Goal: Communication & Community: Answer question/provide support

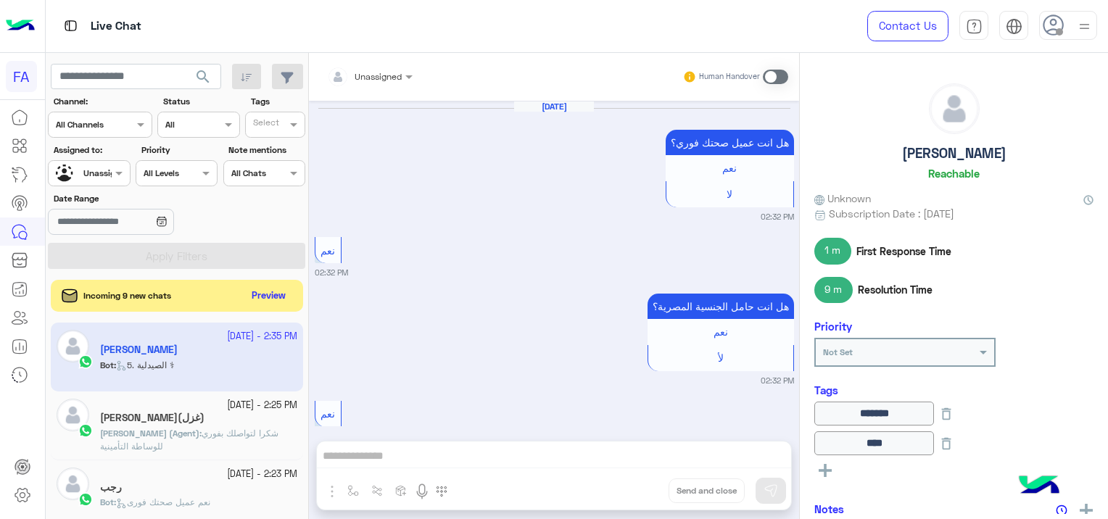
scroll to position [1454, 0]
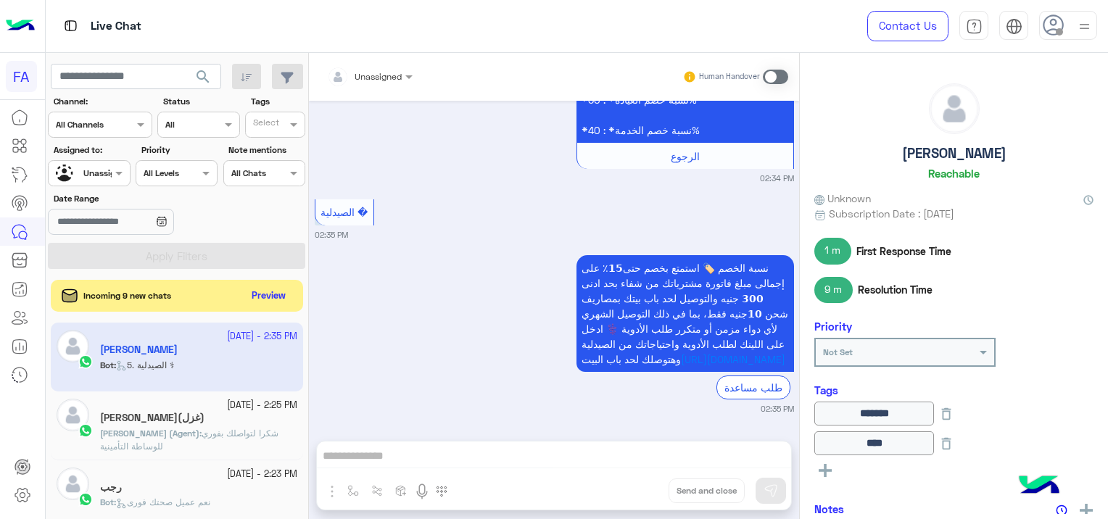
click at [790, 7] on div "Live Chat Contact Us Help Center عربي English" at bounding box center [577, 26] width 1063 height 53
click at [273, 294] on button "Preview" at bounding box center [269, 296] width 45 height 20
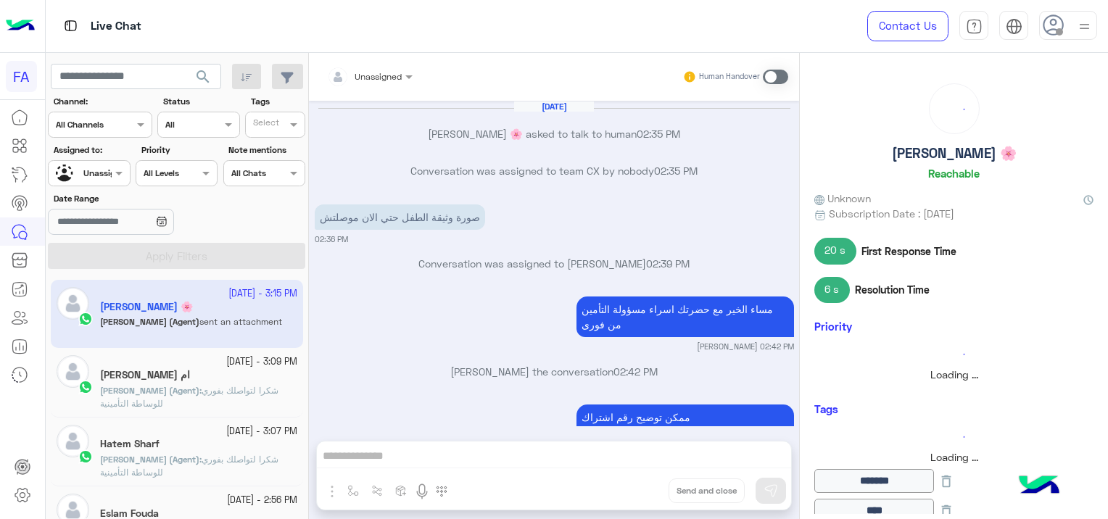
scroll to position [712, 0]
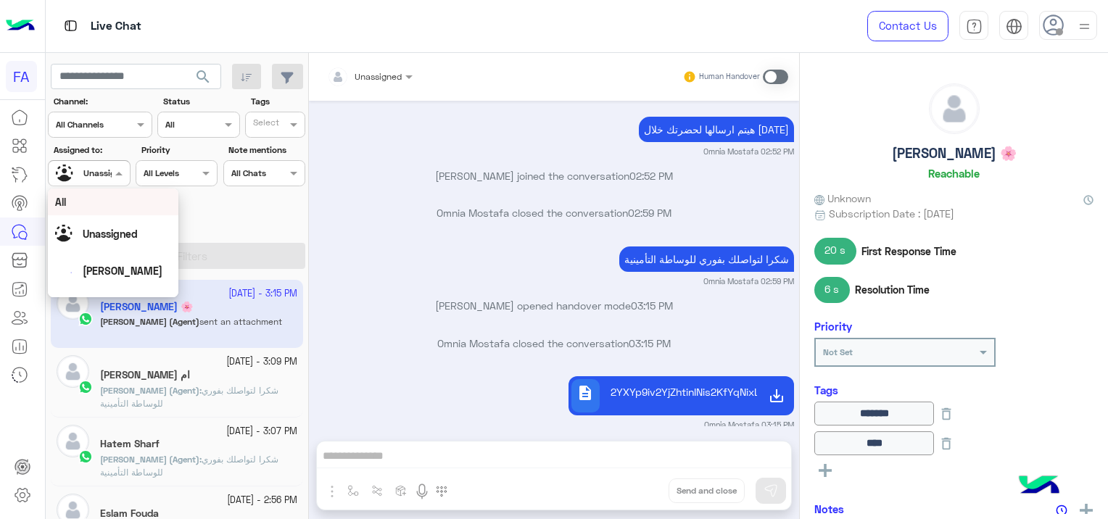
click at [110, 171] on div at bounding box center [89, 172] width 80 height 14
click at [149, 234] on div "[PERSON_NAME]" at bounding box center [113, 235] width 116 height 25
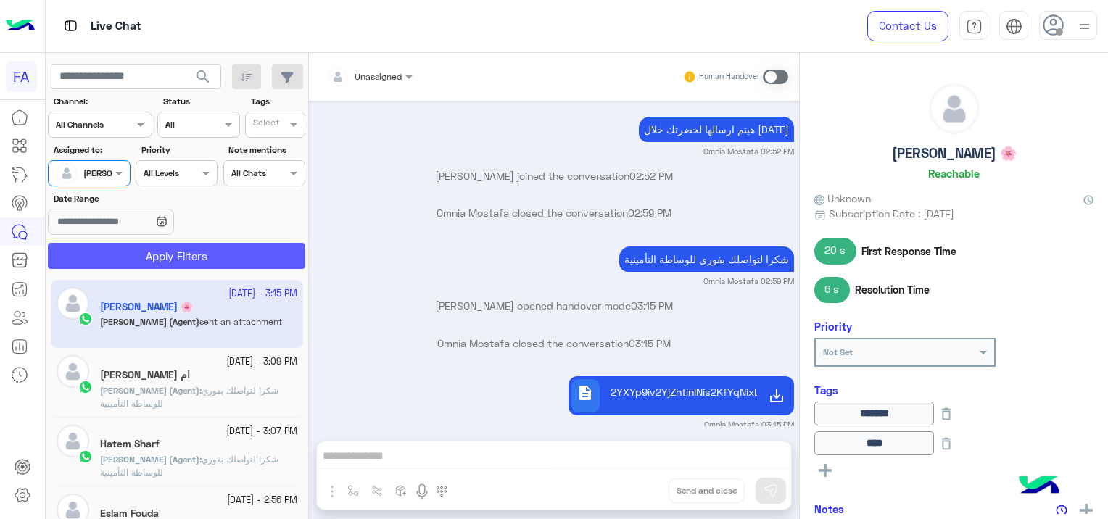
click at [196, 255] on button "Apply Filters" at bounding box center [176, 256] width 257 height 26
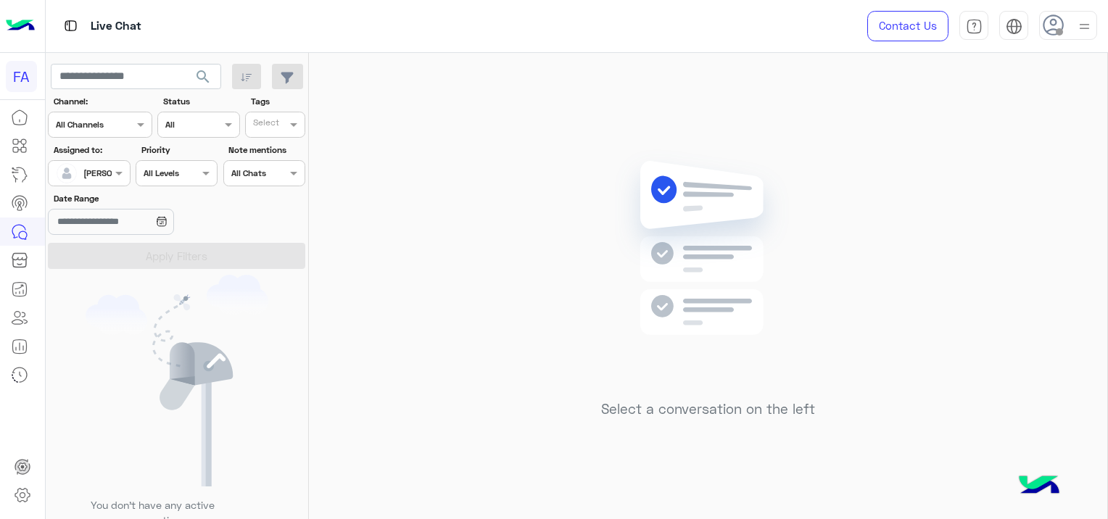
click at [99, 173] on div at bounding box center [89, 172] width 80 height 14
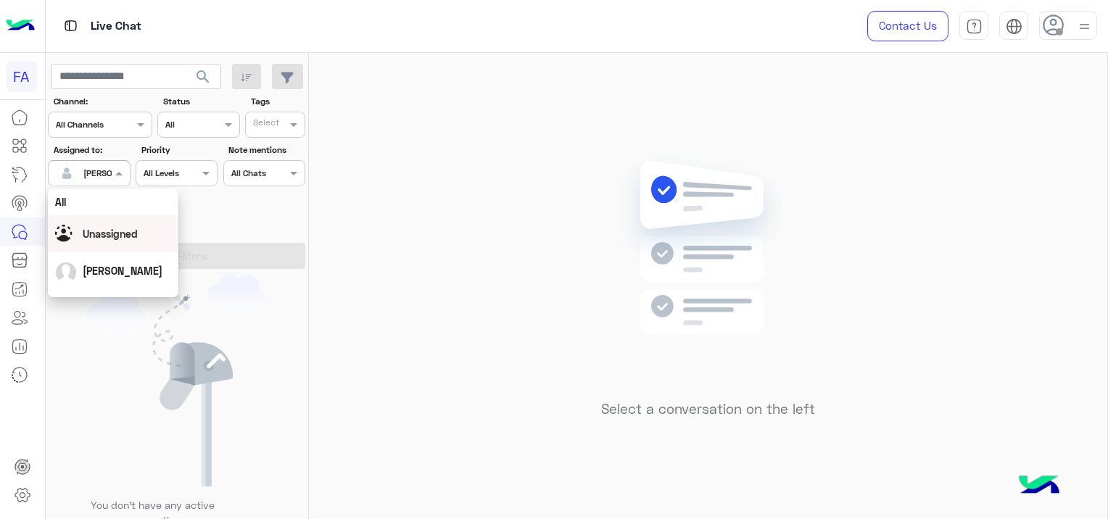
click at [125, 234] on span "Unassigned" at bounding box center [110, 234] width 55 height 12
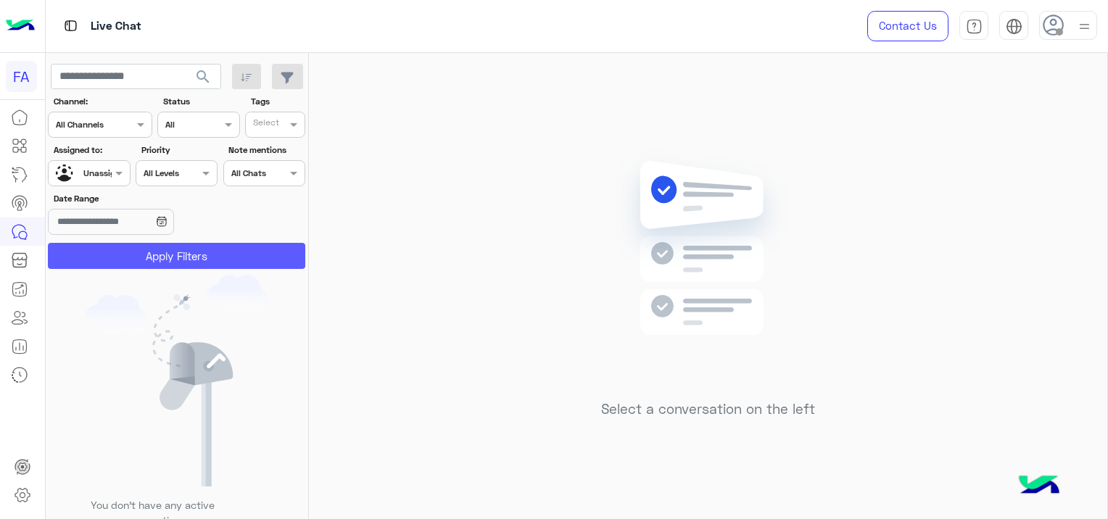
click at [163, 247] on button "Apply Filters" at bounding box center [176, 256] width 257 height 26
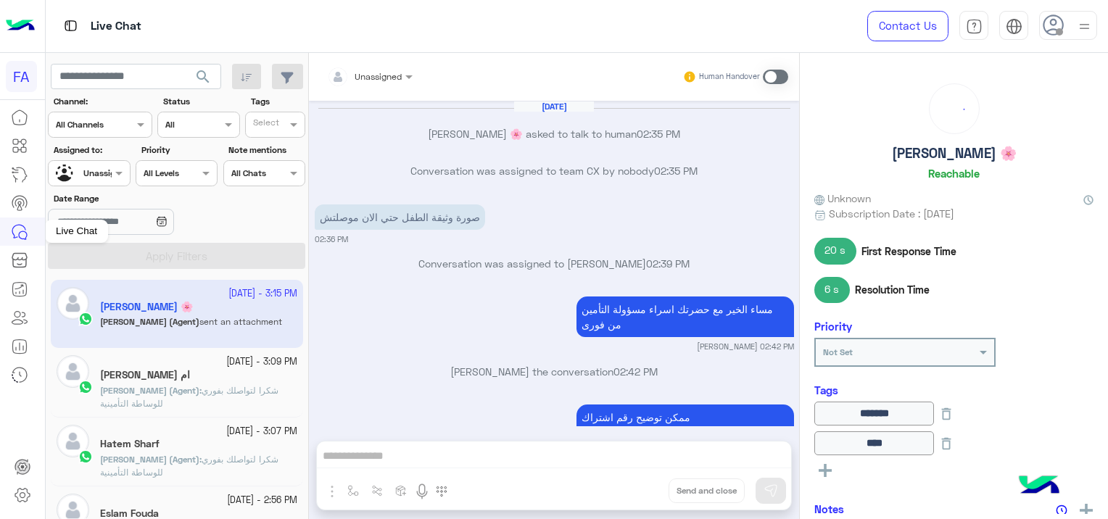
scroll to position [712, 0]
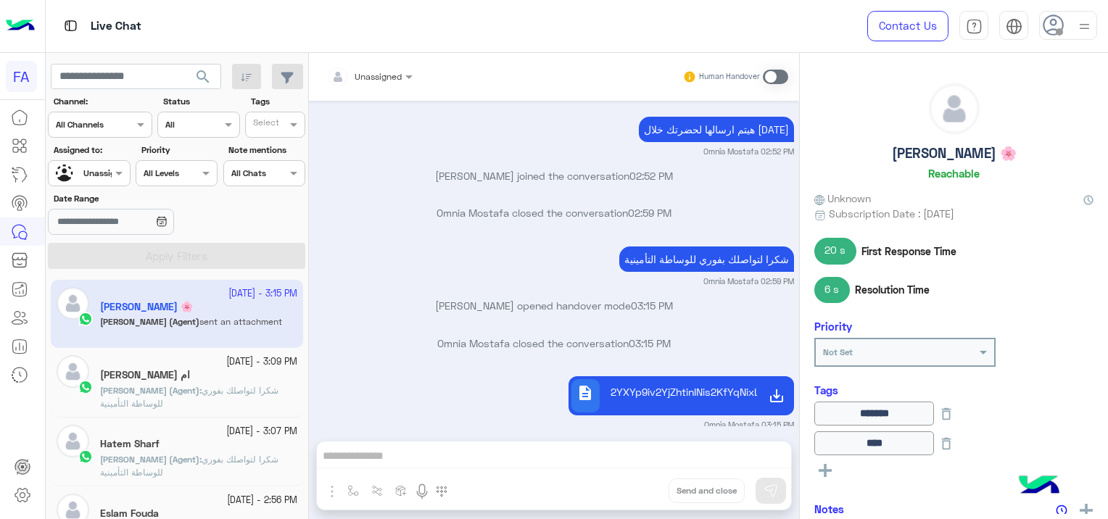
click at [230, 384] on p "[PERSON_NAME] (Agent) : شكرا لتواصلك بفوري للوساطة التأمينية" at bounding box center [198, 397] width 197 height 26
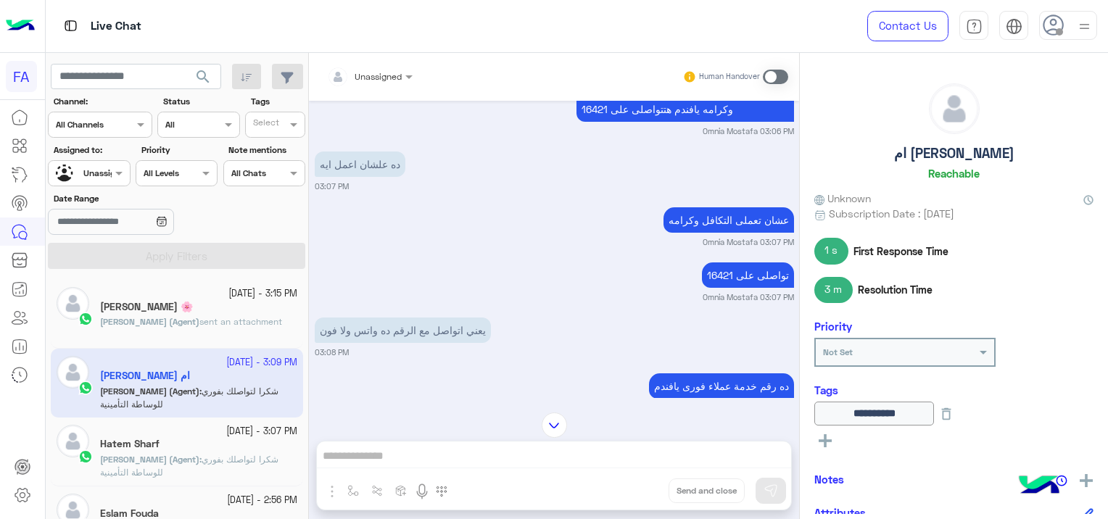
scroll to position [830, 0]
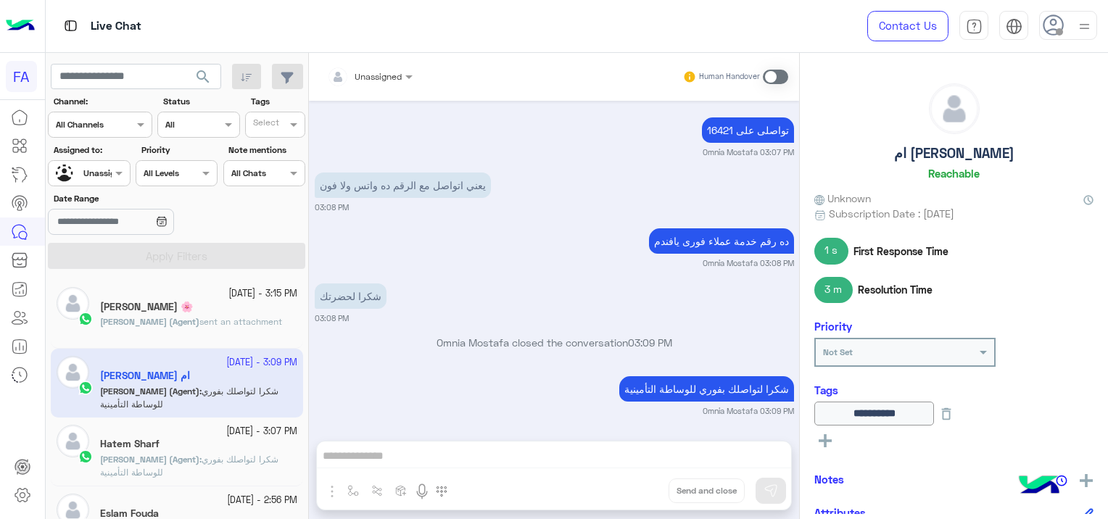
click at [241, 458] on span "شكرا لتواصلك بفوري للوساطة التأمينية" at bounding box center [189, 466] width 178 height 24
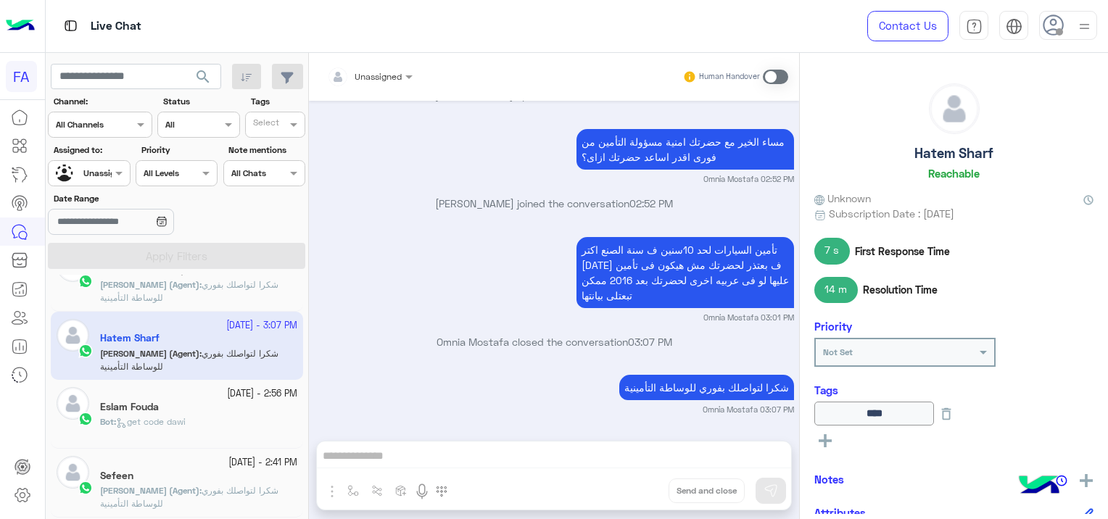
scroll to position [218, 0]
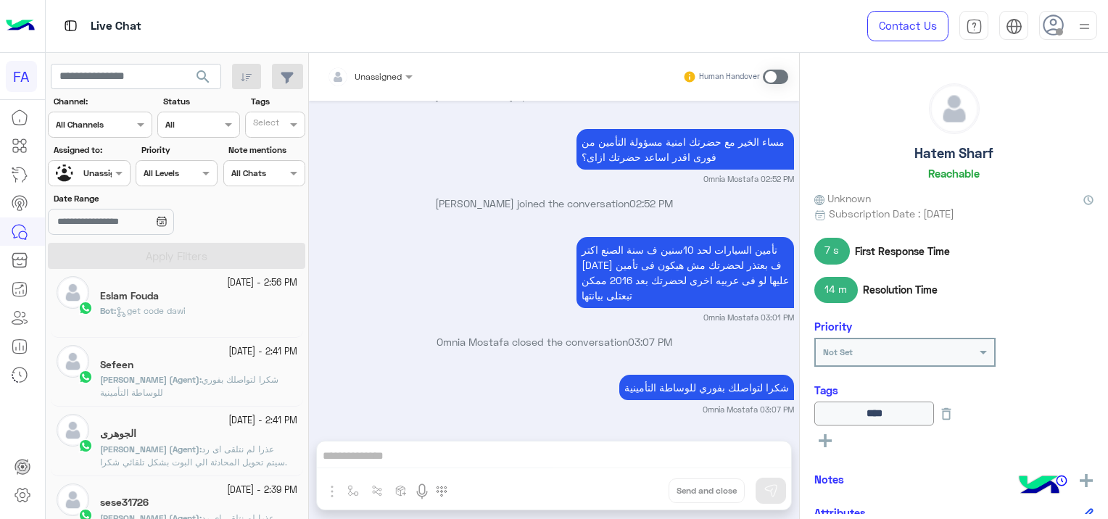
click at [228, 357] on small "[DATE] - 2:41 PM" at bounding box center [262, 352] width 69 height 14
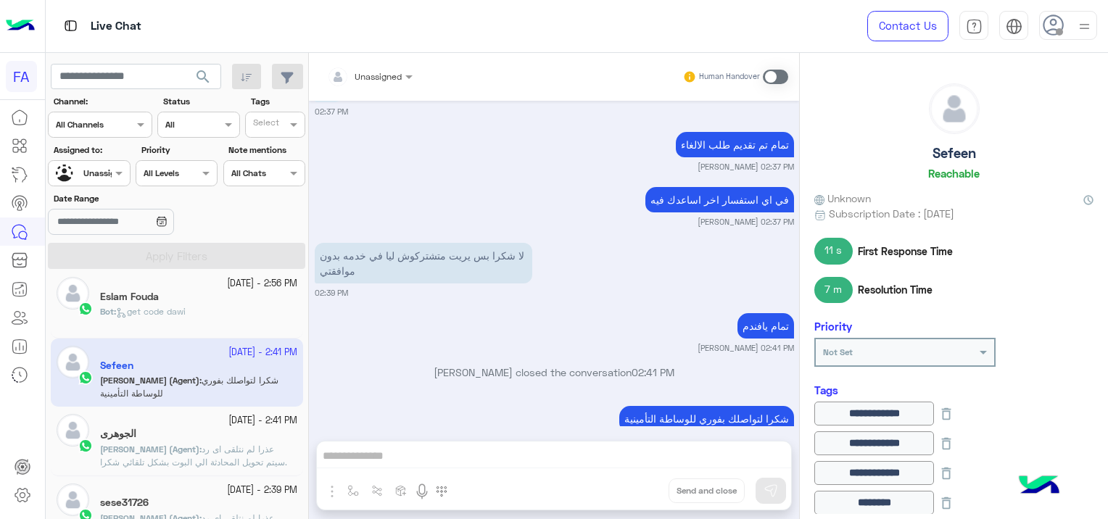
scroll to position [363, 0]
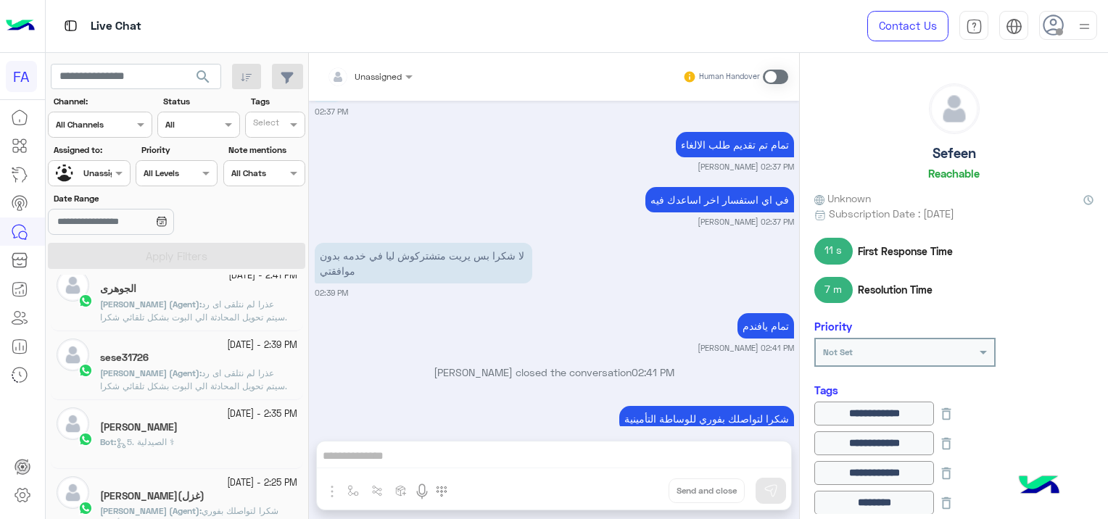
click at [277, 455] on div "Bot : 5. الصيدلية ⚕" at bounding box center [198, 448] width 197 height 25
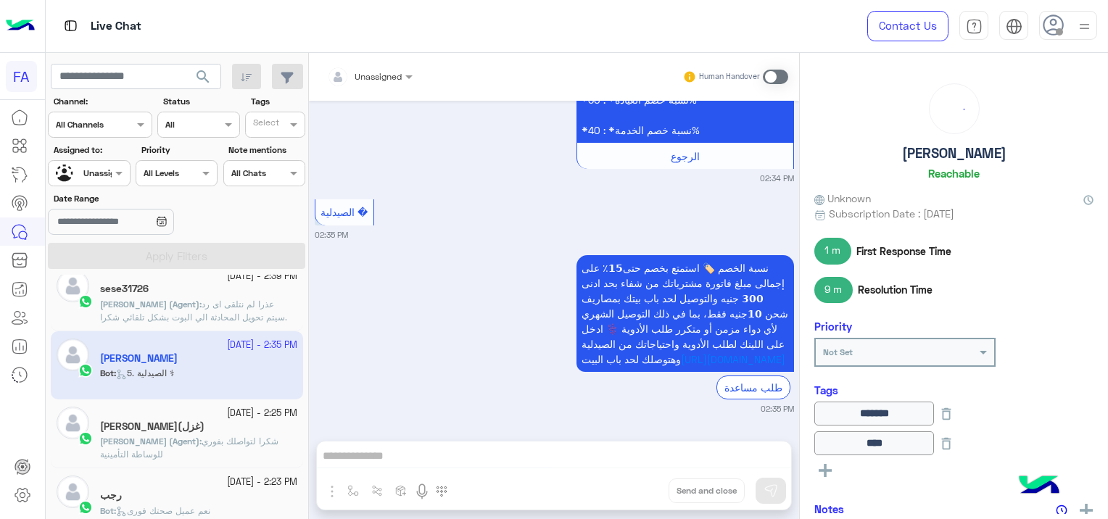
scroll to position [508, 0]
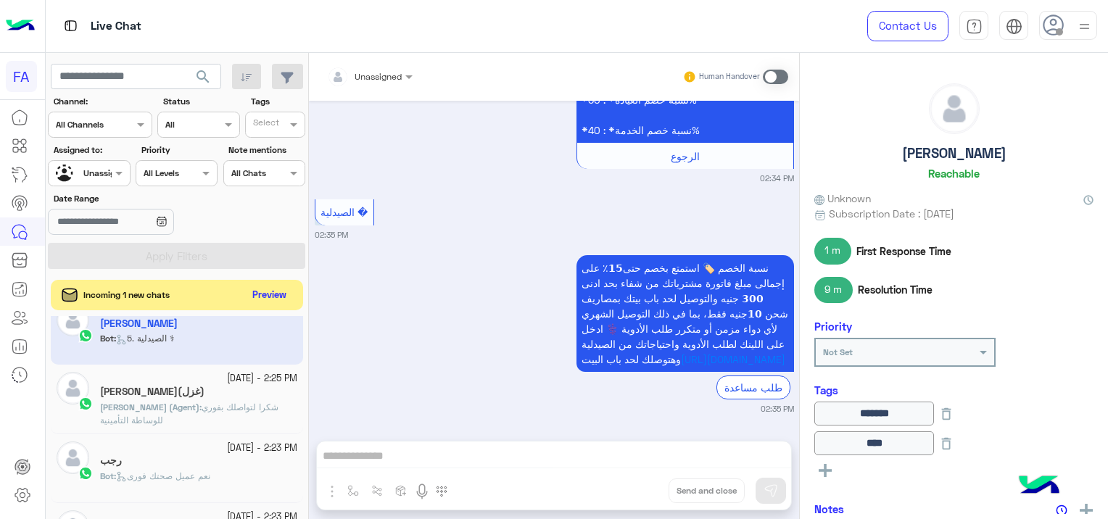
click at [273, 293] on button "Preview" at bounding box center [269, 296] width 45 height 20
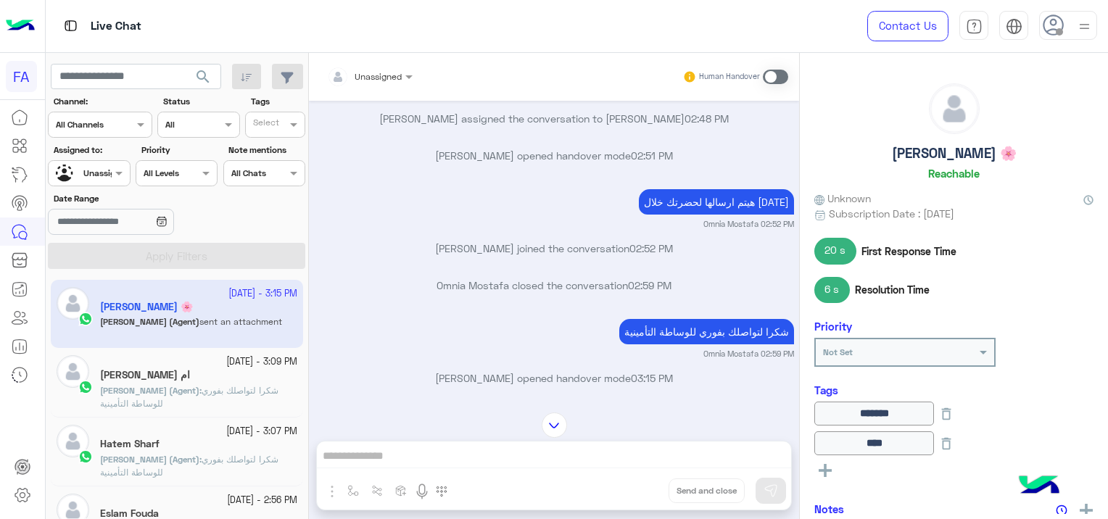
scroll to position [712, 0]
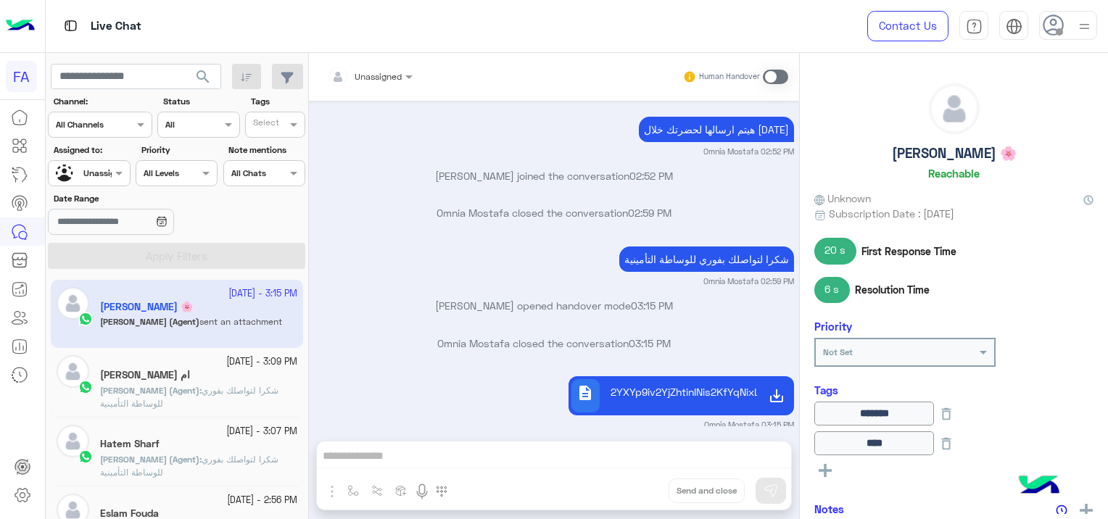
click at [202, 71] on span "search" at bounding box center [202, 76] width 17 height 17
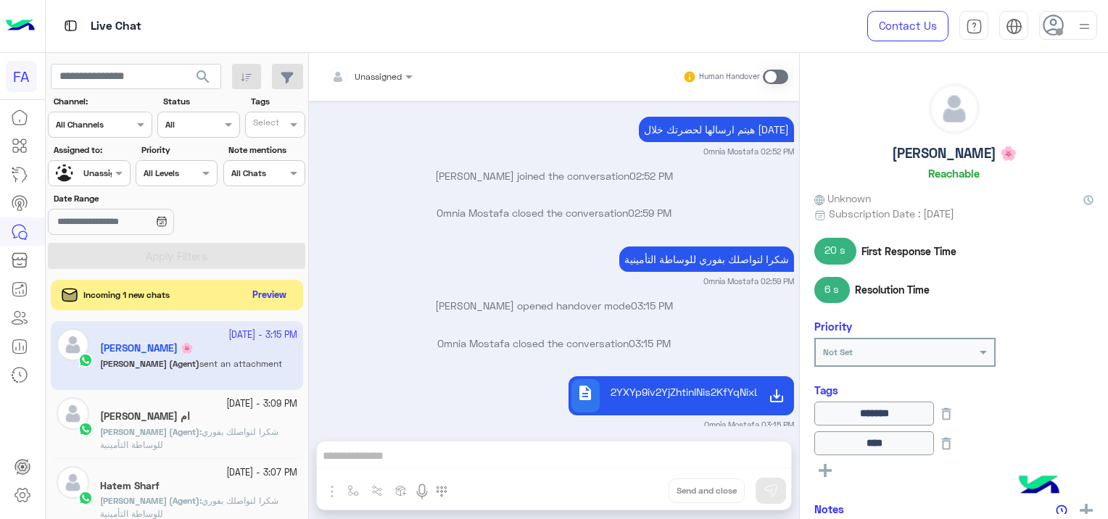
click at [265, 293] on button "Preview" at bounding box center [269, 296] width 45 height 20
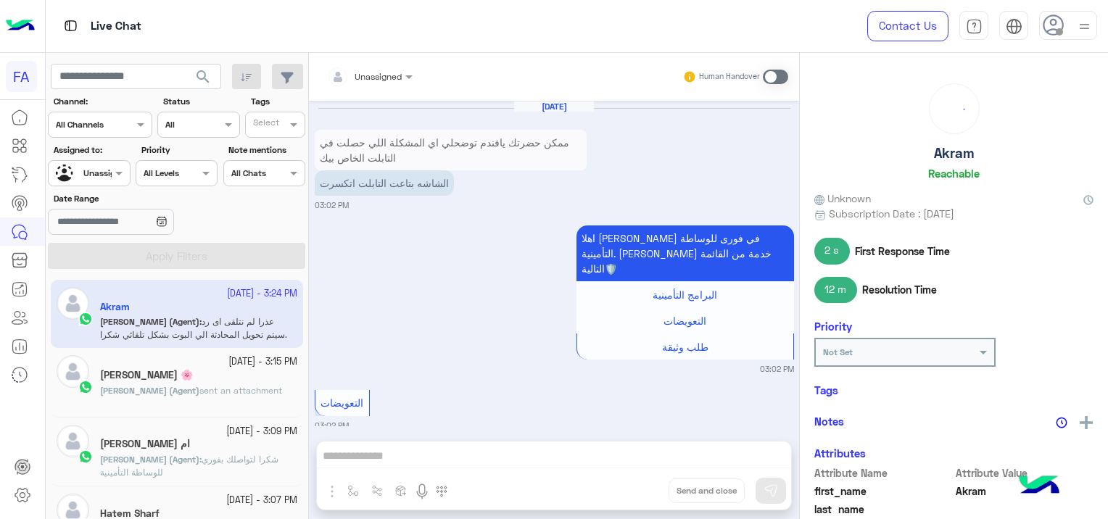
scroll to position [1479, 0]
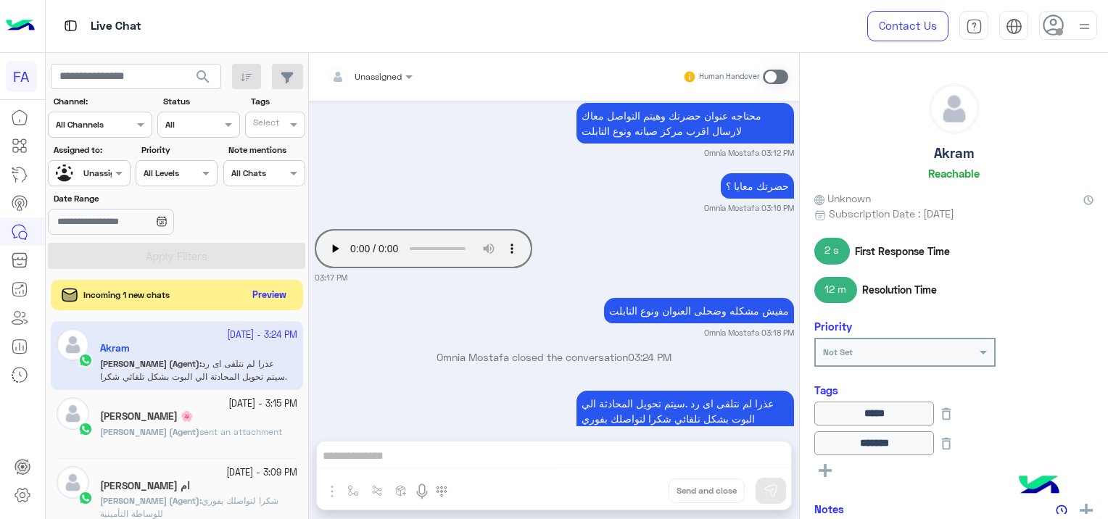
click at [272, 292] on button "Preview" at bounding box center [269, 296] width 45 height 20
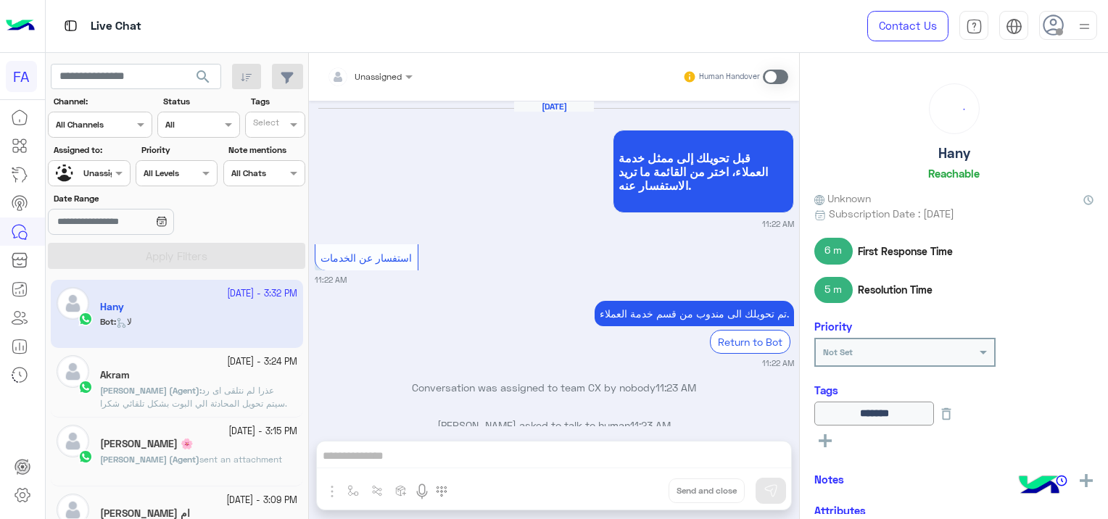
scroll to position [1169, 0]
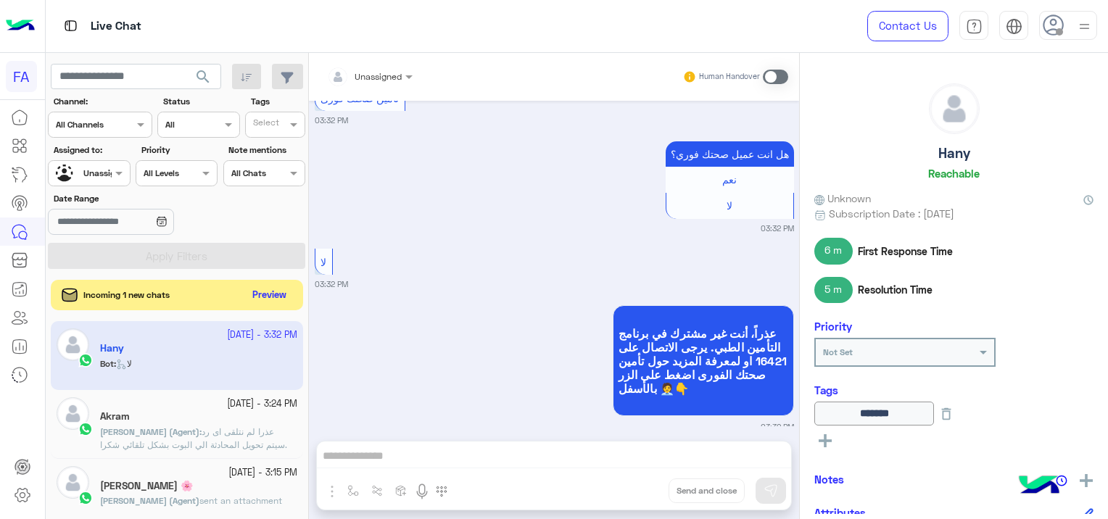
click at [276, 299] on button "Preview" at bounding box center [269, 296] width 45 height 20
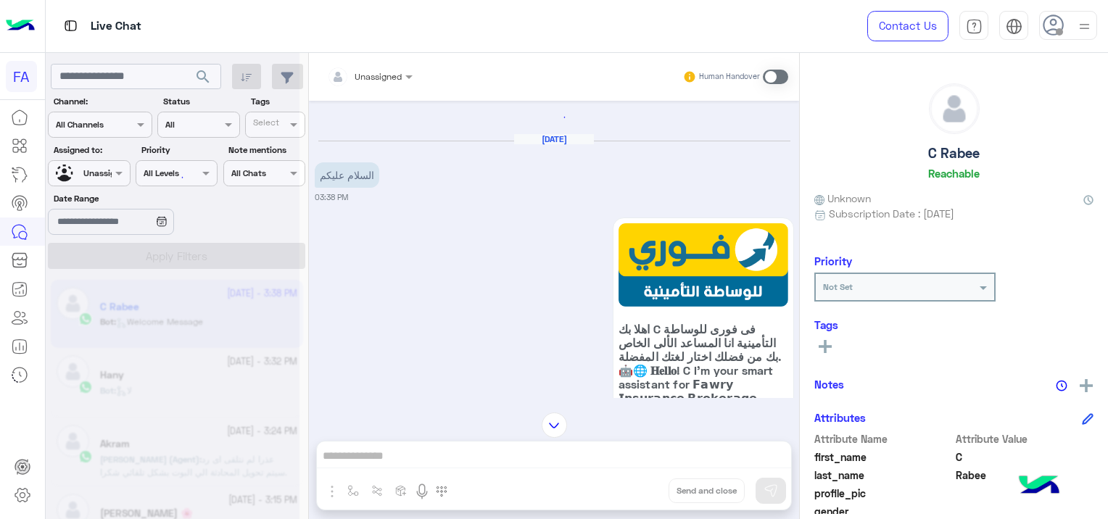
scroll to position [75, 0]
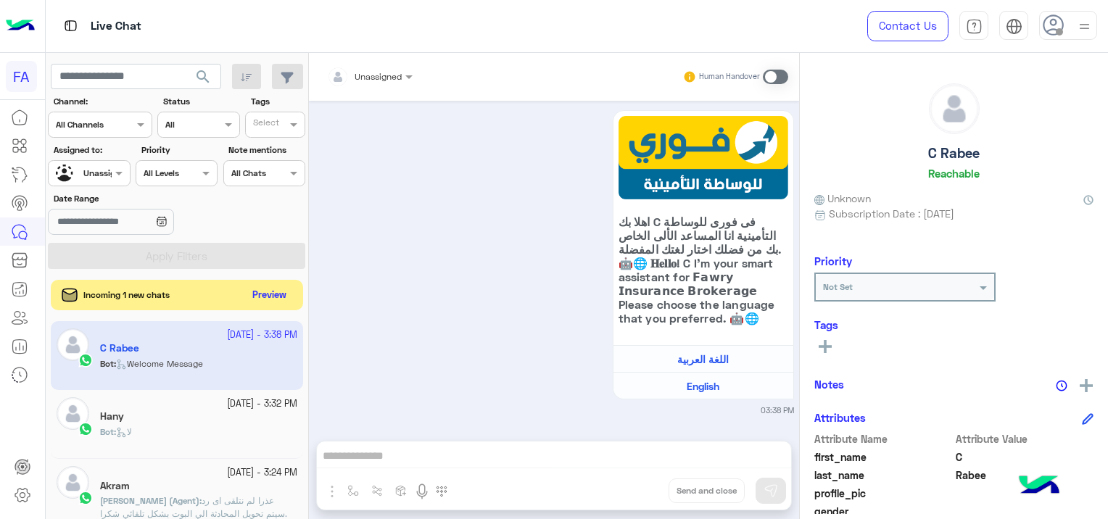
click at [276, 289] on button "Preview" at bounding box center [269, 296] width 45 height 20
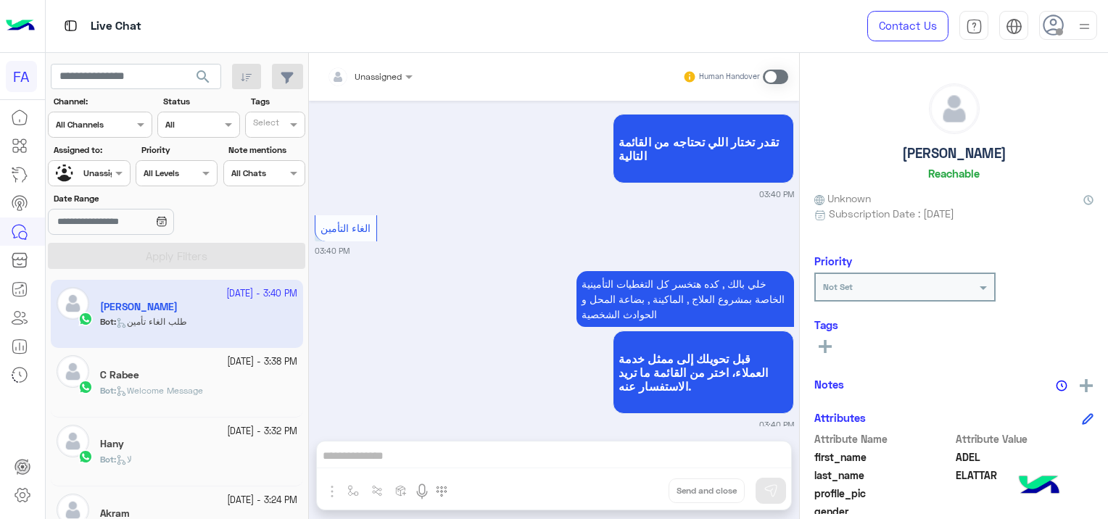
scroll to position [703, 0]
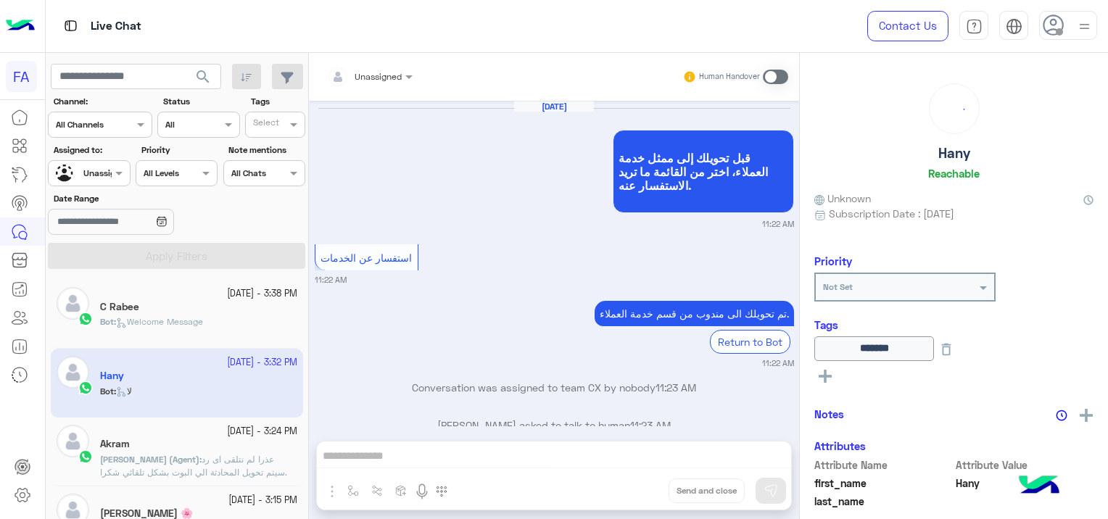
scroll to position [1545, 0]
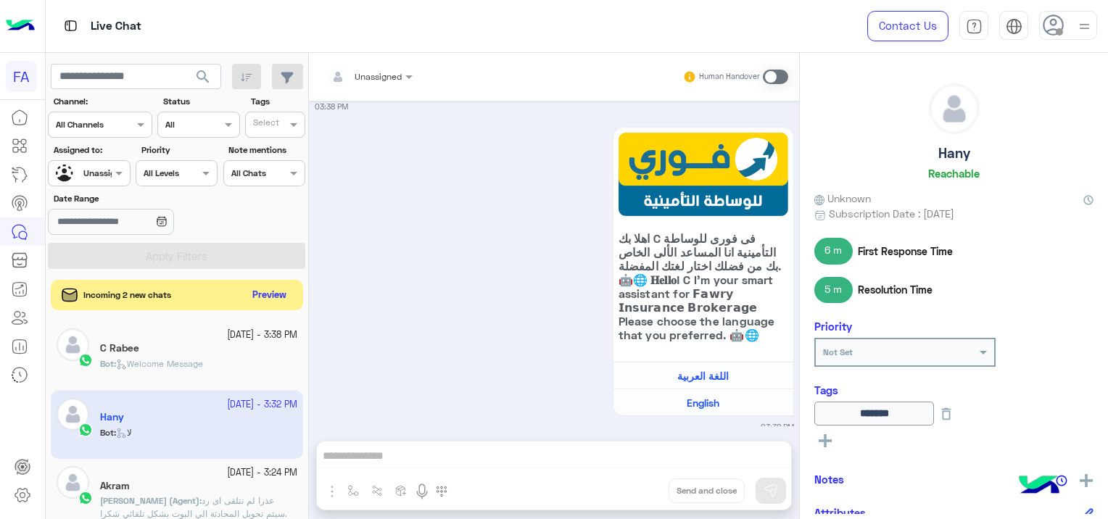
click at [259, 286] on button "Preview" at bounding box center [269, 296] width 45 height 20
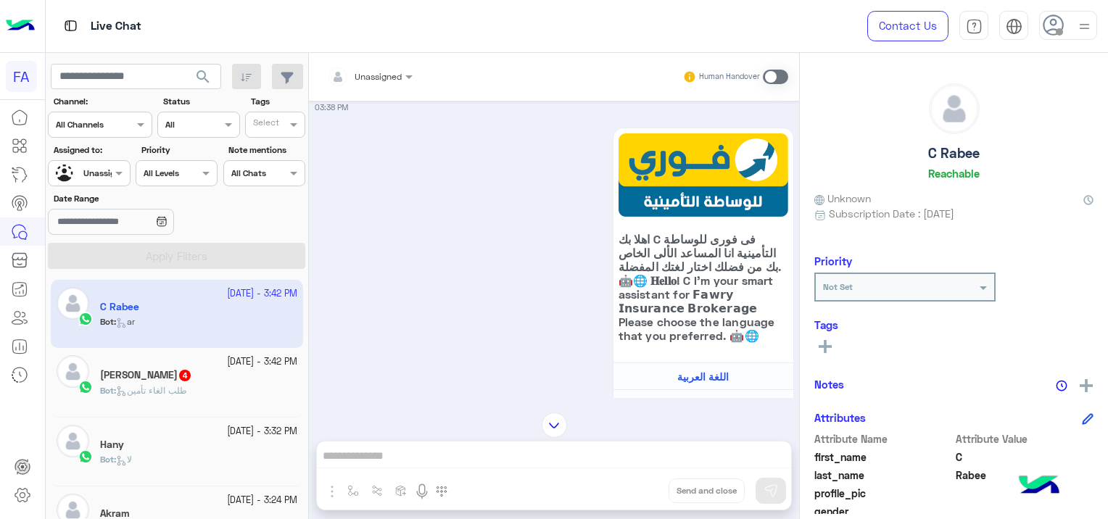
scroll to position [241, 0]
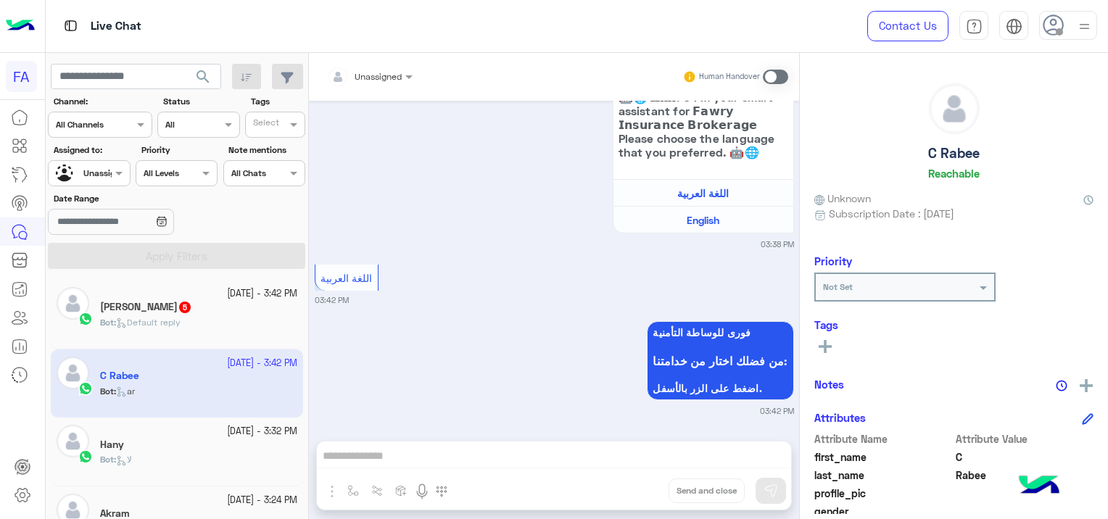
click at [191, 309] on div "[PERSON_NAME] 5" at bounding box center [198, 308] width 197 height 15
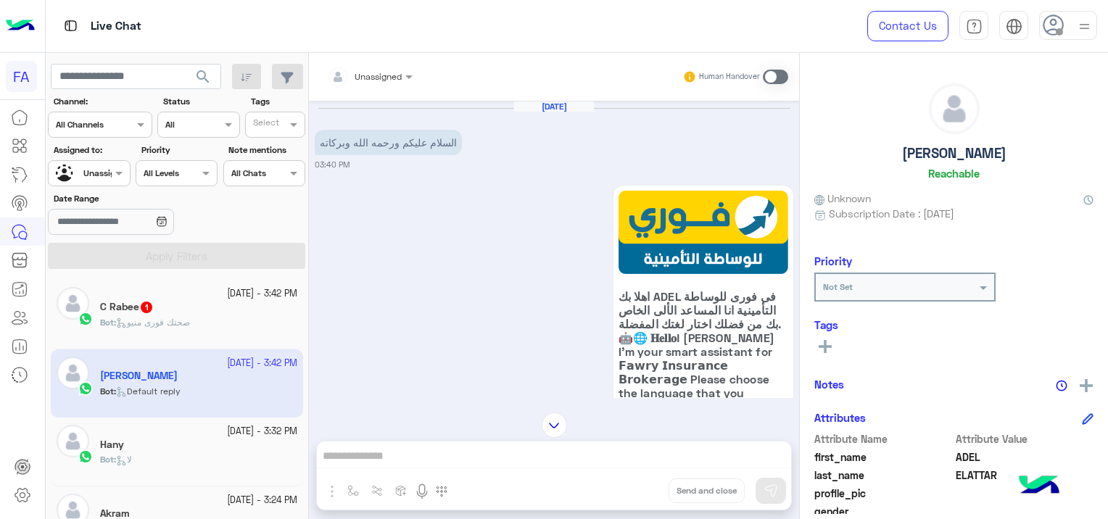
click at [228, 316] on div "Bot : صحتك فورى منيو" at bounding box center [198, 328] width 197 height 25
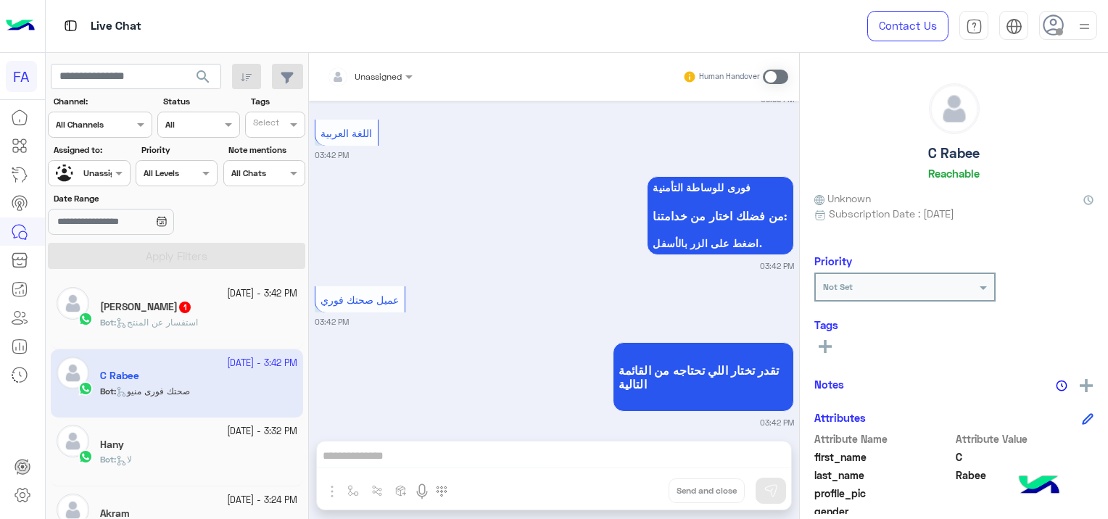
scroll to position [397, 0]
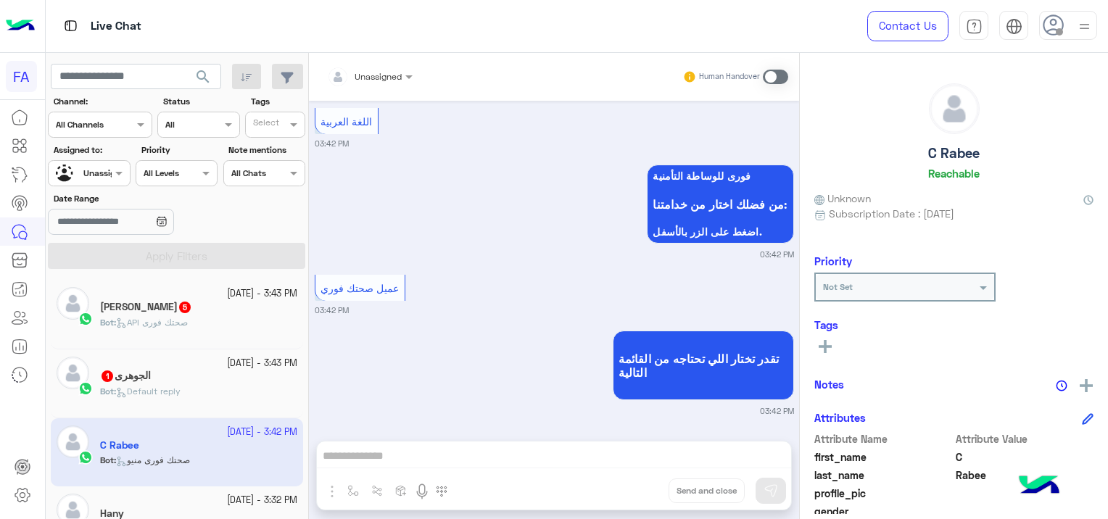
click at [178, 390] on span "Default reply" at bounding box center [148, 391] width 65 height 11
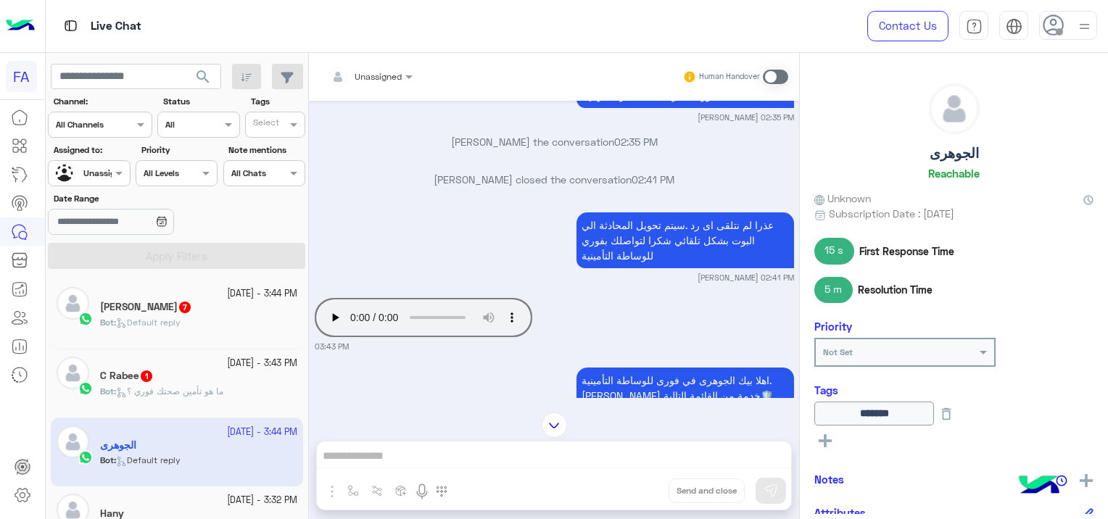
scroll to position [1392, 0]
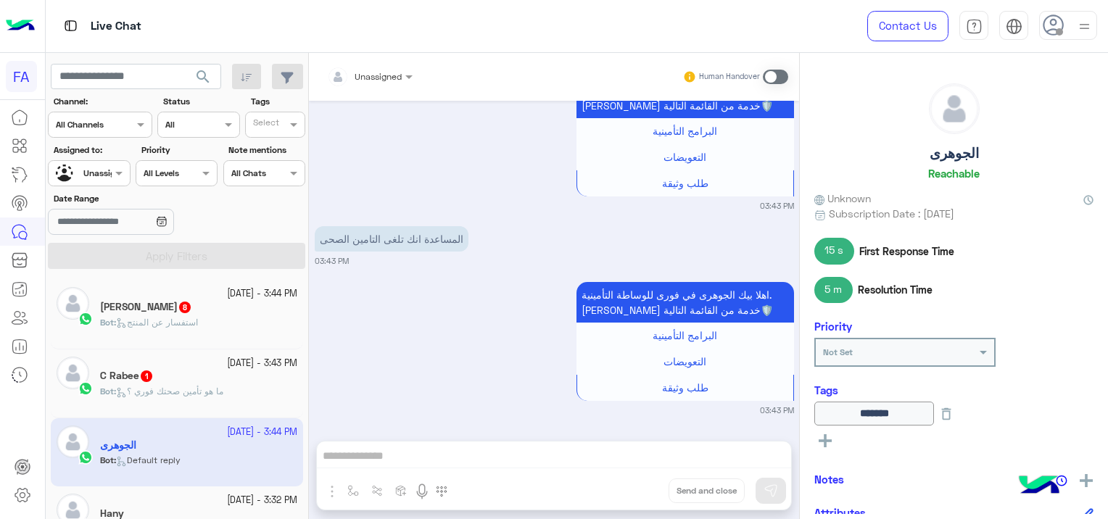
click at [216, 380] on div "C Rabee 1" at bounding box center [198, 377] width 197 height 15
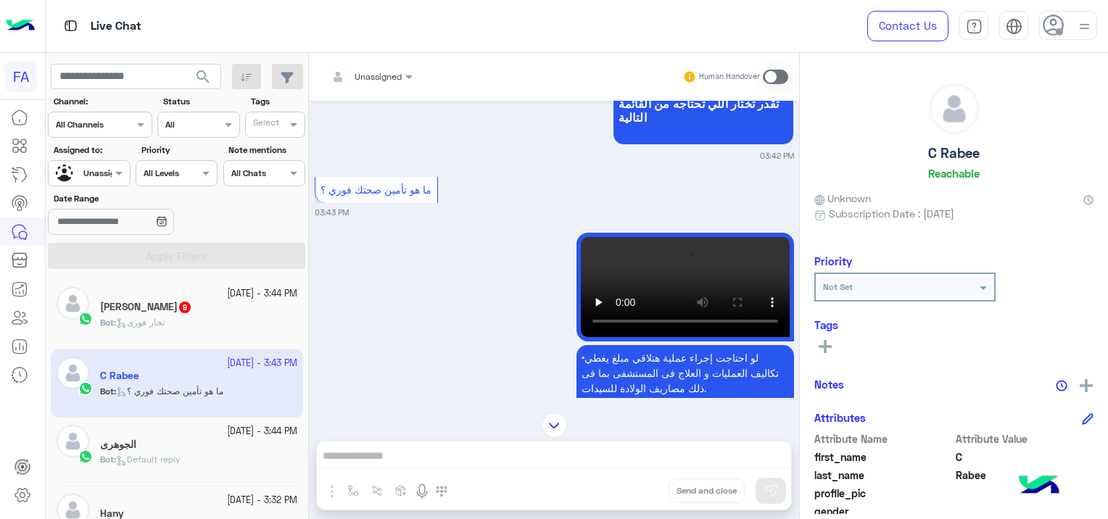
scroll to position [968, 0]
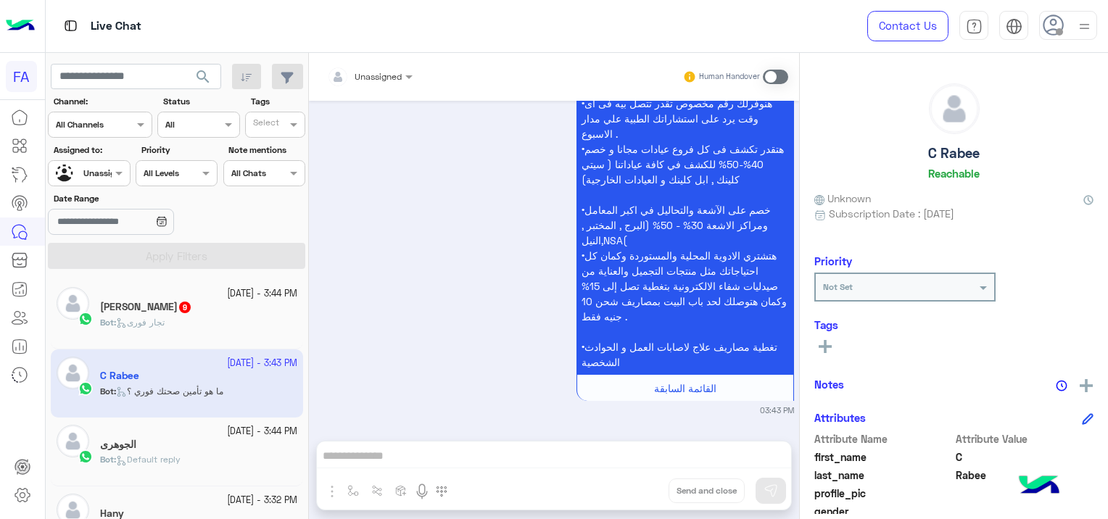
click at [189, 316] on div "Bot : تجار فورى" at bounding box center [198, 328] width 197 height 25
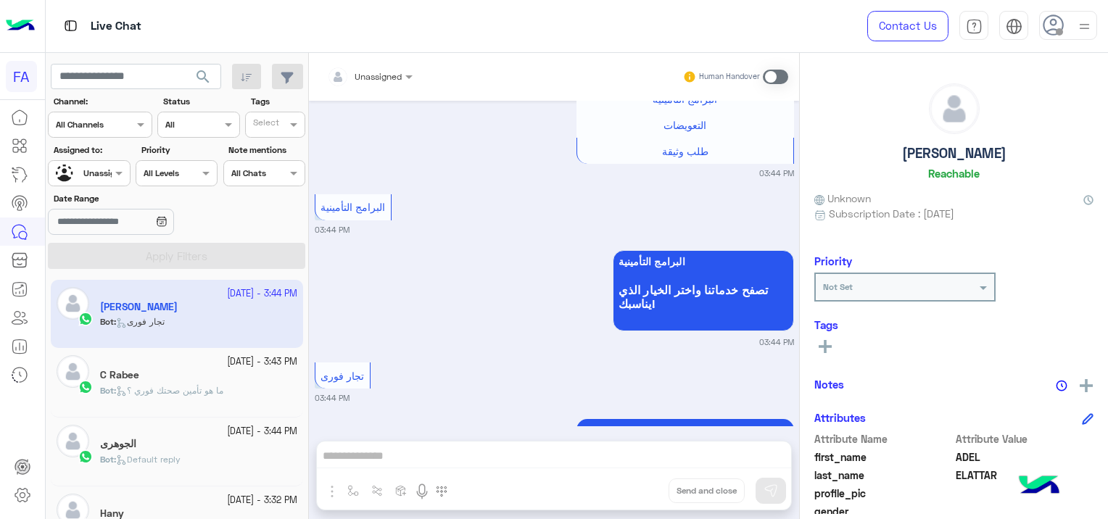
scroll to position [3192, 0]
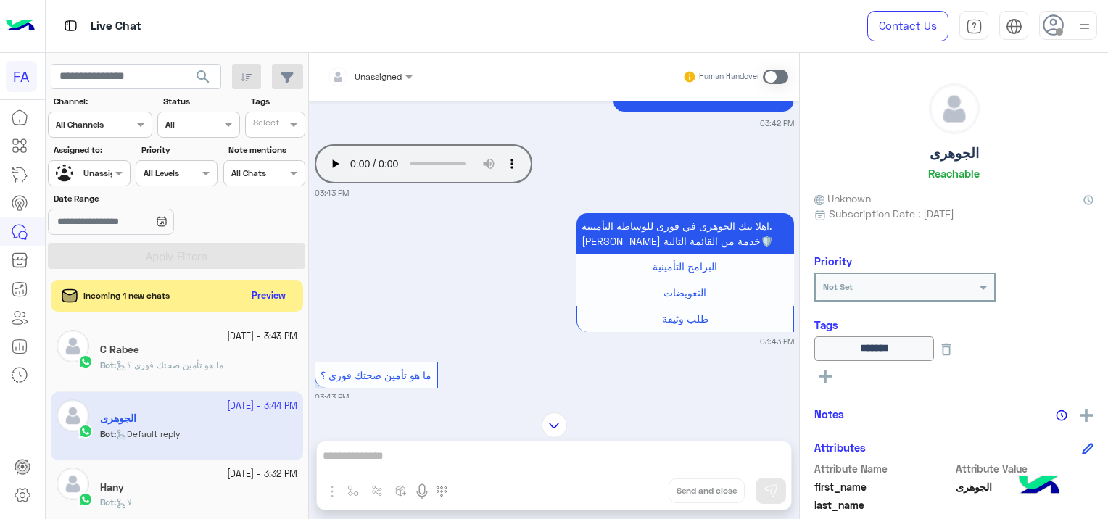
scroll to position [705, 0]
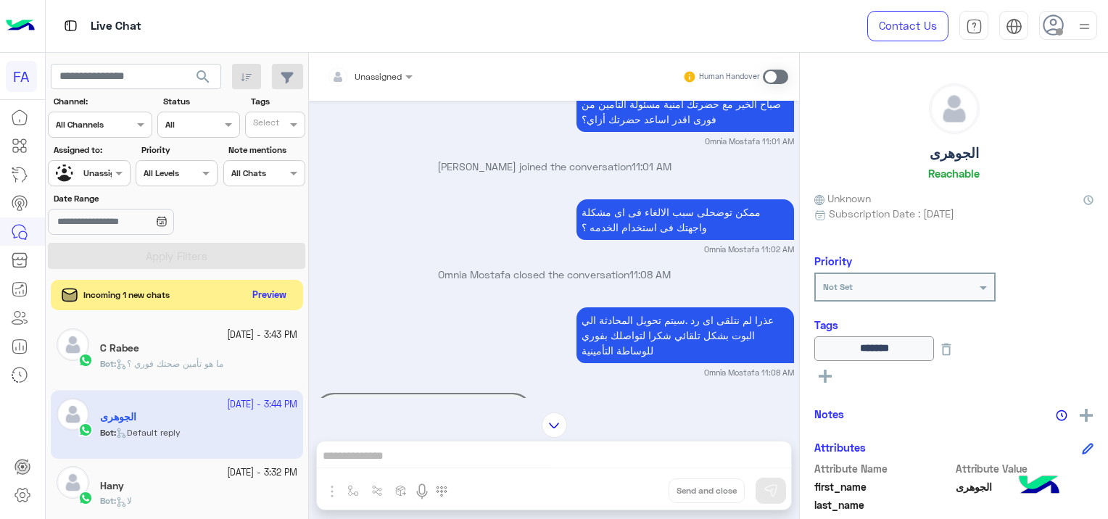
click at [280, 294] on button "Preview" at bounding box center [269, 296] width 45 height 20
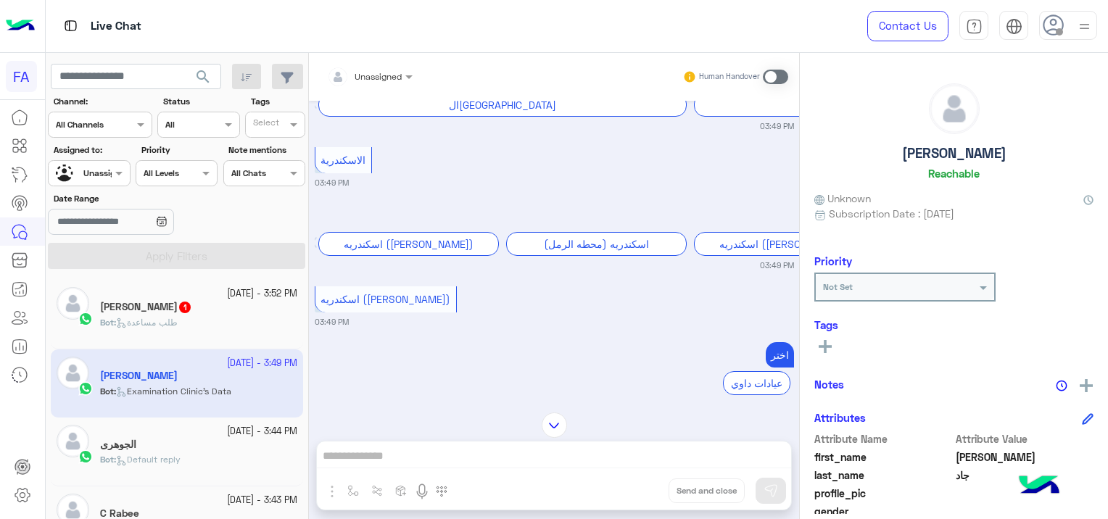
scroll to position [4256, 0]
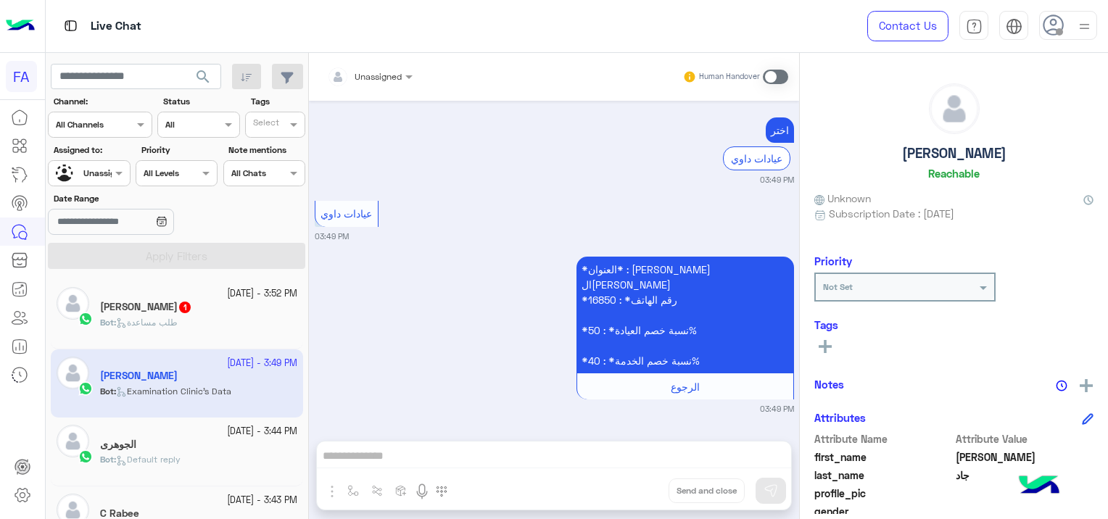
click at [212, 310] on div "[PERSON_NAME] 1" at bounding box center [198, 308] width 197 height 15
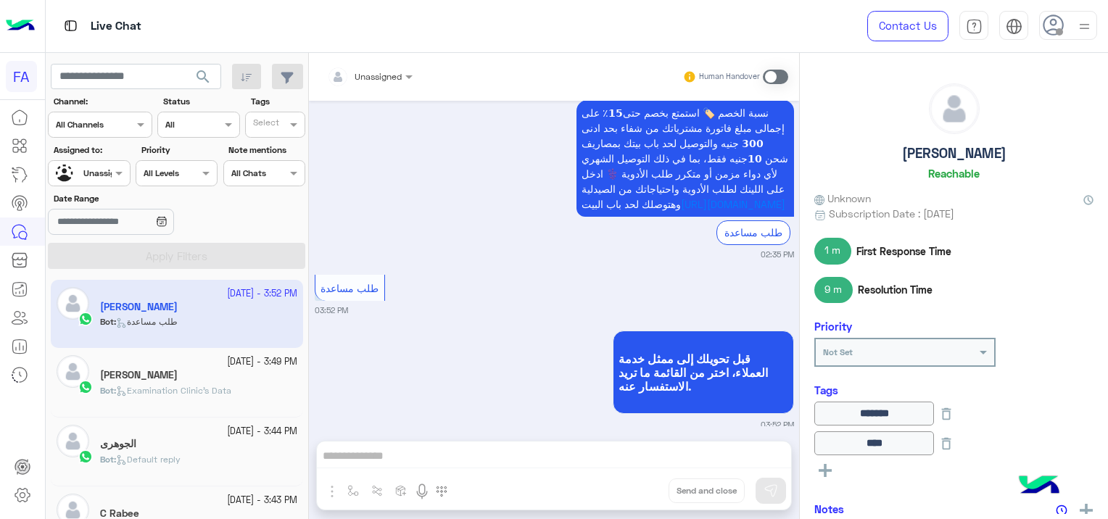
scroll to position [4224, 0]
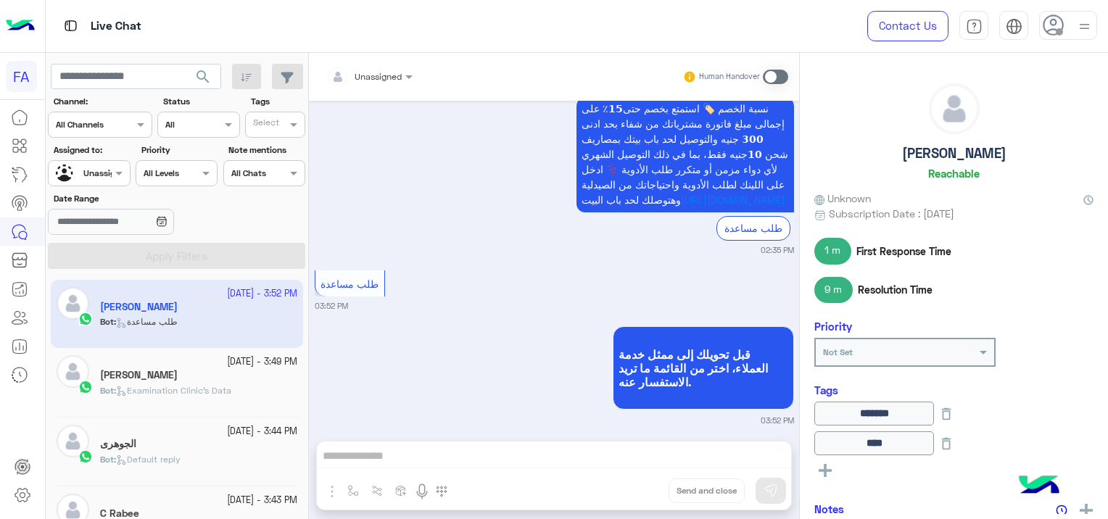
click at [393, 76] on div at bounding box center [370, 74] width 100 height 14
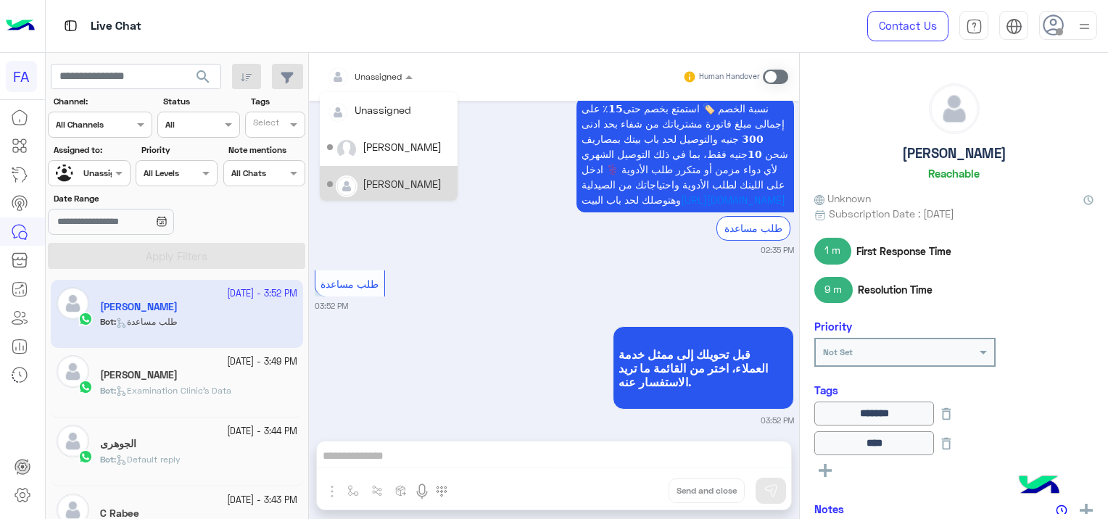
click at [407, 185] on div "[PERSON_NAME]" at bounding box center [402, 183] width 79 height 15
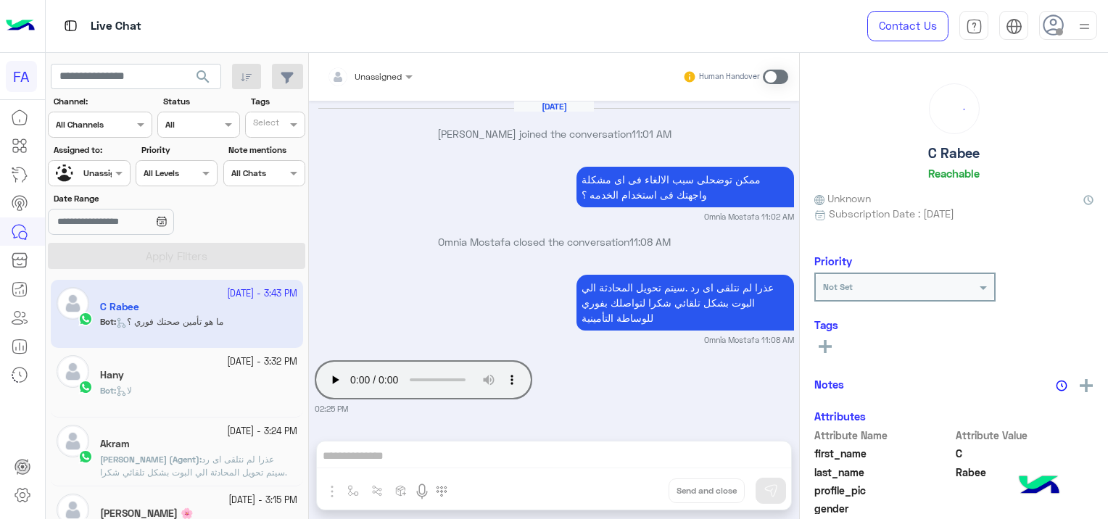
scroll to position [4257, 0]
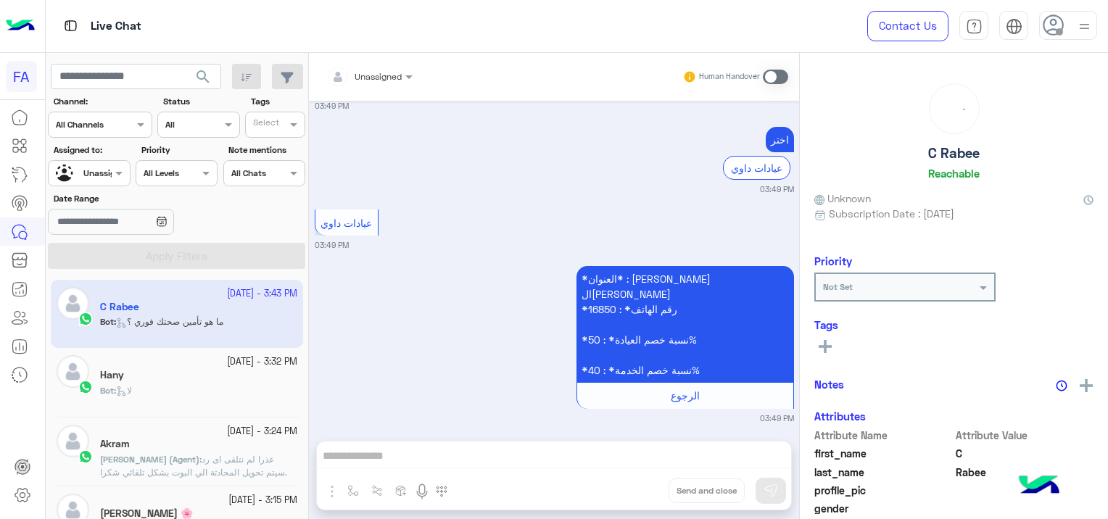
click at [106, 173] on div at bounding box center [89, 172] width 80 height 14
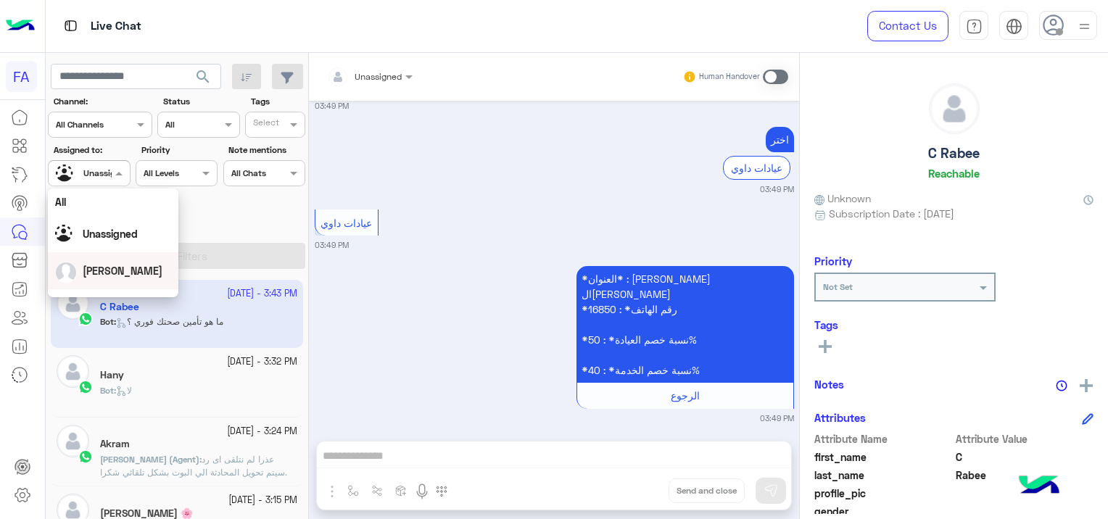
scroll to position [73, 0]
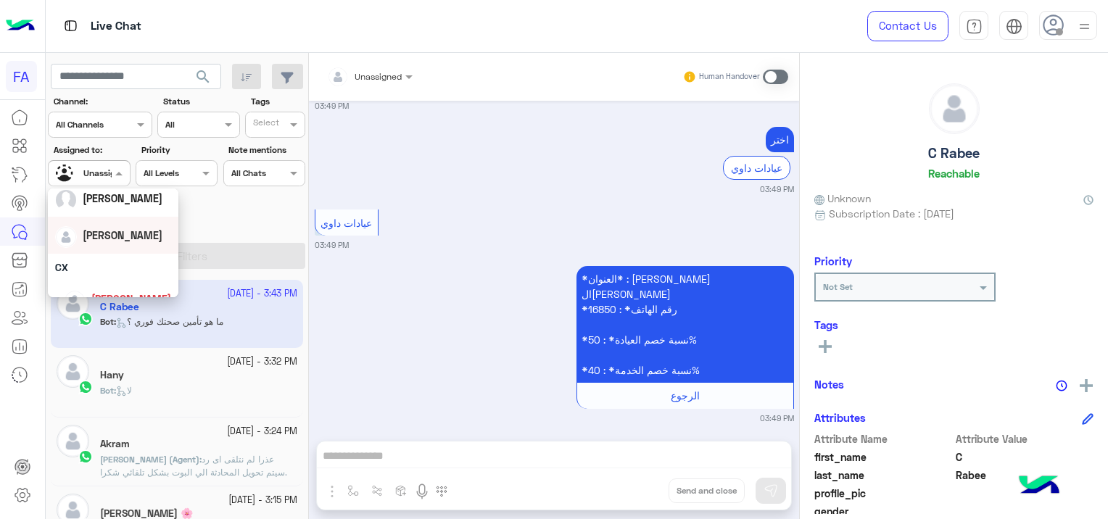
click at [129, 247] on div "[PERSON_NAME]" at bounding box center [113, 235] width 131 height 37
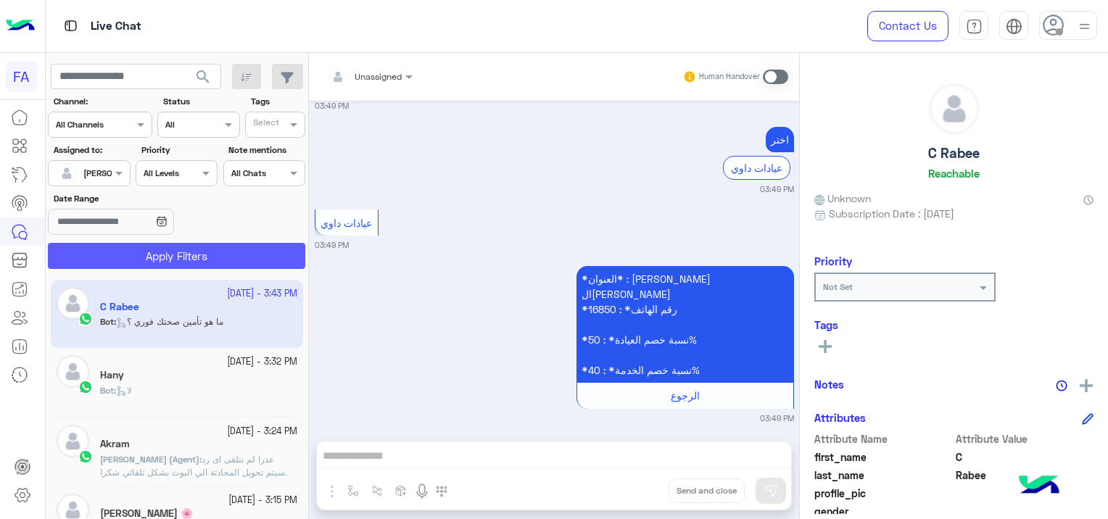
click at [164, 247] on button "Apply Filters" at bounding box center [176, 256] width 257 height 26
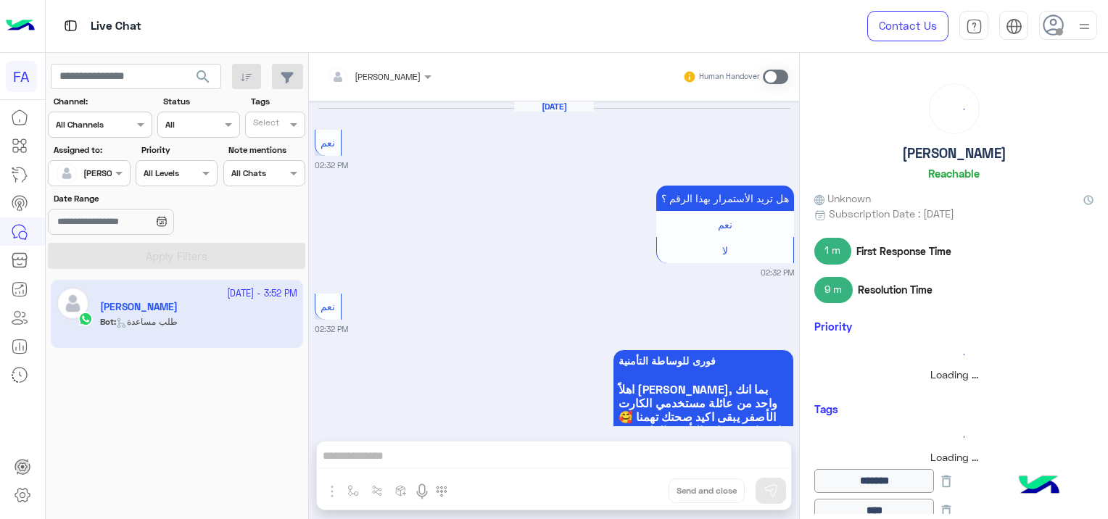
scroll to position [1391, 0]
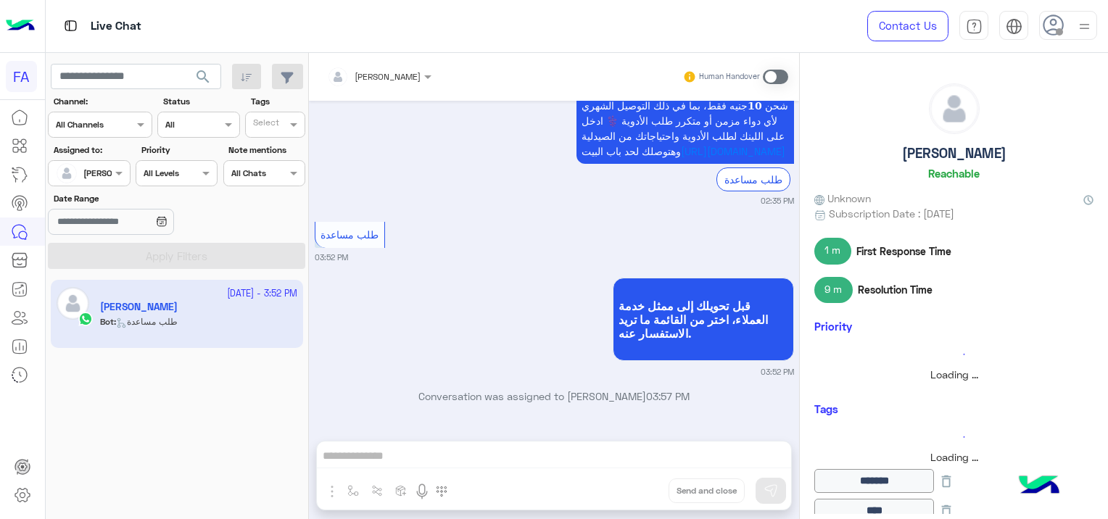
click at [767, 77] on span at bounding box center [775, 77] width 25 height 15
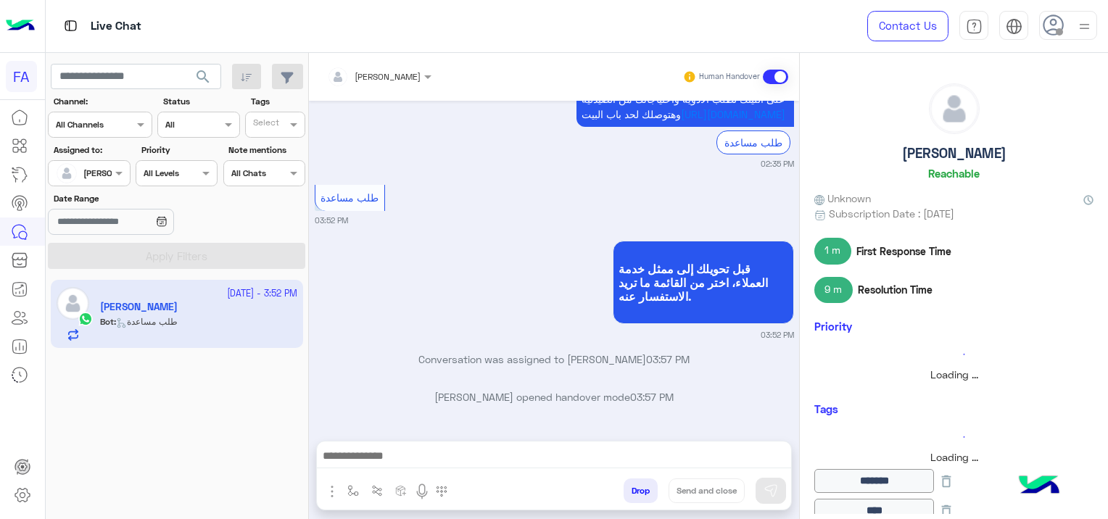
click at [403, 442] on div at bounding box center [554, 460] width 474 height 36
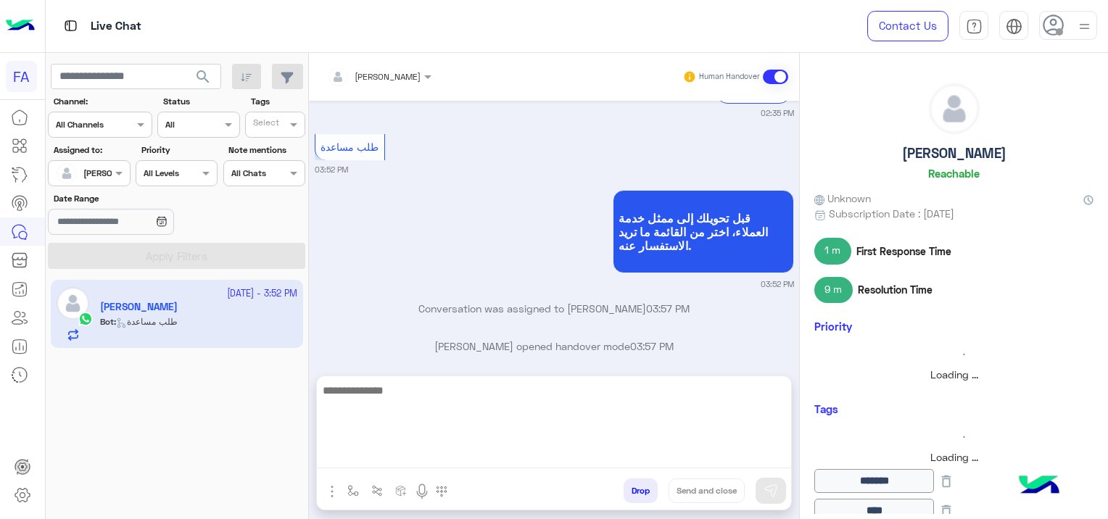
click at [394, 458] on textarea at bounding box center [554, 424] width 474 height 87
paste textarea "**********"
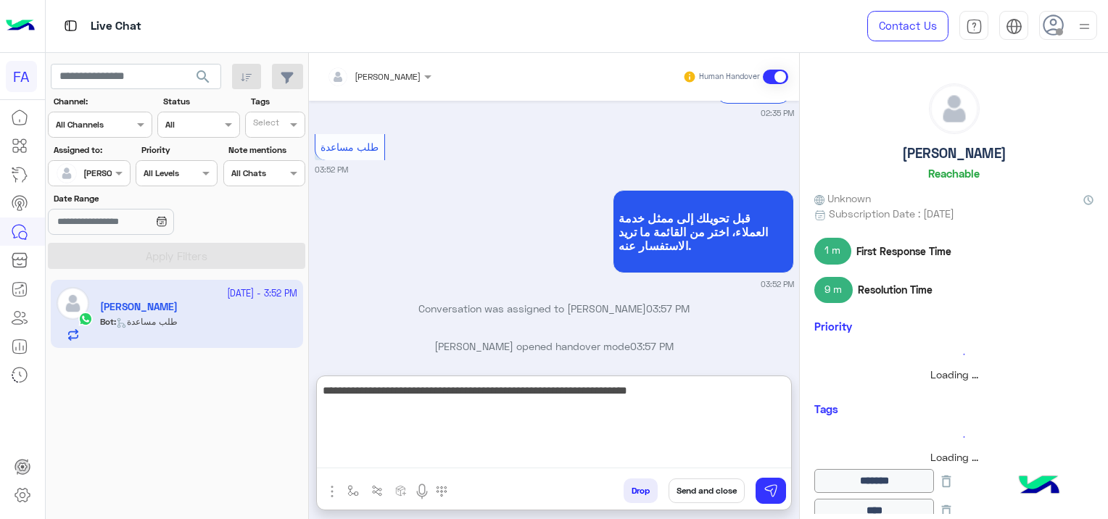
click at [786, 389] on textarea "**********" at bounding box center [554, 424] width 474 height 87
type textarea "**********"
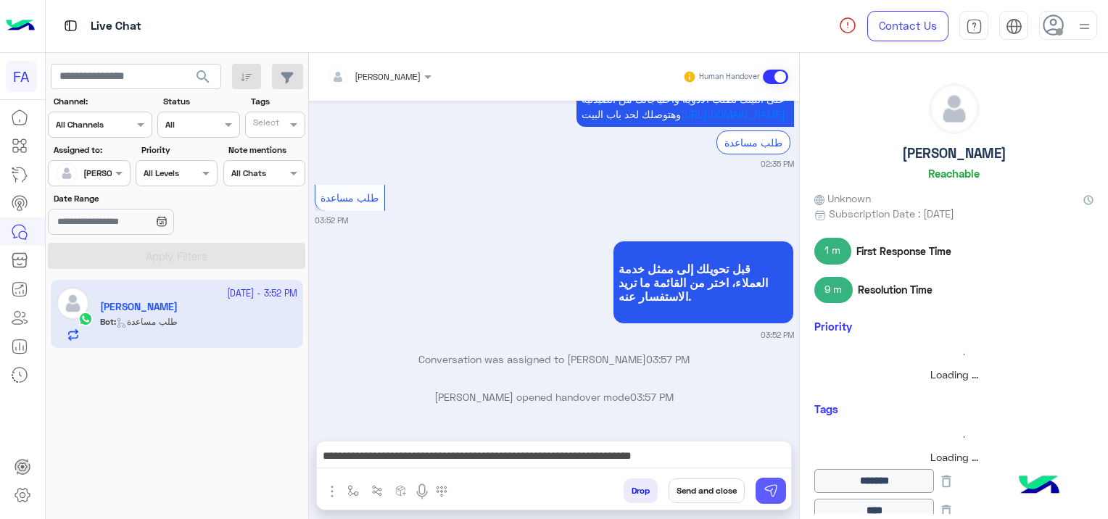
click at [774, 494] on img at bounding box center [771, 491] width 15 height 15
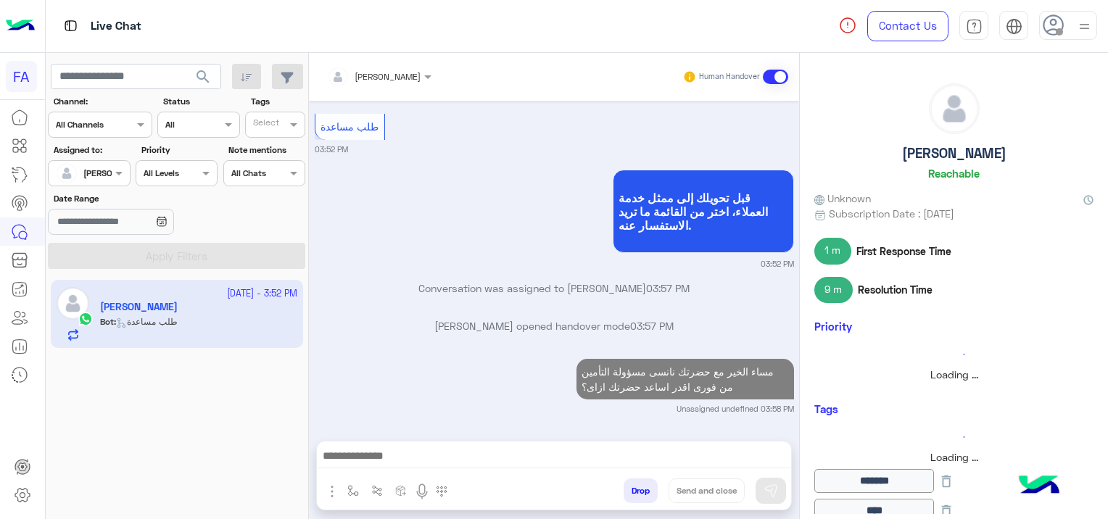
scroll to position [1536, 0]
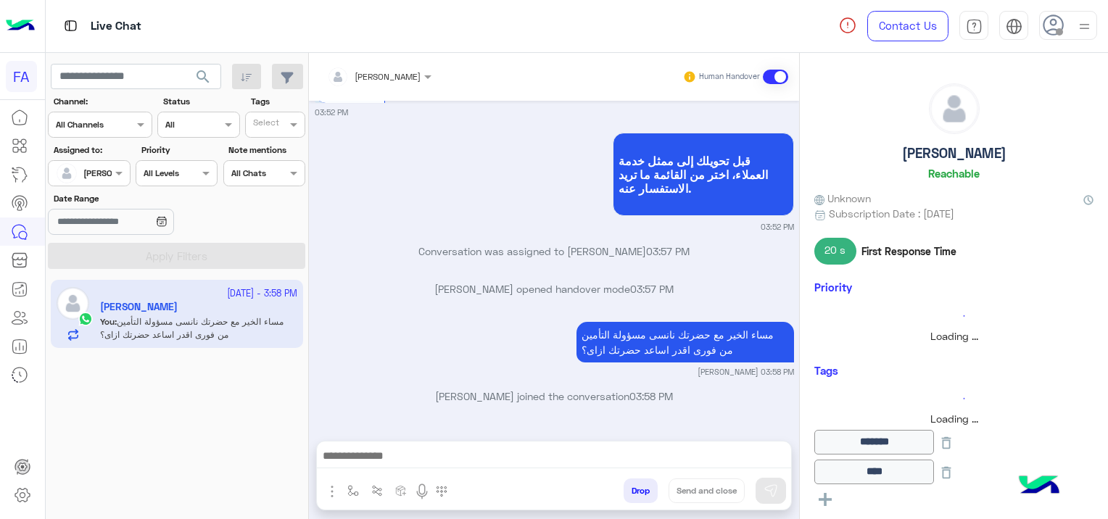
click at [106, 179] on div "[PERSON_NAME]" at bounding box center [116, 173] width 67 height 13
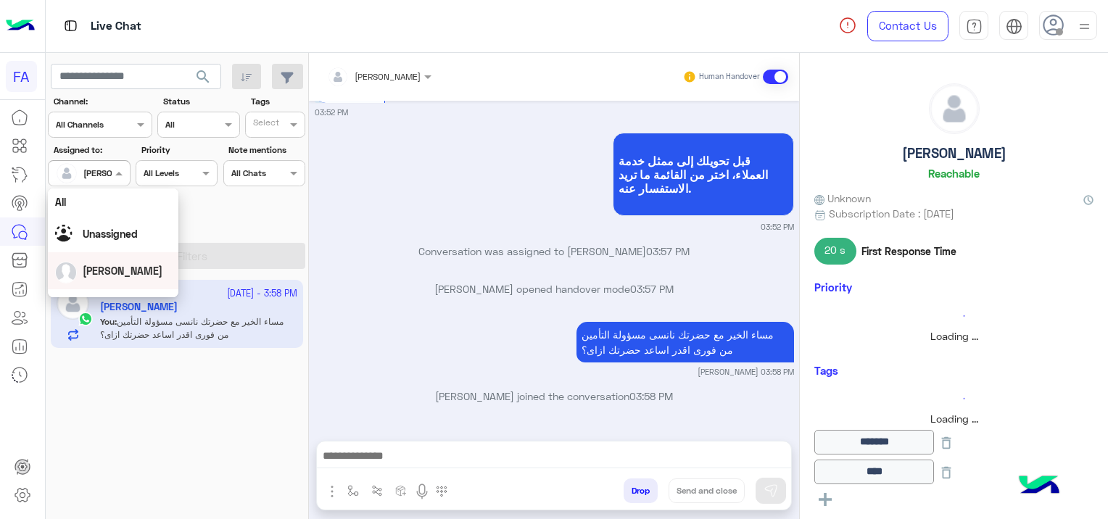
scroll to position [73, 0]
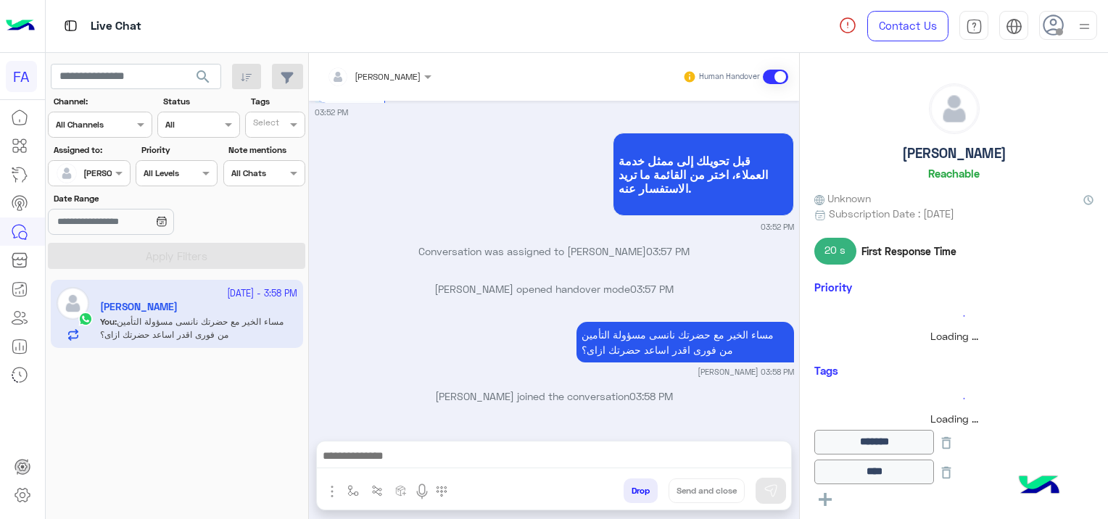
click at [176, 343] on app-inbox-user "[DATE] - 3:58 PM [PERSON_NAME] You : مساء الخير مع حضرتك نانسى مسؤولة التأمين م…" at bounding box center [177, 314] width 252 height 68
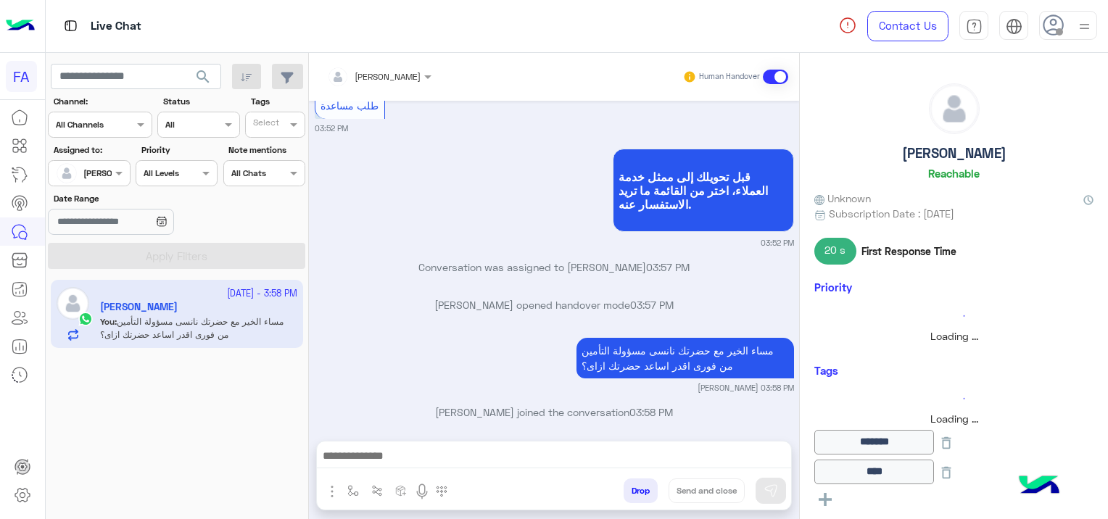
scroll to position [2999, 0]
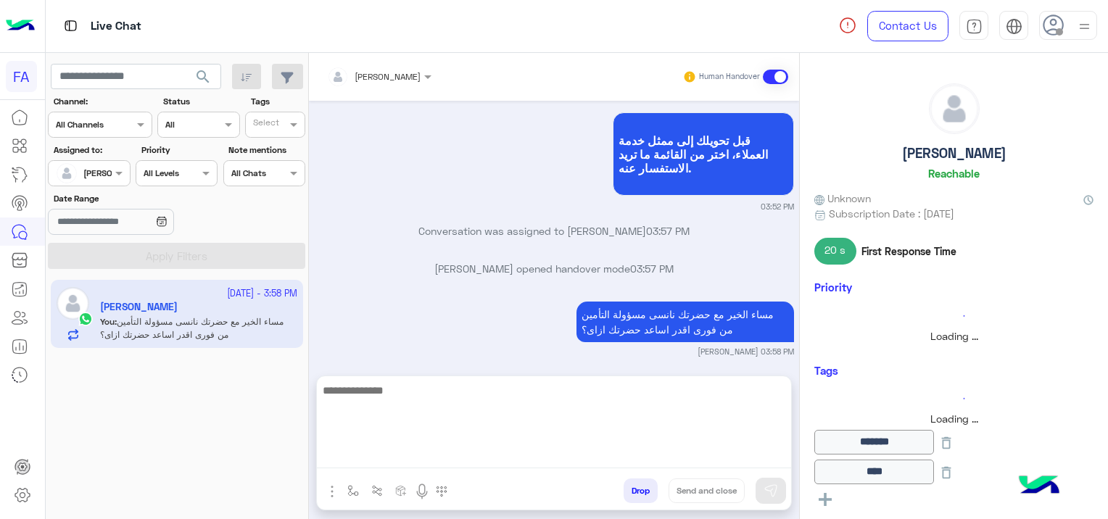
click at [379, 456] on textarea at bounding box center [554, 424] width 474 height 87
paste textarea "**********"
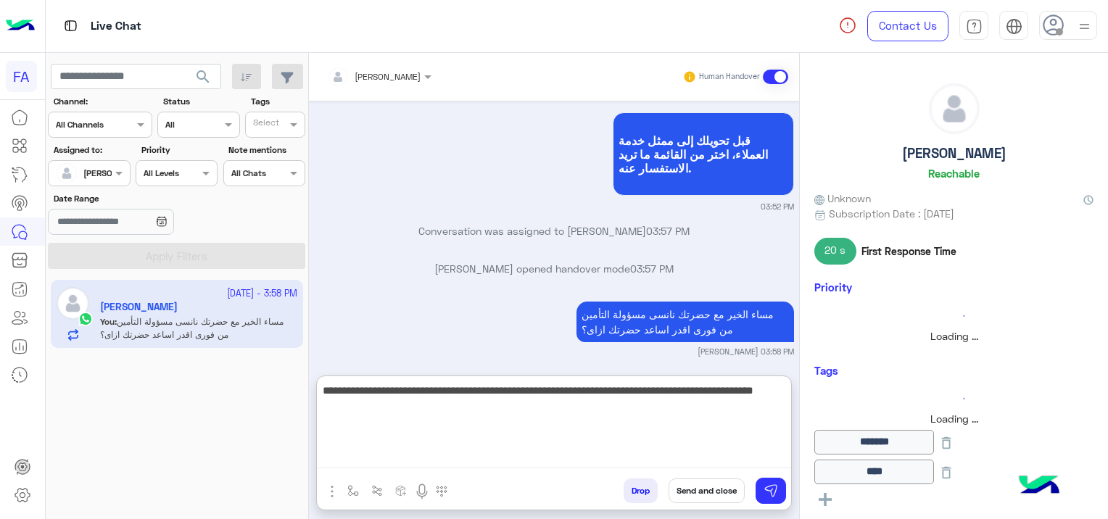
type textarea "**********"
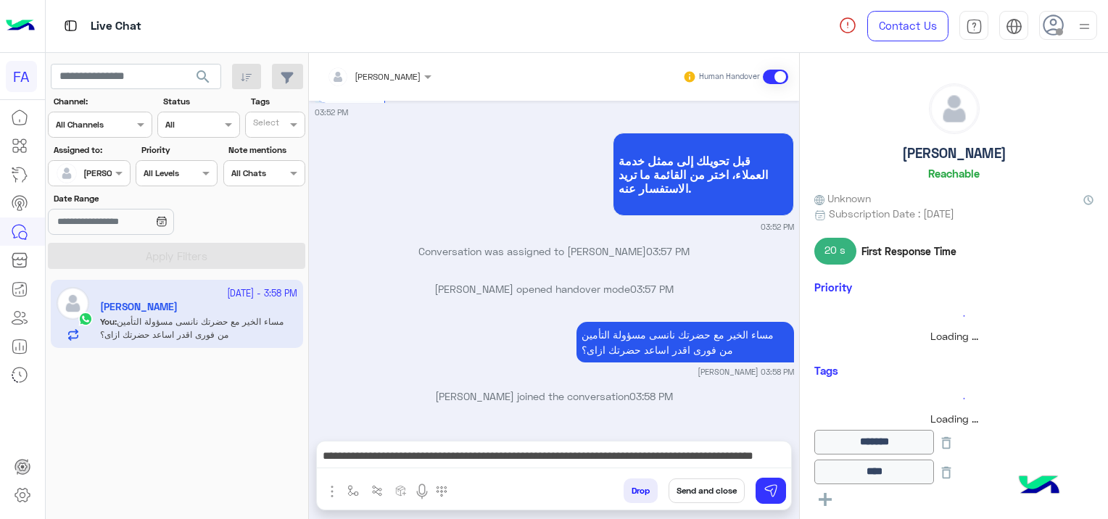
click at [706, 492] on button "Send and close" at bounding box center [707, 491] width 76 height 25
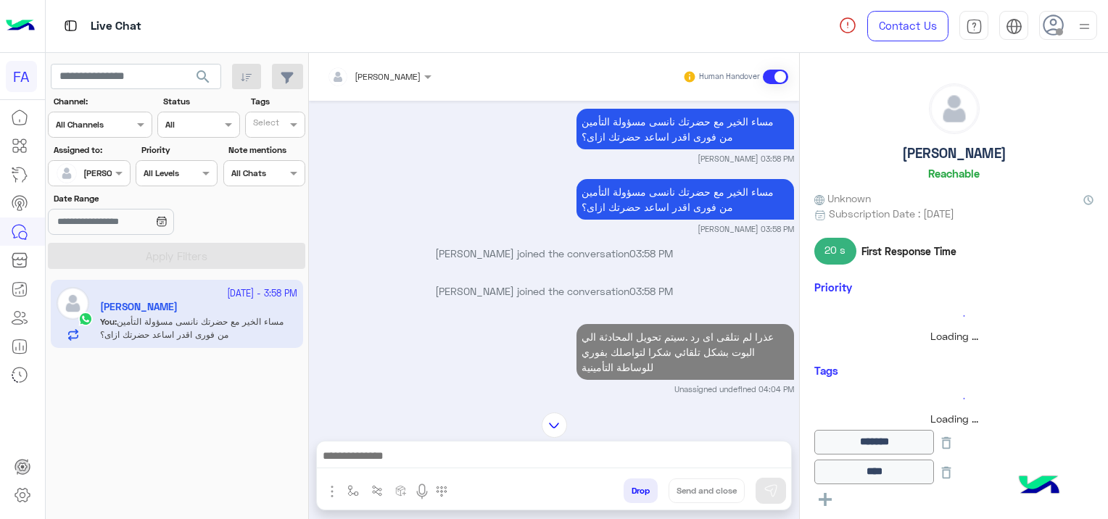
scroll to position [3267, 0]
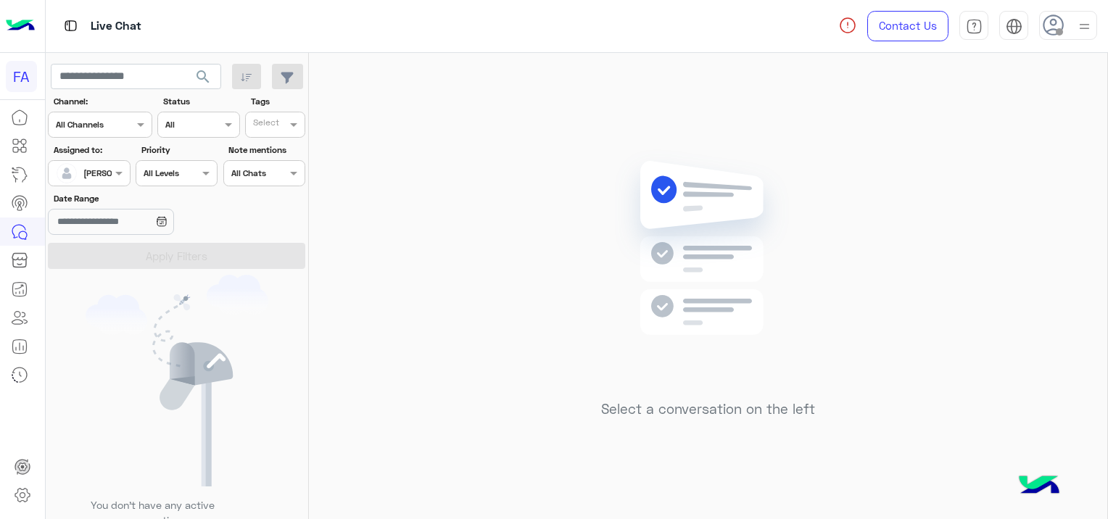
drag, startPoint x: 104, startPoint y: 168, endPoint x: 104, endPoint y: 188, distance: 19.6
click at [104, 168] on div at bounding box center [89, 172] width 80 height 14
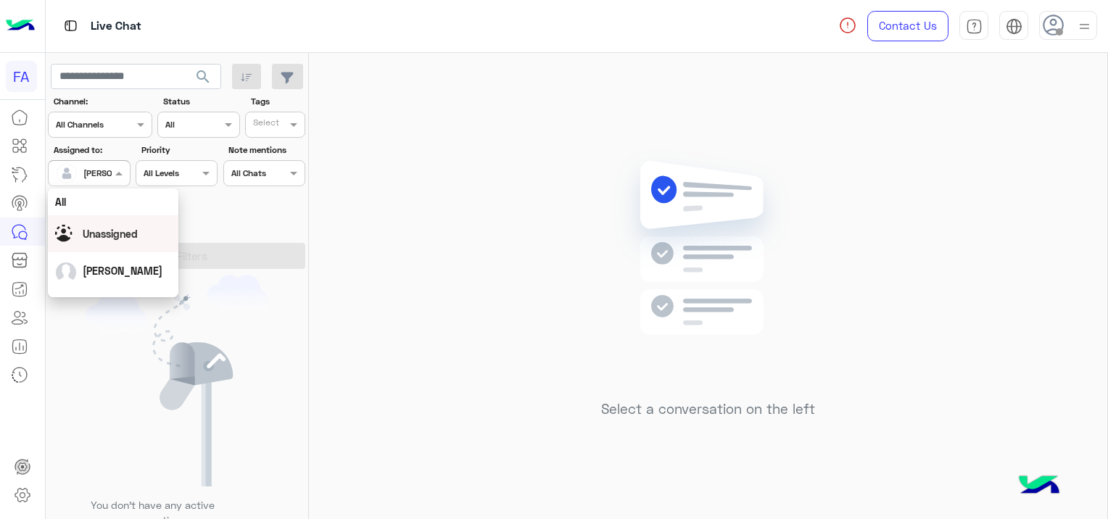
click at [139, 234] on div "Unassigned" at bounding box center [113, 233] width 116 height 25
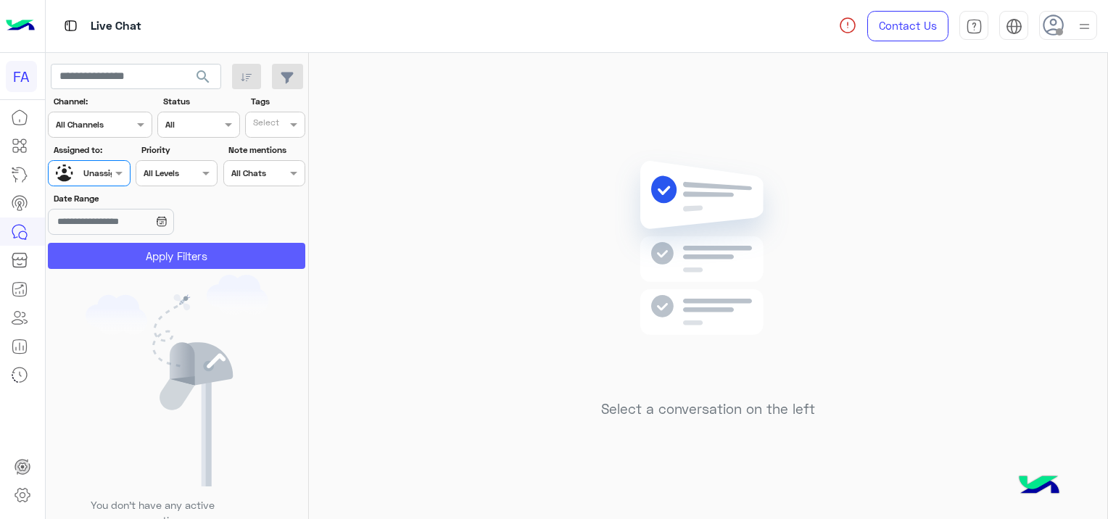
click at [189, 247] on button "Apply Filters" at bounding box center [176, 256] width 257 height 26
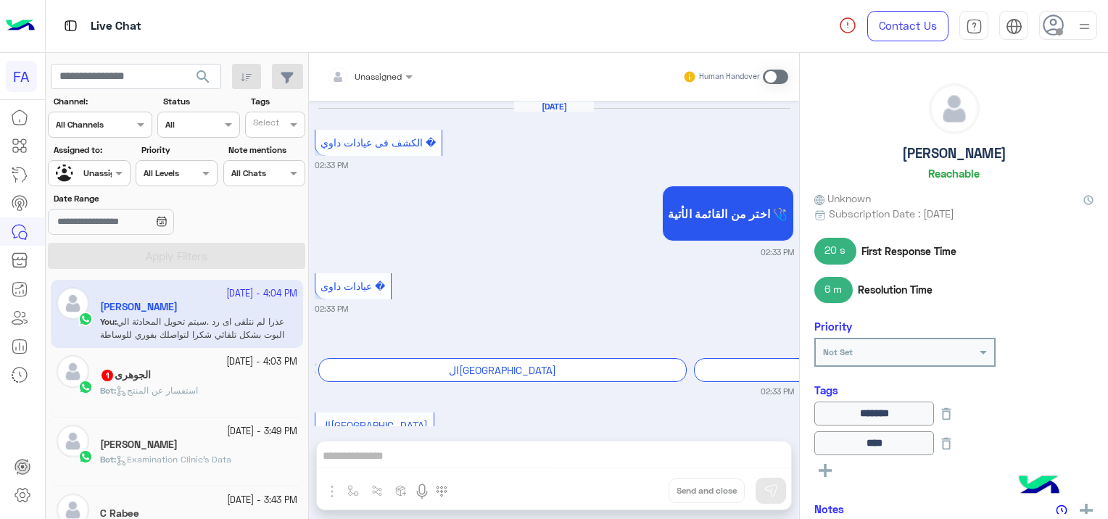
scroll to position [1235, 0]
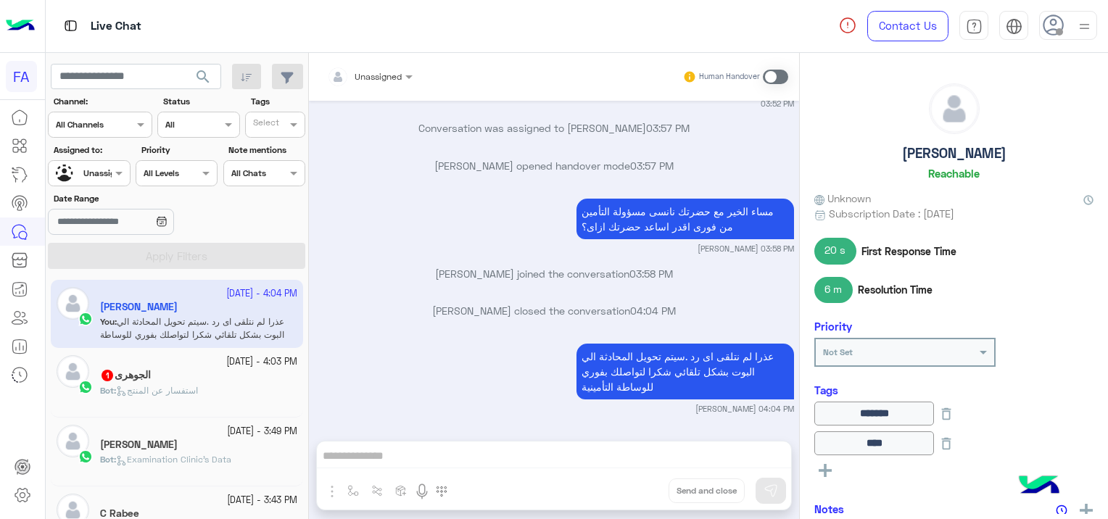
click at [171, 394] on span "استفسار عن المنتج" at bounding box center [157, 390] width 82 height 11
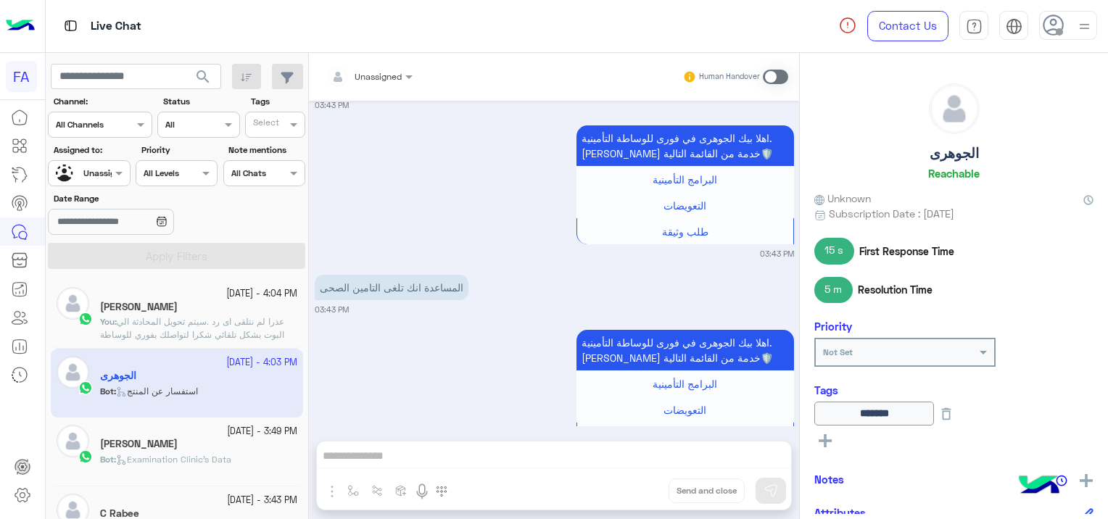
scroll to position [1128, 0]
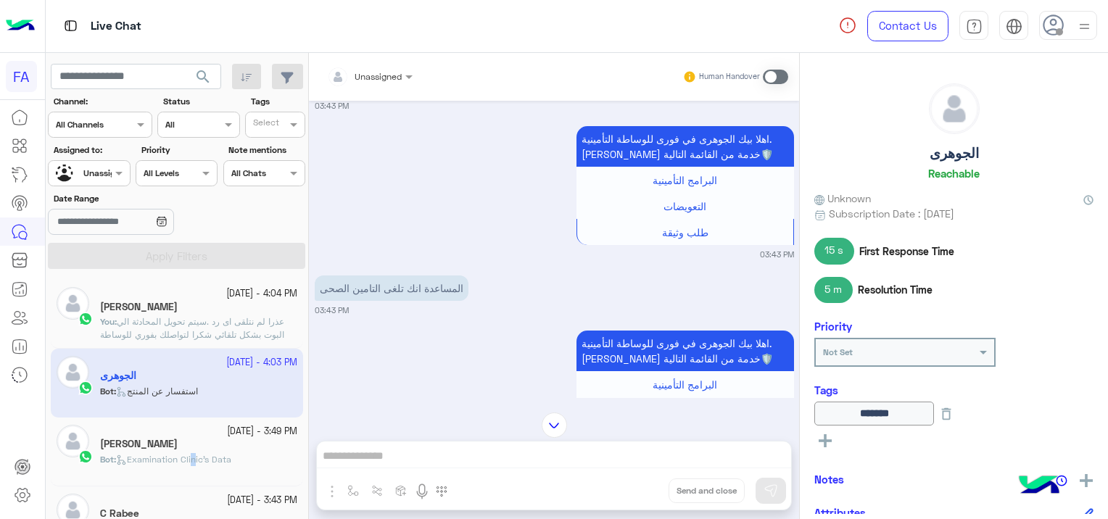
click at [197, 450] on div "[DATE] - 3:49 PM [PERSON_NAME] Bot : Examination Clinic's Data" at bounding box center [198, 452] width 197 height 54
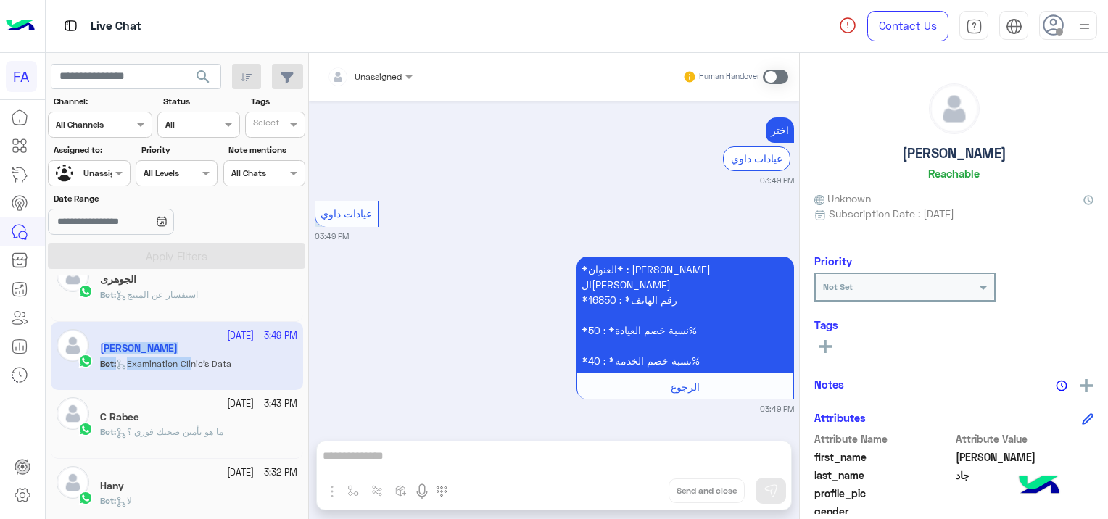
scroll to position [145, 0]
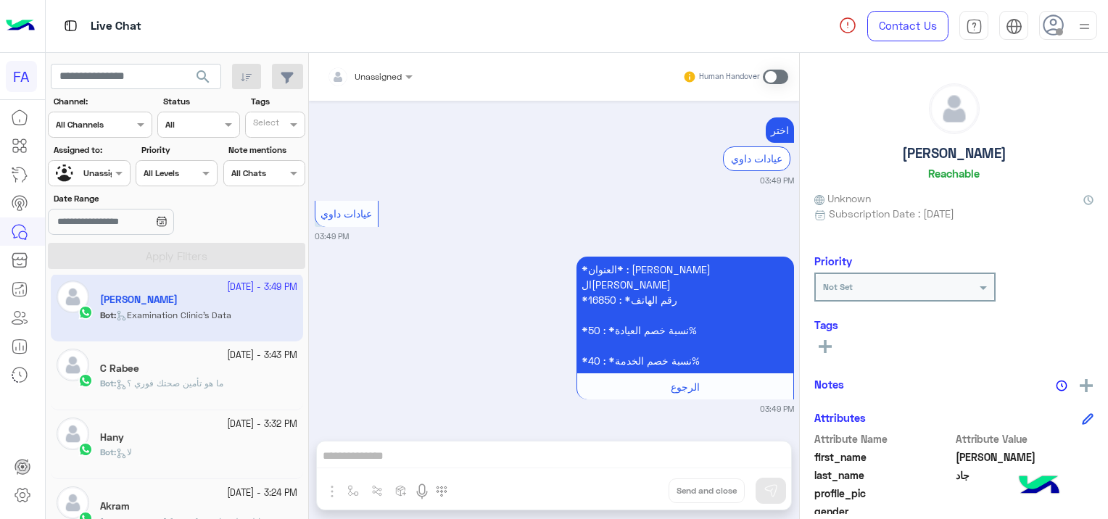
click at [258, 383] on div "Bot : ما هو تأمين صحتك فوري ؟" at bounding box center [198, 389] width 197 height 25
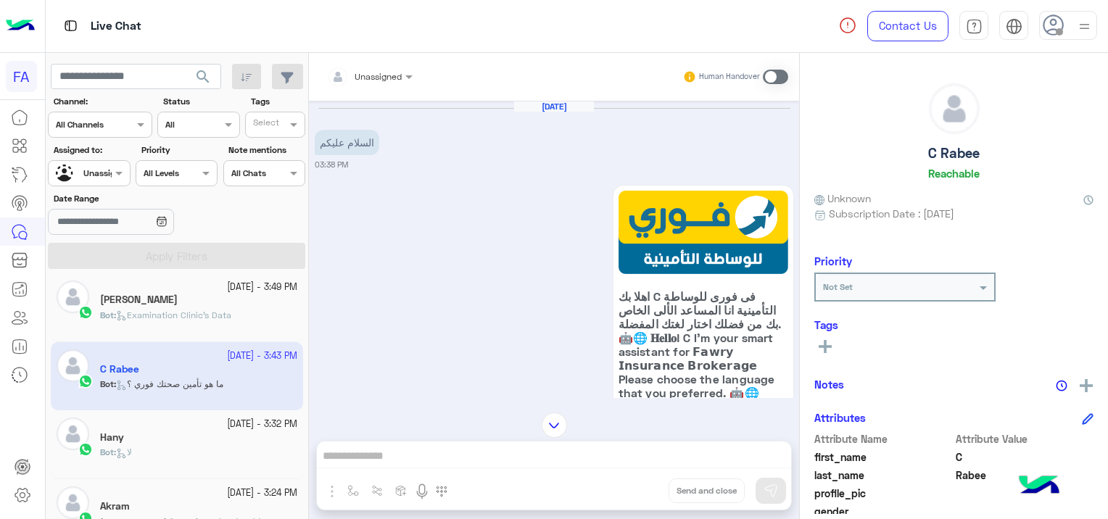
click at [258, 431] on div "Hany" at bounding box center [198, 438] width 197 height 15
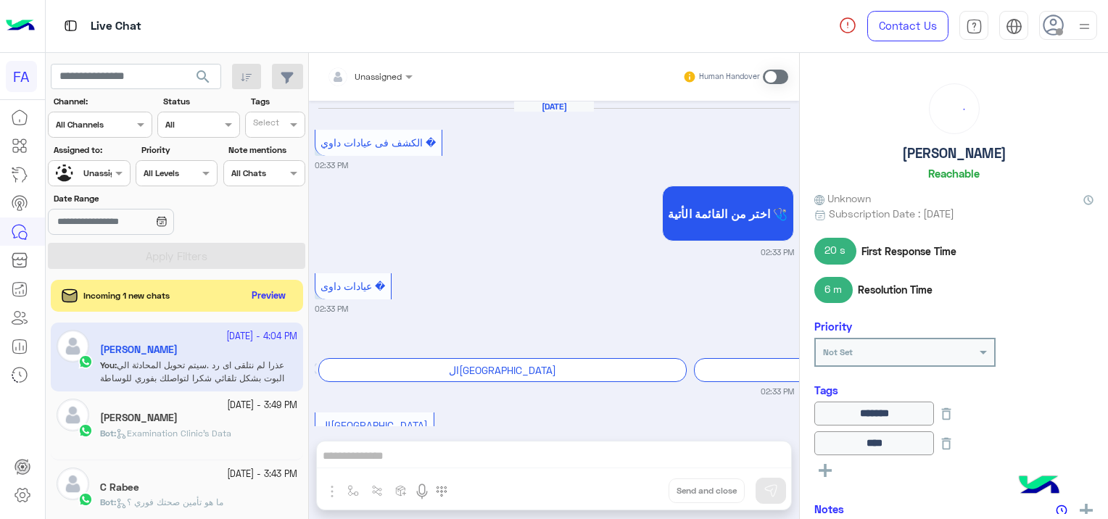
scroll to position [1235, 0]
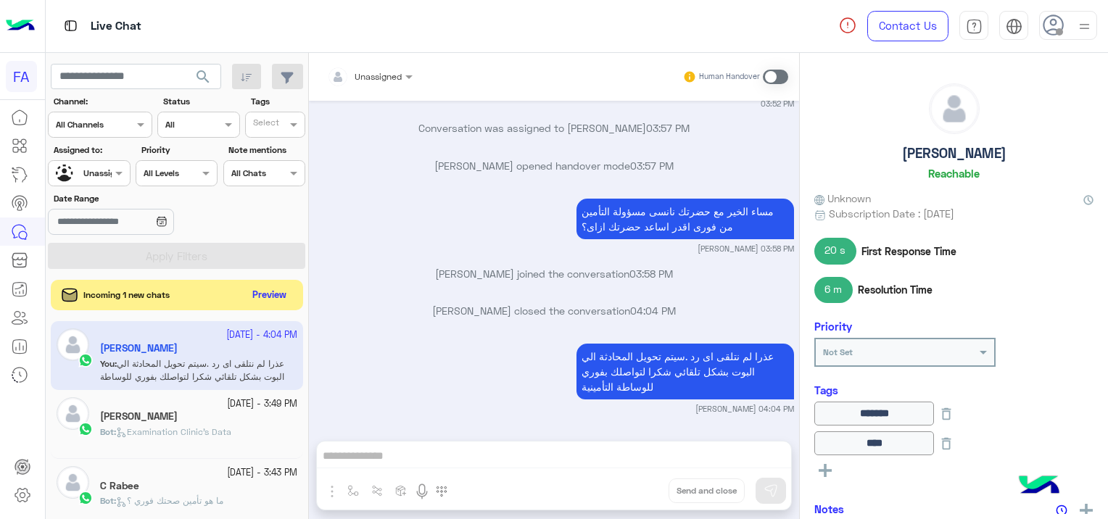
click at [273, 291] on button "Preview" at bounding box center [269, 296] width 45 height 20
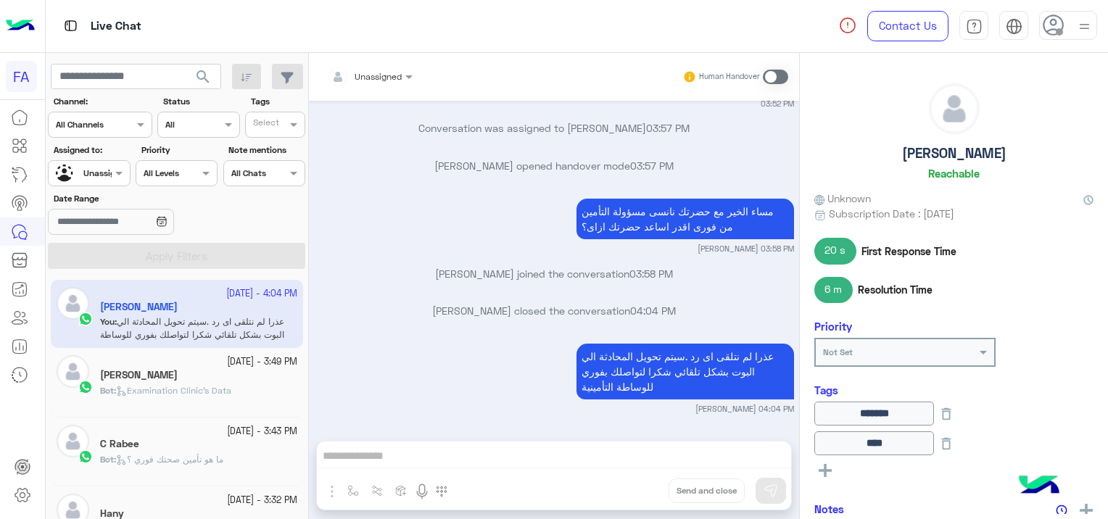
click at [276, 382] on div "[PERSON_NAME]" at bounding box center [198, 376] width 197 height 15
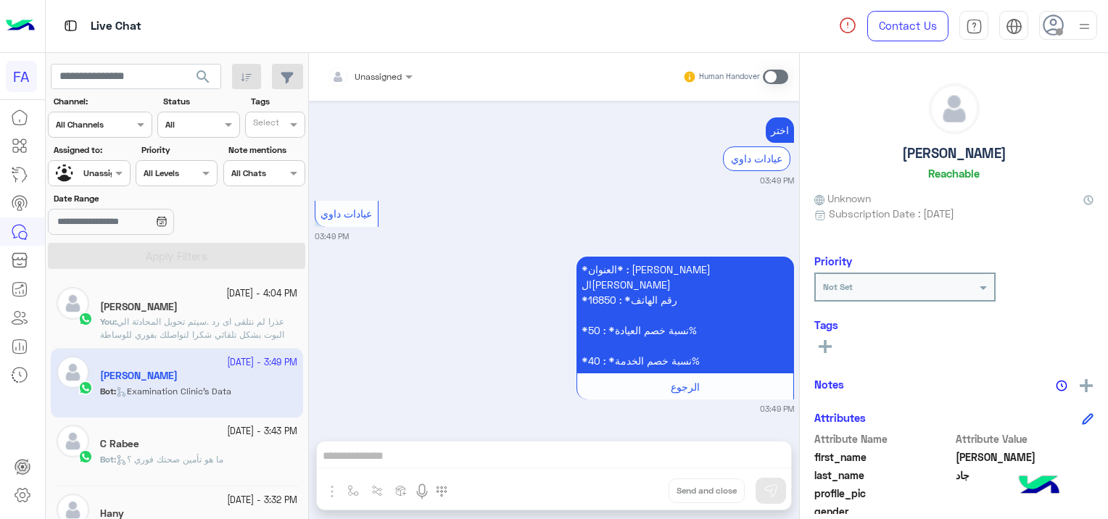
scroll to position [3209, 0]
click at [179, 459] on span "ما هو تأمين صحتك فوري ؟" at bounding box center [169, 459] width 107 height 11
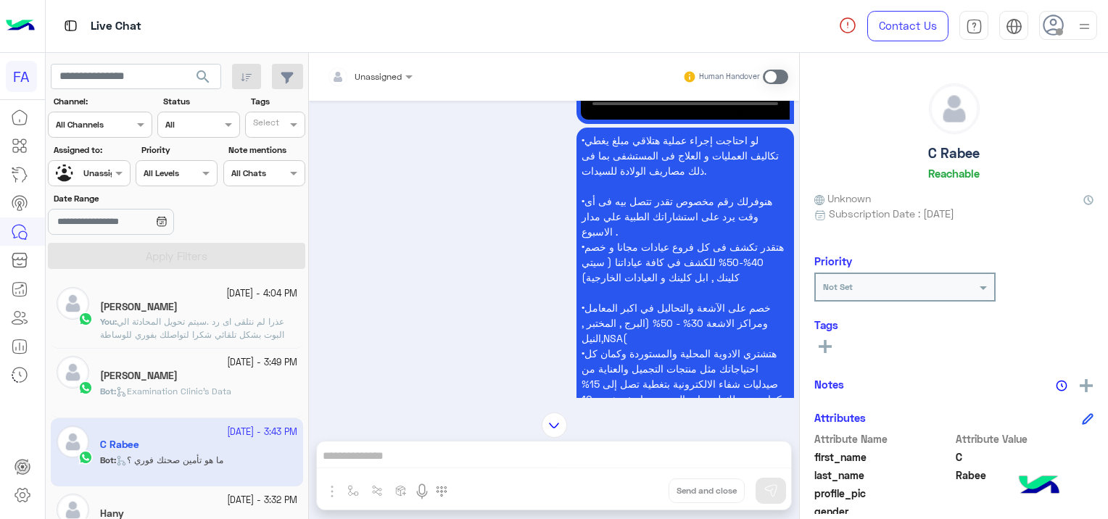
scroll to position [968, 0]
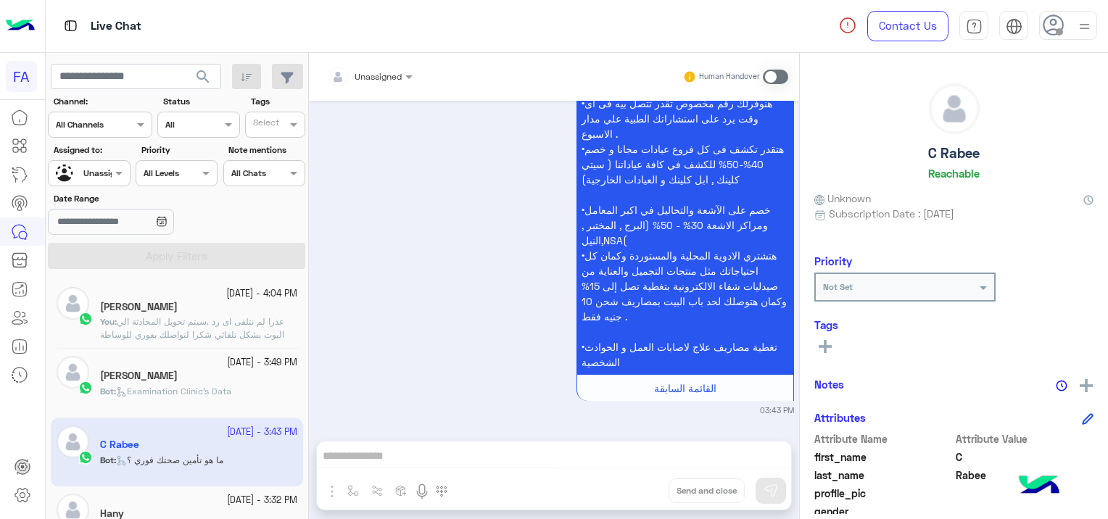
click at [227, 496] on small "[DATE] - 3:32 PM" at bounding box center [262, 501] width 70 height 14
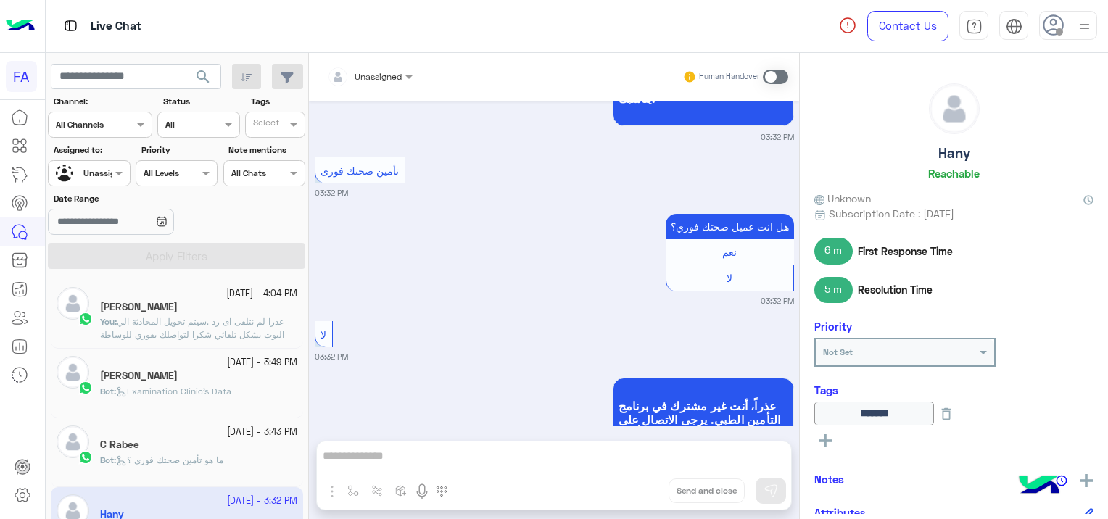
scroll to position [1169, 0]
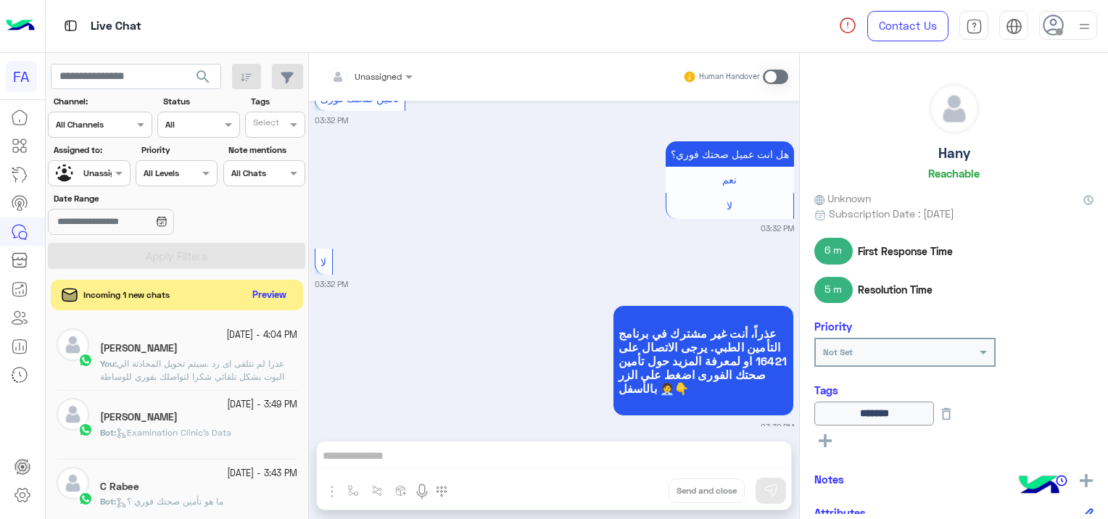
click at [268, 294] on button "Preview" at bounding box center [269, 296] width 45 height 20
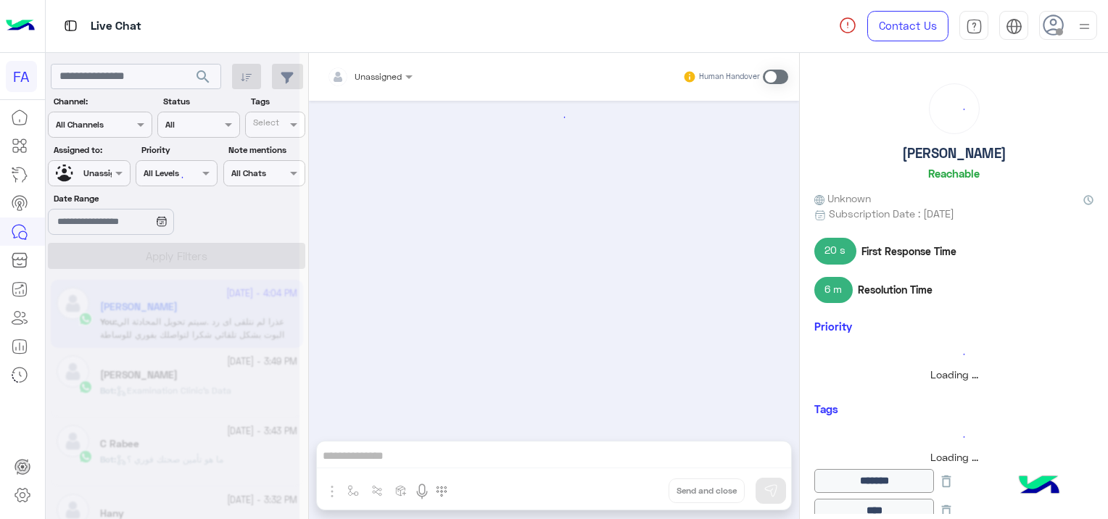
scroll to position [1235, 0]
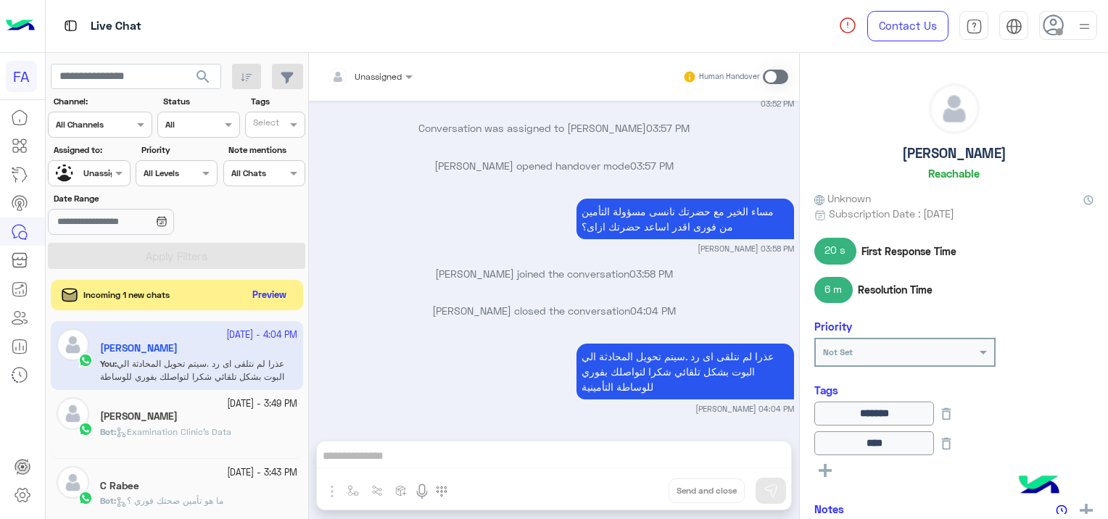
click at [278, 297] on button "Preview" at bounding box center [269, 296] width 45 height 20
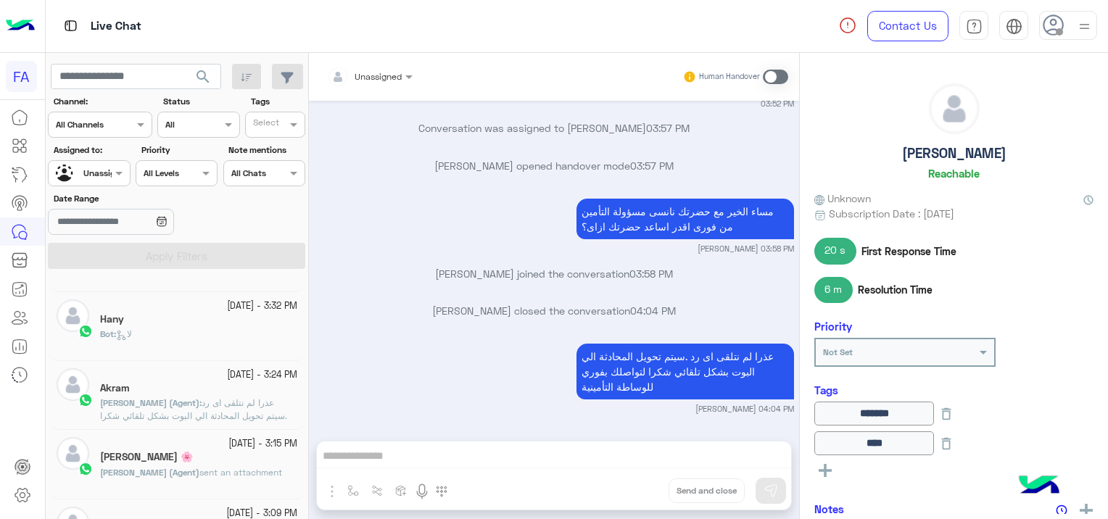
scroll to position [0, 0]
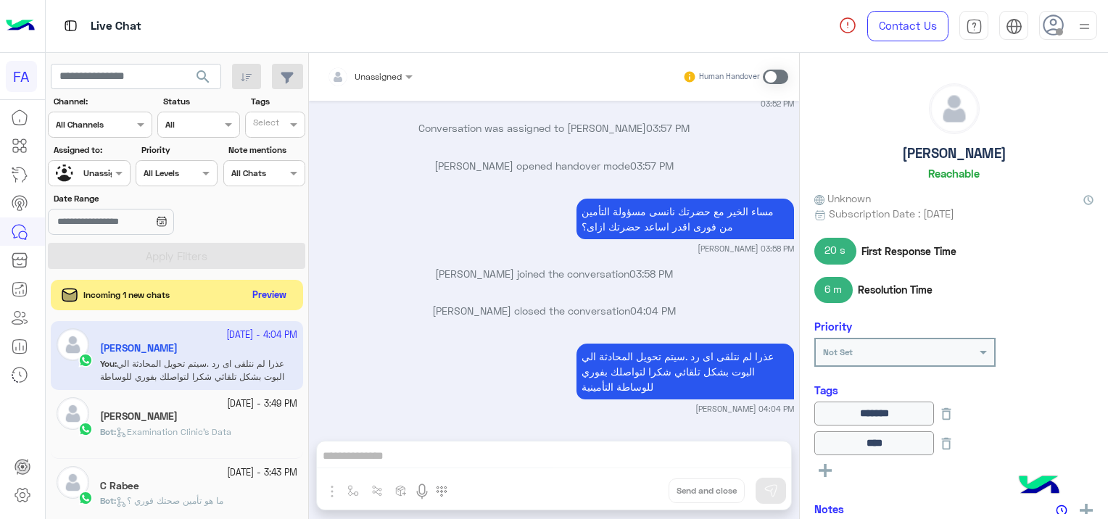
click at [280, 290] on button "Preview" at bounding box center [269, 296] width 45 height 20
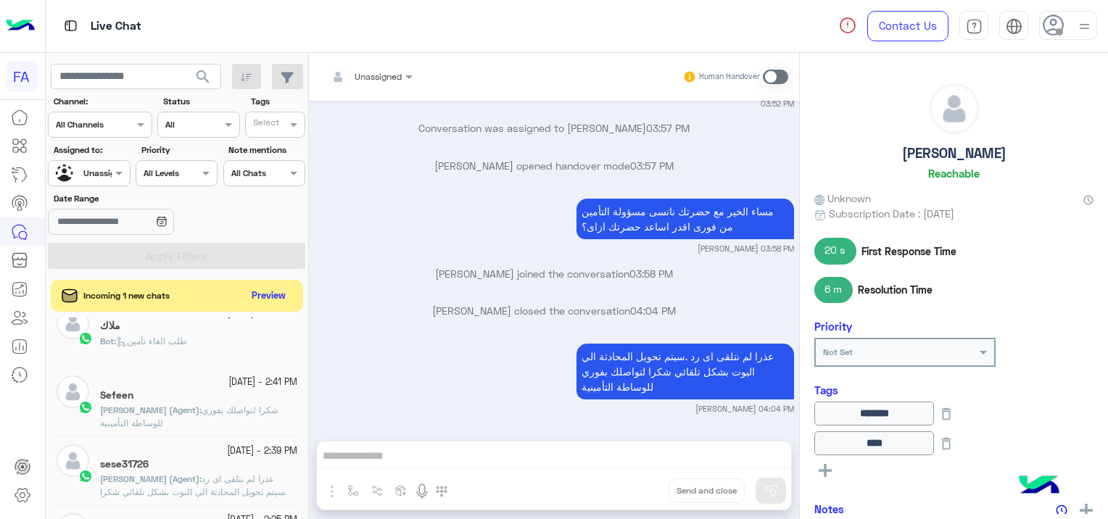
scroll to position [653, 0]
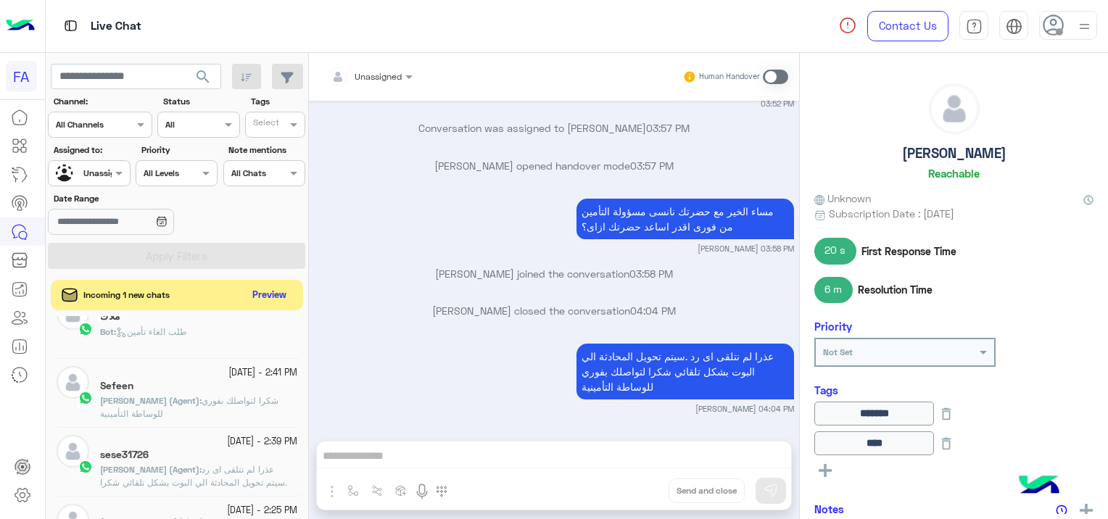
click at [278, 293] on button "Preview" at bounding box center [269, 296] width 45 height 20
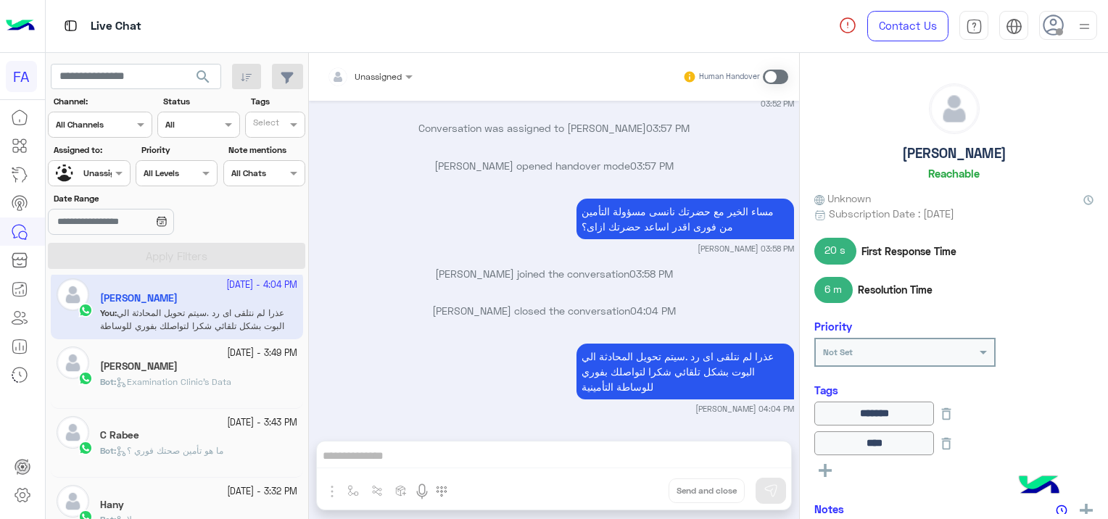
scroll to position [0, 0]
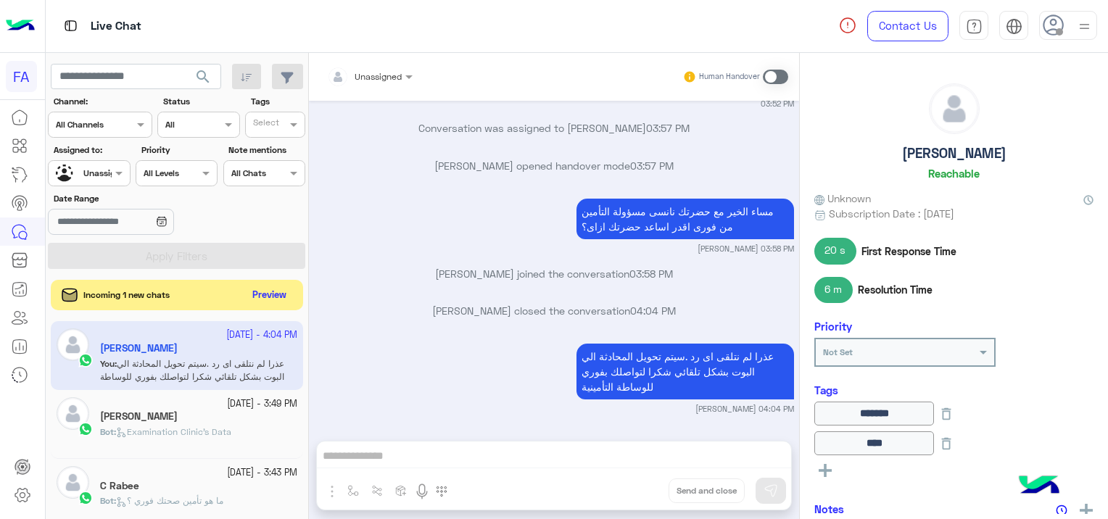
click at [280, 294] on button "Preview" at bounding box center [269, 296] width 45 height 20
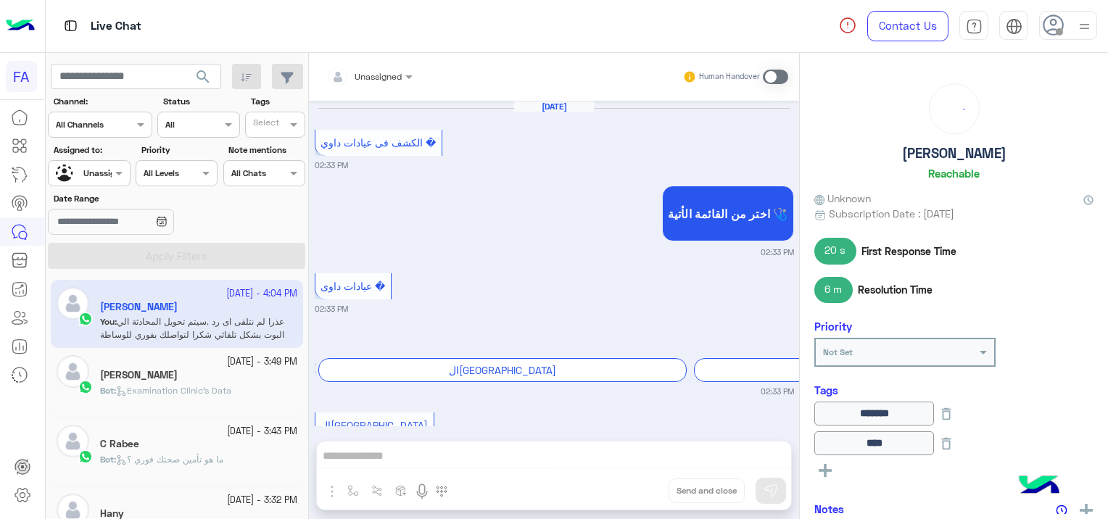
scroll to position [1235, 0]
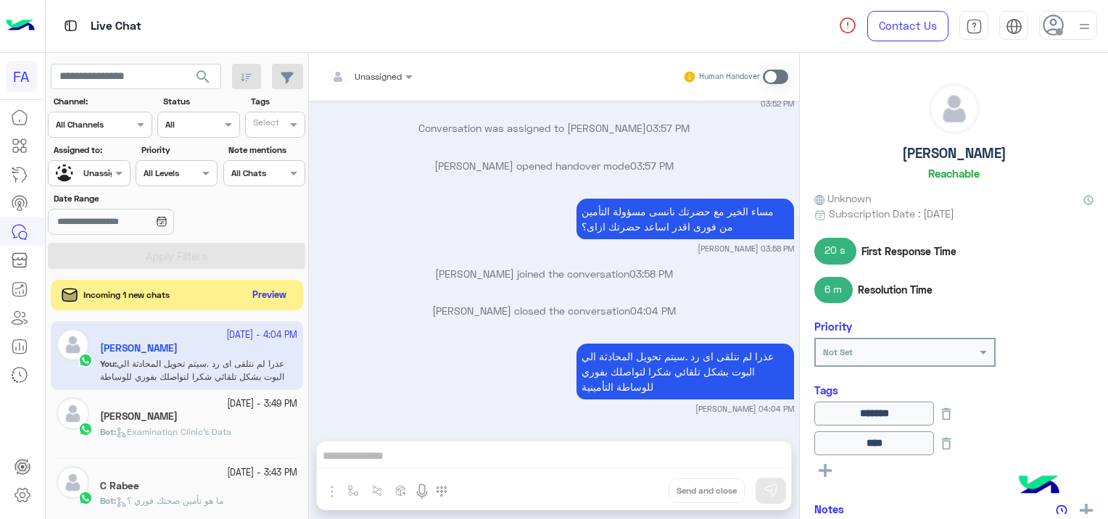
click at [270, 299] on button "Preview" at bounding box center [269, 296] width 45 height 20
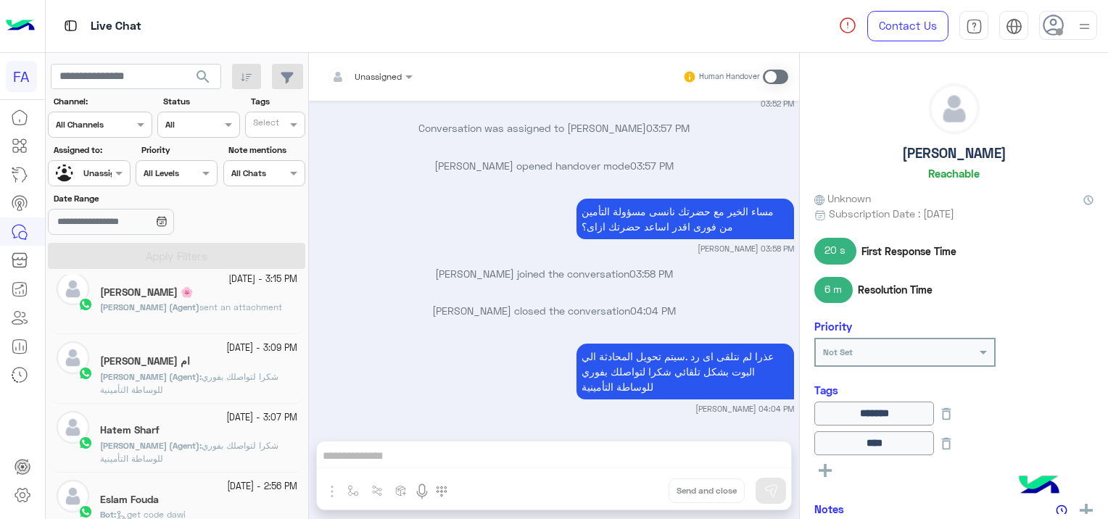
click at [99, 165] on div at bounding box center [89, 172] width 80 height 14
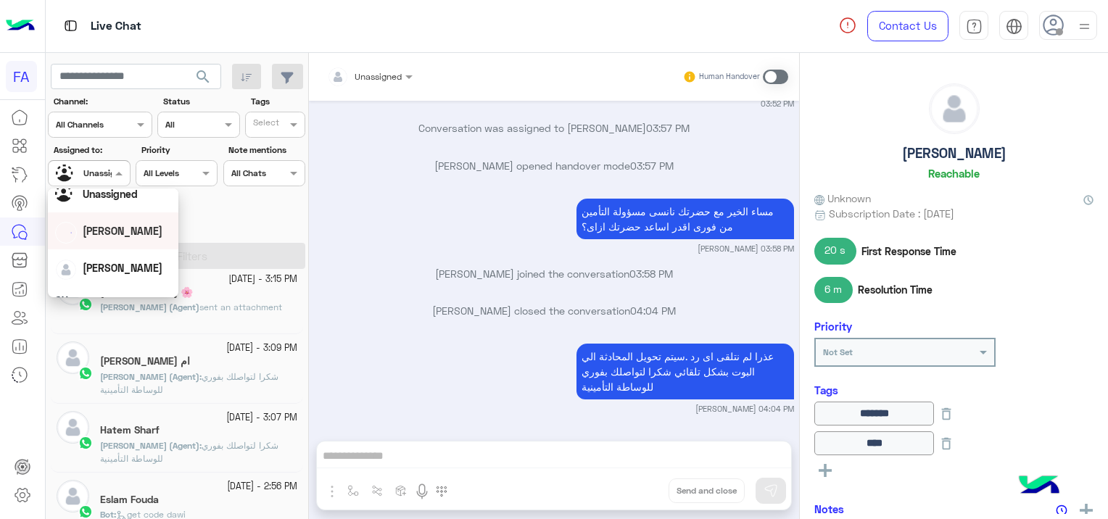
scroll to position [73, 0]
click at [128, 240] on span "[PERSON_NAME]" at bounding box center [123, 235] width 80 height 12
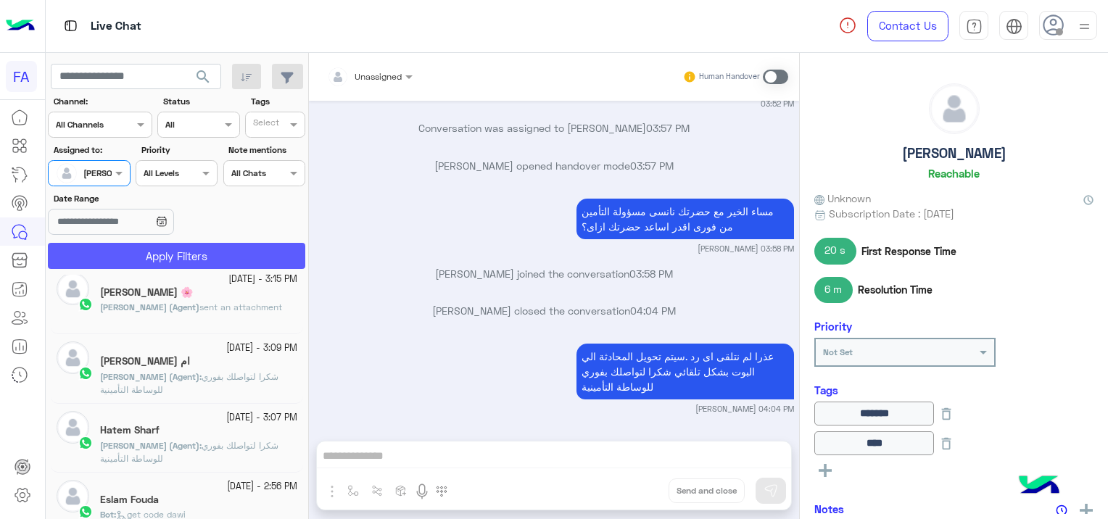
click at [256, 254] on button "Apply Filters" at bounding box center [176, 256] width 257 height 26
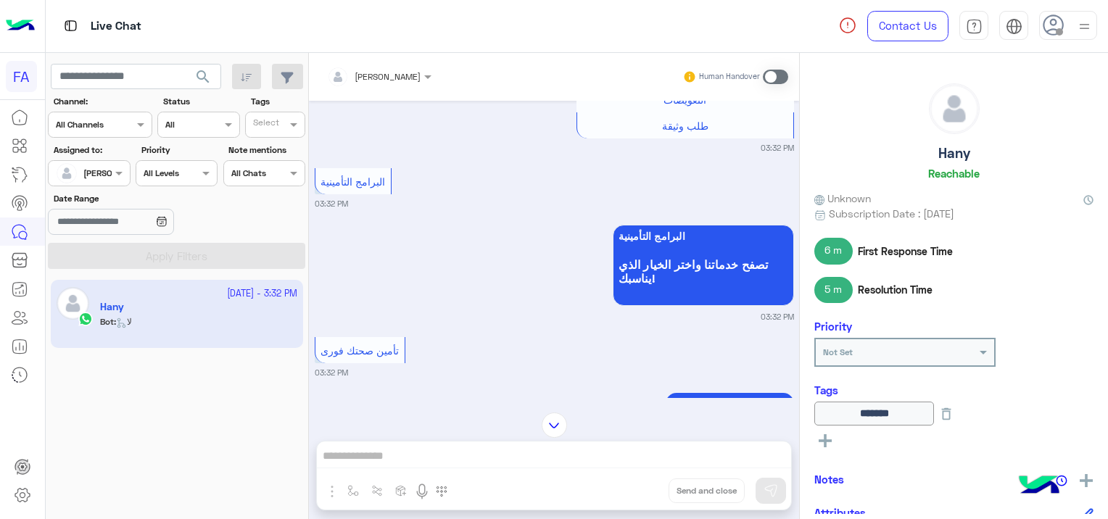
scroll to position [1092, 0]
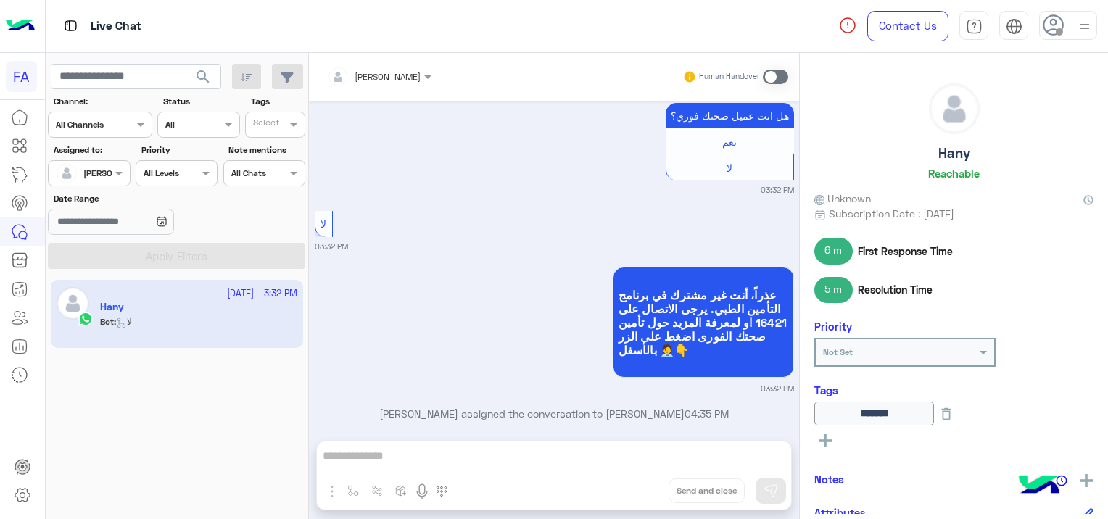
click at [772, 79] on span at bounding box center [775, 77] width 25 height 15
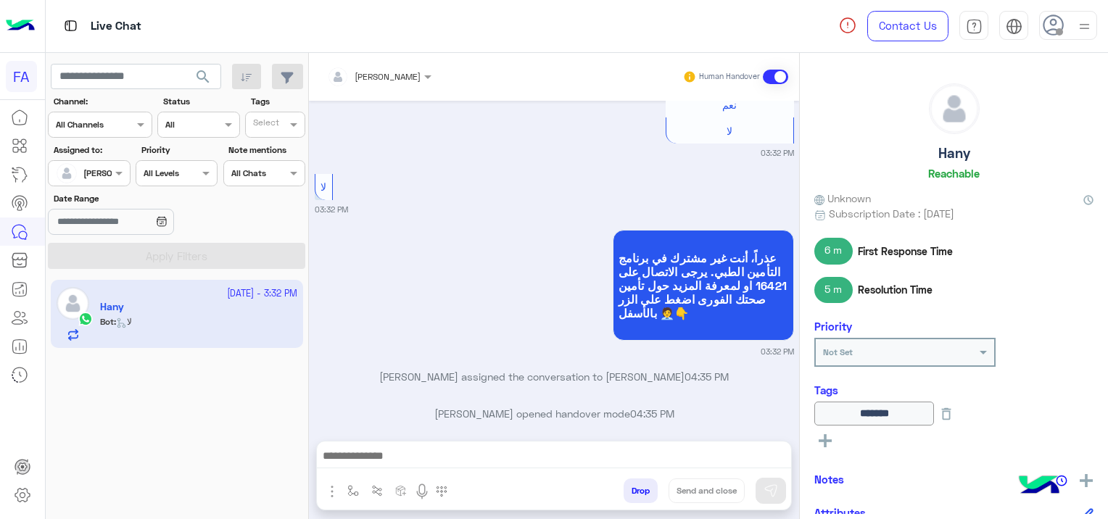
click at [470, 445] on div at bounding box center [554, 460] width 474 height 36
click at [473, 446] on div at bounding box center [554, 460] width 474 height 36
click at [416, 444] on div at bounding box center [554, 460] width 474 height 36
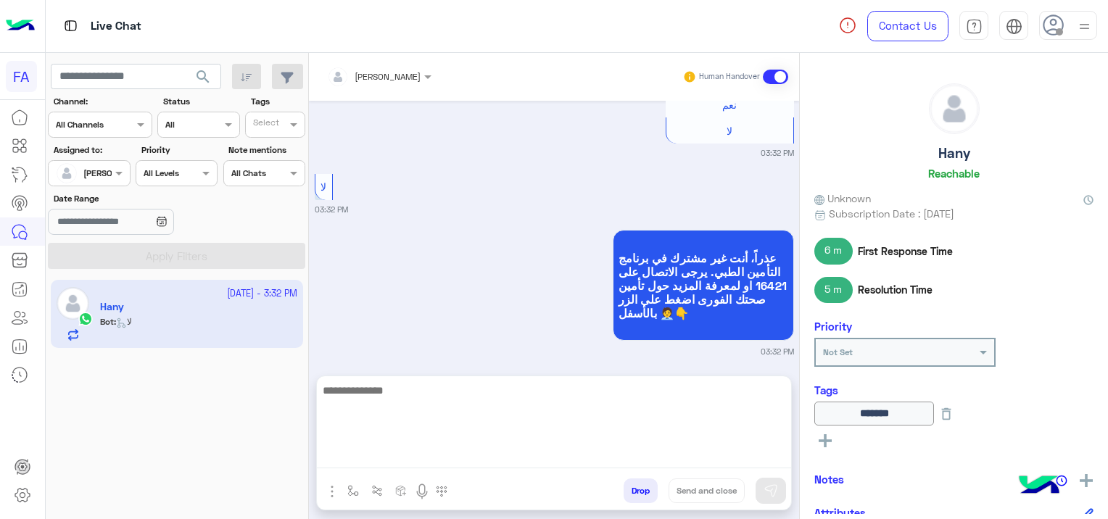
click at [400, 454] on textarea at bounding box center [554, 424] width 474 height 87
click at [400, 455] on textarea at bounding box center [554, 424] width 474 height 87
paste textarea "**********"
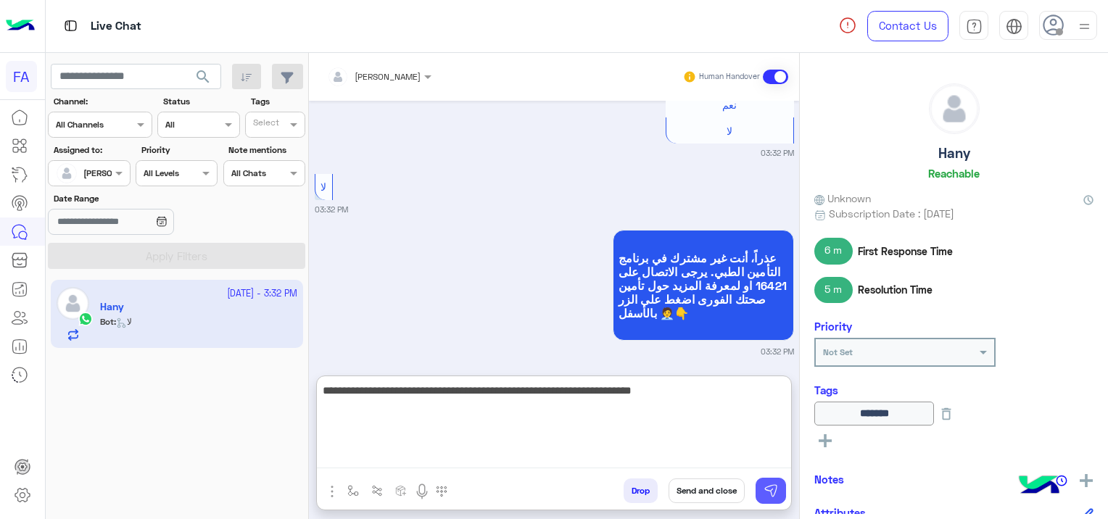
type textarea "**********"
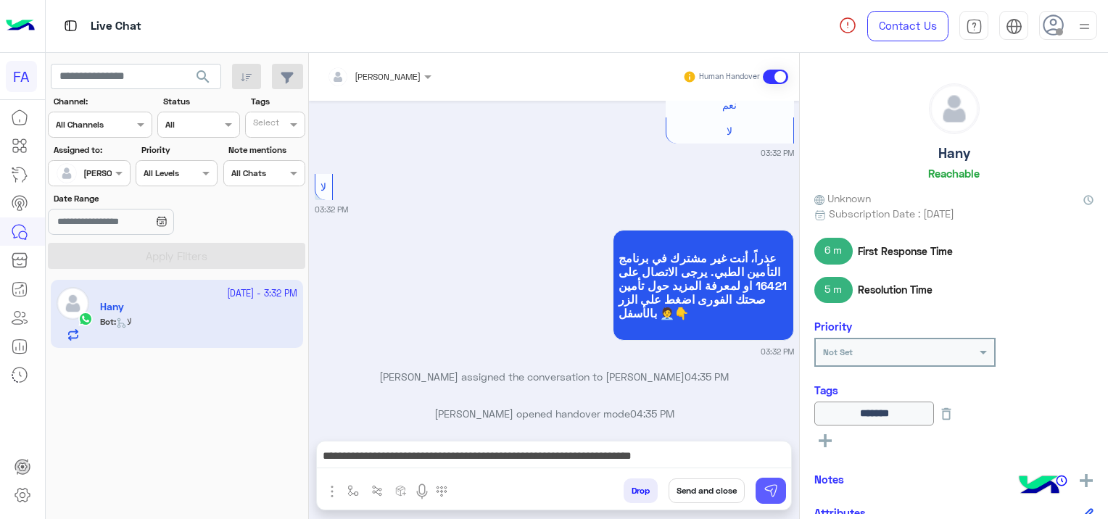
click at [767, 489] on img at bounding box center [771, 491] width 15 height 15
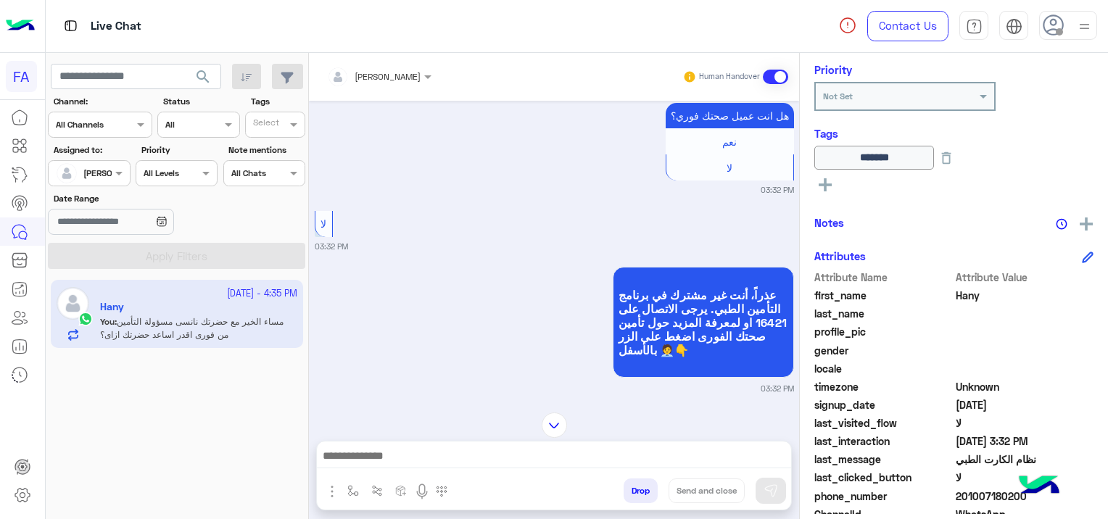
scroll to position [333, 0]
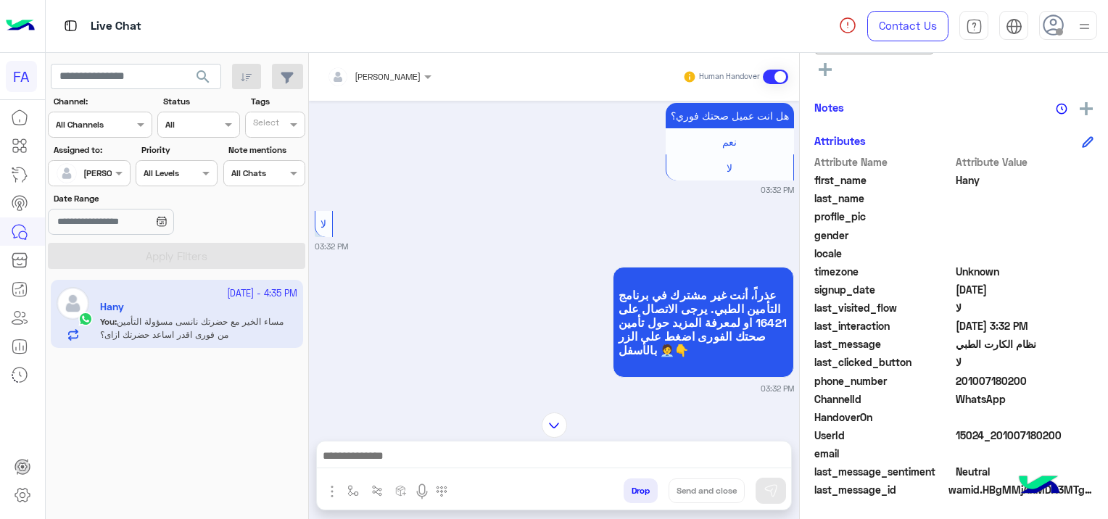
drag, startPoint x: 1064, startPoint y: 429, endPoint x: 991, endPoint y: 443, distance: 74.0
click at [991, 443] on div "UserId 15024_201007180200" at bounding box center [953, 437] width 279 height 18
copy span "01007180200"
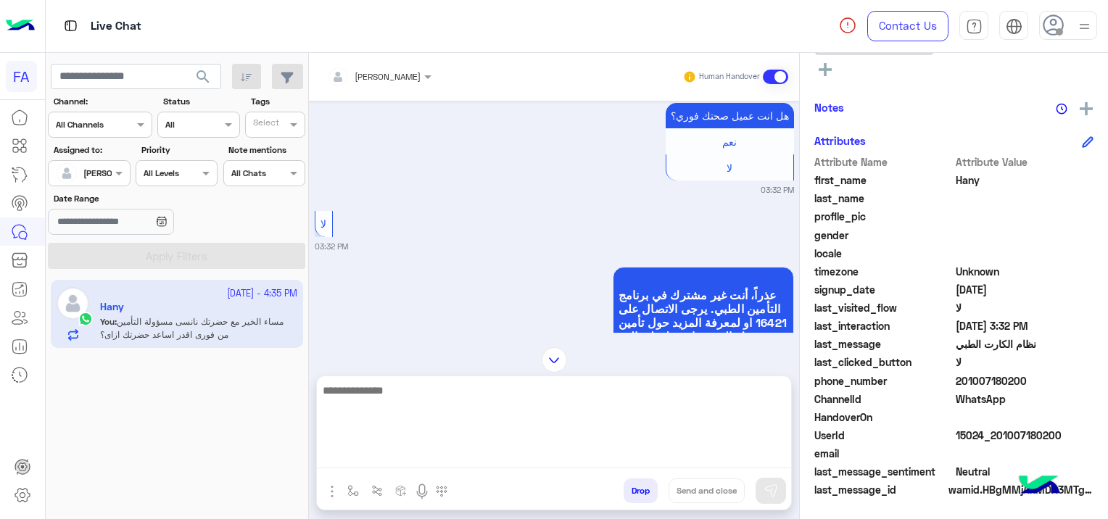
click at [491, 459] on textarea at bounding box center [554, 424] width 474 height 87
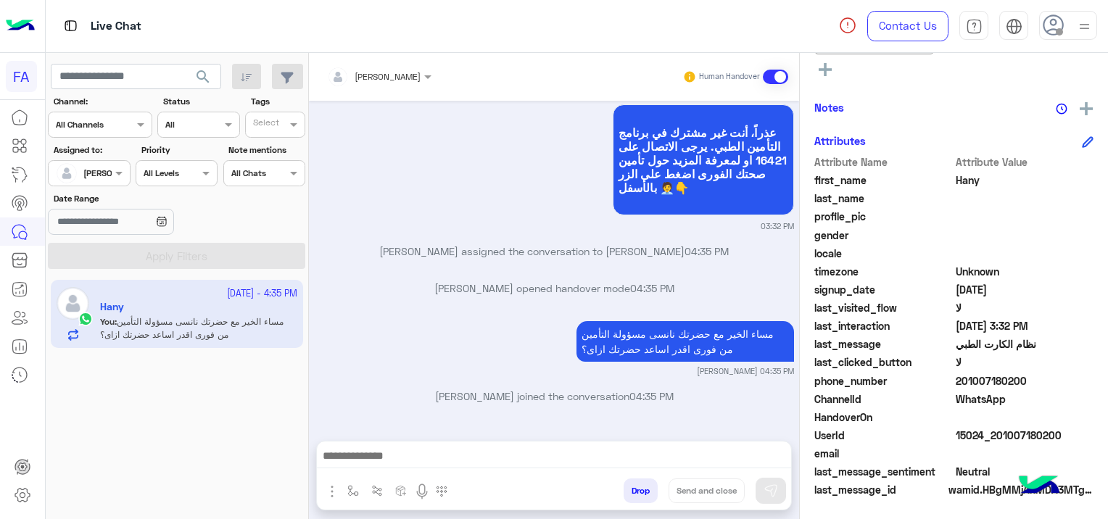
scroll to position [1237, 0]
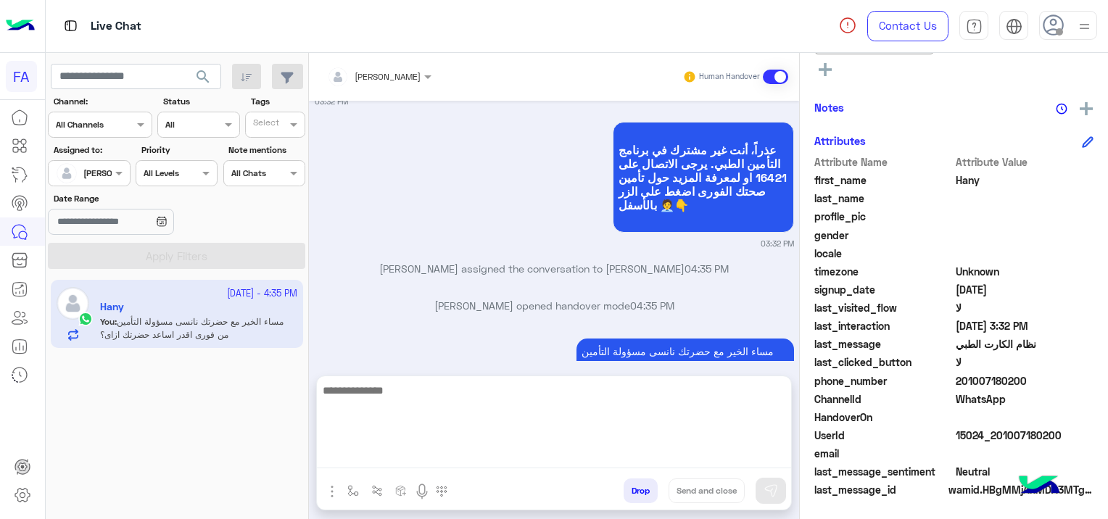
click at [389, 450] on textarea at bounding box center [554, 424] width 474 height 87
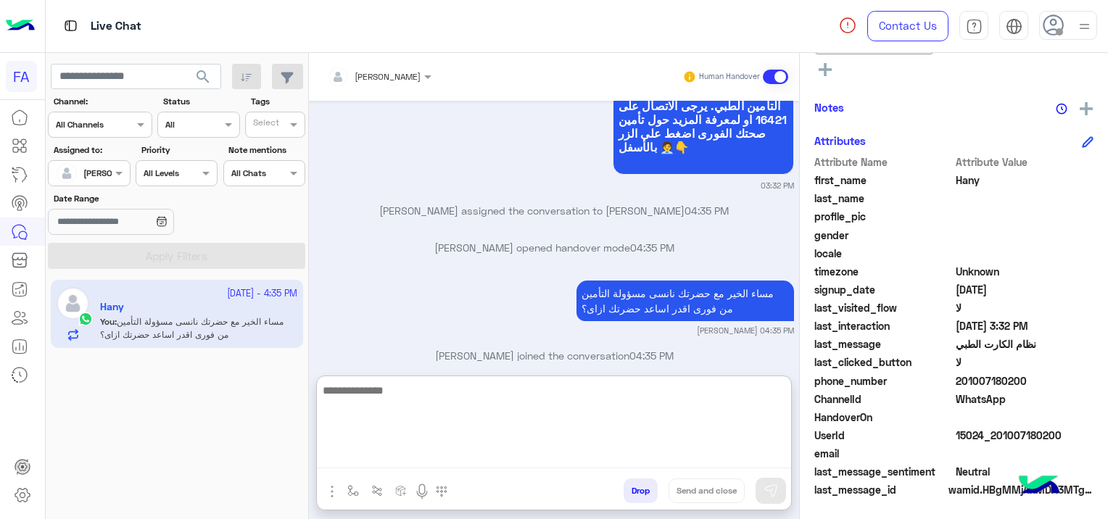
scroll to position [1302, 0]
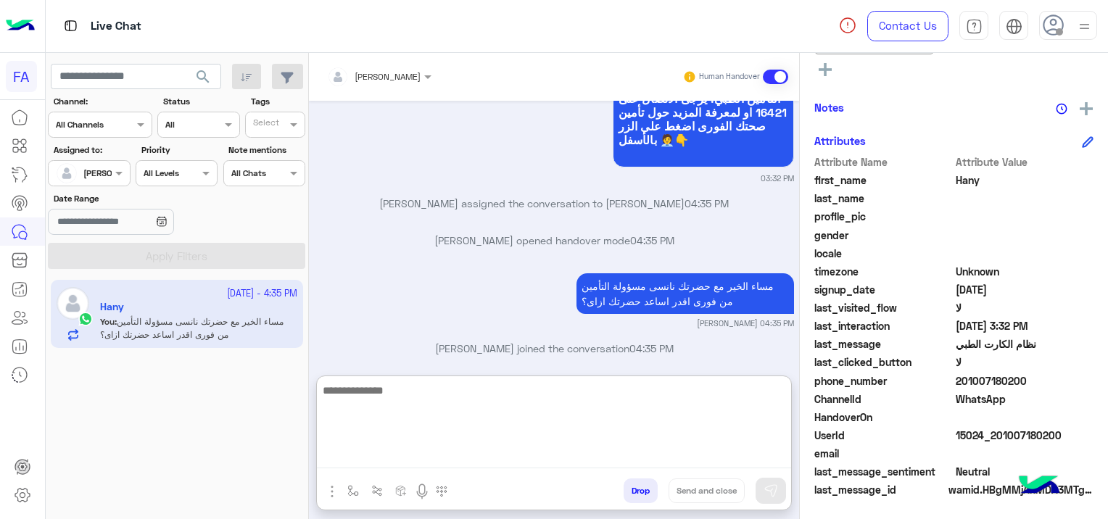
paste textarea "**********"
type textarea "**********"
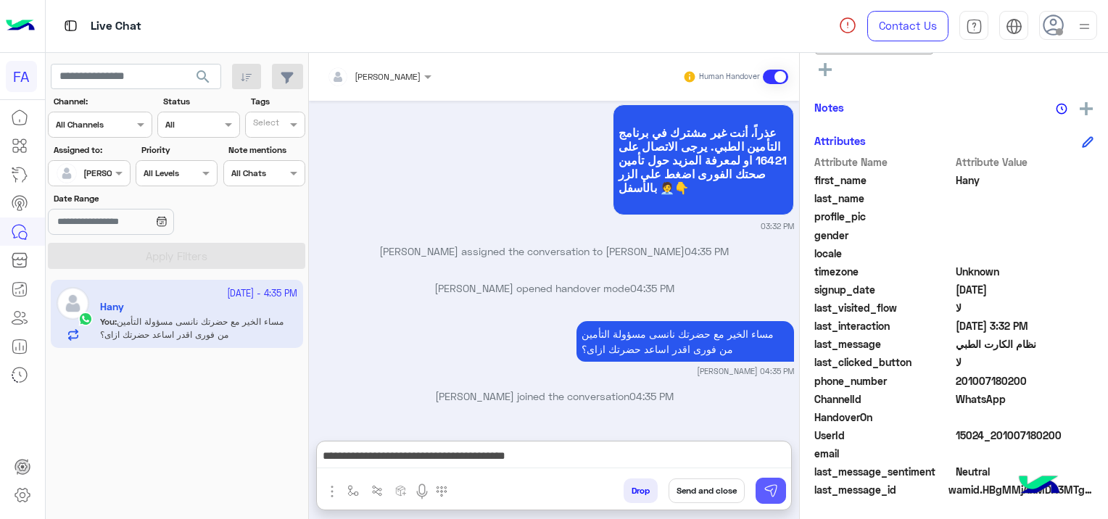
click at [769, 492] on img at bounding box center [771, 491] width 15 height 15
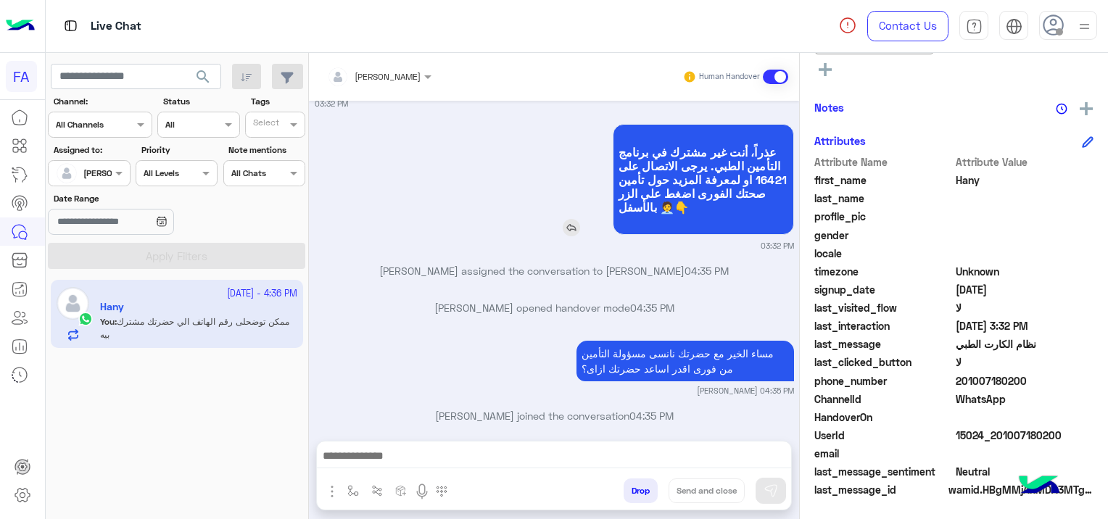
scroll to position [1307, 0]
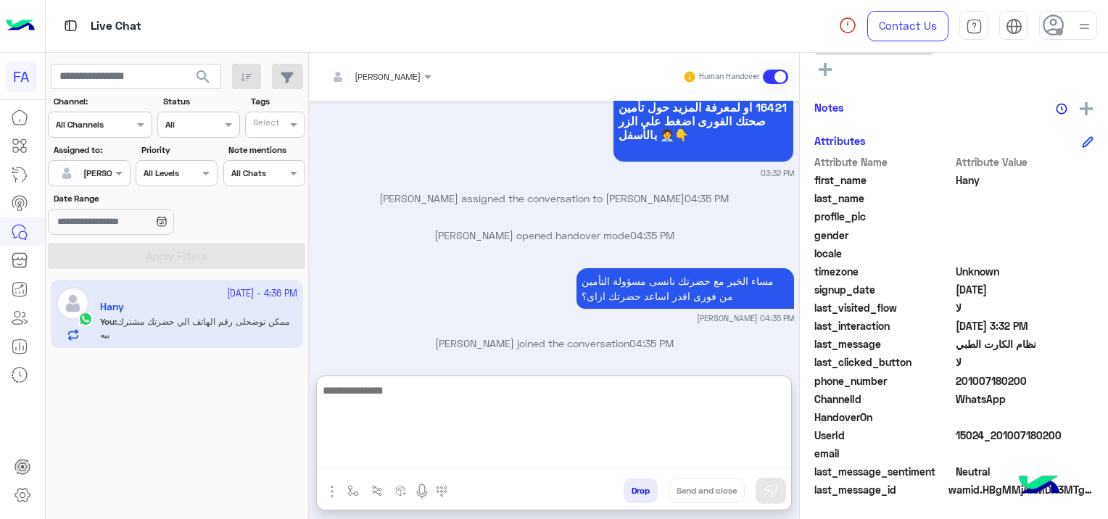
click at [551, 449] on textarea at bounding box center [554, 424] width 474 height 87
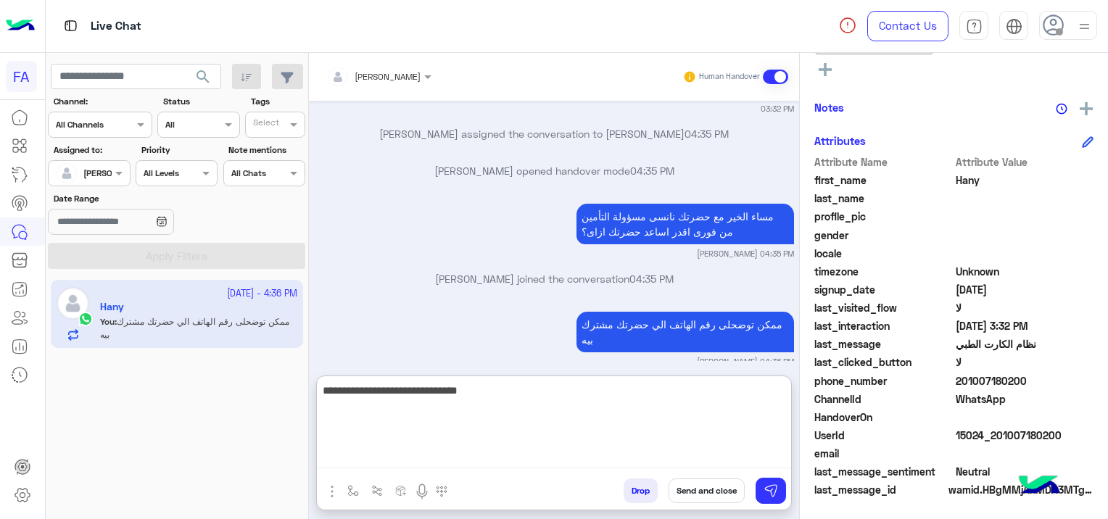
scroll to position [1373, 0]
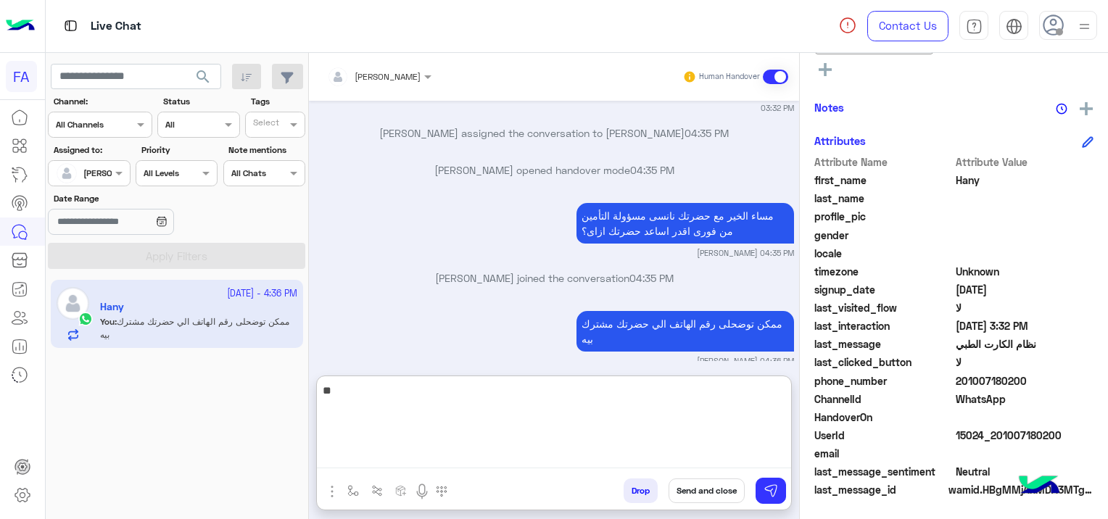
type textarea "*"
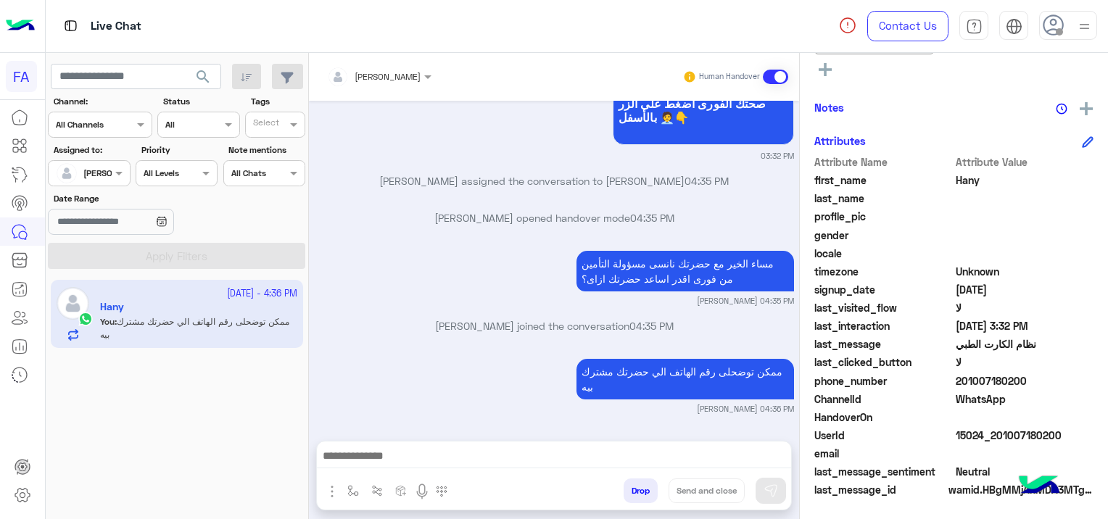
scroll to position [1307, 0]
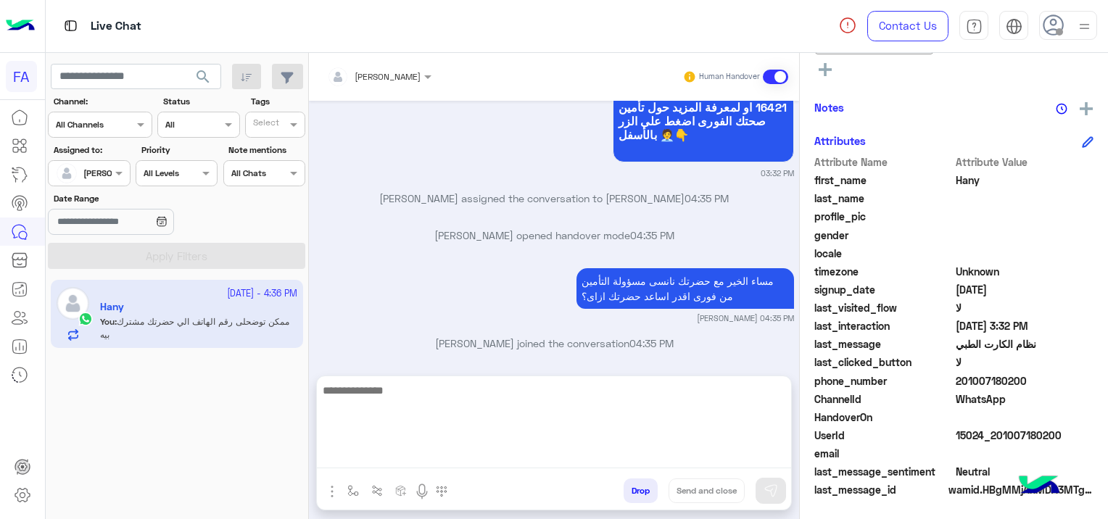
click at [345, 458] on textarea at bounding box center [554, 424] width 474 height 87
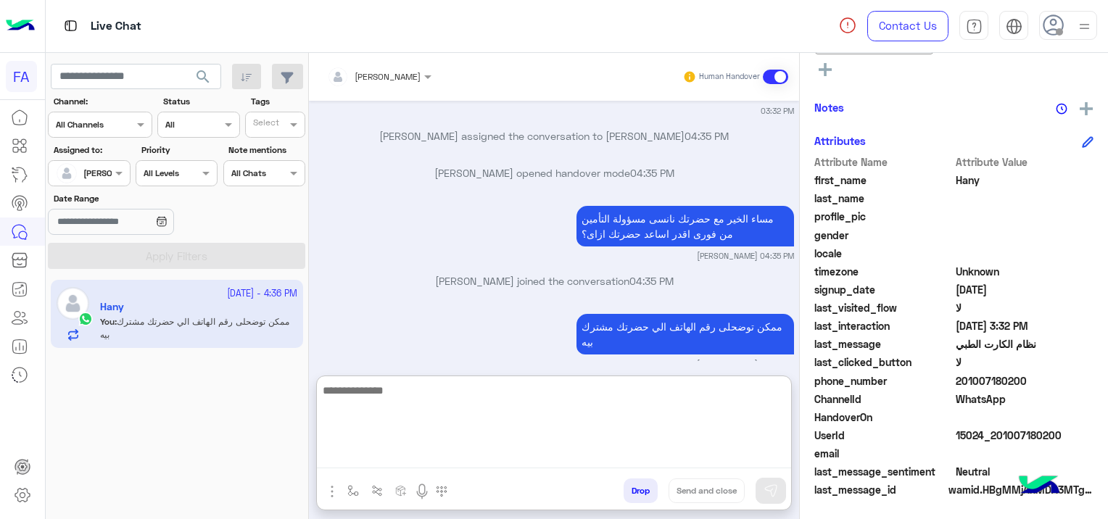
scroll to position [1373, 0]
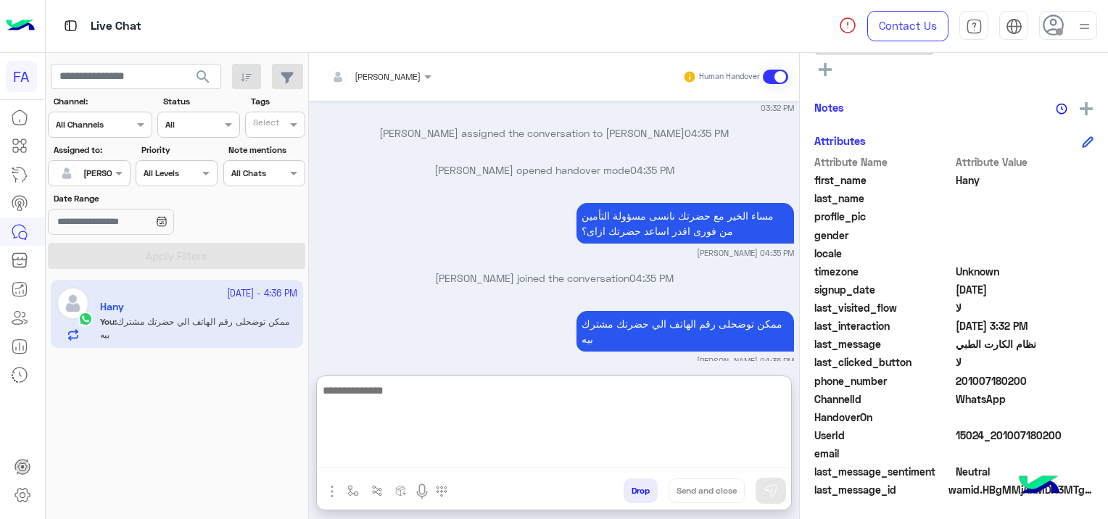
paste textarea "**********"
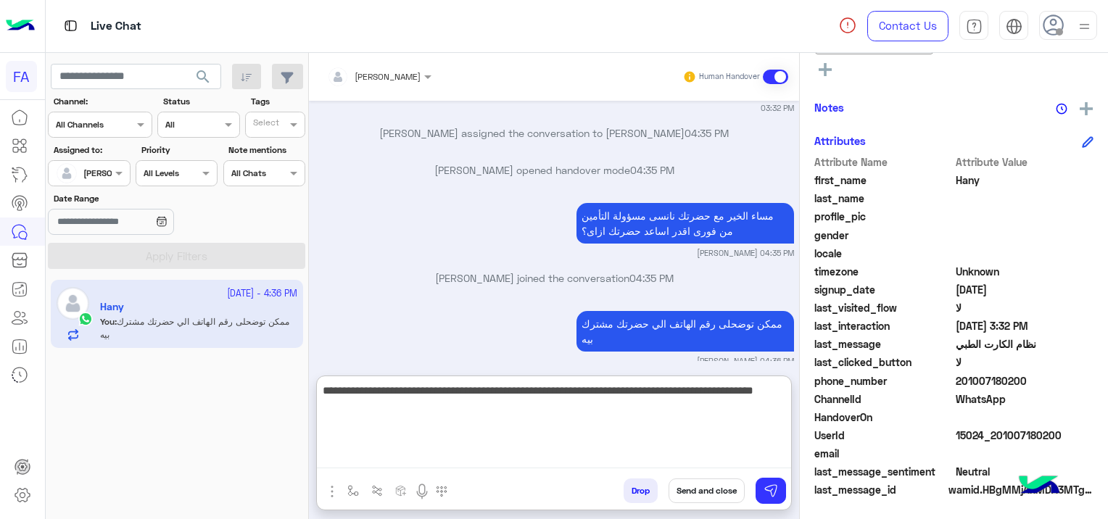
type textarea "**********"
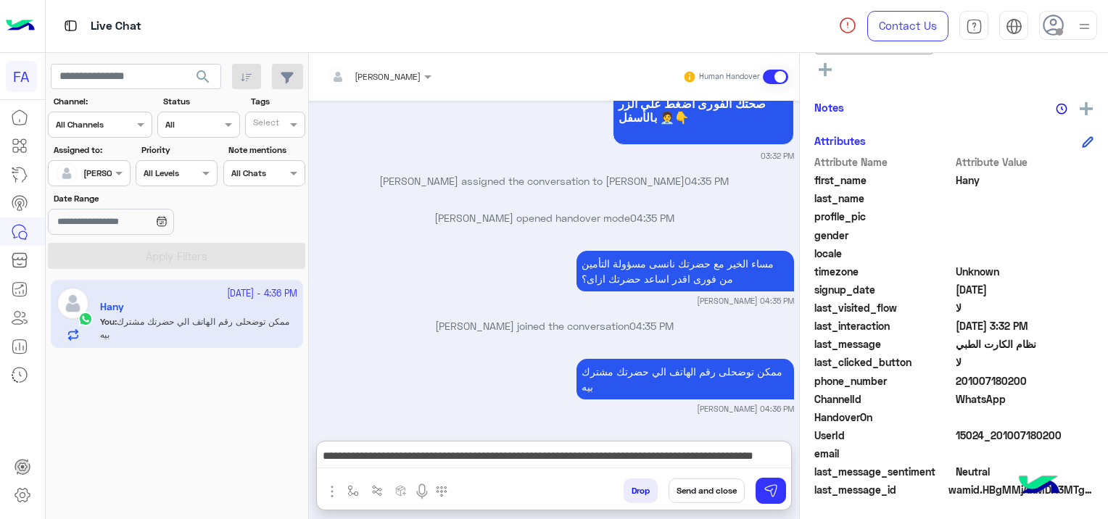
click at [719, 492] on button "Send and close" at bounding box center [707, 491] width 76 height 25
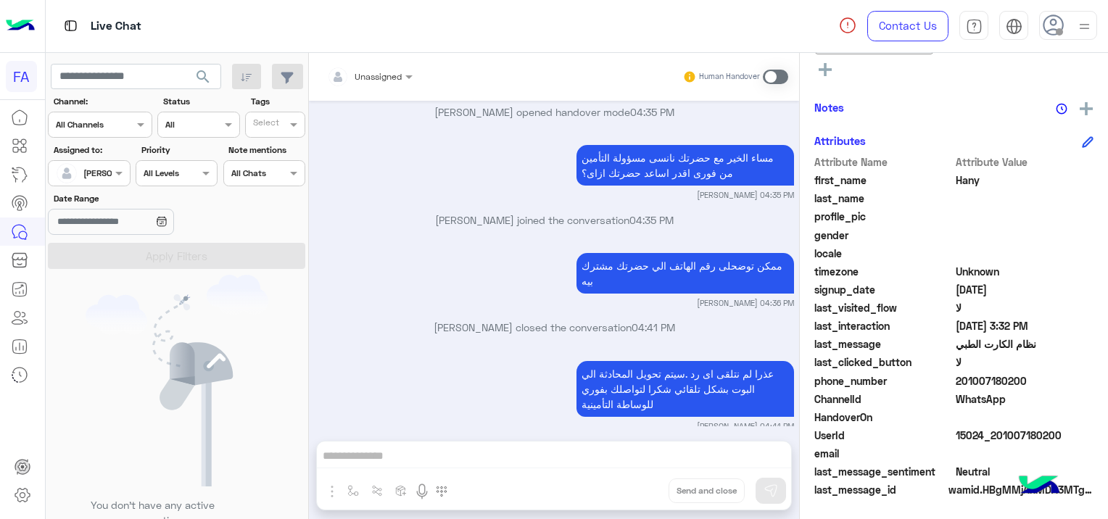
scroll to position [371, 0]
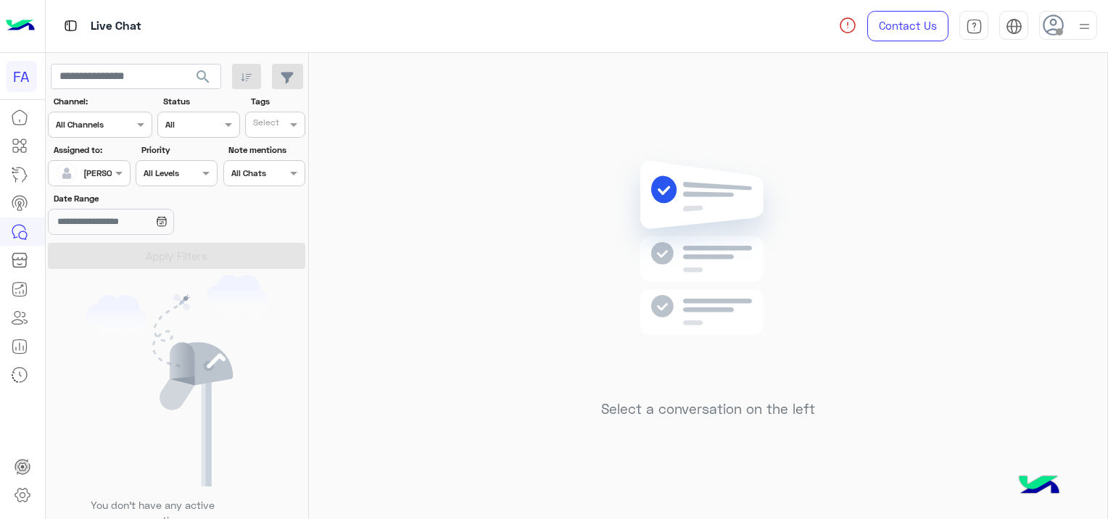
click at [110, 166] on div at bounding box center [89, 172] width 80 height 14
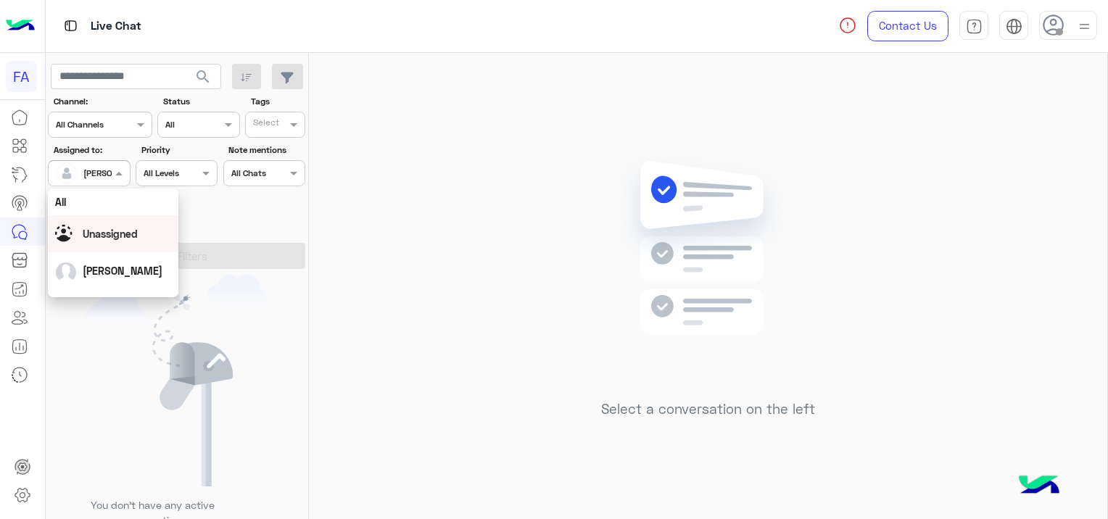
click at [125, 230] on span "Unassigned" at bounding box center [110, 234] width 55 height 12
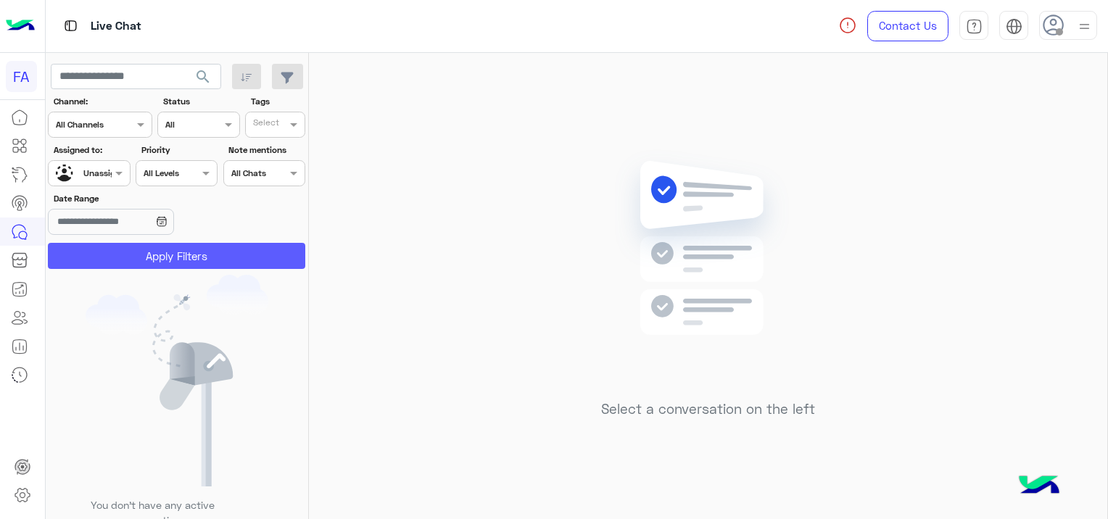
click at [157, 251] on button "Apply Filters" at bounding box center [176, 256] width 257 height 26
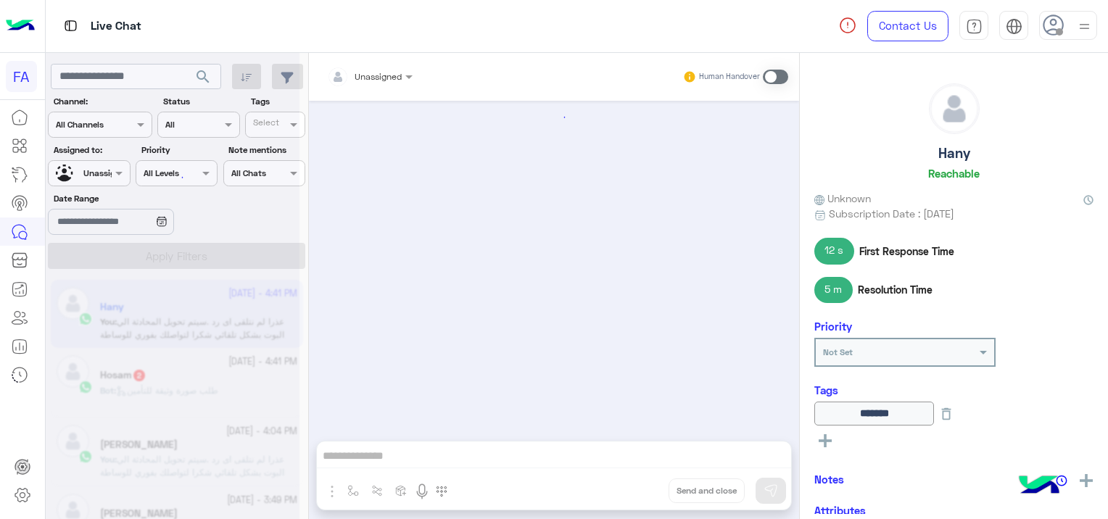
scroll to position [1078, 0]
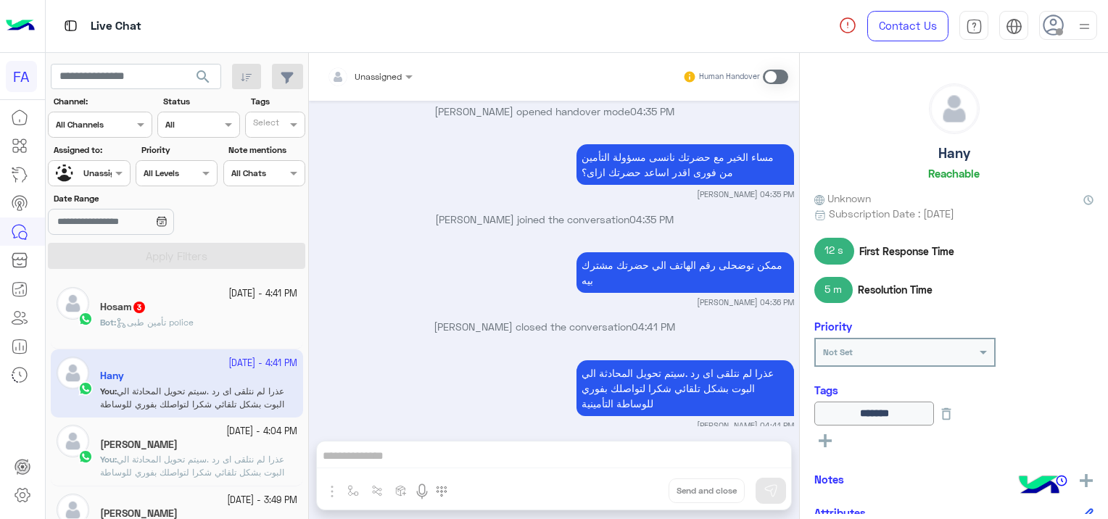
click at [173, 323] on span "تأمين طبى police" at bounding box center [155, 322] width 78 height 11
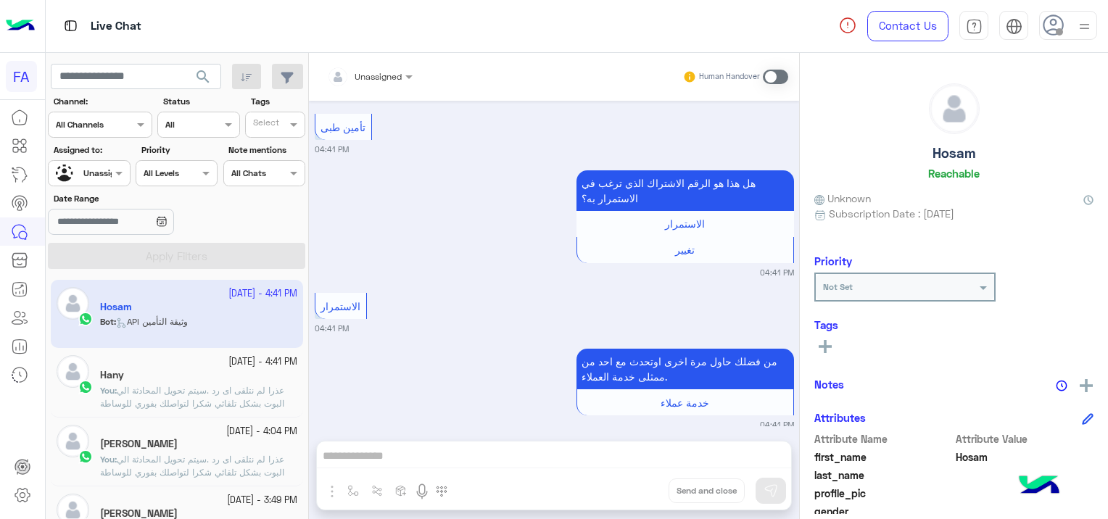
scroll to position [549, 0]
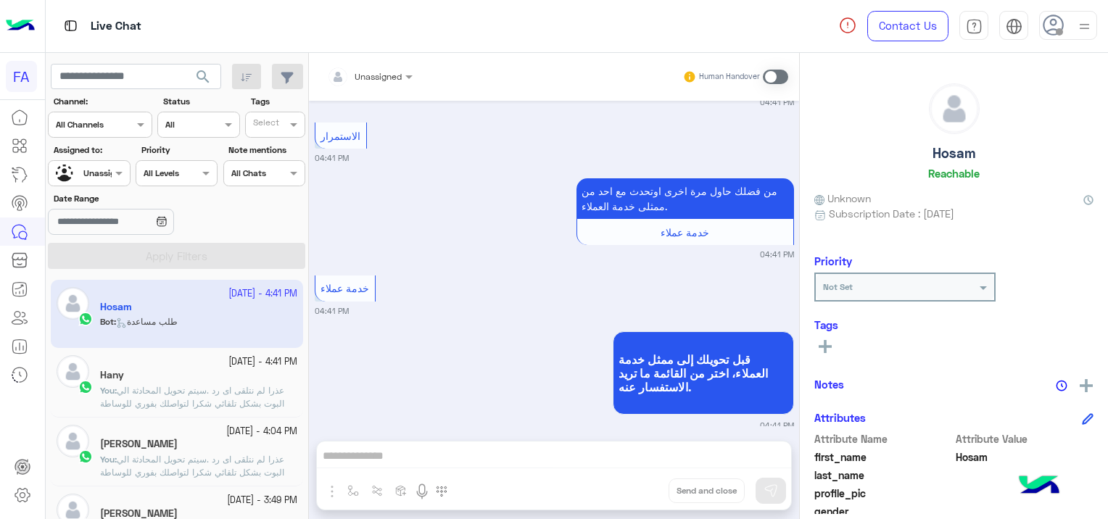
drag, startPoint x: 386, startPoint y: 77, endPoint x: 384, endPoint y: 90, distance: 13.2
click at [385, 77] on div at bounding box center [370, 74] width 100 height 14
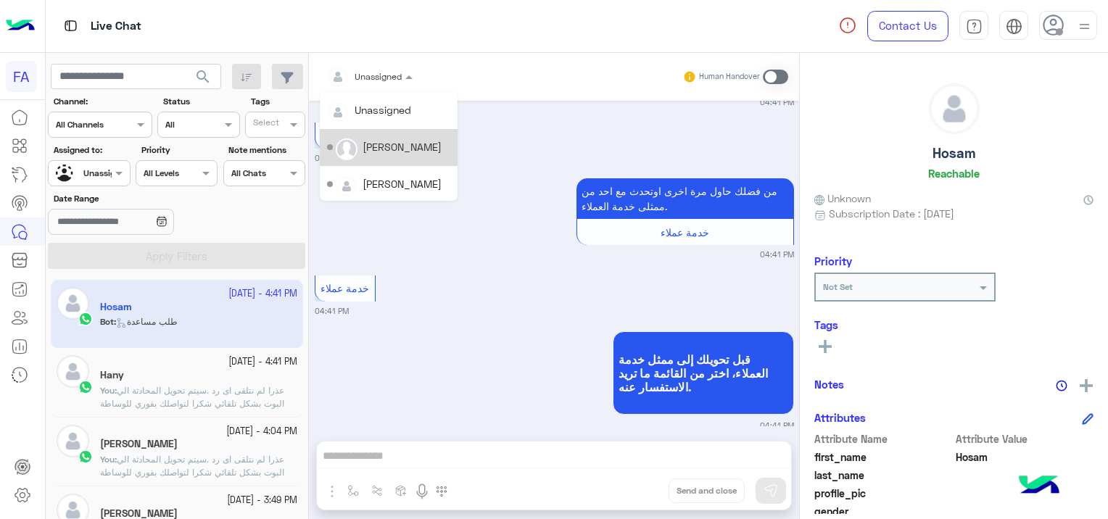
click at [394, 141] on div "[PERSON_NAME]" at bounding box center [402, 146] width 79 height 15
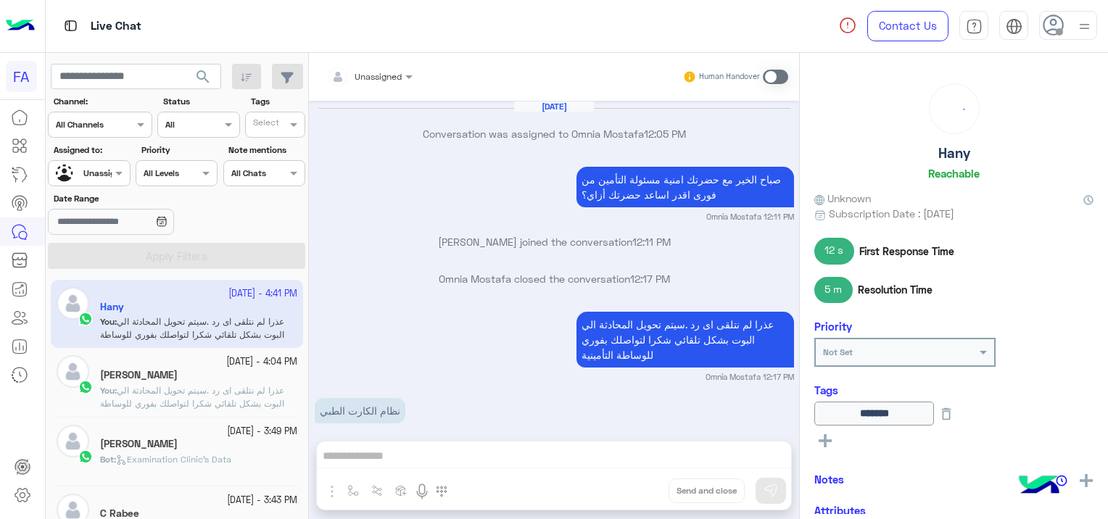
scroll to position [1078, 0]
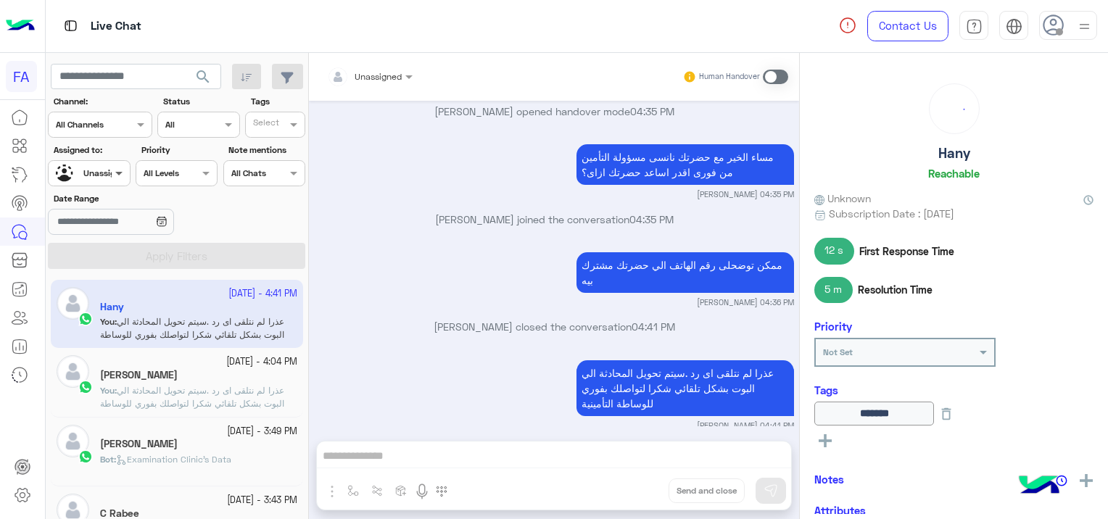
click at [113, 173] on span at bounding box center [121, 172] width 18 height 15
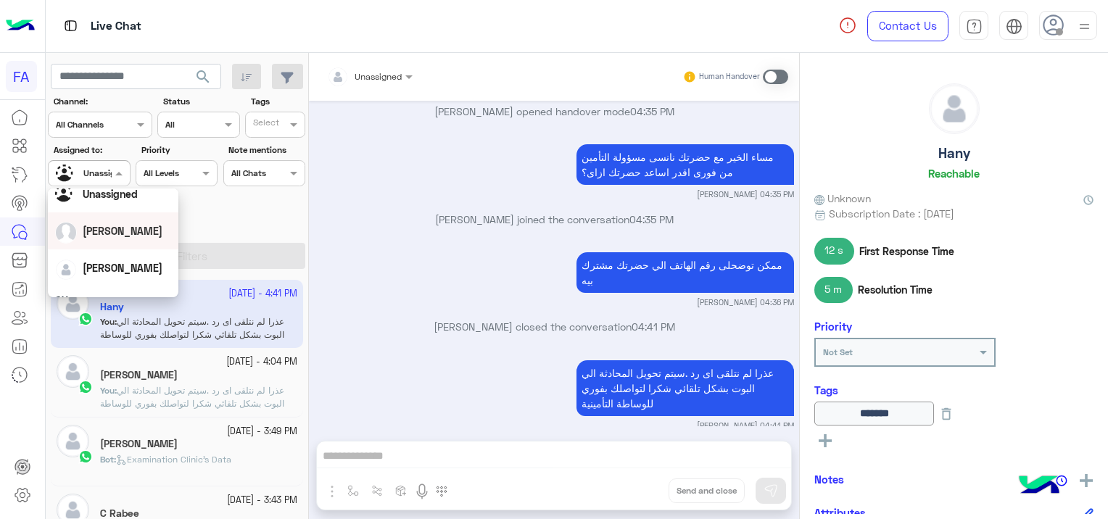
scroll to position [73, 0]
click at [129, 245] on div "[PERSON_NAME]" at bounding box center [113, 235] width 116 height 25
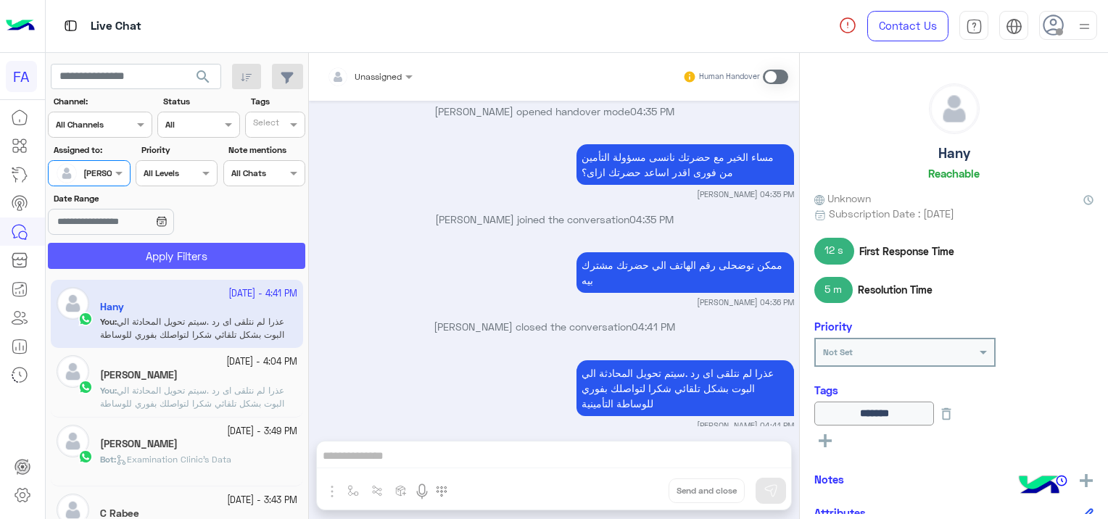
click at [174, 255] on button "Apply Filters" at bounding box center [176, 256] width 257 height 26
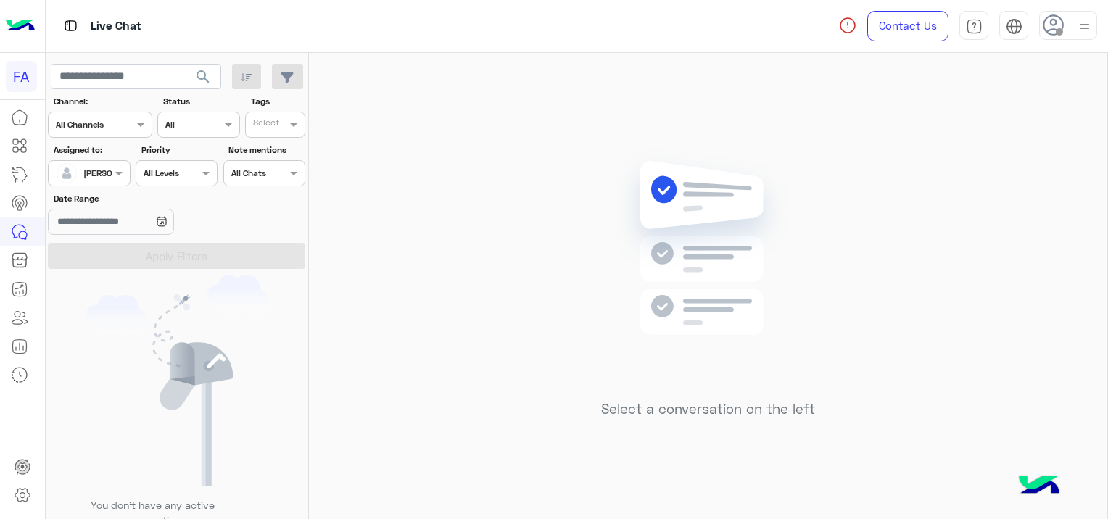
click at [103, 165] on div at bounding box center [89, 172] width 80 height 14
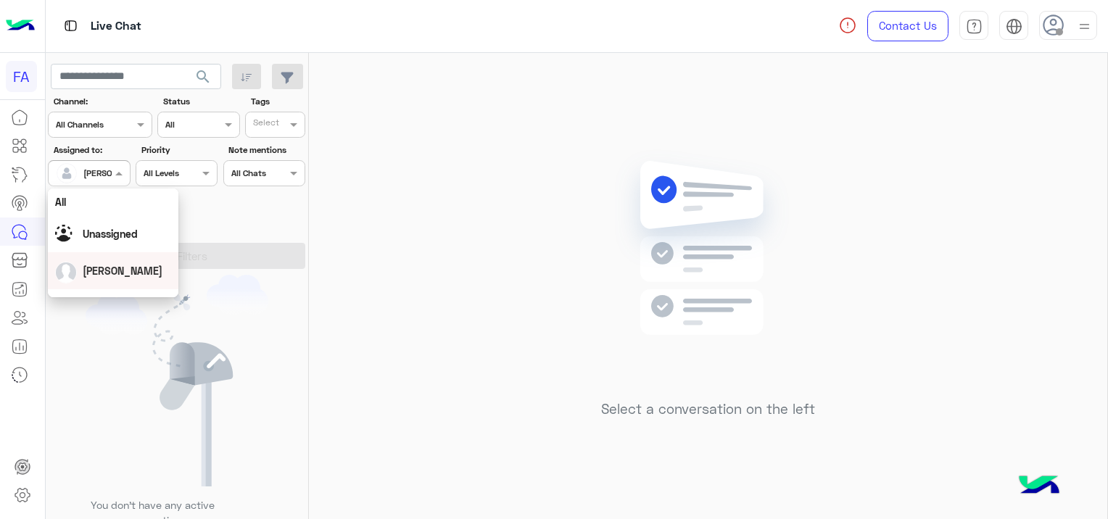
click at [122, 267] on span "[PERSON_NAME]" at bounding box center [123, 271] width 80 height 12
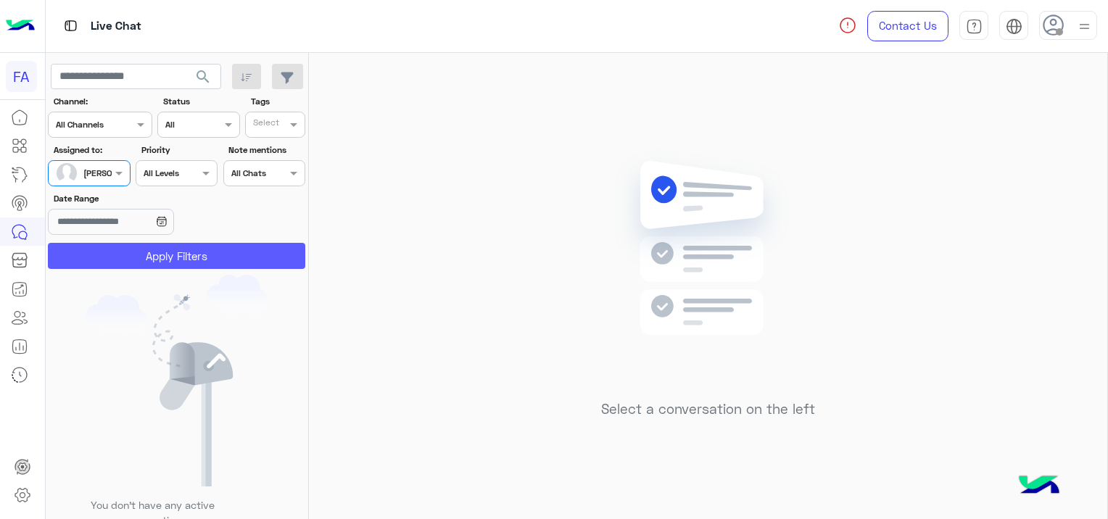
click at [191, 257] on button "Apply Filters" at bounding box center [176, 256] width 257 height 26
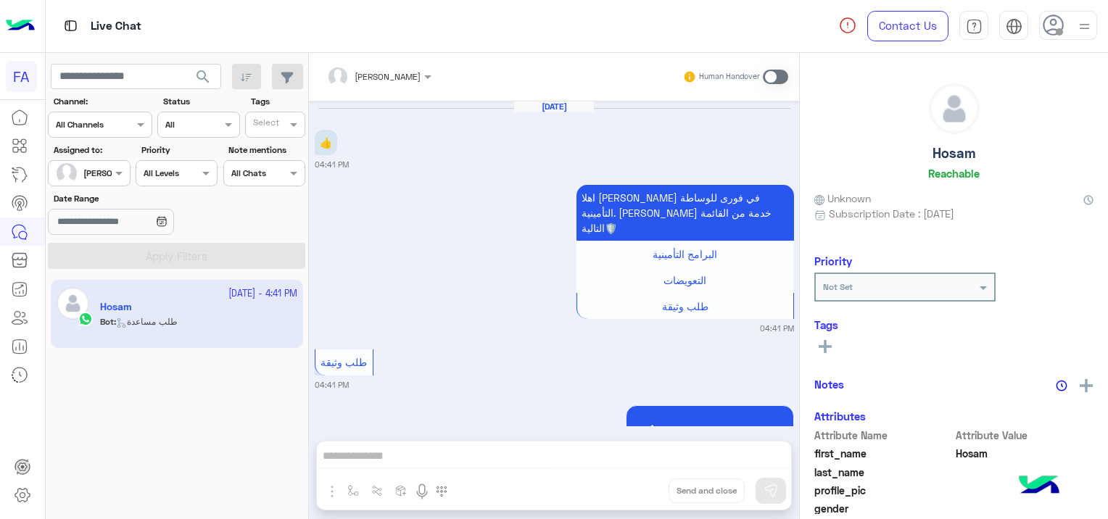
scroll to position [586, 0]
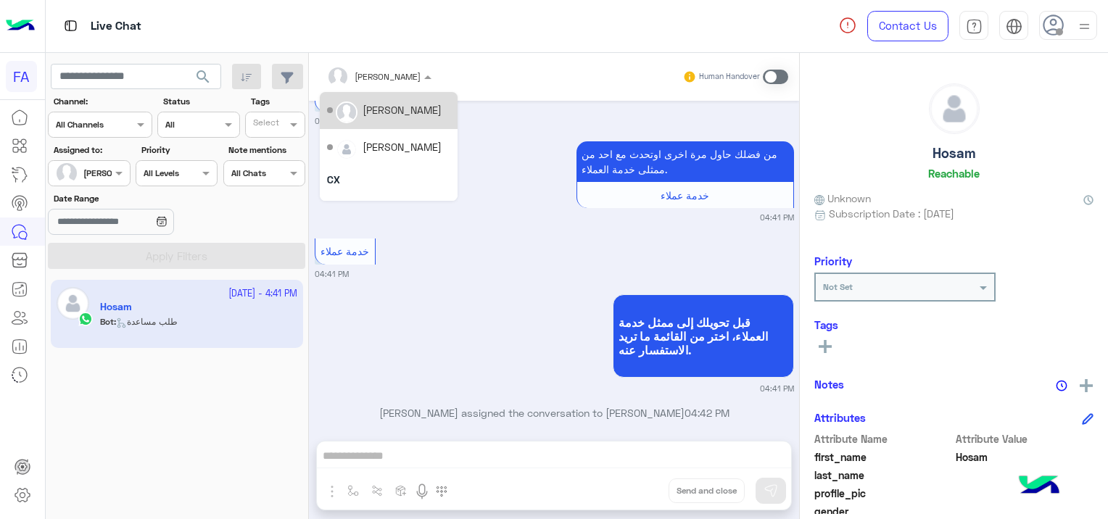
click at [392, 75] on div at bounding box center [379, 74] width 119 height 14
click at [410, 124] on div "[PERSON_NAME]" at bounding box center [388, 111] width 123 height 25
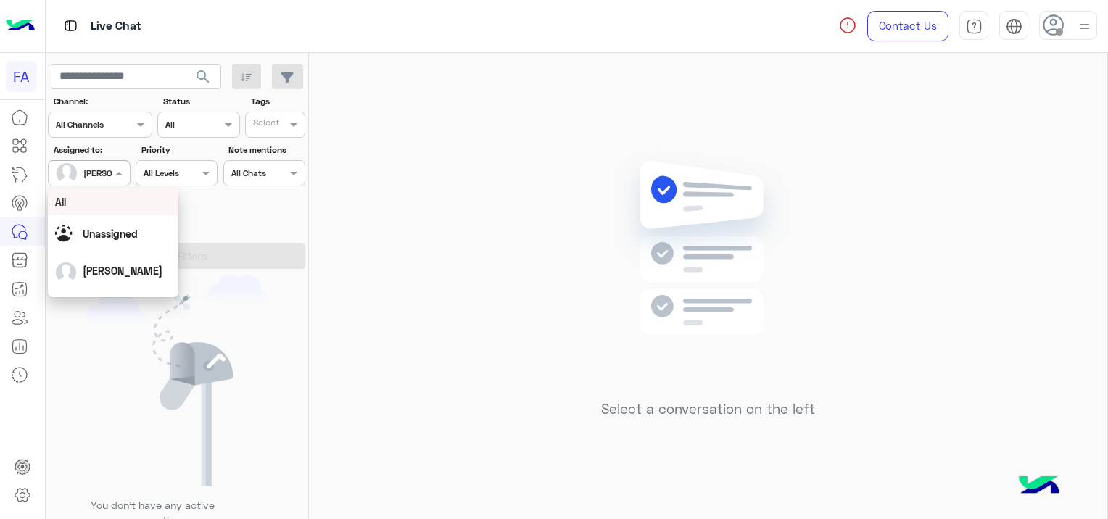
click at [96, 174] on div at bounding box center [89, 172] width 80 height 14
click at [141, 241] on div "[PERSON_NAME]" at bounding box center [113, 235] width 116 height 25
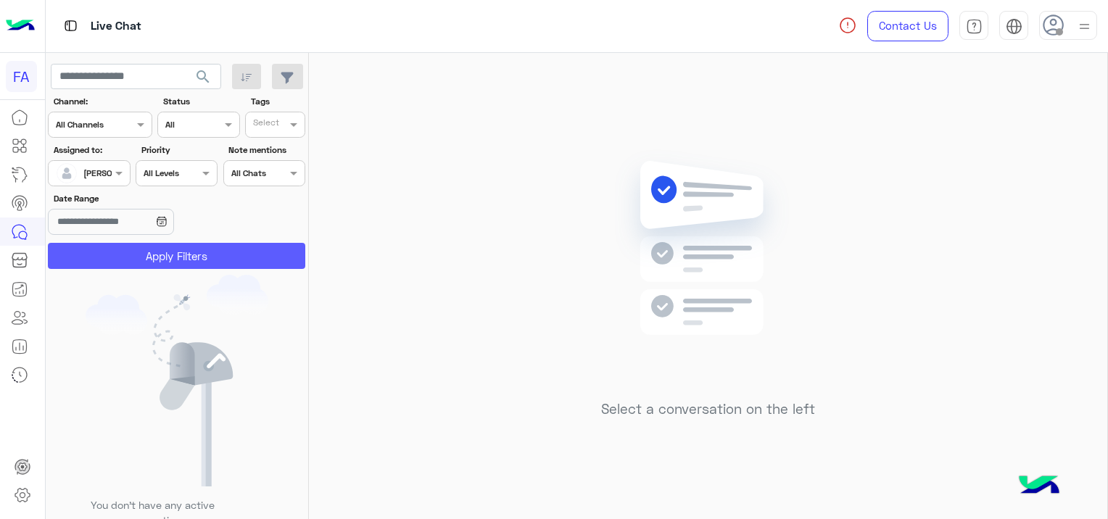
click at [168, 255] on button "Apply Filters" at bounding box center [176, 256] width 257 height 26
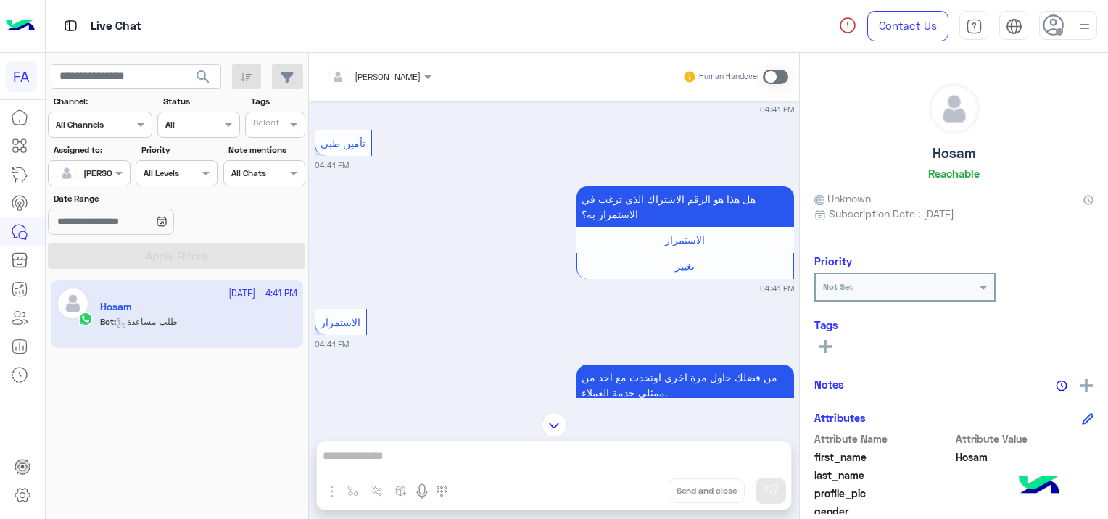
scroll to position [624, 0]
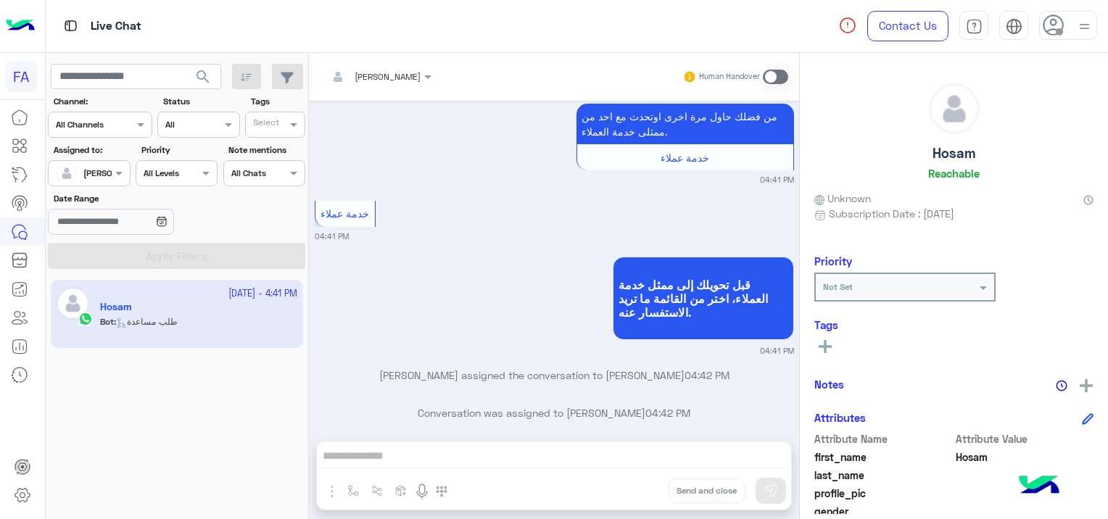
click at [772, 79] on span at bounding box center [775, 77] width 25 height 15
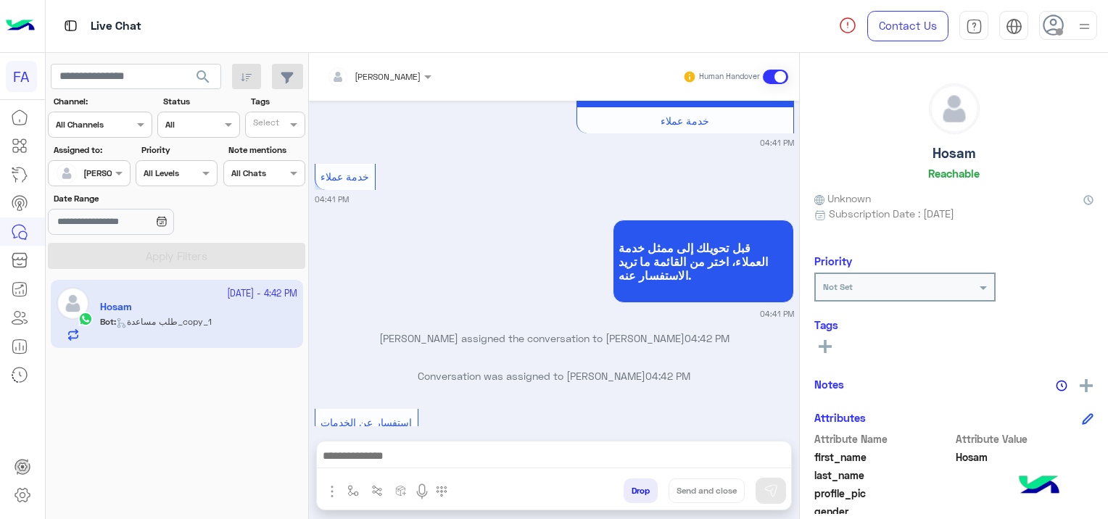
scroll to position [800, 0]
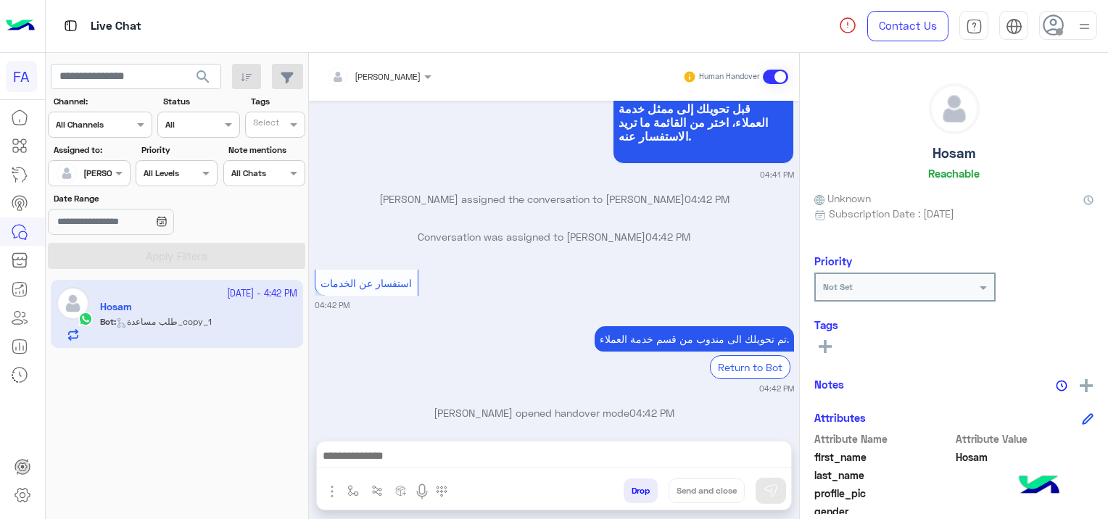
click at [418, 446] on div at bounding box center [554, 460] width 474 height 36
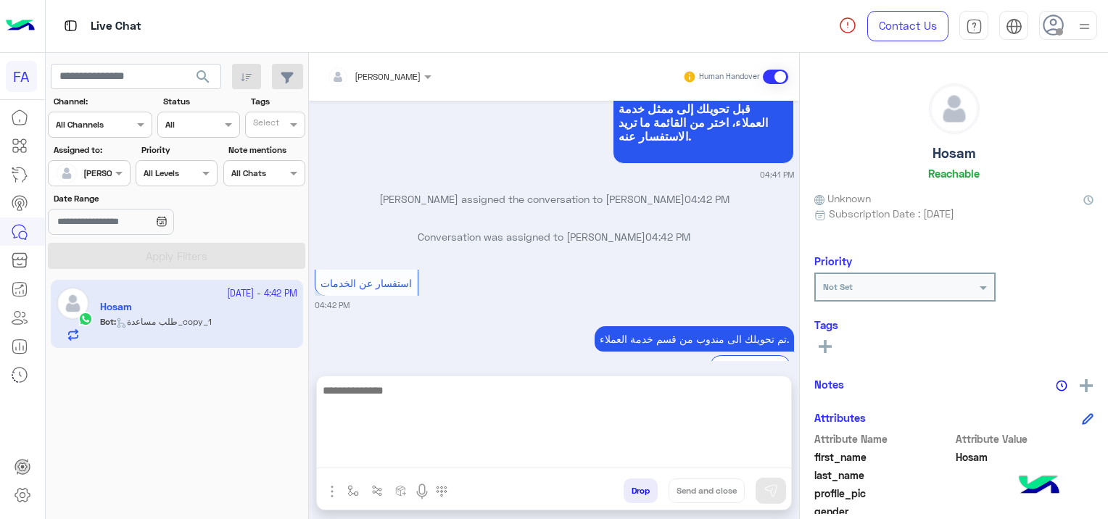
click at [427, 463] on textarea at bounding box center [554, 424] width 474 height 87
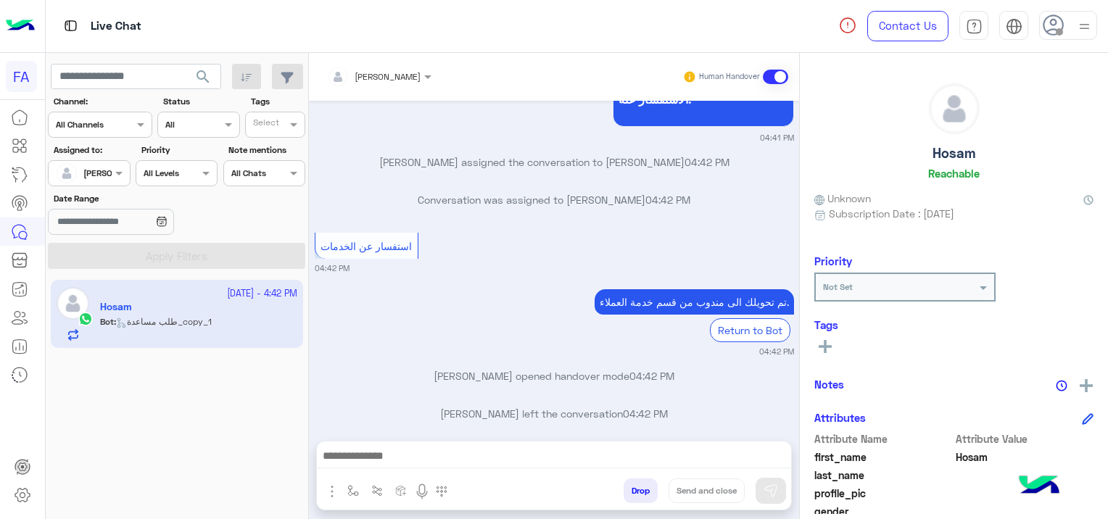
scroll to position [1004, 0]
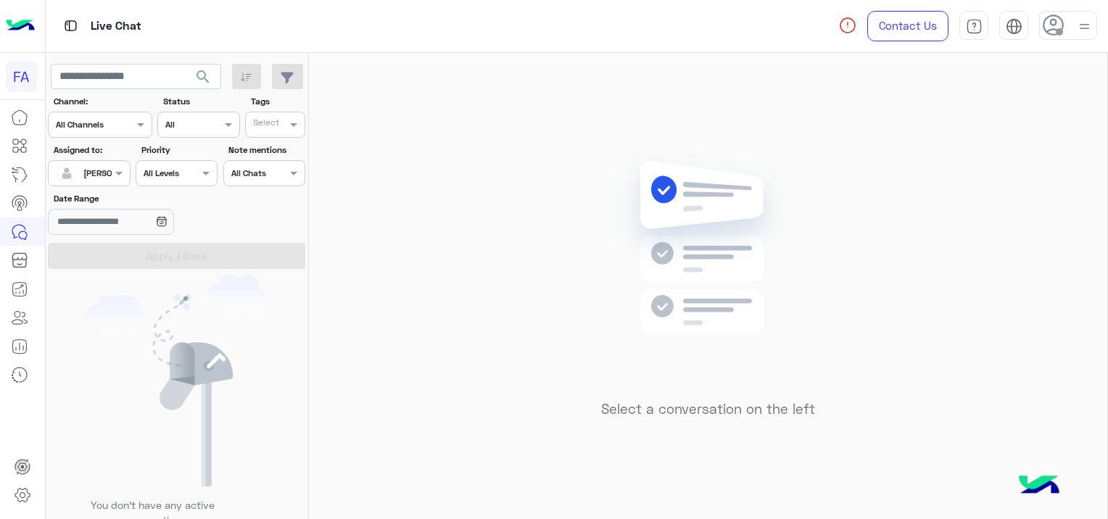
click at [110, 168] on div at bounding box center [89, 172] width 80 height 14
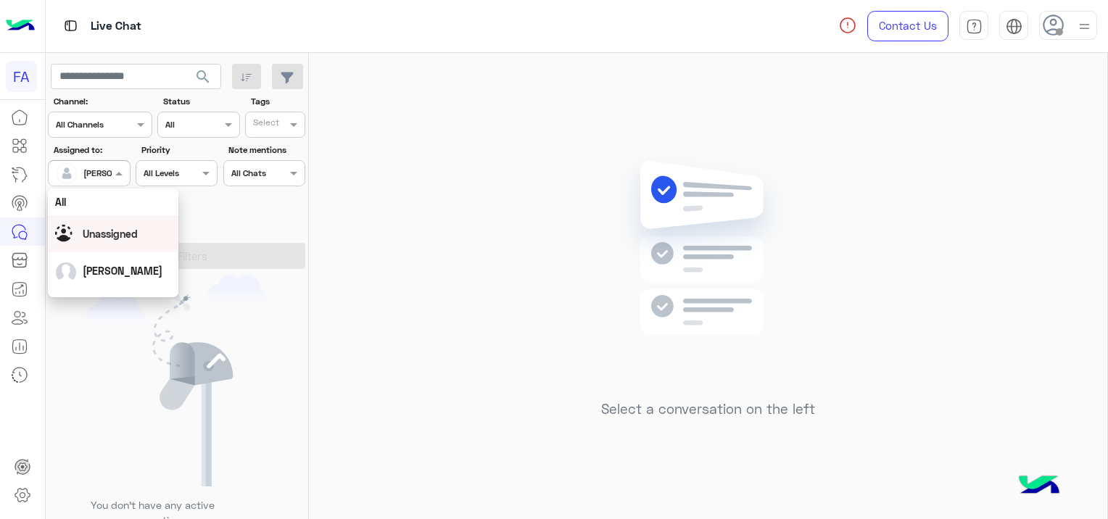
click at [128, 234] on span "Unassigned" at bounding box center [110, 234] width 55 height 12
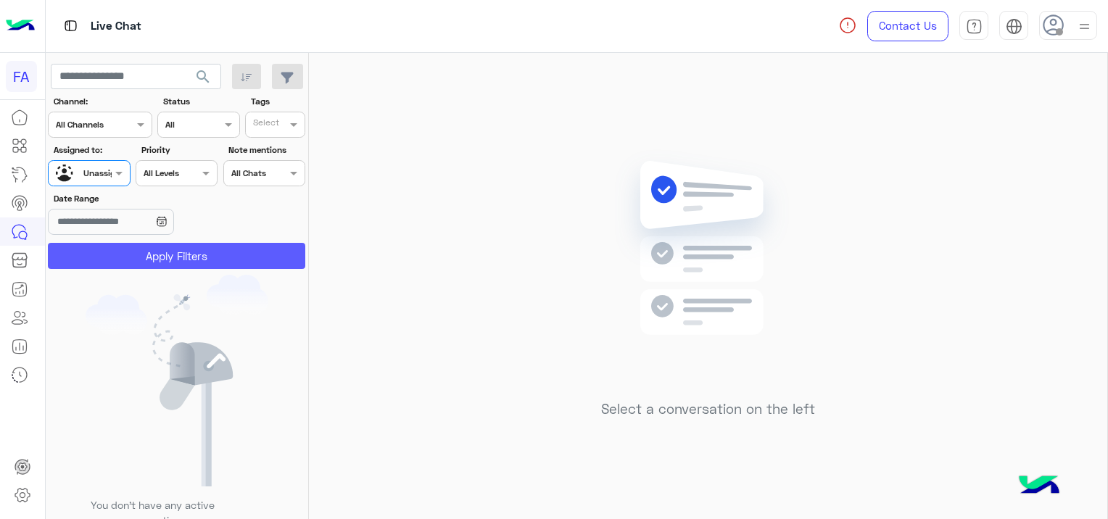
click at [186, 262] on button "Apply Filters" at bounding box center [176, 256] width 257 height 26
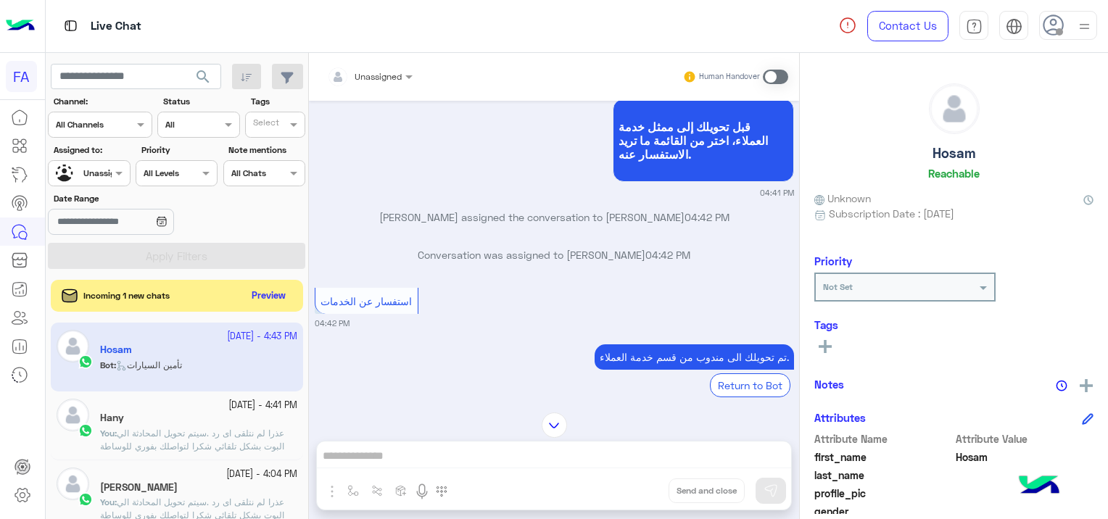
scroll to position [814, 0]
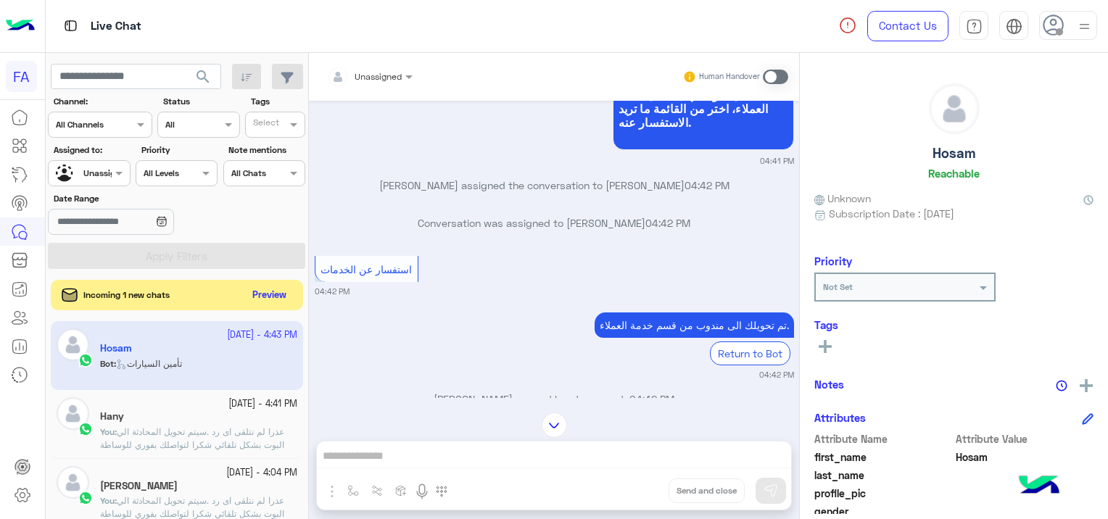
drag, startPoint x: 270, startPoint y: 293, endPoint x: 329, endPoint y: 305, distance: 59.2
click at [270, 294] on button "Preview" at bounding box center [269, 296] width 45 height 20
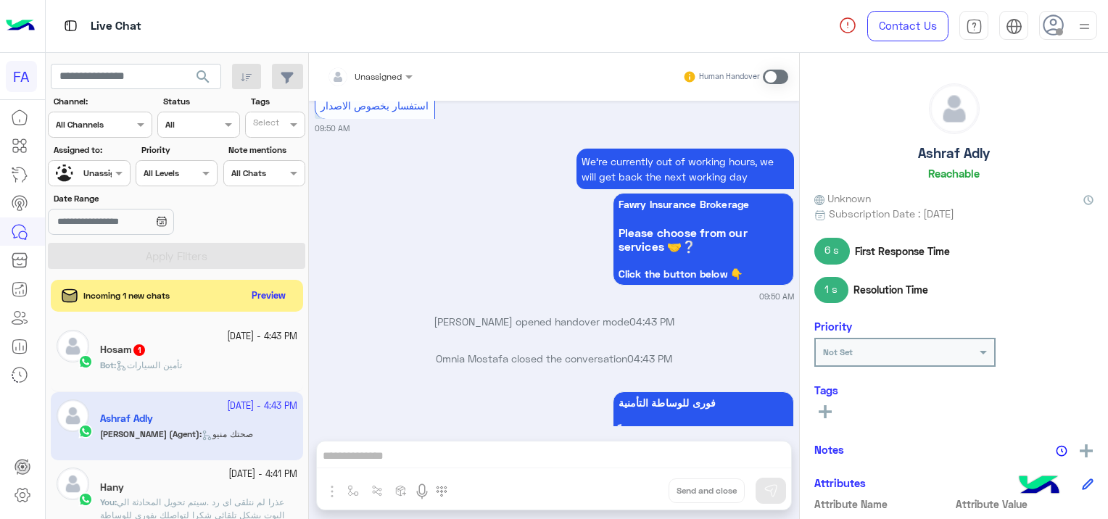
scroll to position [1922, 0]
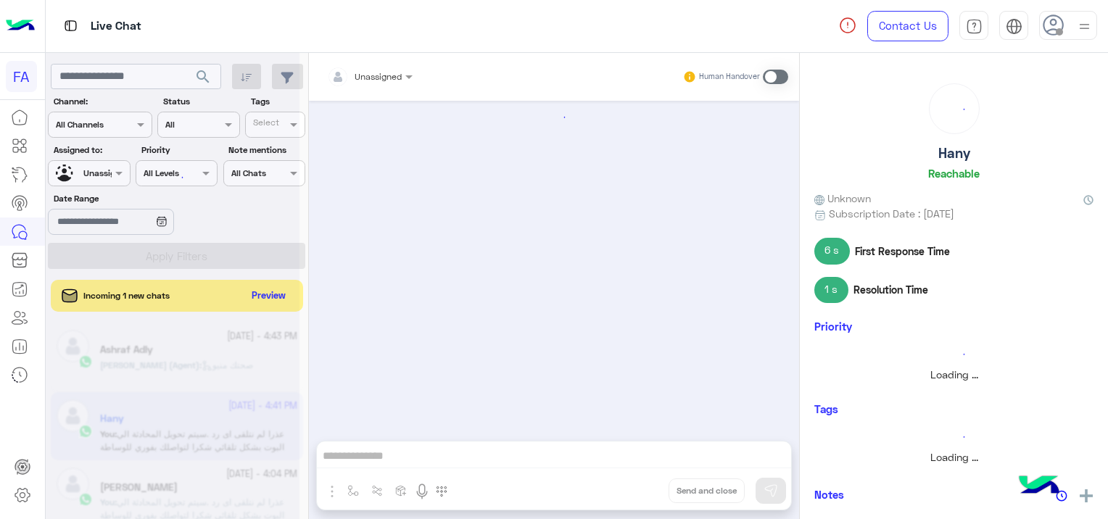
click at [262, 278] on div at bounding box center [173, 265] width 254 height 519
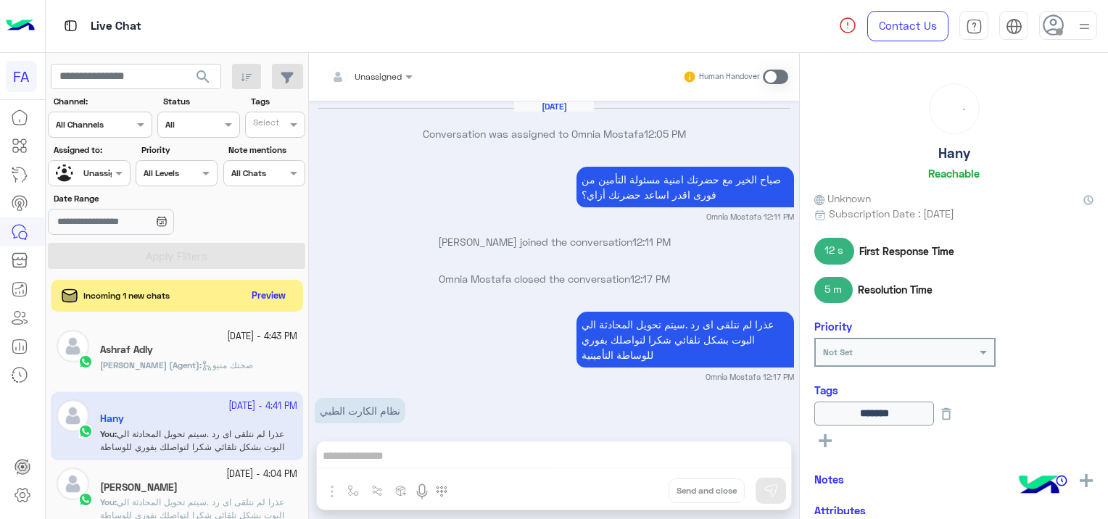
scroll to position [1078, 0]
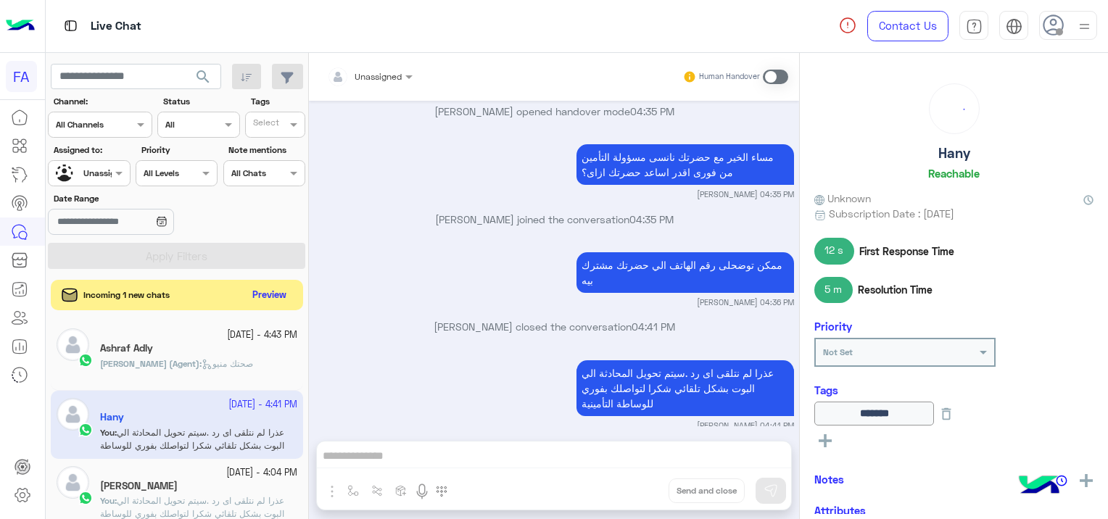
click at [273, 296] on button "Preview" at bounding box center [269, 296] width 45 height 20
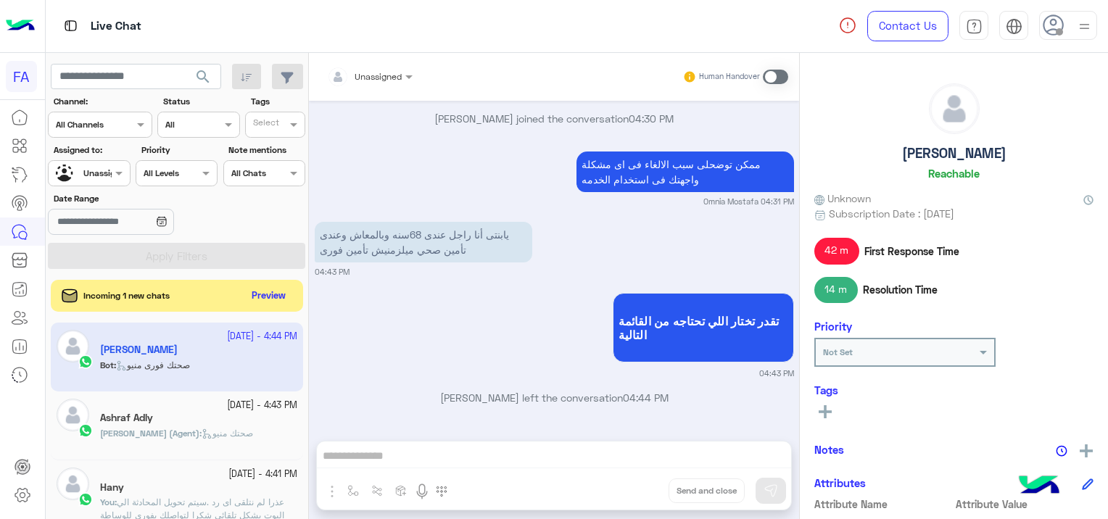
scroll to position [1139, 0]
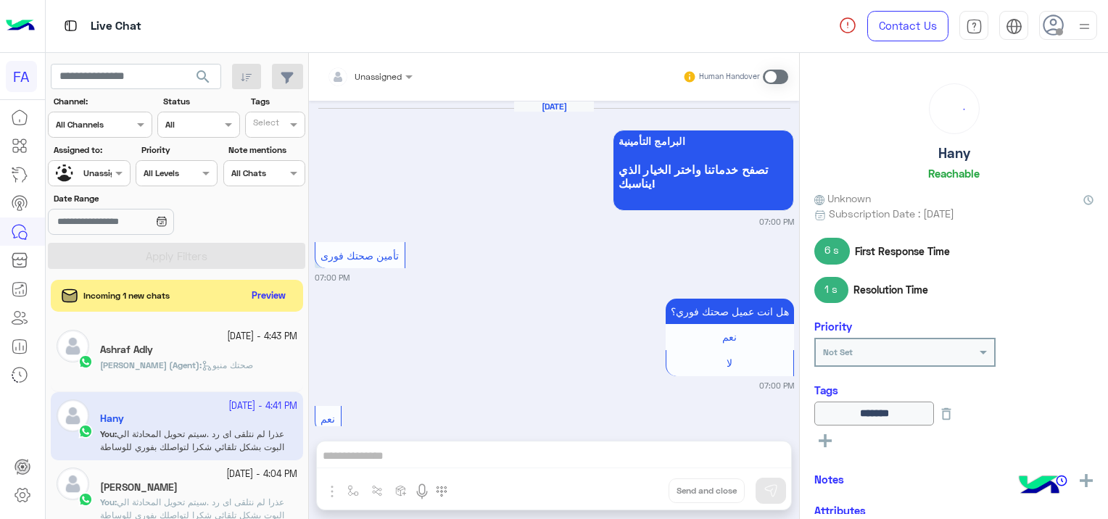
scroll to position [2897, 0]
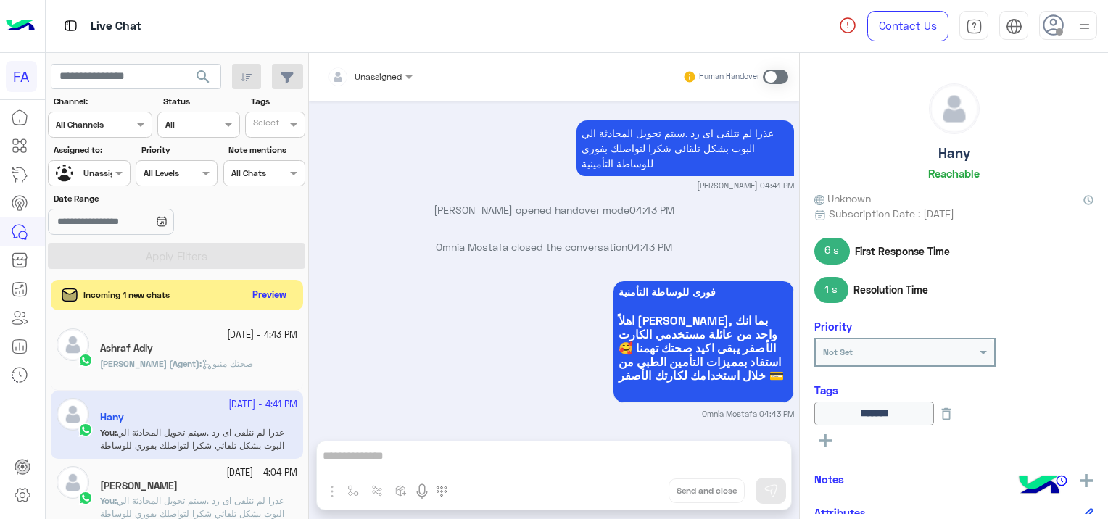
click at [260, 292] on button "Preview" at bounding box center [269, 296] width 45 height 20
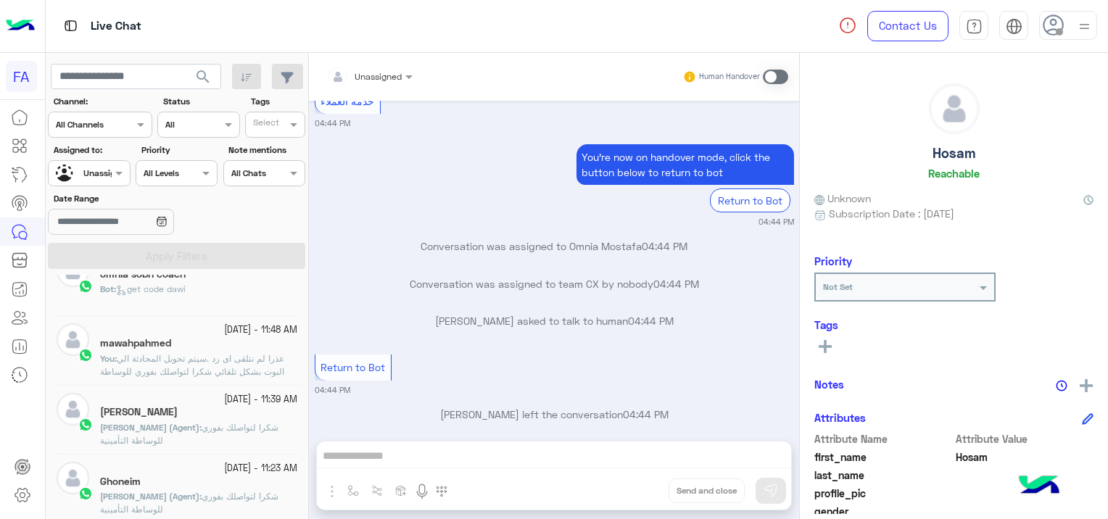
scroll to position [7, 0]
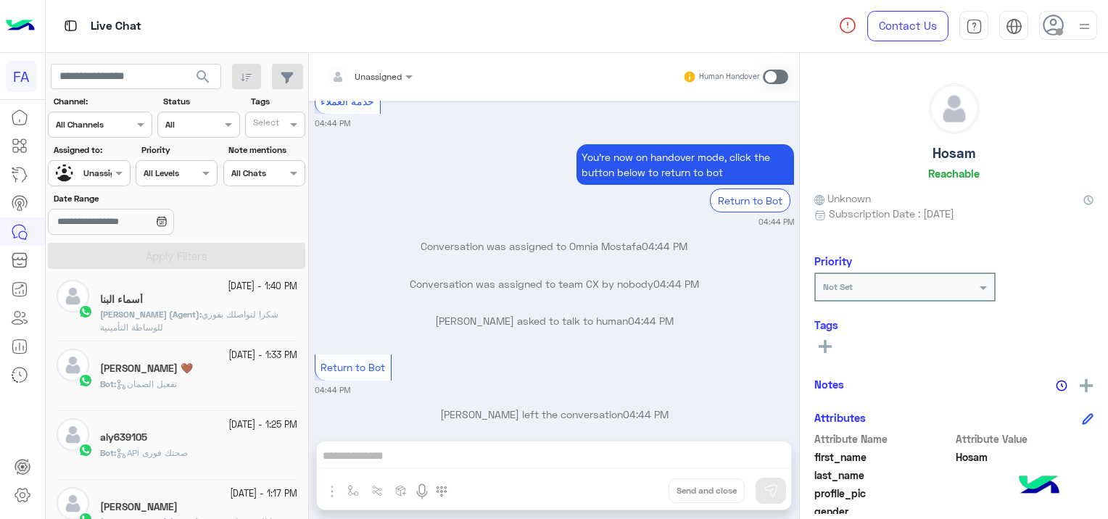
click at [257, 364] on div "[PERSON_NAME] 🤎" at bounding box center [198, 370] width 197 height 15
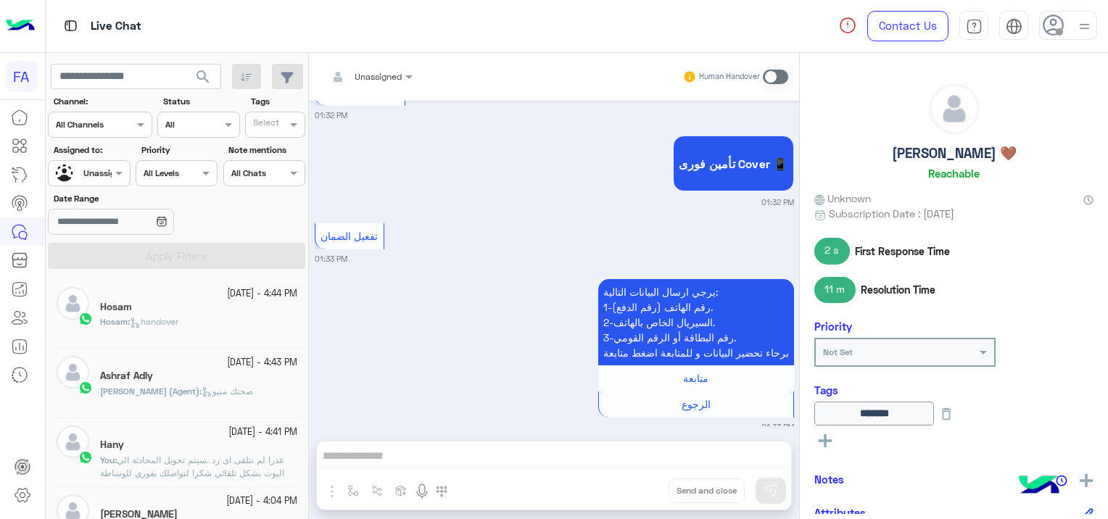
scroll to position [7, 0]
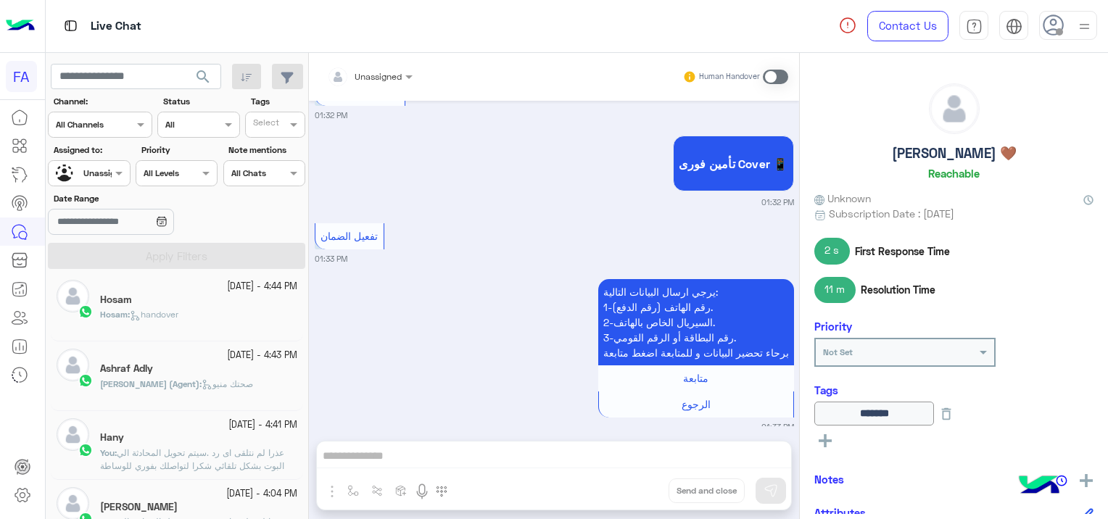
click at [219, 314] on div "Hosam : handover" at bounding box center [198, 320] width 197 height 25
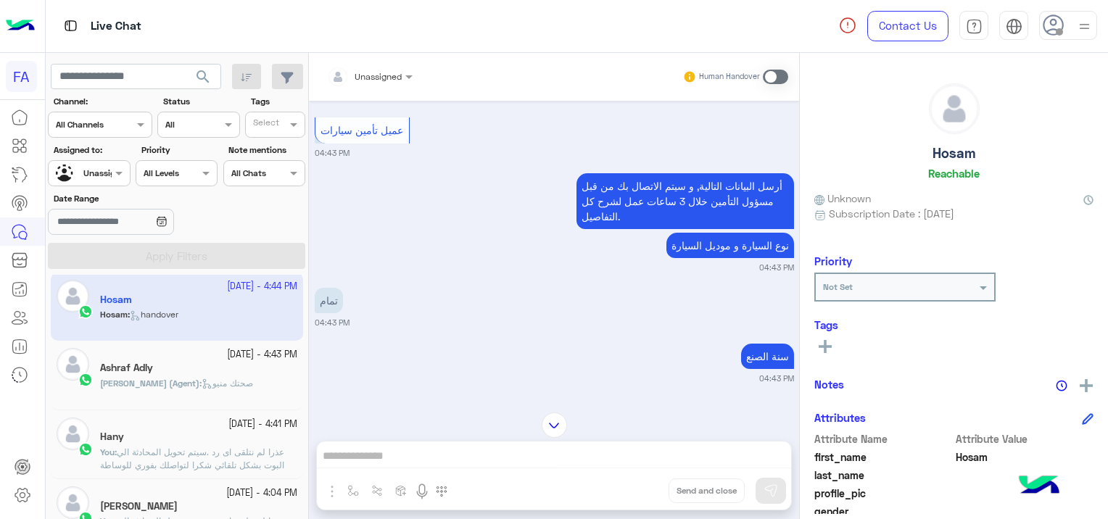
scroll to position [255, 0]
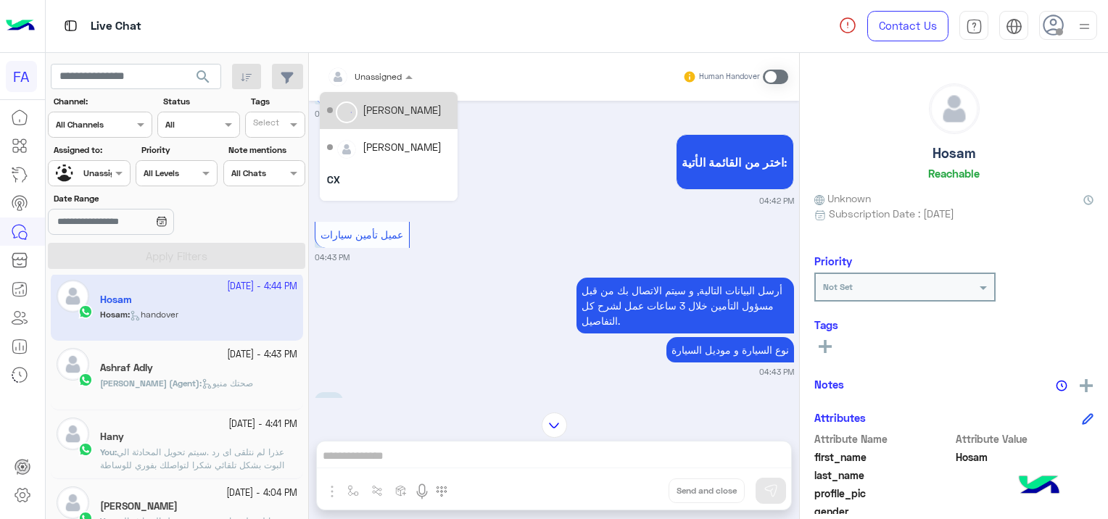
click at [391, 76] on div at bounding box center [370, 74] width 100 height 14
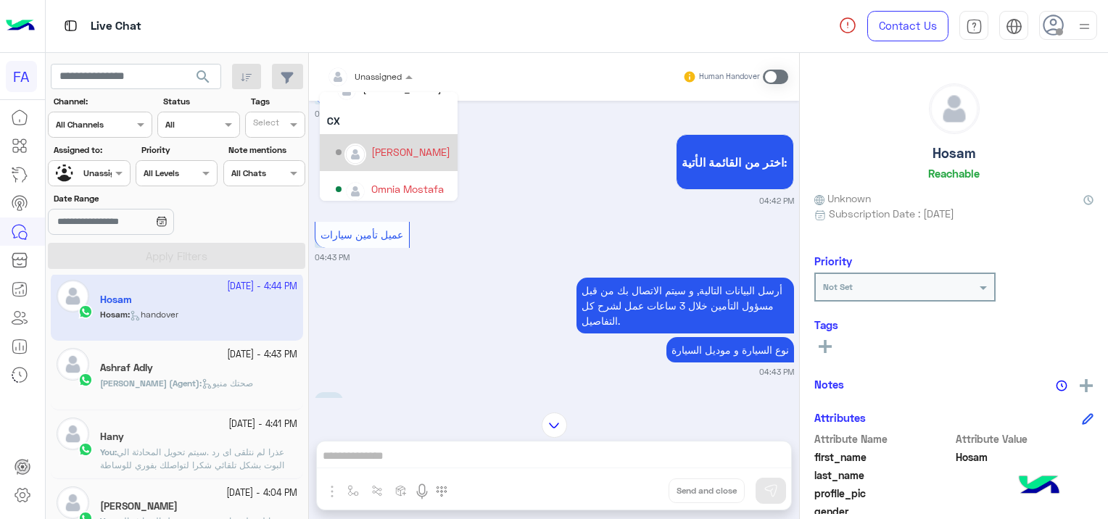
scroll to position [102, 0]
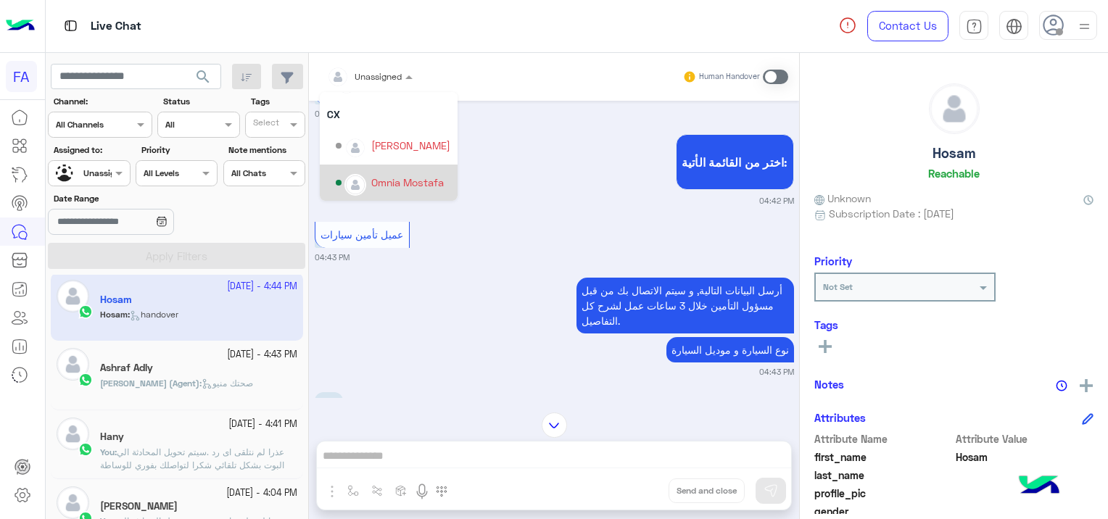
click at [416, 182] on div "Omnia Mostafa" at bounding box center [407, 182] width 73 height 15
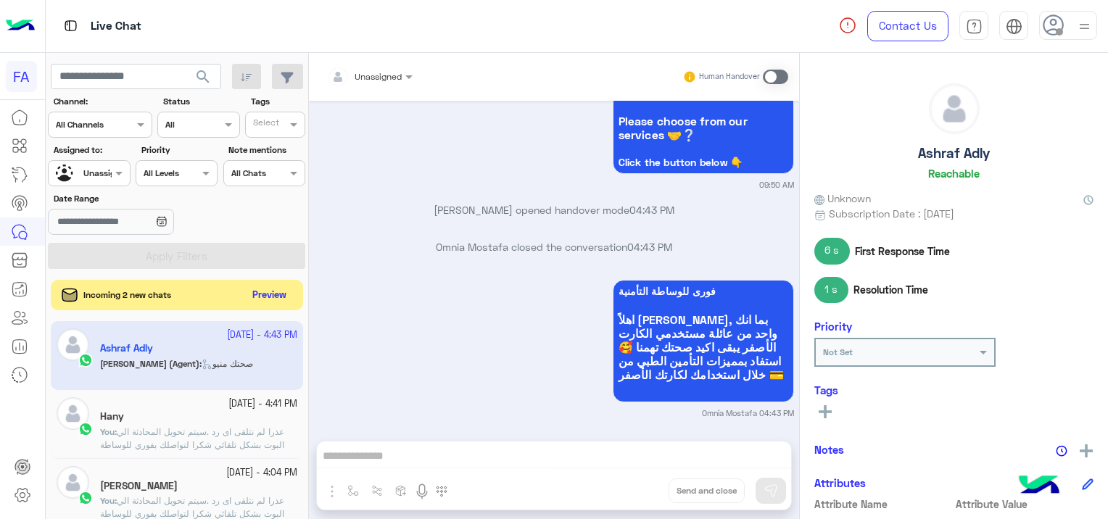
click at [271, 293] on button "Preview" at bounding box center [269, 296] width 45 height 20
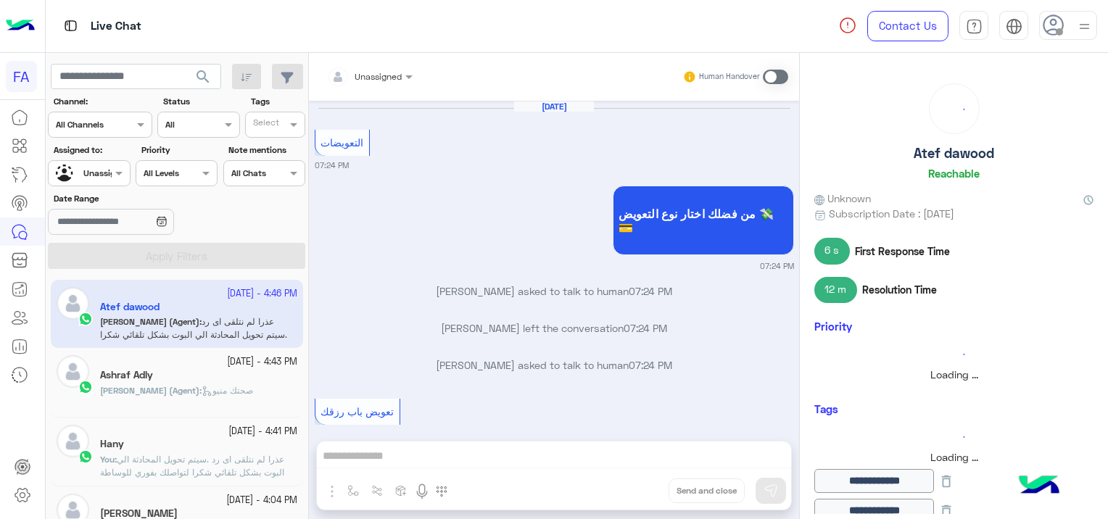
scroll to position [883, 0]
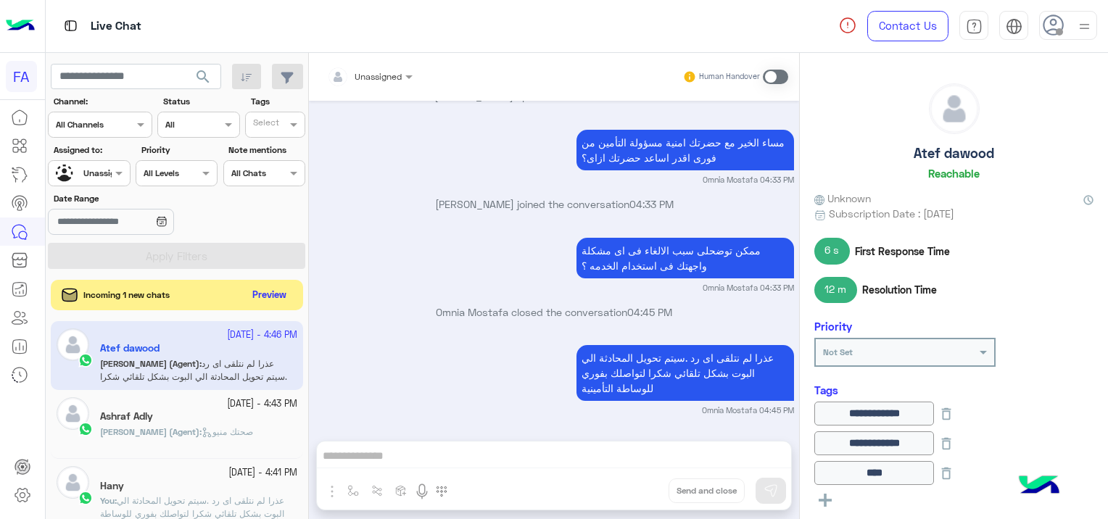
click at [258, 287] on button "Preview" at bounding box center [269, 296] width 45 height 20
click at [278, 290] on button "Preview" at bounding box center [269, 296] width 45 height 20
click at [261, 283] on div "Incoming 2 new chats Preview" at bounding box center [177, 296] width 252 height 32
drag, startPoint x: 236, startPoint y: 224, endPoint x: 252, endPoint y: 205, distance: 25.2
click at [252, 206] on section "Channel: Channel All Channels Status Channel All Tags Select Assigned to: Assig…" at bounding box center [177, 182] width 241 height 174
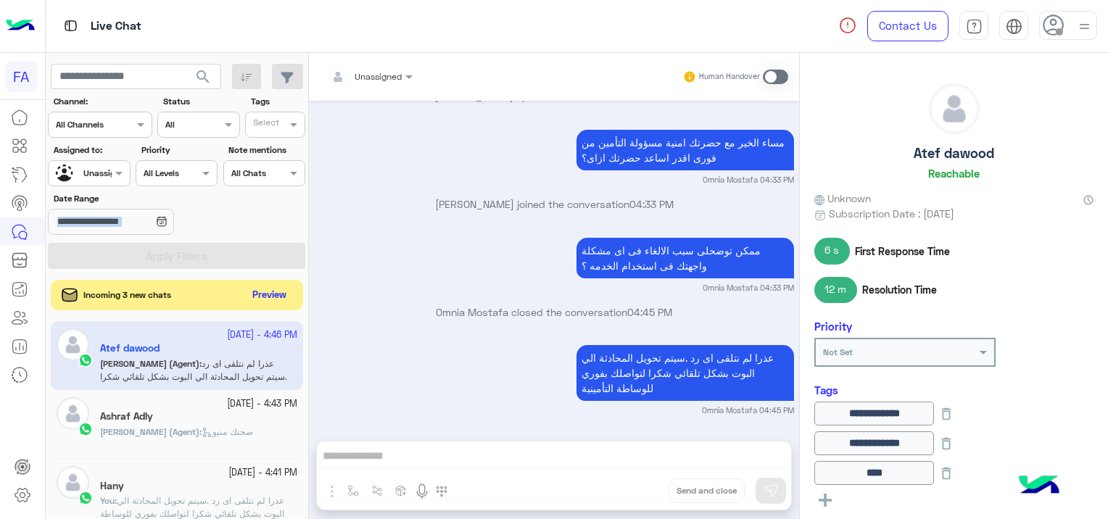
drag, startPoint x: 252, startPoint y: 205, endPoint x: 265, endPoint y: 296, distance: 91.5
click at [265, 296] on button "Preview" at bounding box center [269, 296] width 45 height 20
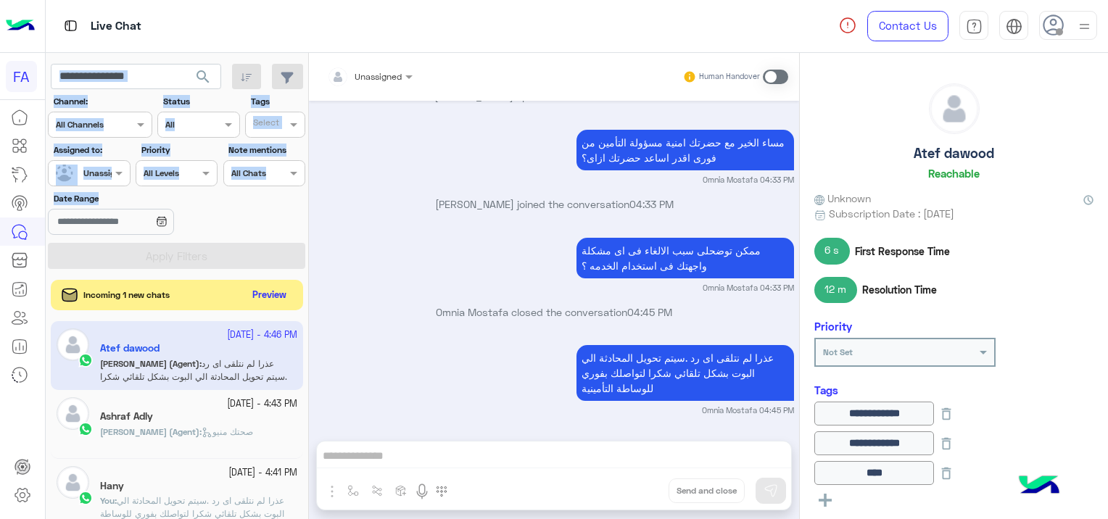
click at [268, 296] on button "Preview" at bounding box center [269, 296] width 45 height 20
click at [279, 294] on button "Preview" at bounding box center [269, 296] width 45 height 20
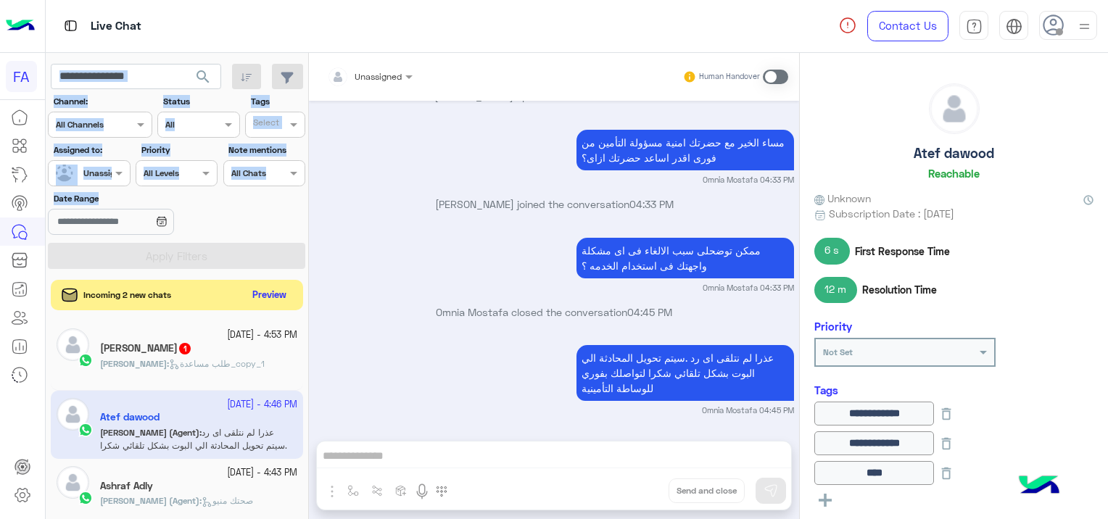
click at [281, 294] on button "Preview" at bounding box center [269, 296] width 45 height 20
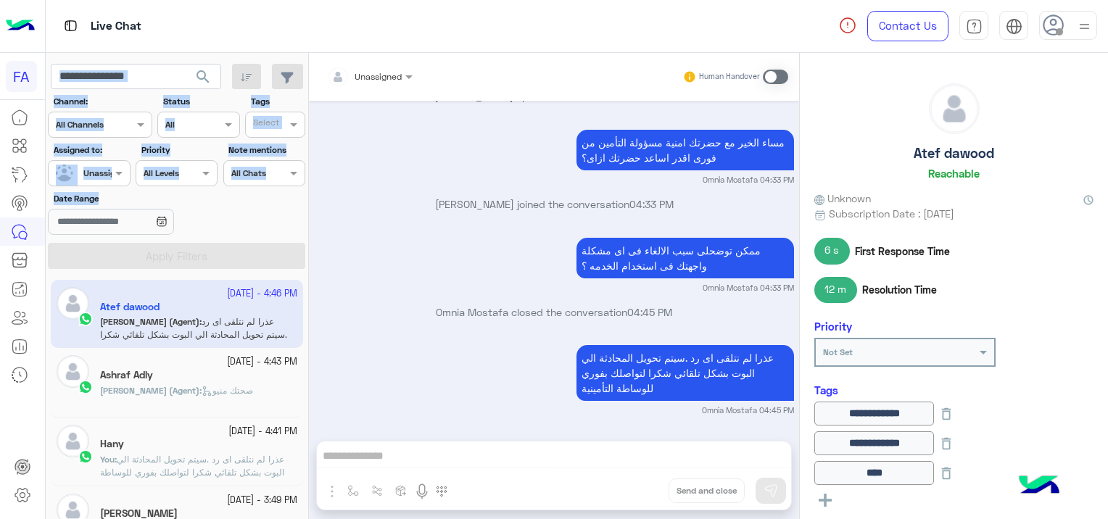
click at [225, 218] on div "Date Range" at bounding box center [177, 215] width 263 height 46
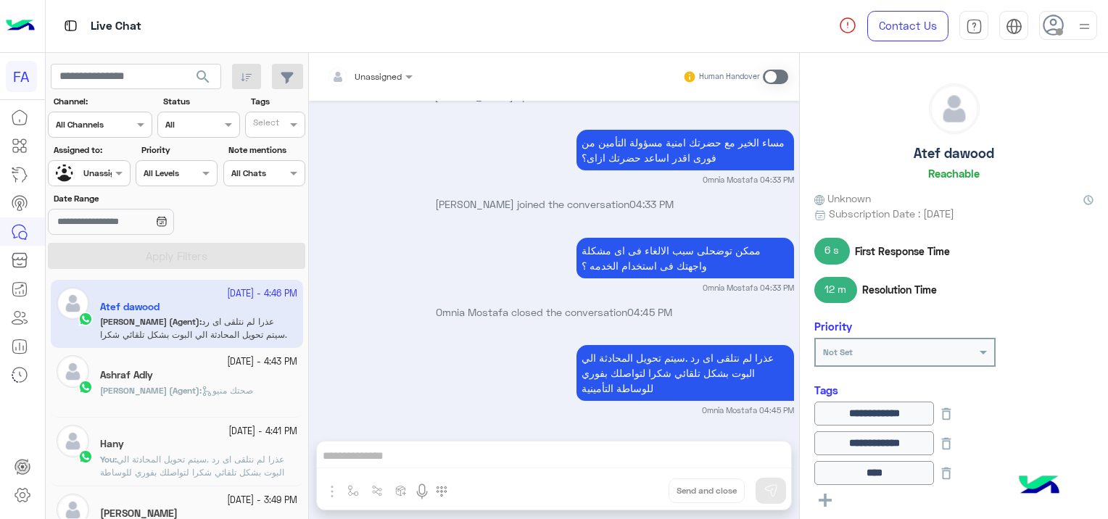
click at [251, 381] on div "Ashraf Adly" at bounding box center [198, 376] width 197 height 15
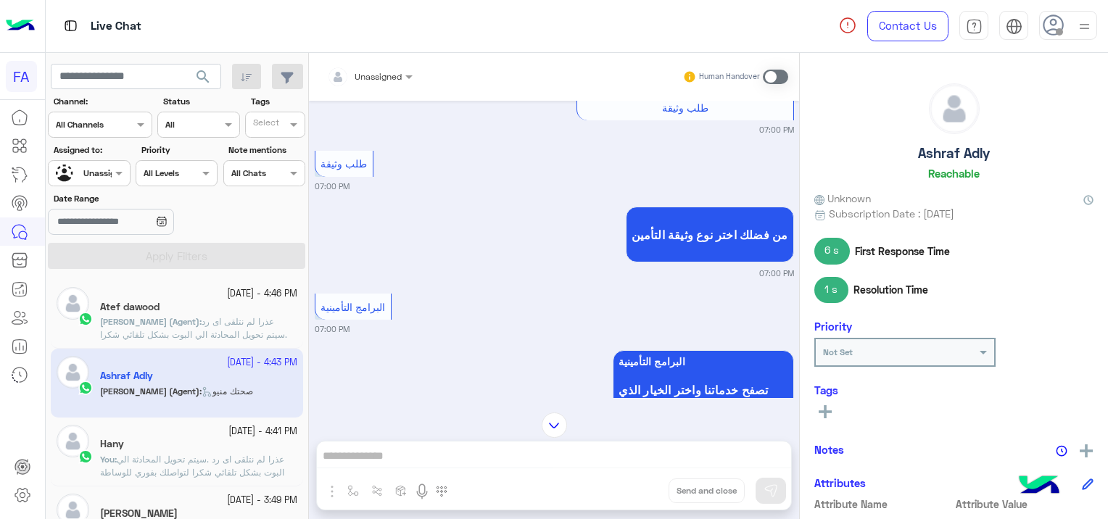
scroll to position [9, 0]
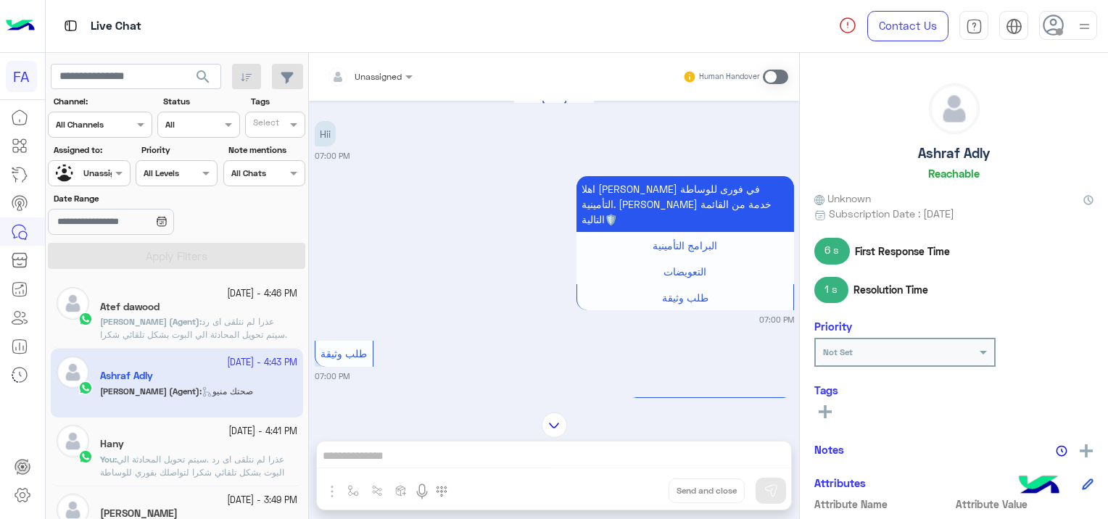
click at [227, 299] on small "[DATE] - 4:46 PM" at bounding box center [262, 294] width 70 height 14
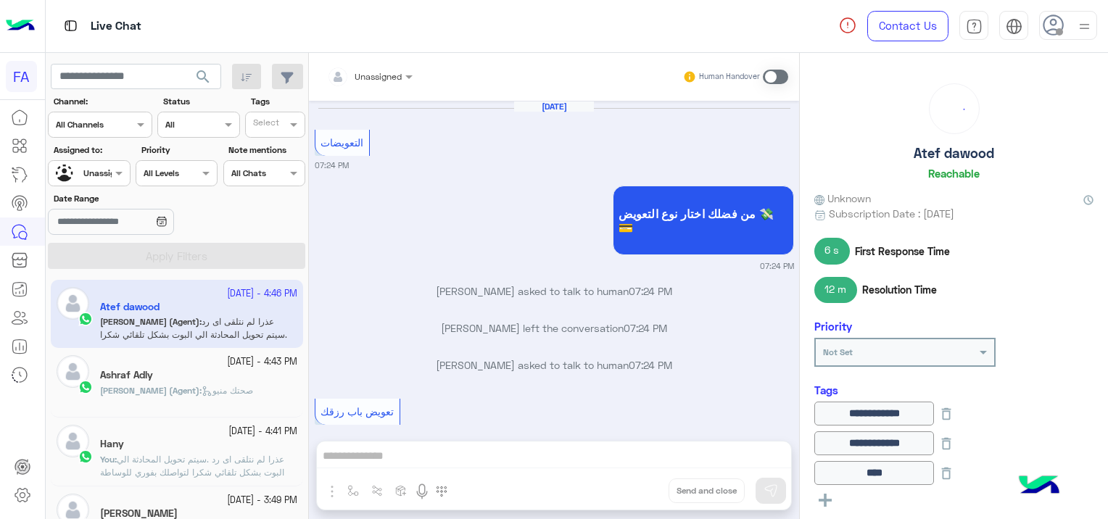
scroll to position [883, 0]
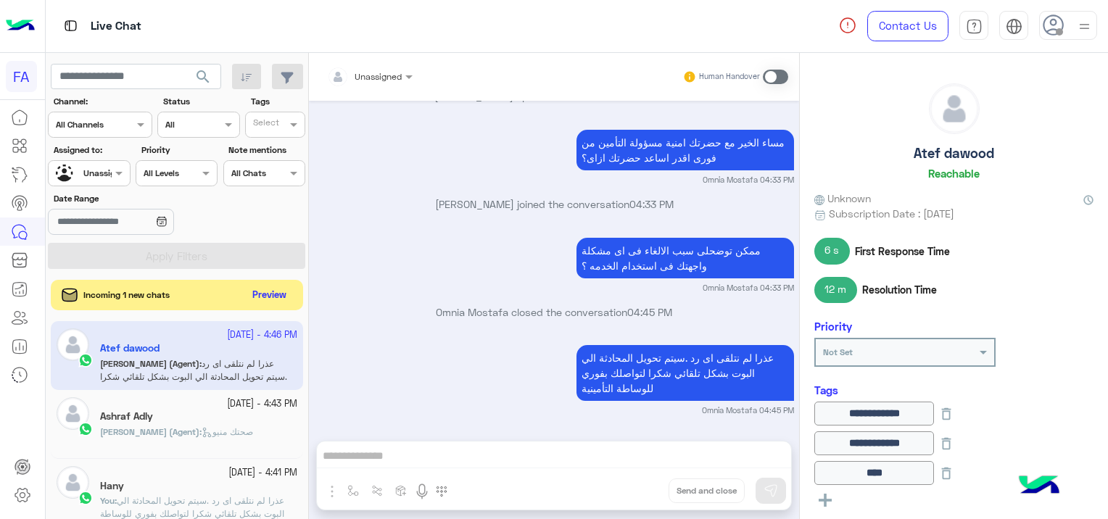
drag, startPoint x: 271, startPoint y: 293, endPoint x: 493, endPoint y: 297, distance: 221.9
click at [271, 293] on button "Preview" at bounding box center [269, 296] width 45 height 20
click at [264, 294] on button "Preview" at bounding box center [269, 296] width 45 height 20
click at [281, 293] on button "Preview" at bounding box center [269, 296] width 45 height 20
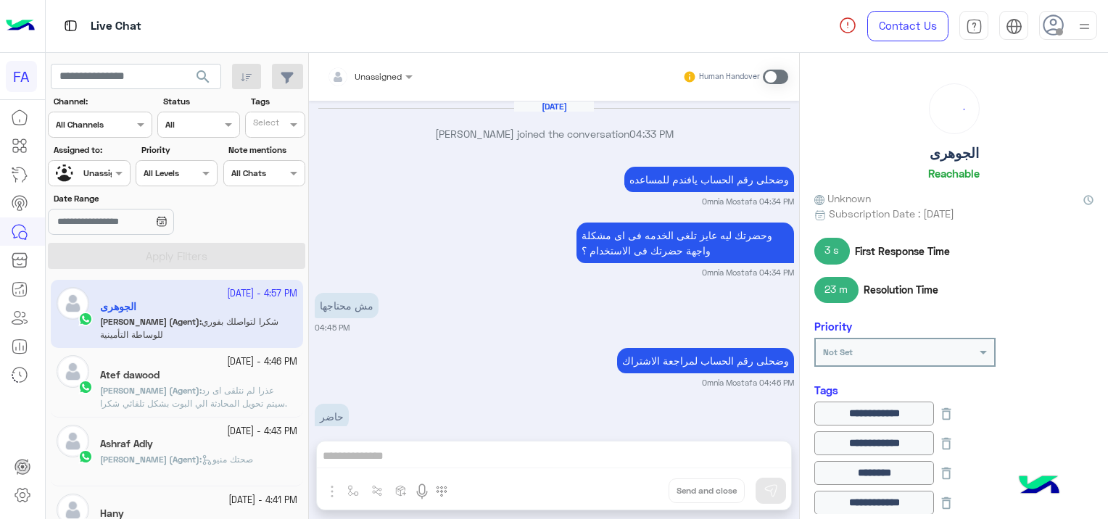
scroll to position [1152, 0]
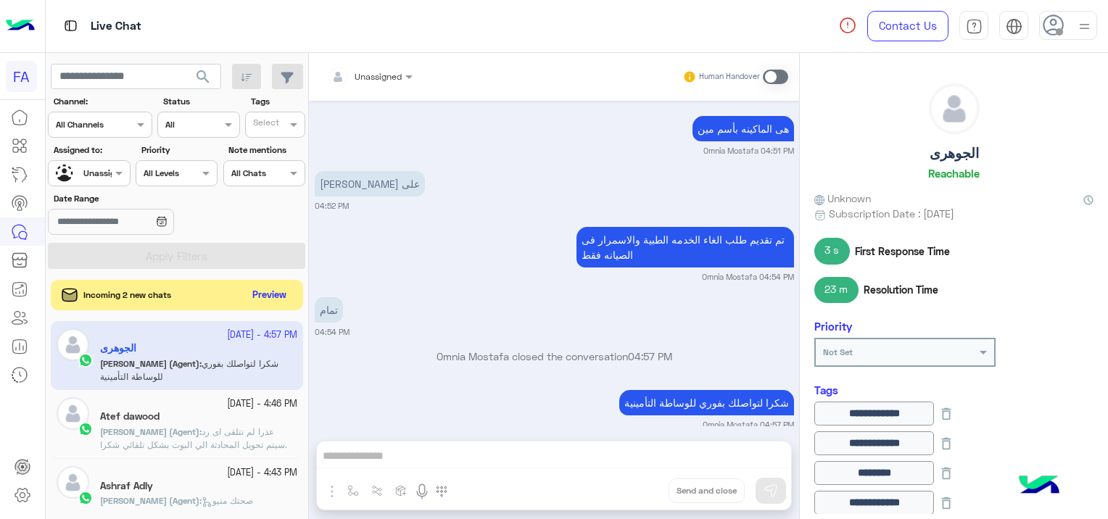
click at [263, 294] on button "Preview" at bounding box center [269, 296] width 45 height 20
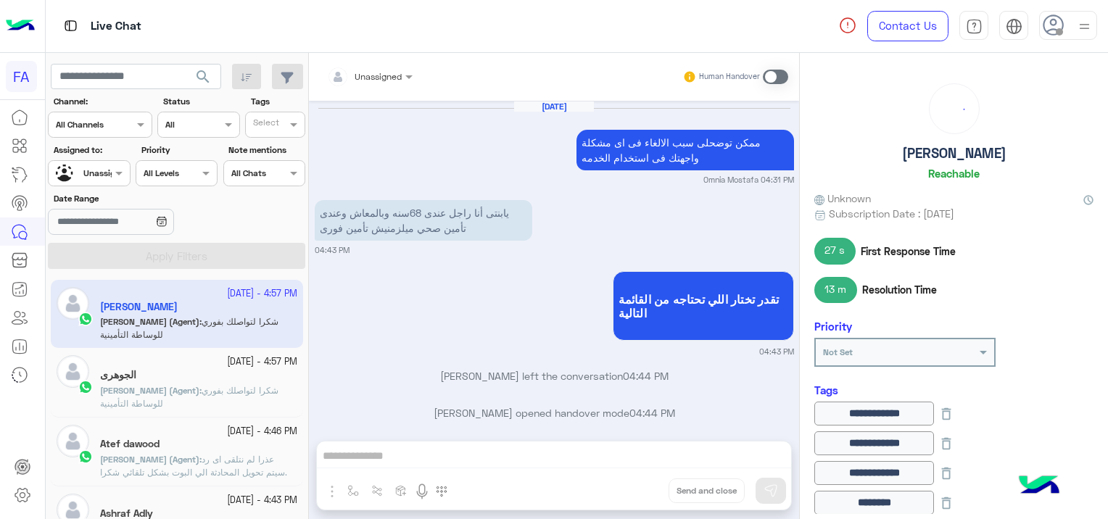
scroll to position [989, 0]
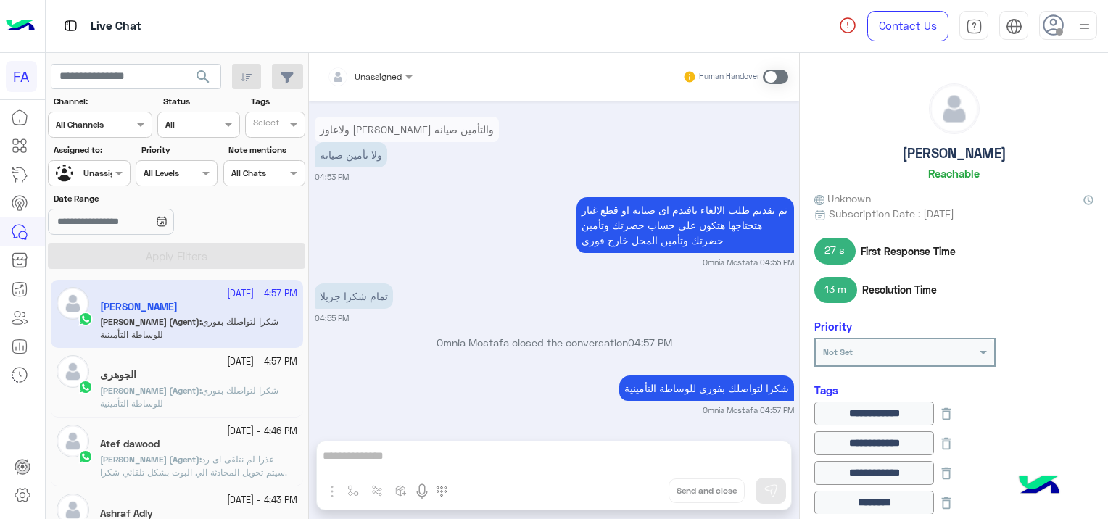
click at [87, 163] on div "Unassigned" at bounding box center [83, 173] width 55 height 25
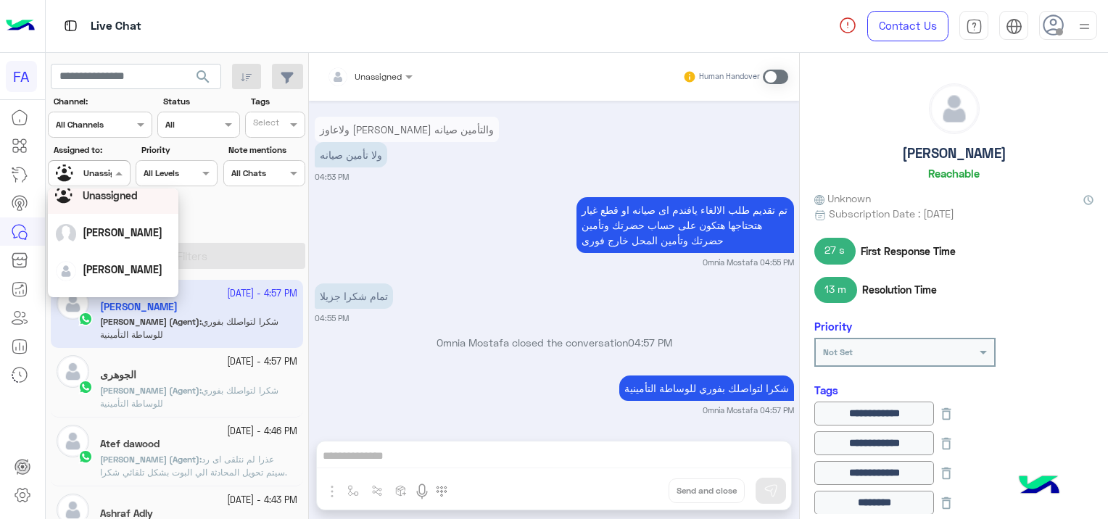
scroll to position [73, 0]
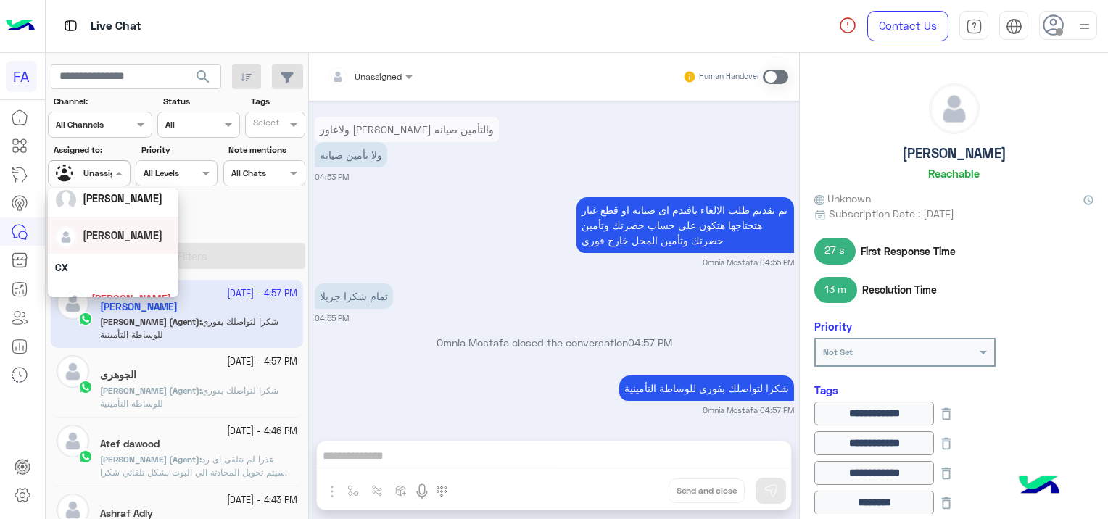
click at [123, 237] on span "[PERSON_NAME]" at bounding box center [123, 235] width 80 height 12
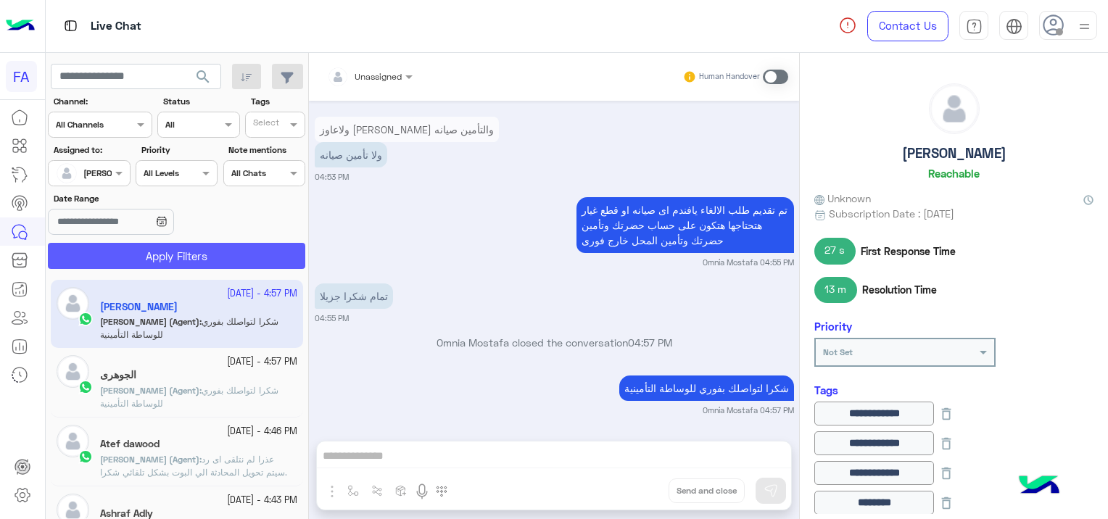
click at [198, 255] on button "Apply Filters" at bounding box center [176, 256] width 257 height 26
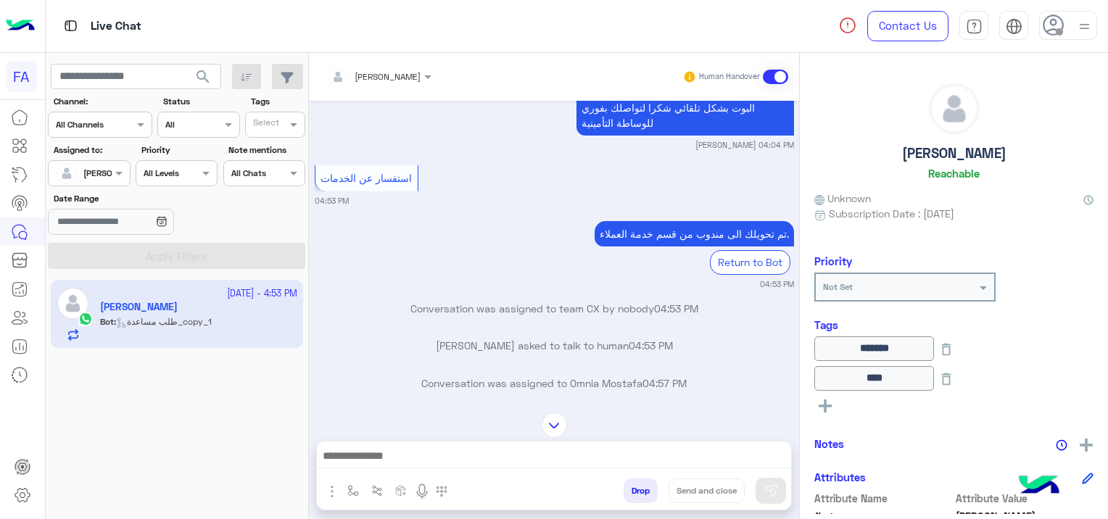
scroll to position [4054, 0]
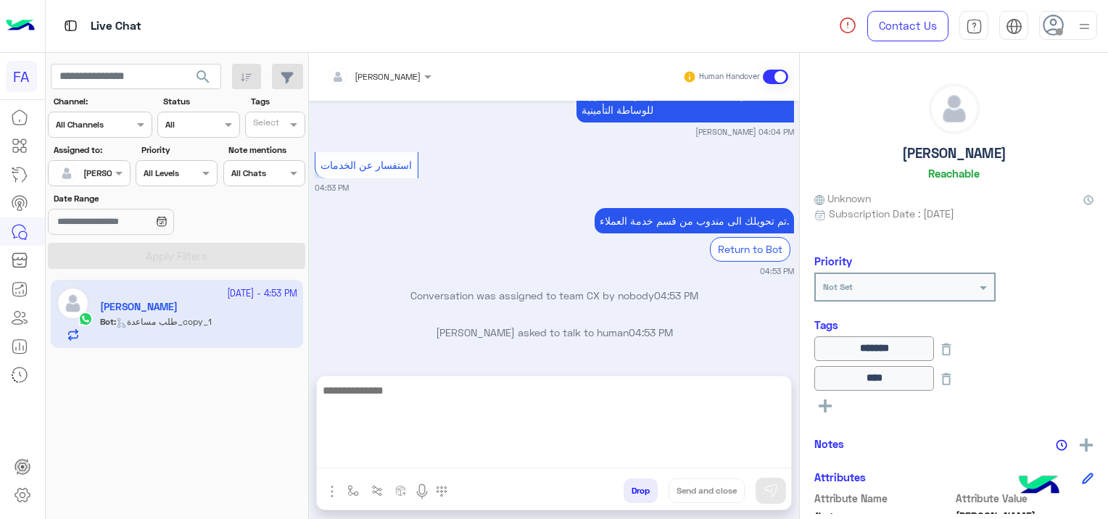
drag, startPoint x: 411, startPoint y: 447, endPoint x: 410, endPoint y: 455, distance: 8.0
click at [410, 447] on textarea at bounding box center [554, 424] width 474 height 87
click at [418, 455] on textarea at bounding box center [554, 424] width 474 height 87
paste textarea "**********"
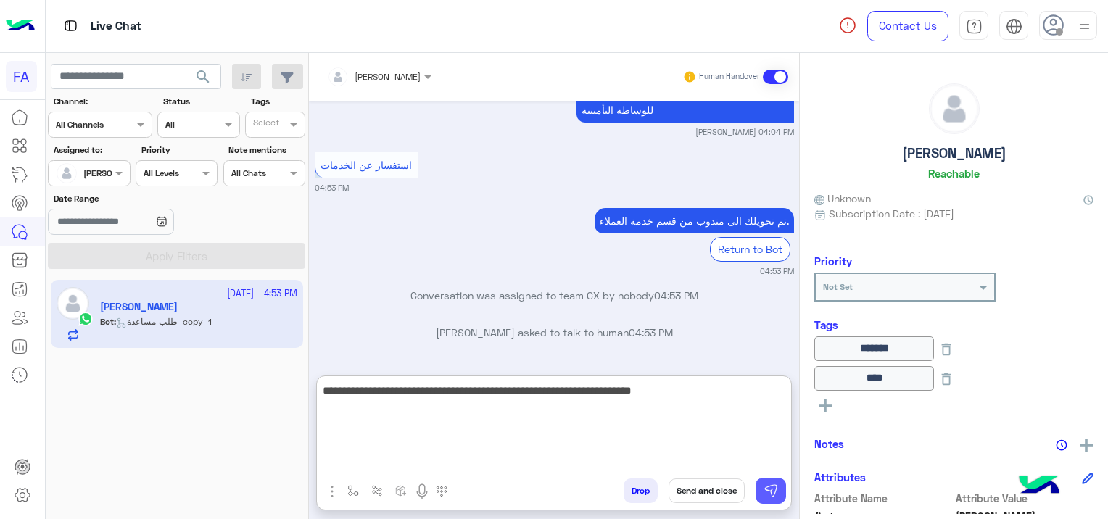
type textarea "**********"
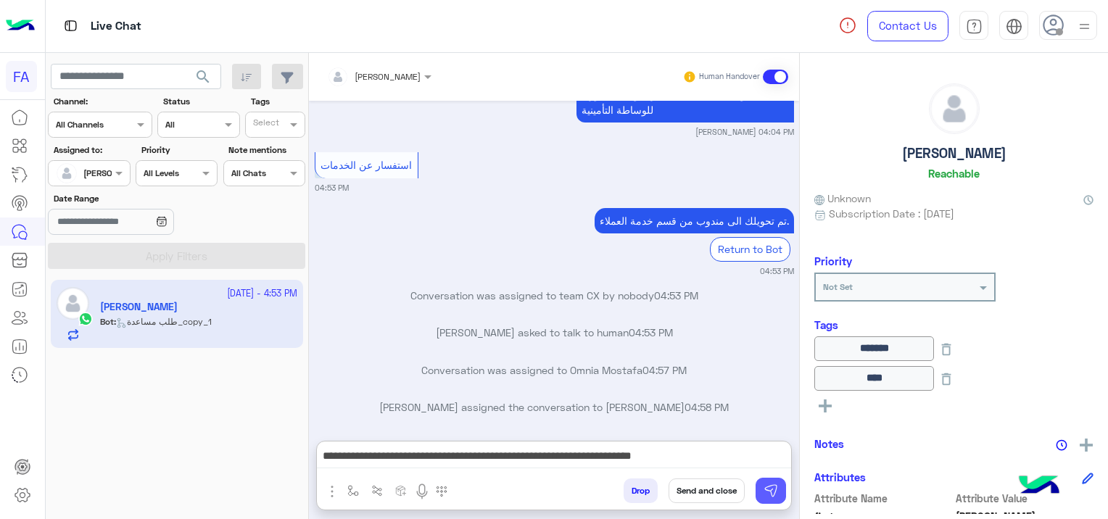
click at [772, 497] on img at bounding box center [771, 491] width 15 height 15
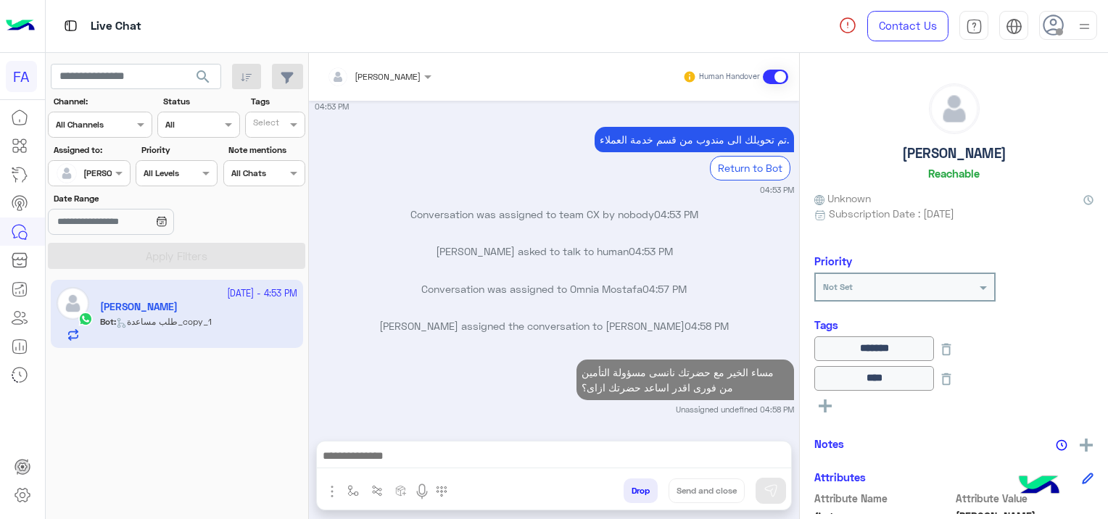
scroll to position [4124, 0]
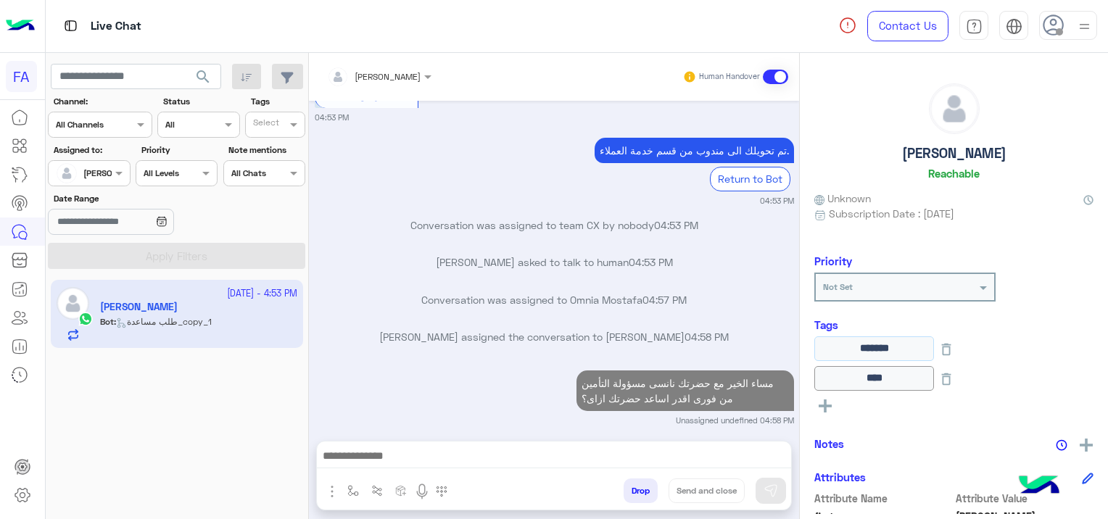
click at [824, 360] on input "*******" at bounding box center [874, 348] width 120 height 24
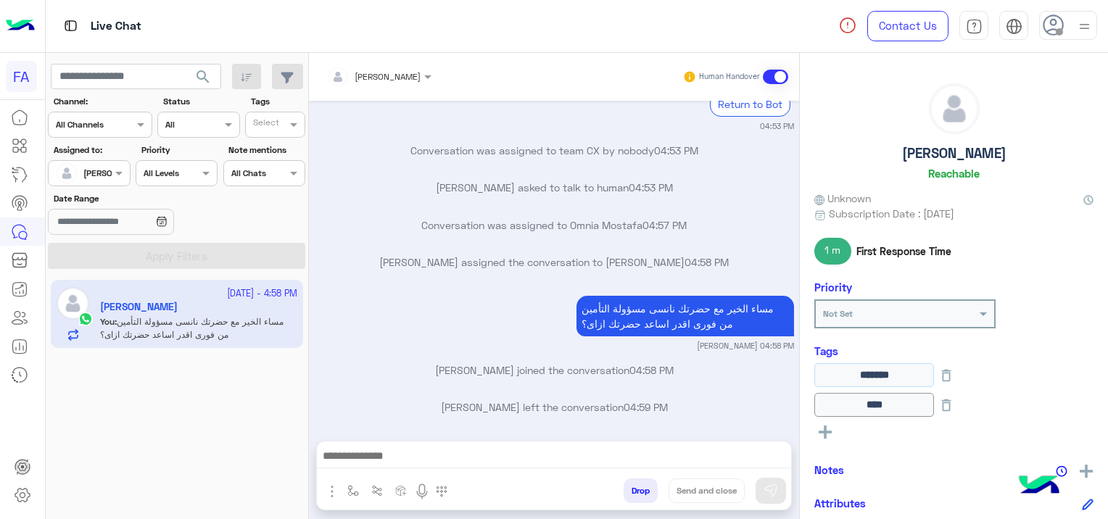
scroll to position [4588, 0]
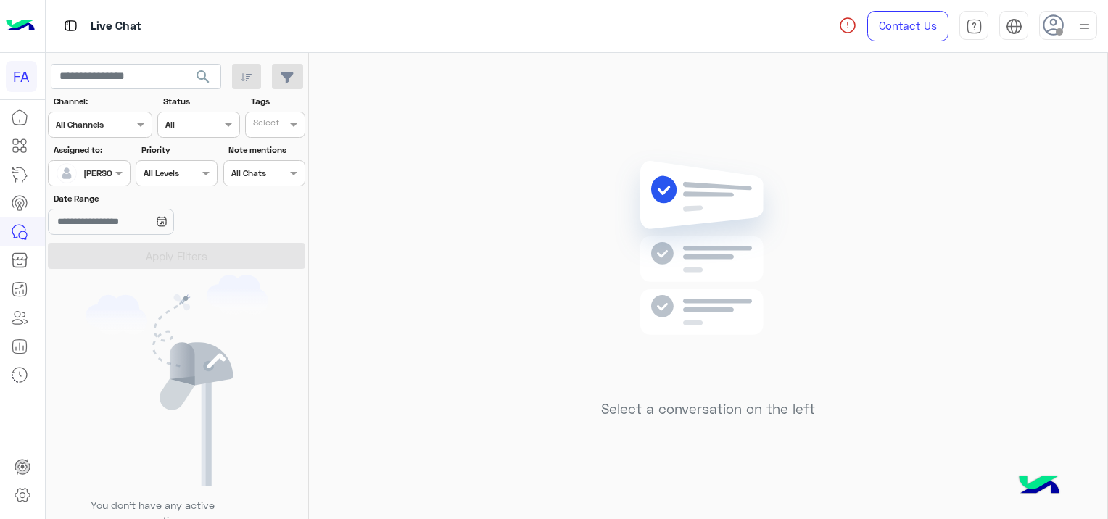
click at [98, 171] on div at bounding box center [89, 172] width 80 height 14
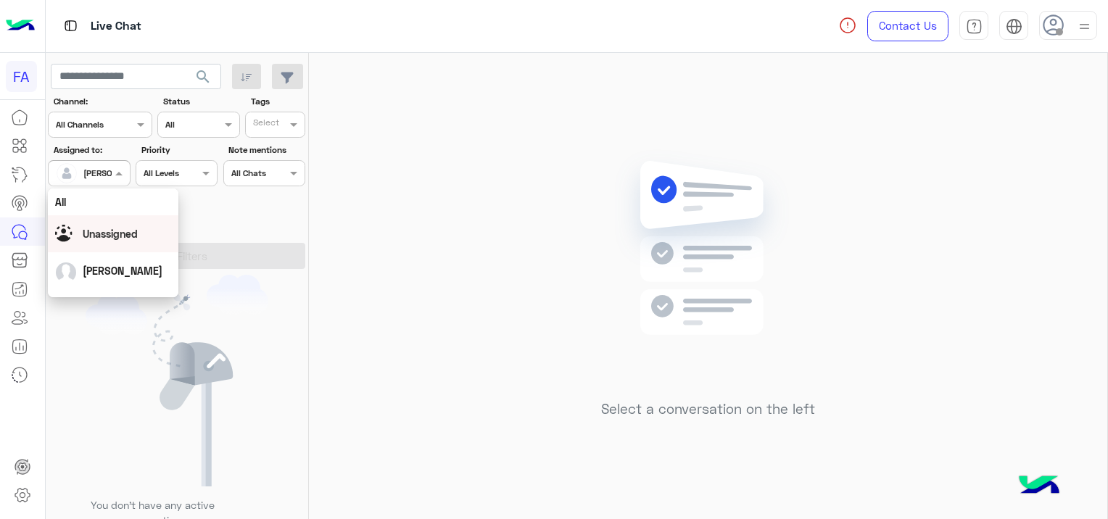
click at [119, 231] on span "Unassigned" at bounding box center [110, 234] width 55 height 12
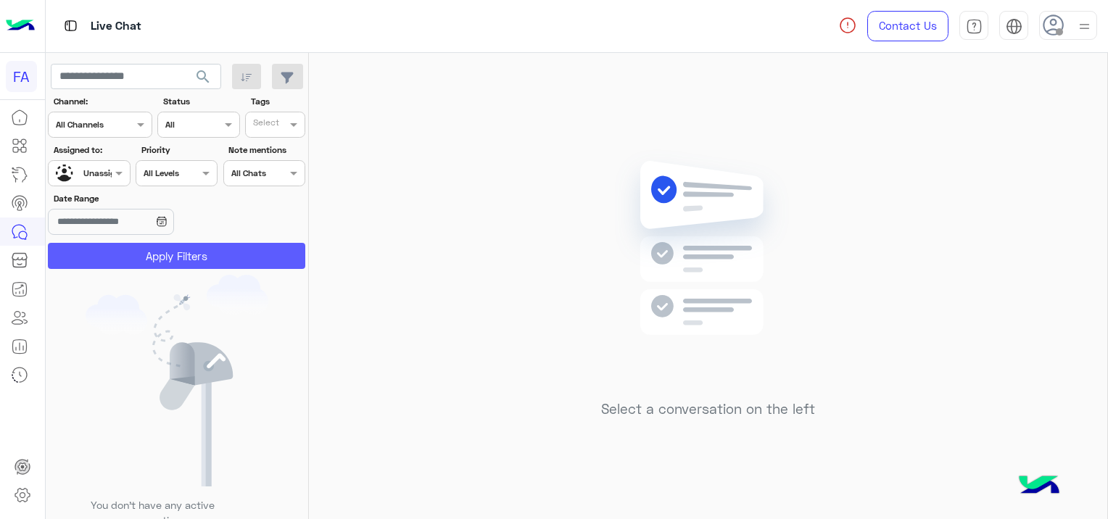
click at [204, 252] on button "Apply Filters" at bounding box center [176, 256] width 257 height 26
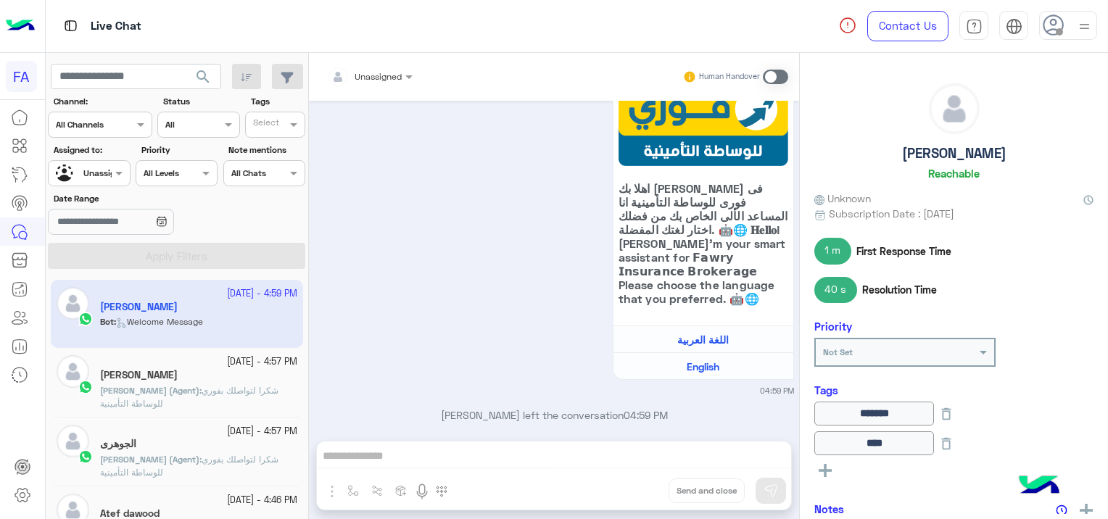
scroll to position [1202, 0]
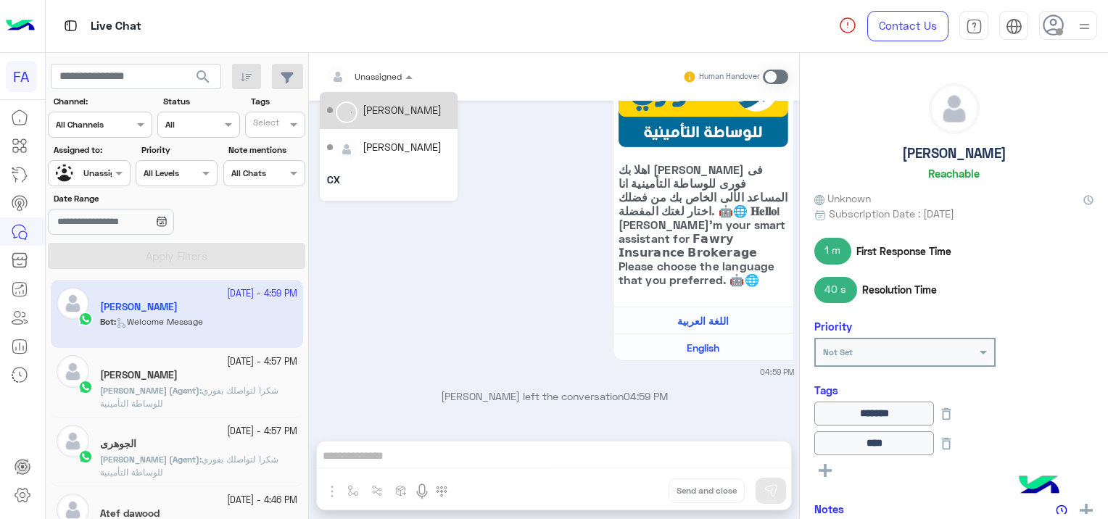
click at [386, 69] on div at bounding box center [370, 74] width 100 height 14
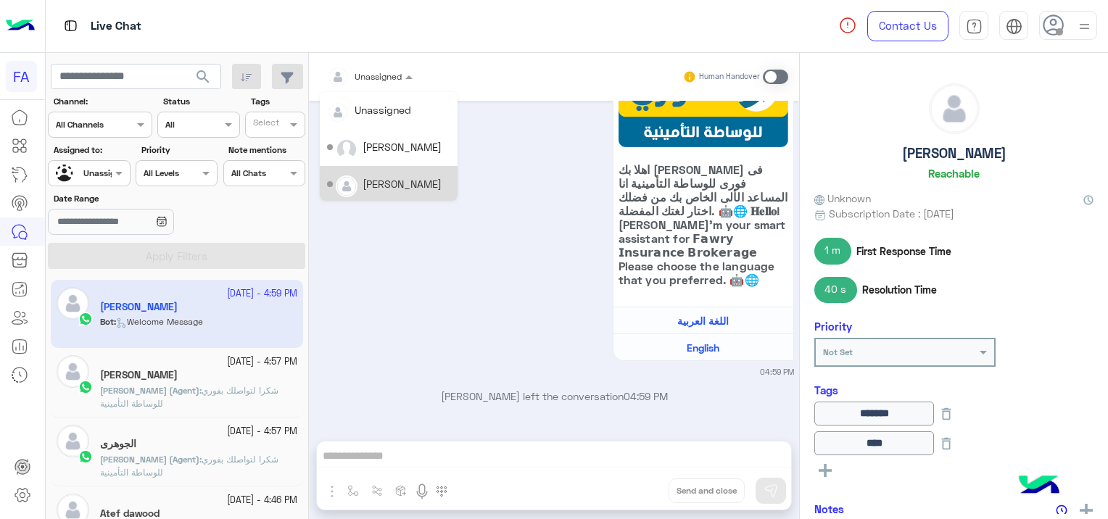
click at [402, 186] on div "[PERSON_NAME]" at bounding box center [402, 183] width 79 height 15
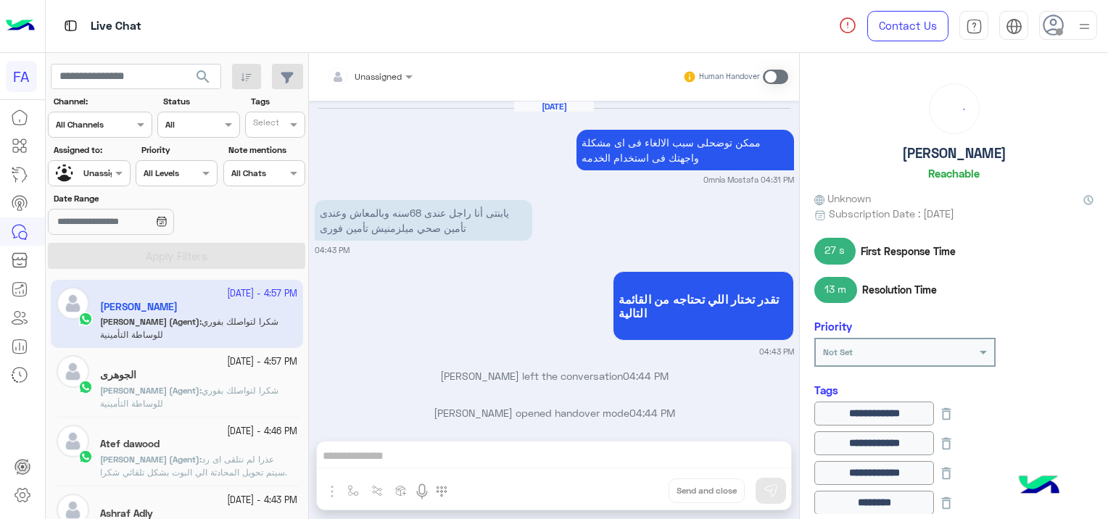
scroll to position [989, 0]
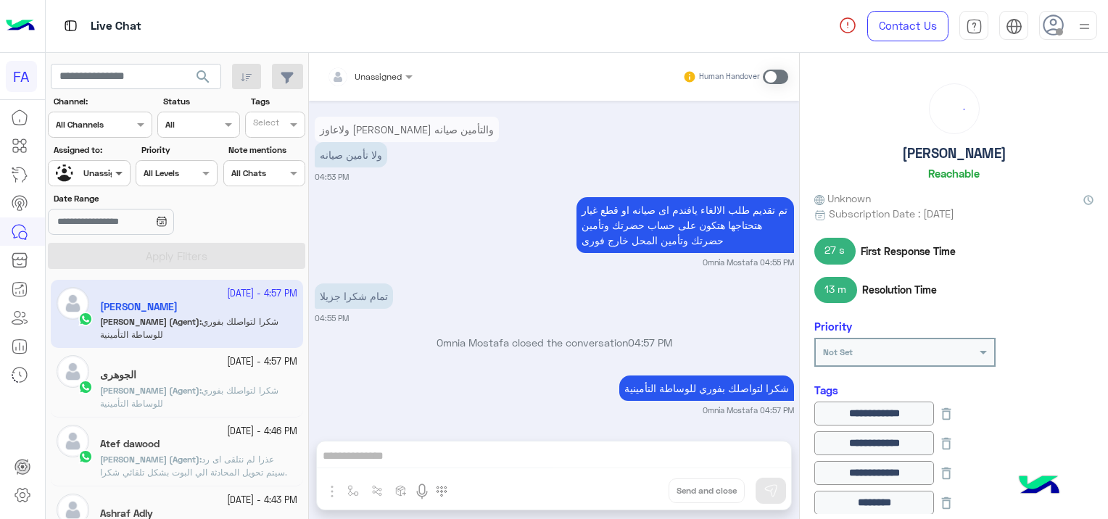
click at [115, 176] on span at bounding box center [121, 172] width 18 height 15
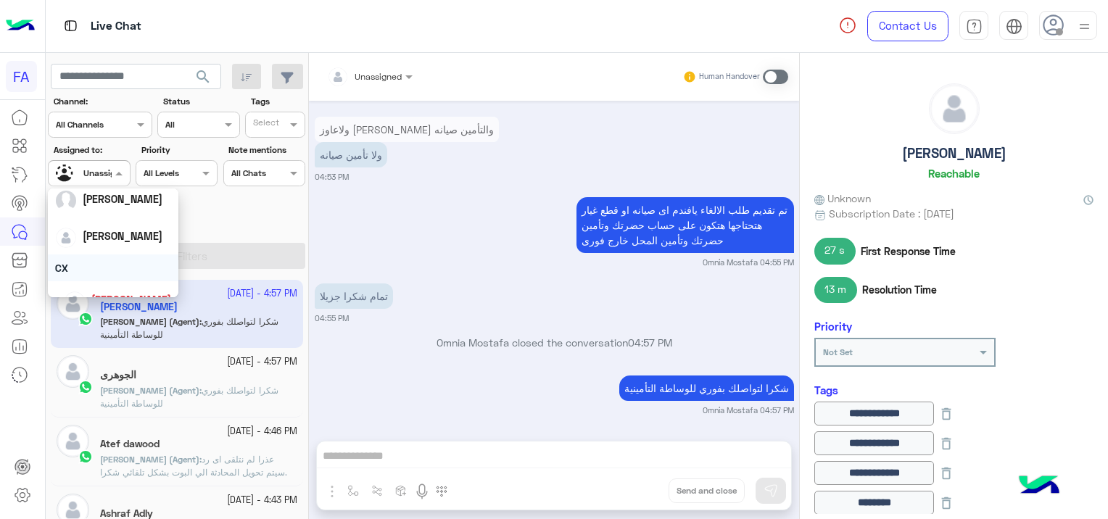
scroll to position [73, 0]
click at [129, 243] on div "[PERSON_NAME]" at bounding box center [113, 235] width 116 height 25
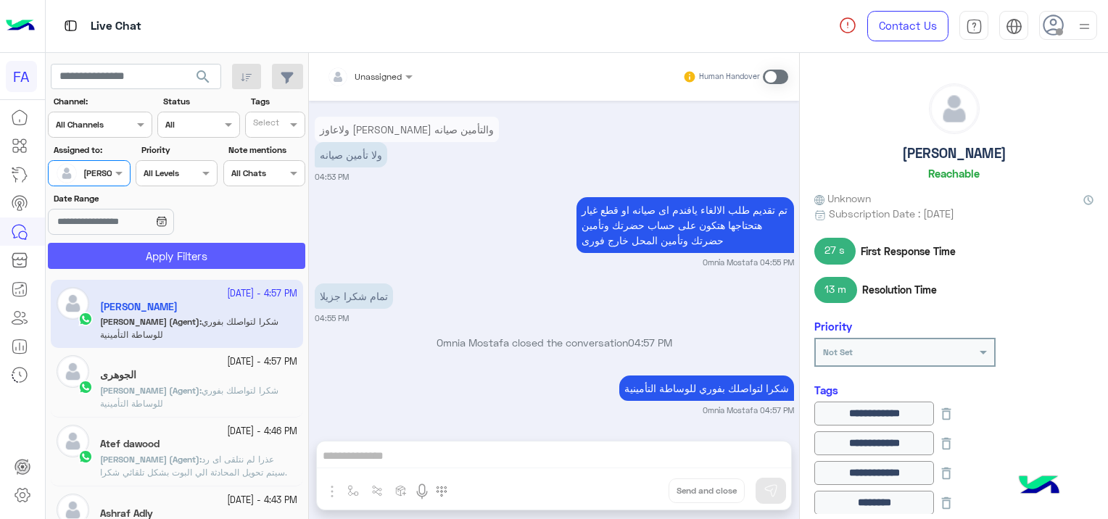
click at [213, 261] on button "Apply Filters" at bounding box center [176, 256] width 257 height 26
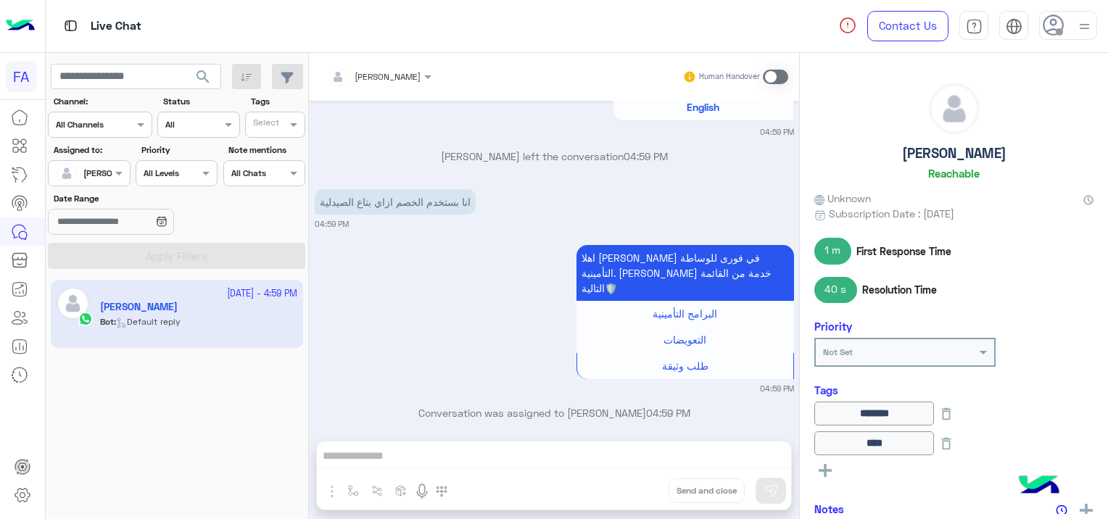
scroll to position [1273, 0]
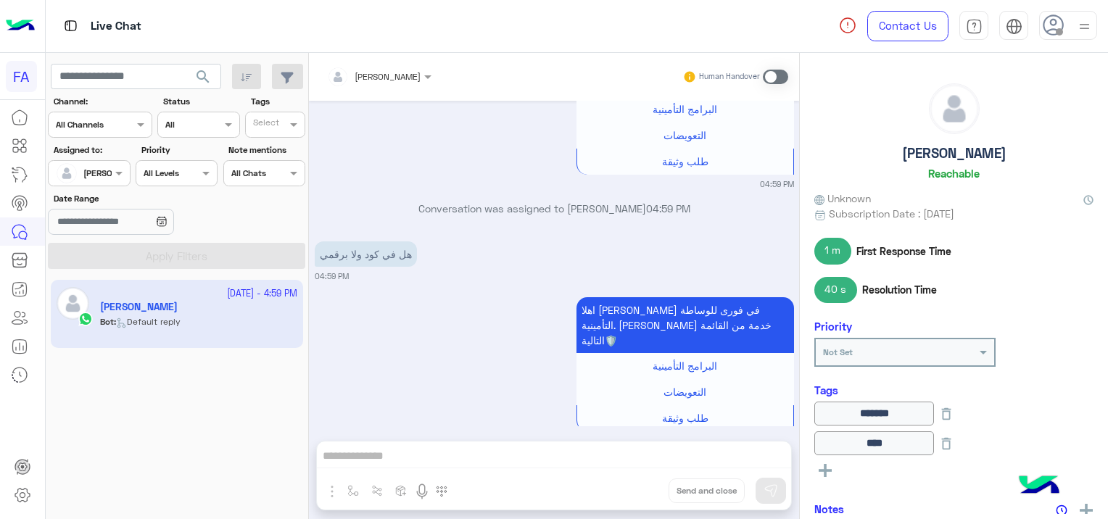
click at [769, 79] on span at bounding box center [775, 77] width 25 height 15
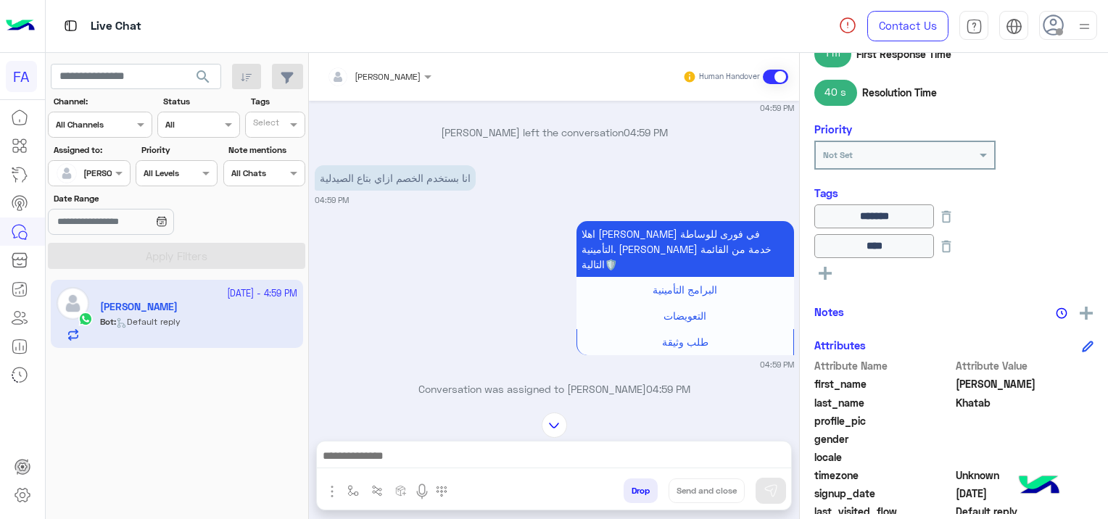
scroll to position [363, 0]
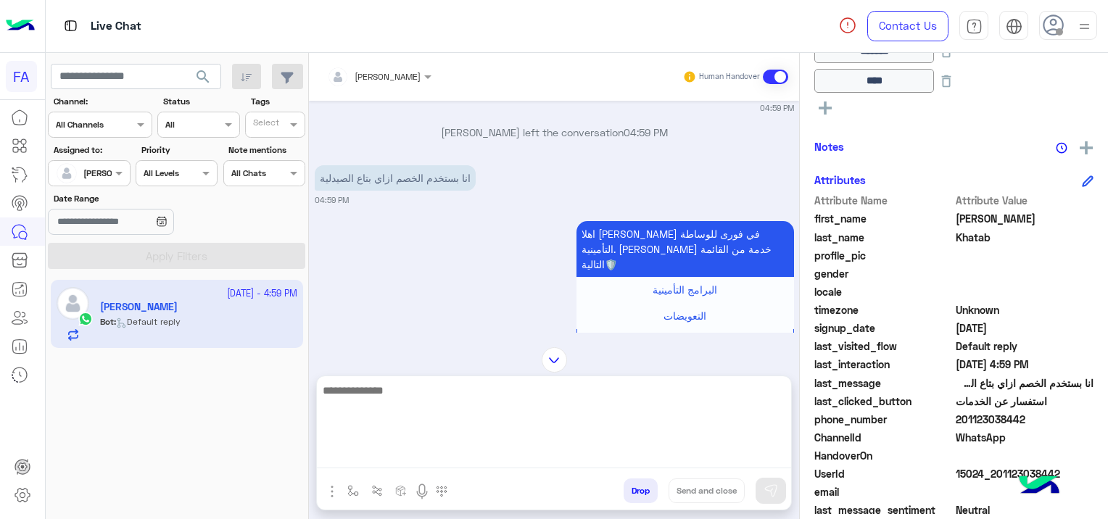
drag, startPoint x: 603, startPoint y: 447, endPoint x: 609, endPoint y: 452, distance: 7.7
click at [605, 447] on textarea at bounding box center [554, 424] width 474 height 87
click at [769, 392] on textarea "**********" at bounding box center [554, 424] width 474 height 87
click at [712, 397] on textarea "**********" at bounding box center [554, 424] width 474 height 87
drag, startPoint x: 659, startPoint y: 401, endPoint x: 882, endPoint y: 517, distance: 251.0
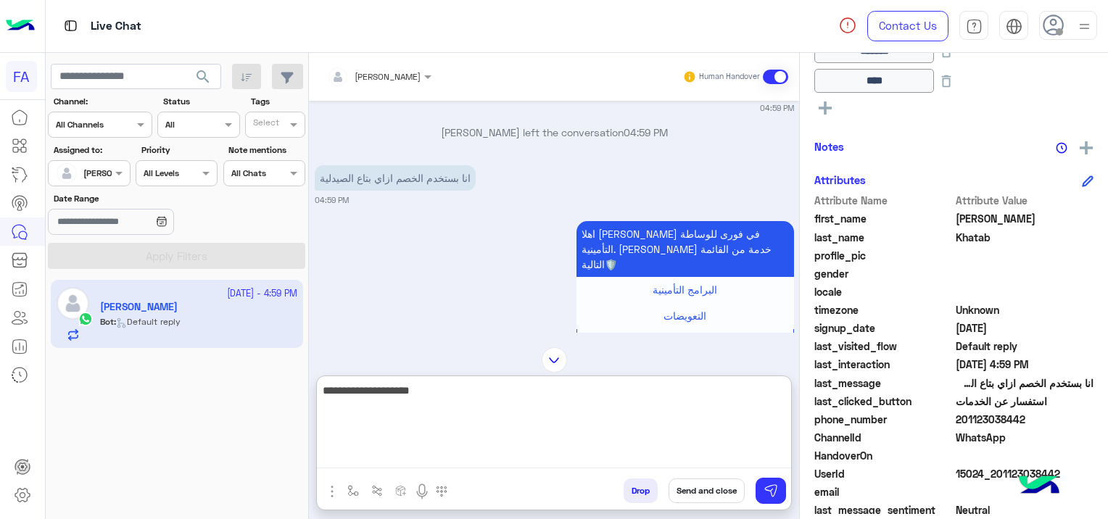
click at [661, 401] on textarea "**********" at bounding box center [554, 424] width 474 height 87
type textarea "**********"
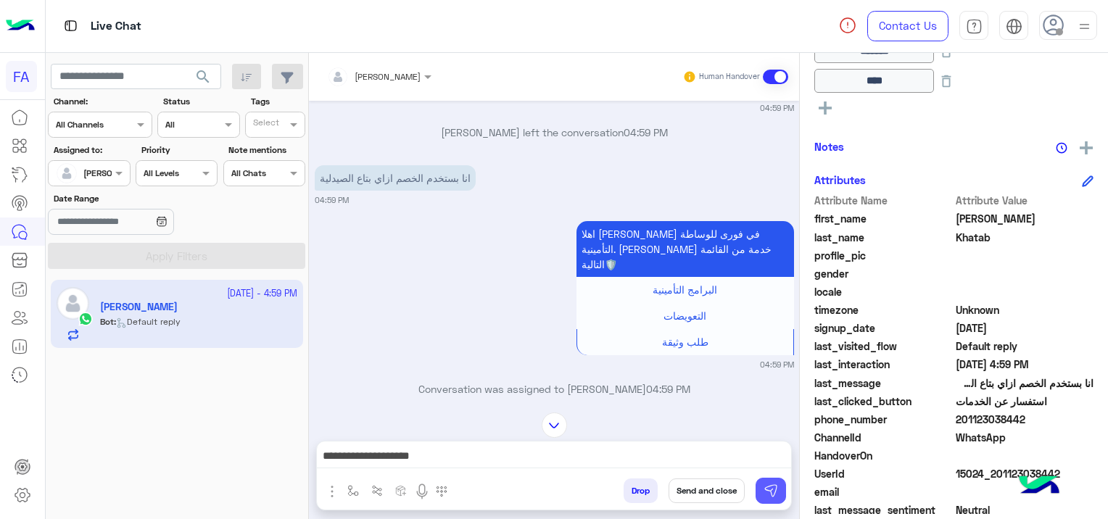
click at [769, 488] on img at bounding box center [771, 491] width 15 height 15
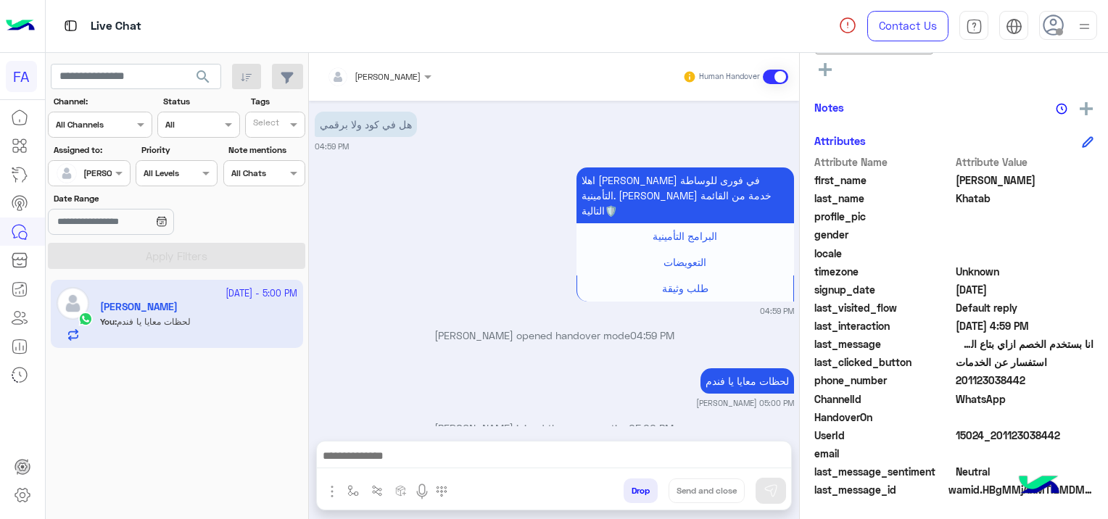
drag, startPoint x: 1057, startPoint y: 429, endPoint x: 993, endPoint y: 444, distance: 65.4
click at [993, 444] on div "UserId 15024_201123038442" at bounding box center [953, 437] width 279 height 18
copy span "01123038442"
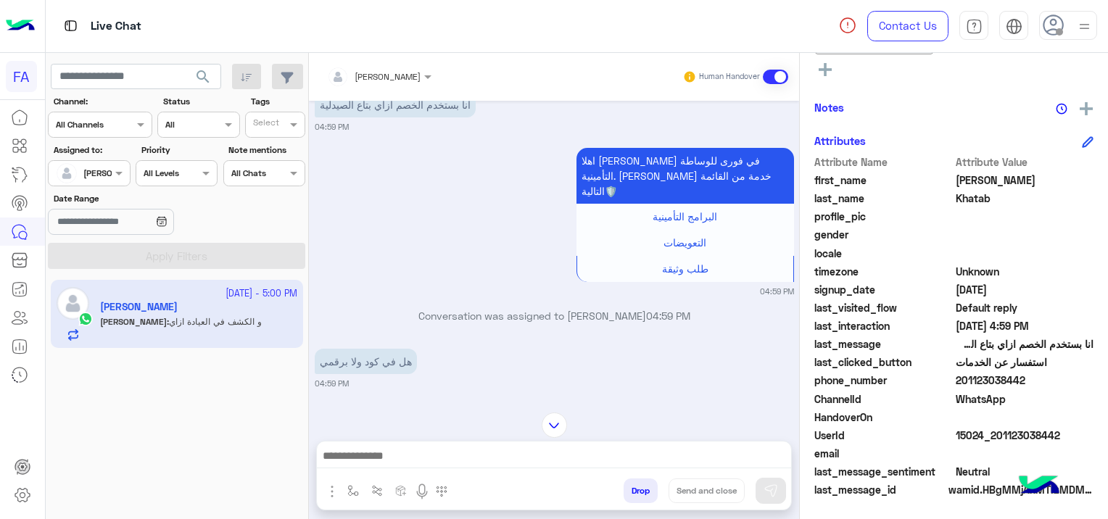
scroll to position [1096, 0]
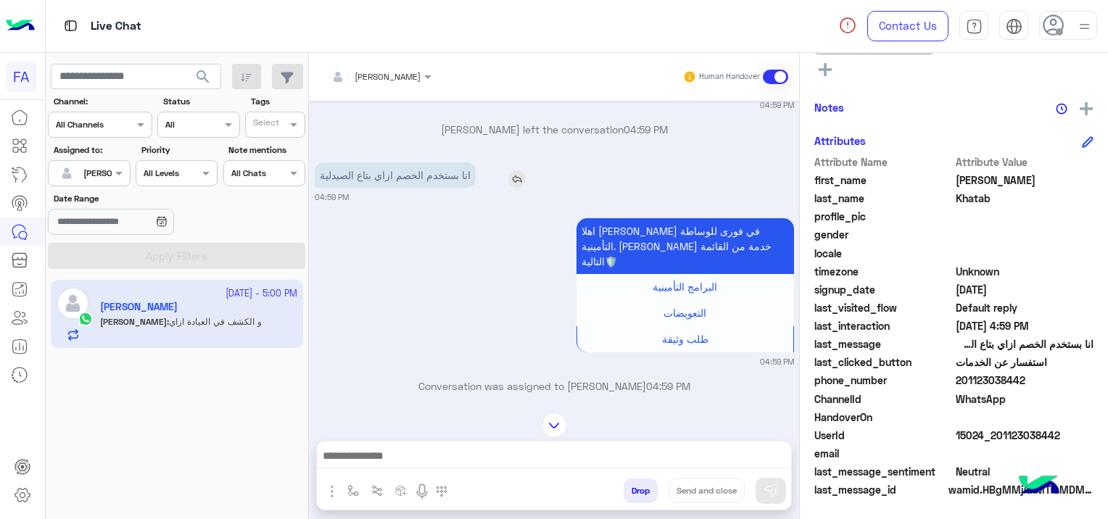
click at [518, 174] on img at bounding box center [516, 178] width 17 height 17
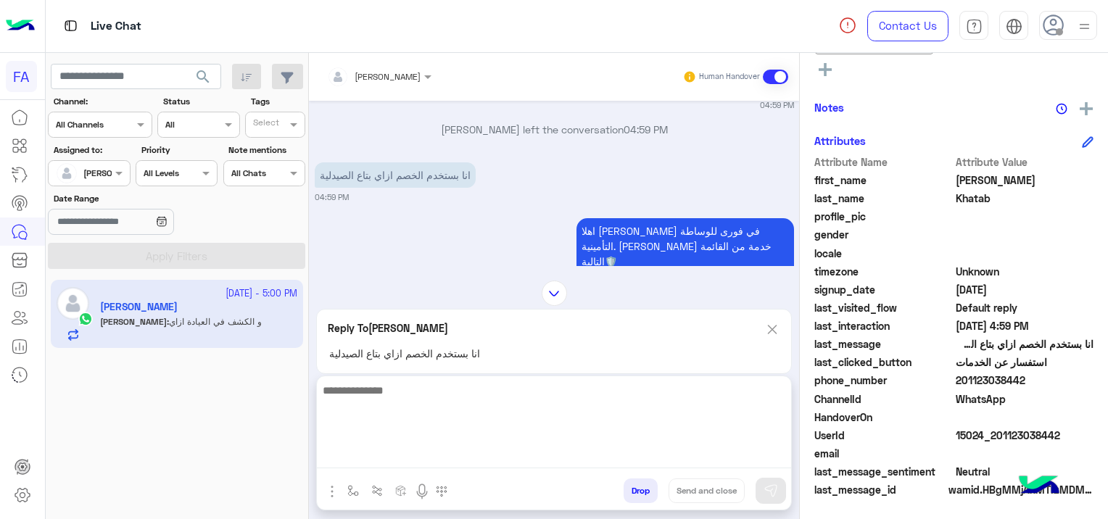
click at [418, 458] on textarea at bounding box center [554, 424] width 474 height 87
paste textarea "**********"
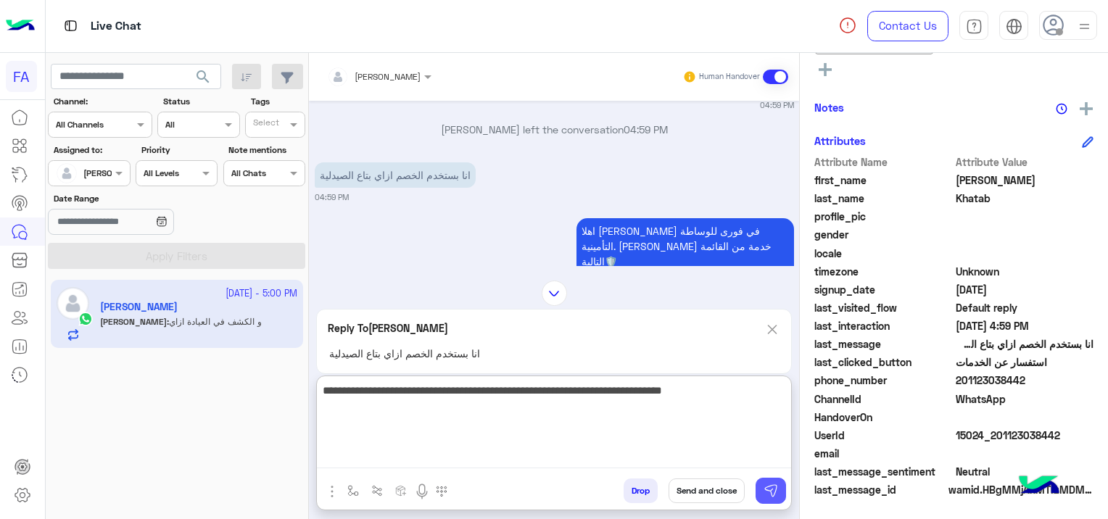
type textarea "**********"
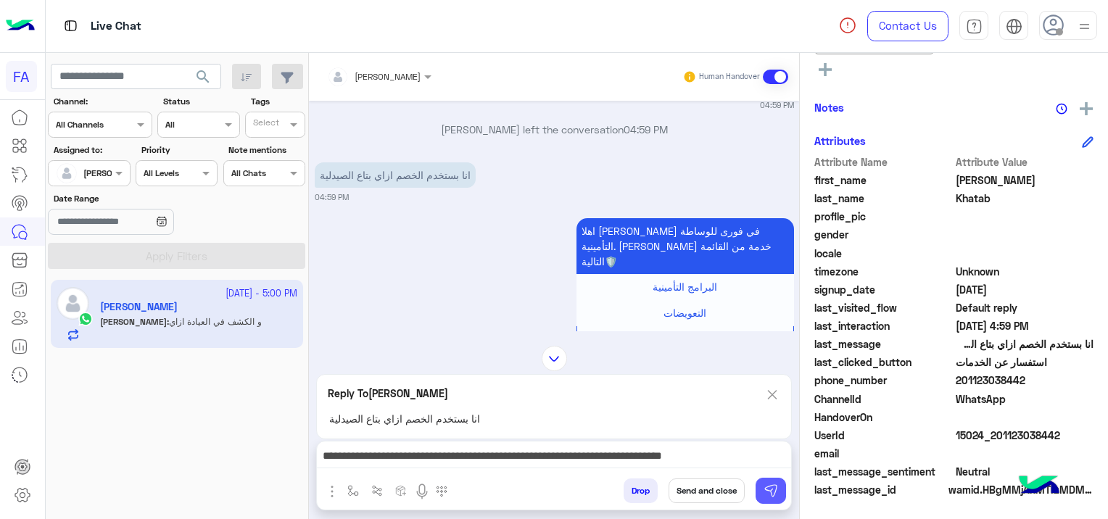
click at [777, 491] on img at bounding box center [771, 491] width 15 height 15
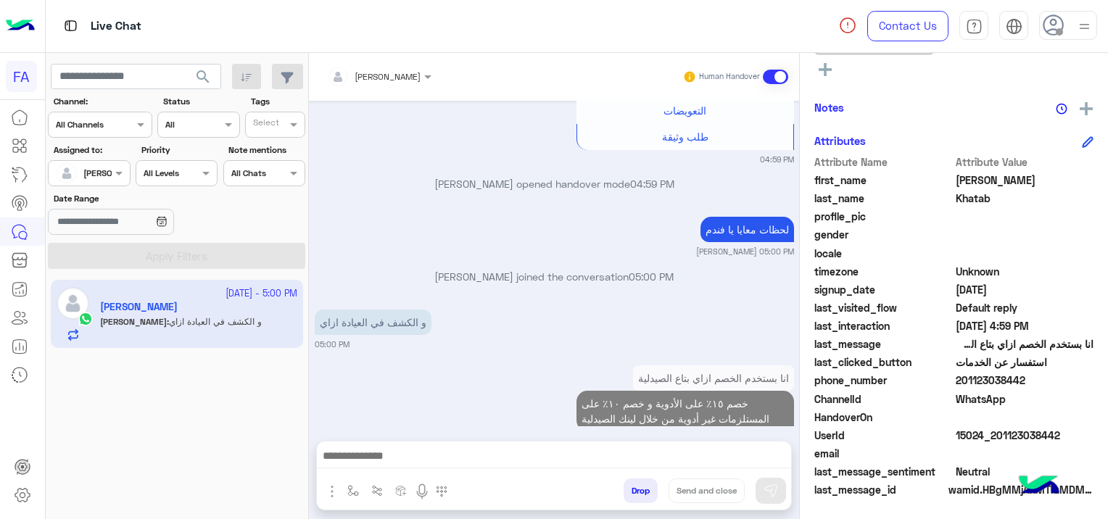
scroll to position [1555, 0]
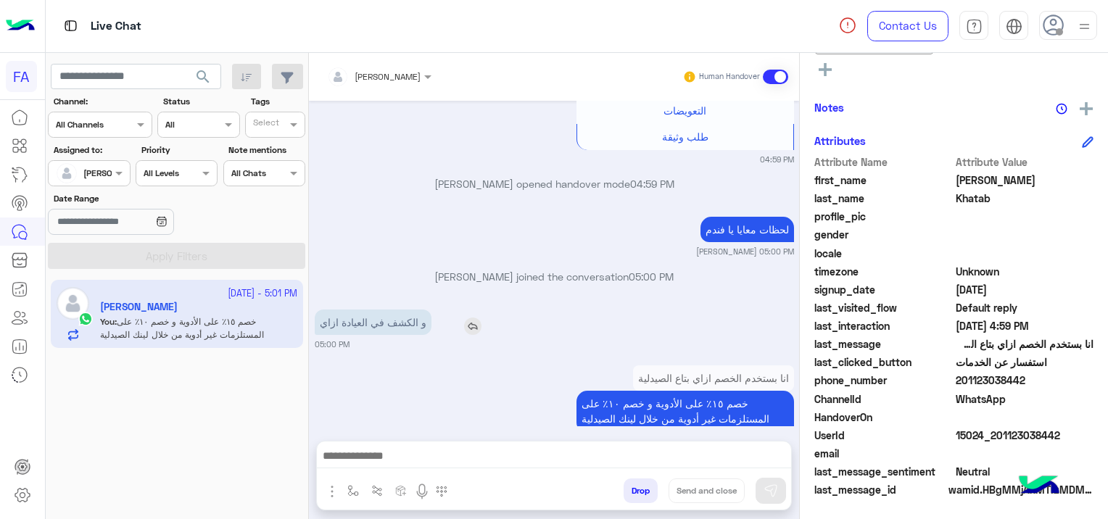
click at [474, 318] on img at bounding box center [472, 326] width 17 height 17
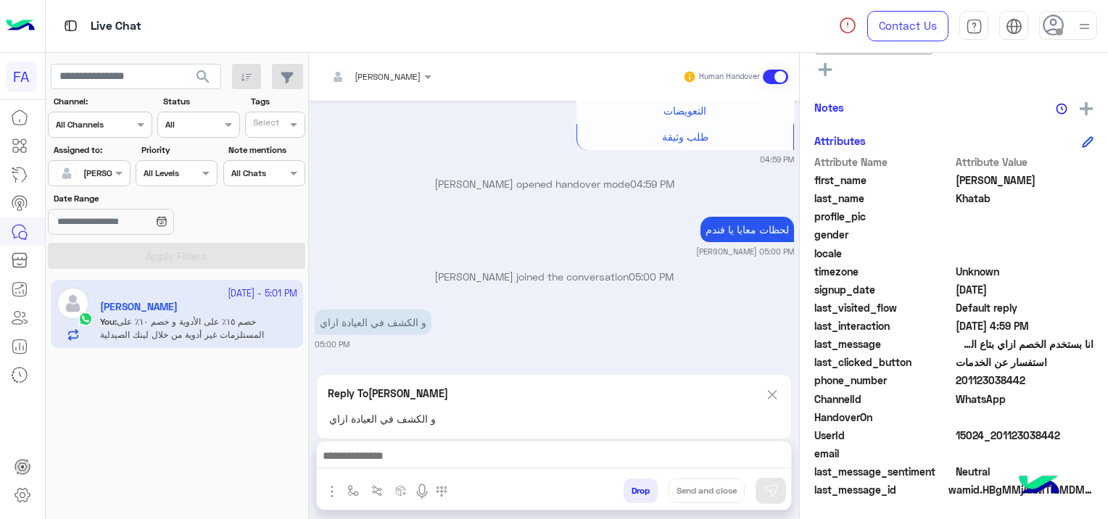
scroll to position [1610, 0]
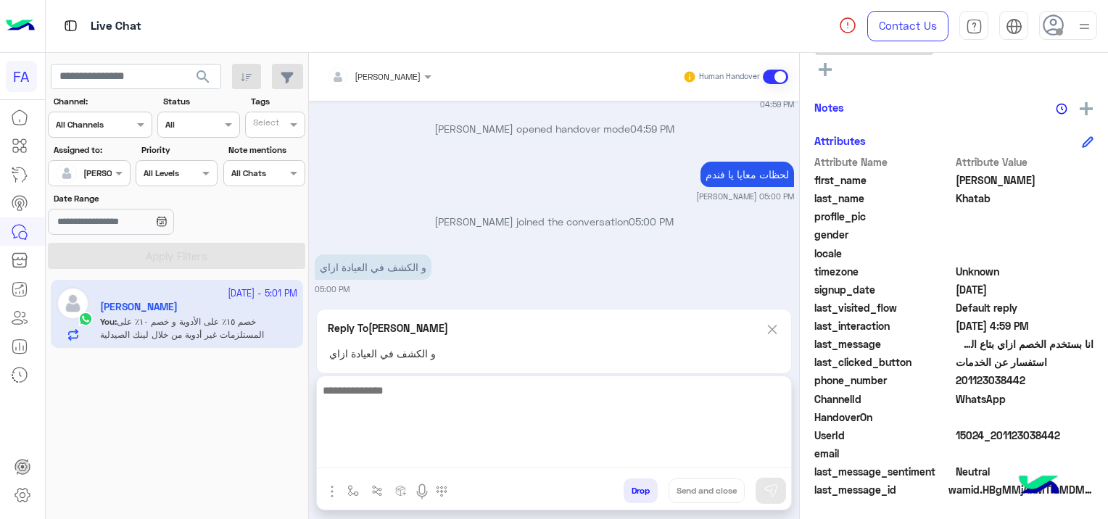
click at [440, 450] on textarea at bounding box center [554, 424] width 474 height 87
click at [377, 458] on textarea at bounding box center [554, 424] width 474 height 87
paste textarea "**********"
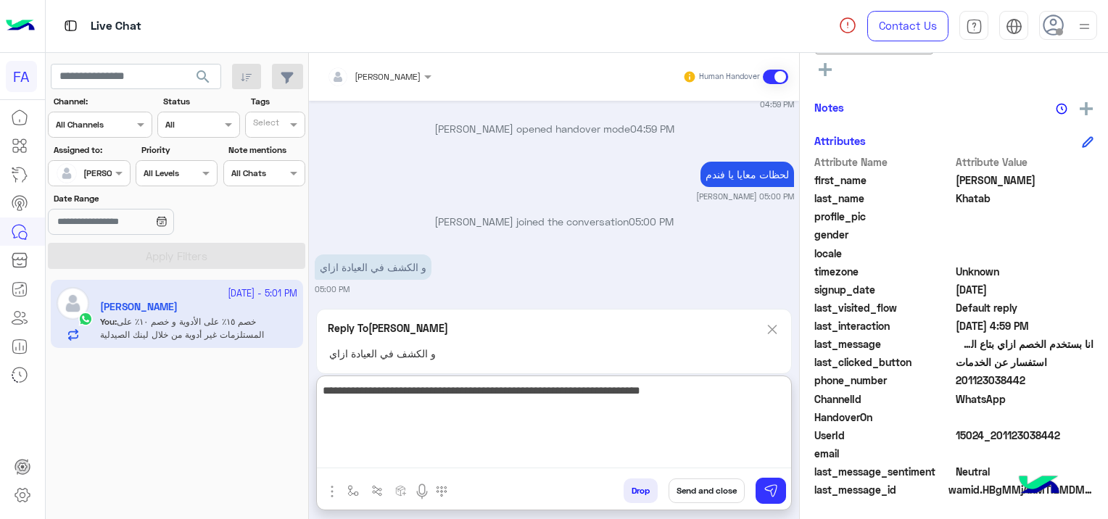
click at [789, 392] on textarea "**********" at bounding box center [554, 424] width 474 height 87
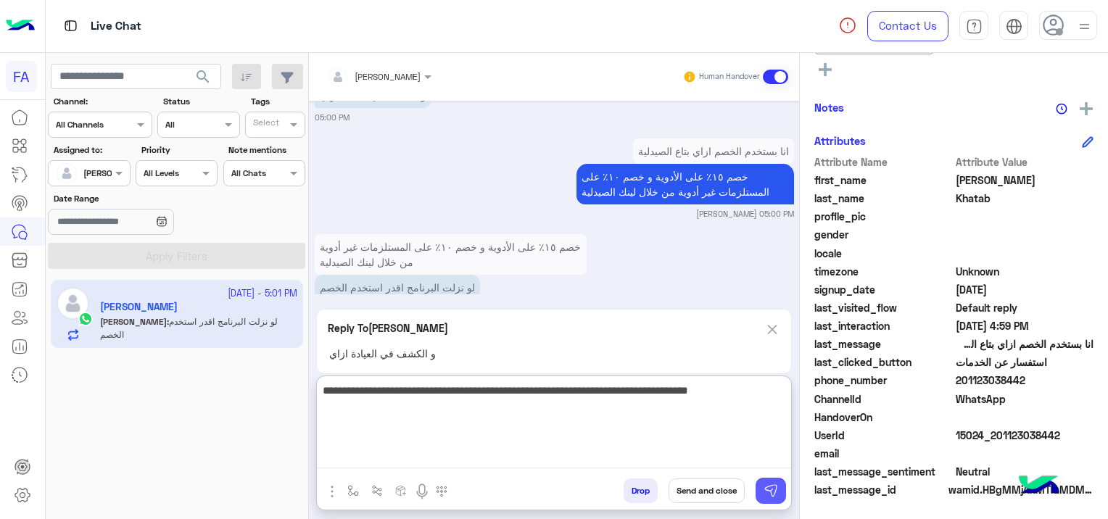
type textarea "**********"
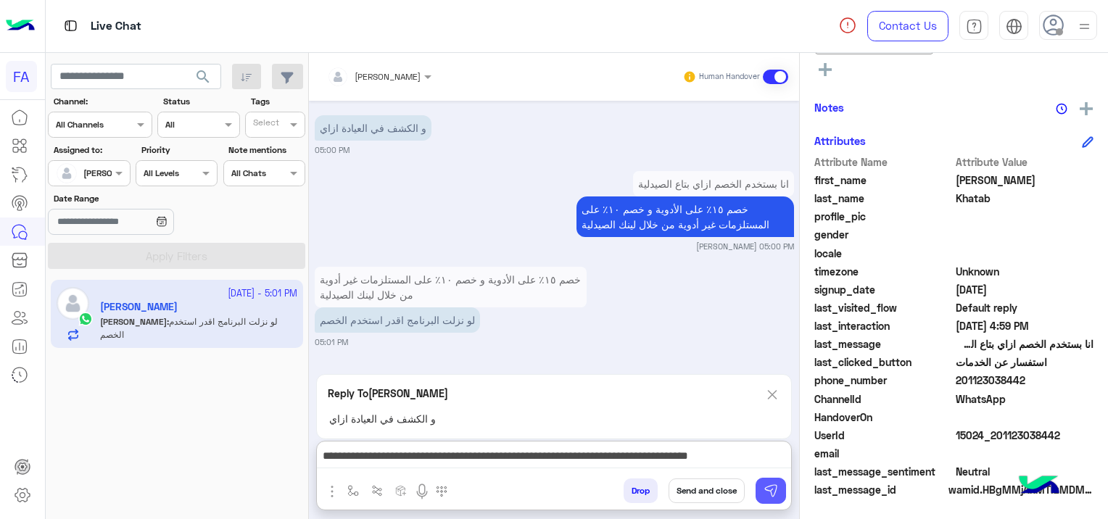
click at [775, 487] on img at bounding box center [771, 491] width 15 height 15
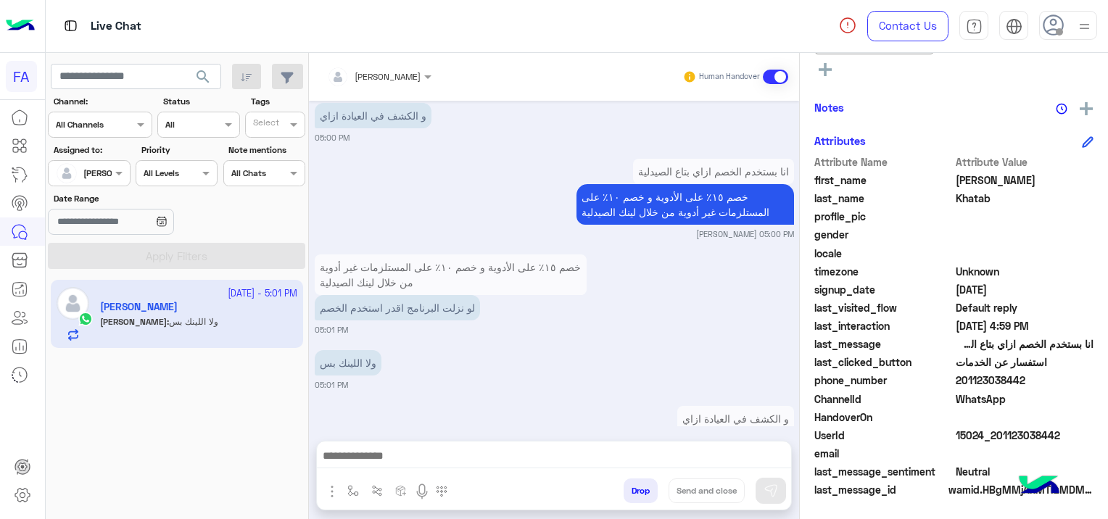
scroll to position [1817, 0]
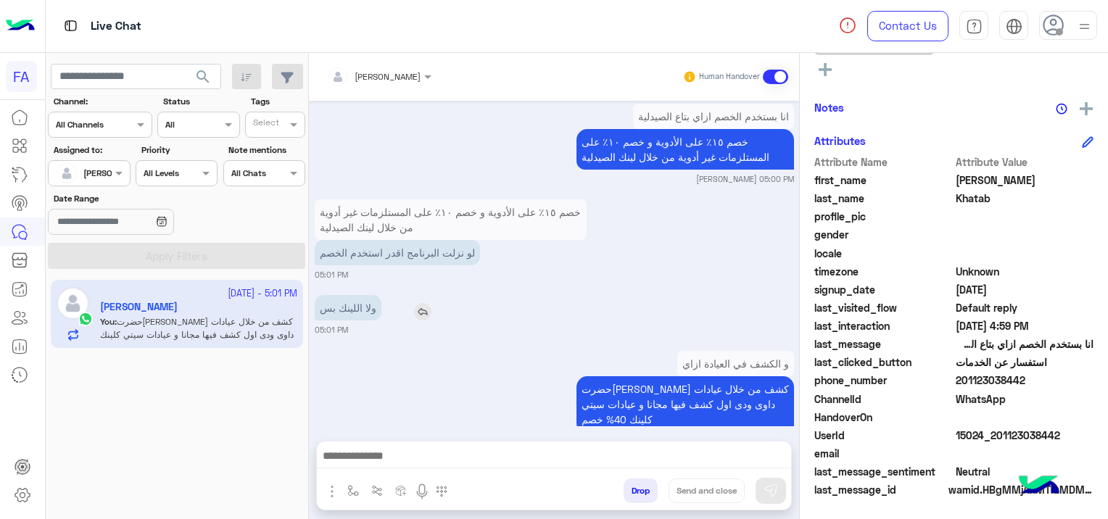
click at [418, 303] on img at bounding box center [422, 311] width 17 height 17
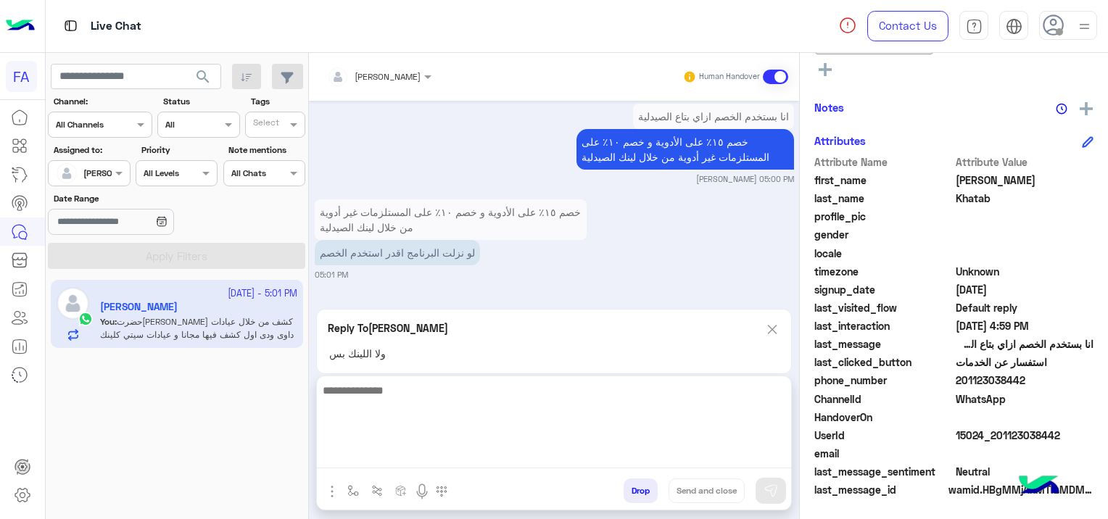
click at [447, 457] on textarea at bounding box center [554, 424] width 474 height 87
type textarea "*"
type textarea "**********"
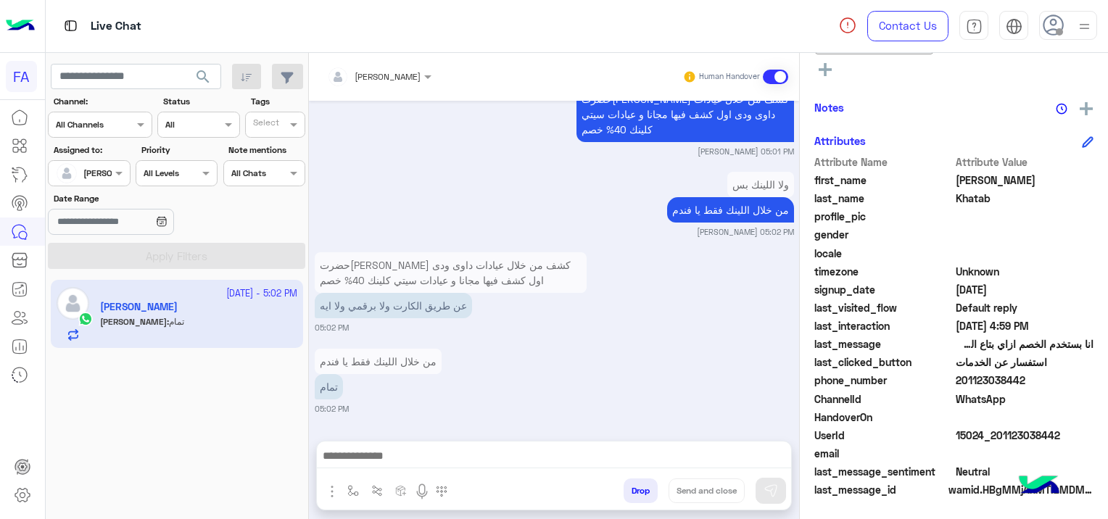
scroll to position [2074, 0]
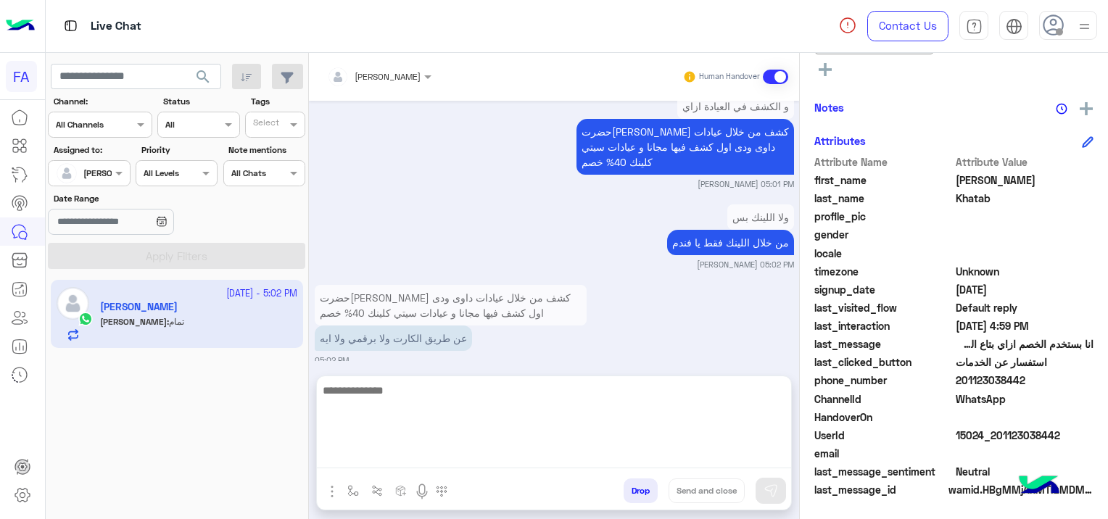
click at [368, 447] on textarea at bounding box center [554, 424] width 474 height 87
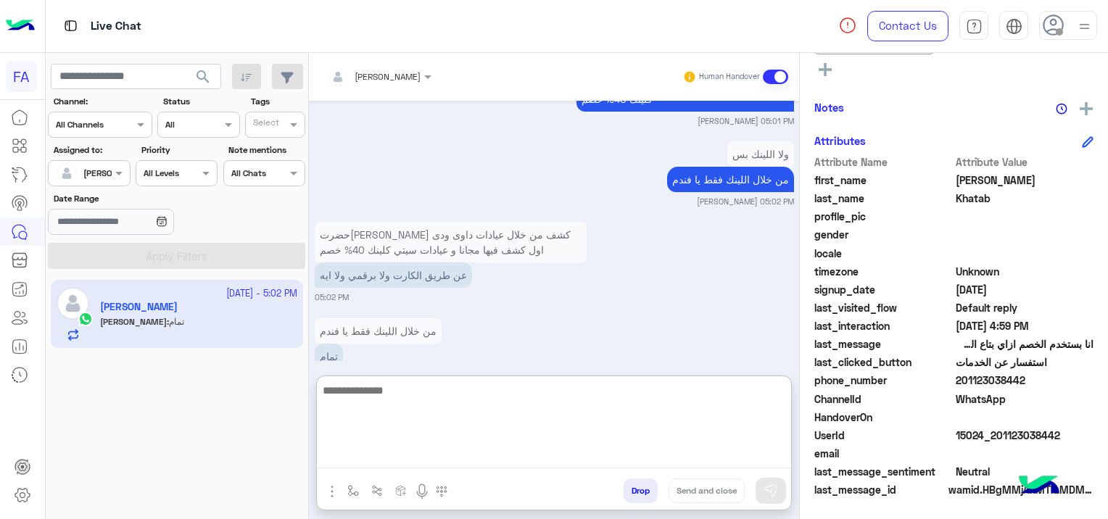
scroll to position [2140, 0]
paste textarea "**********"
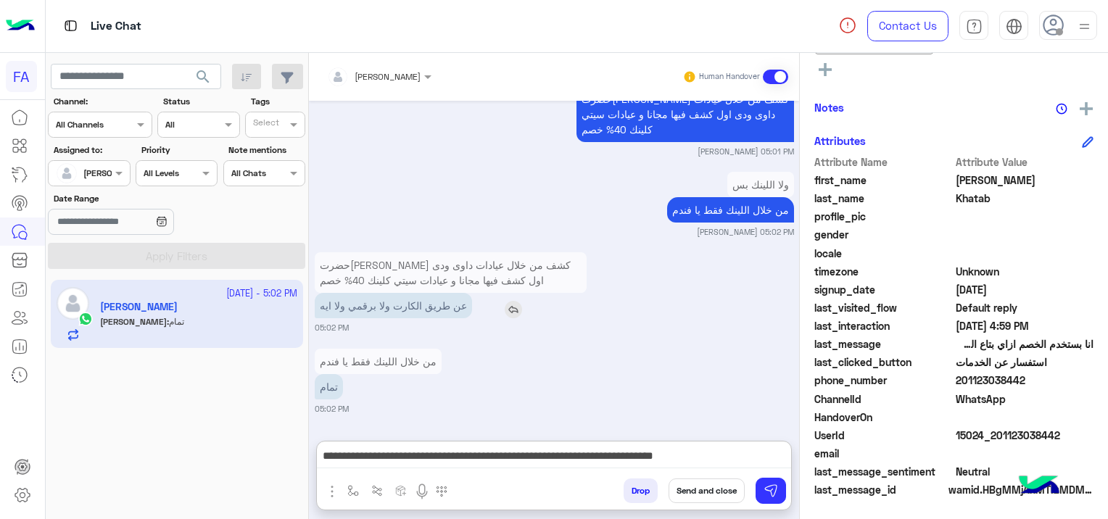
click at [511, 293] on div "عن طريق الكارت ولا برقمي ولا ايه" at bounding box center [451, 305] width 272 height 25
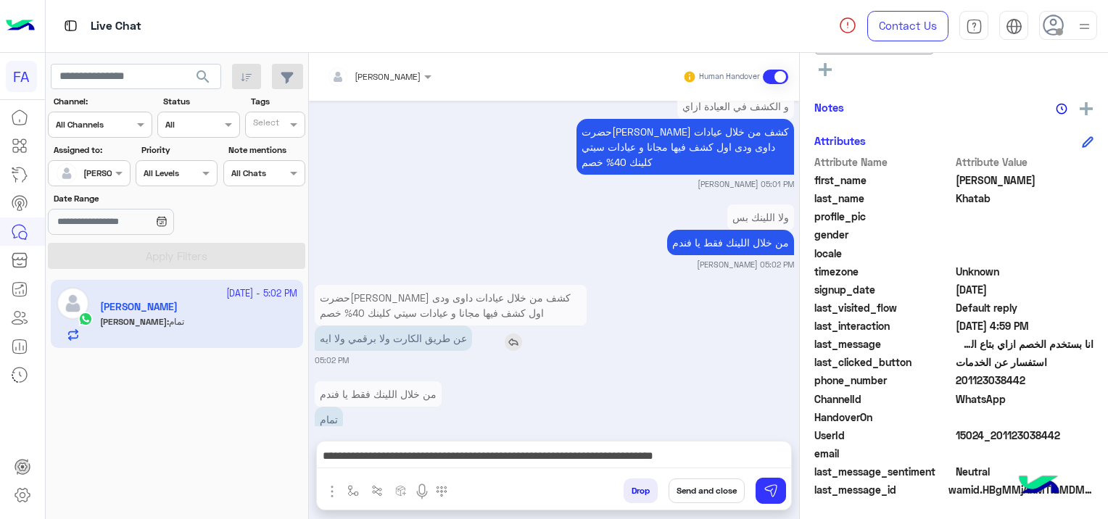
click at [511, 334] on img at bounding box center [513, 342] width 17 height 17
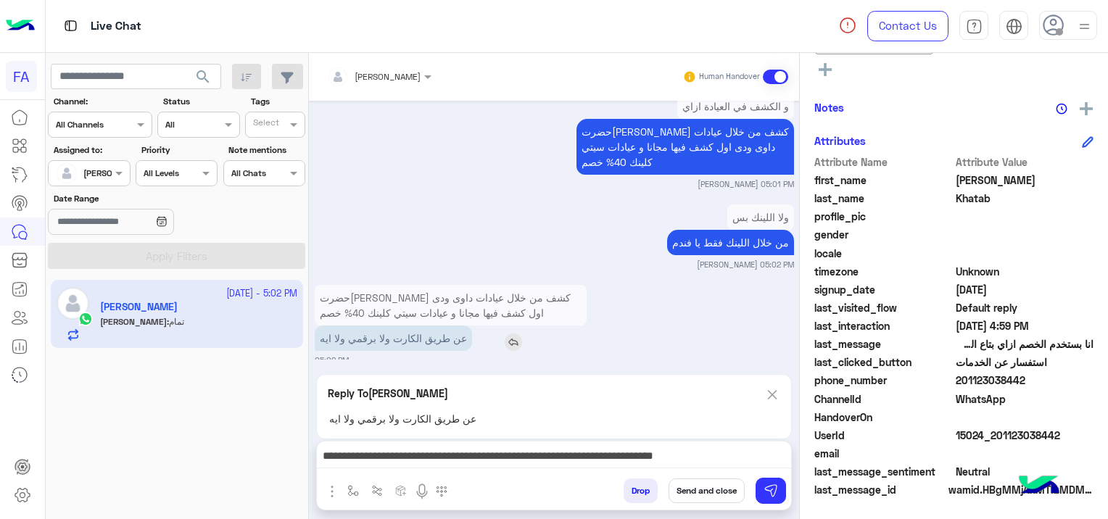
scroll to position [2140, 0]
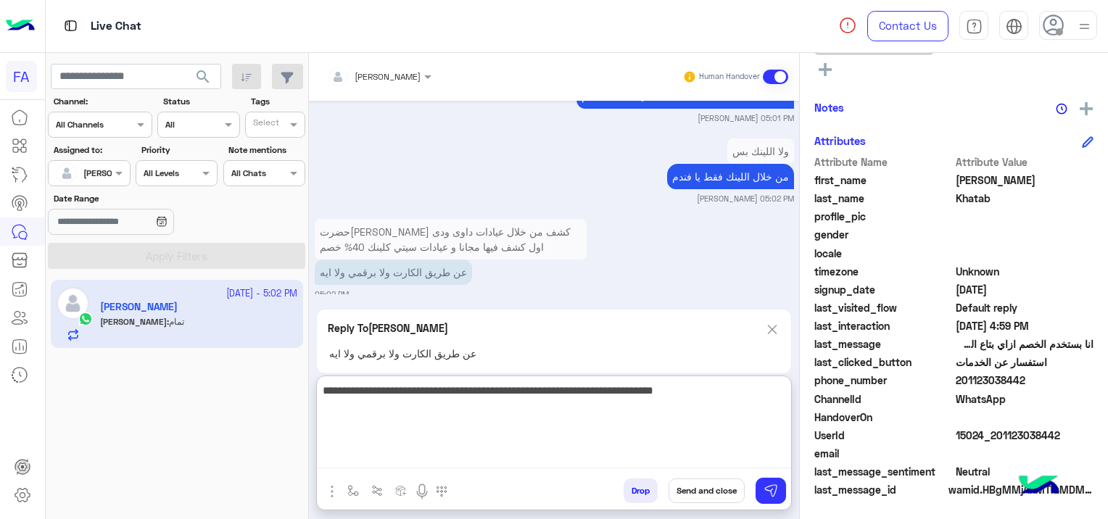
click at [781, 455] on textarea "**********" at bounding box center [554, 424] width 474 height 87
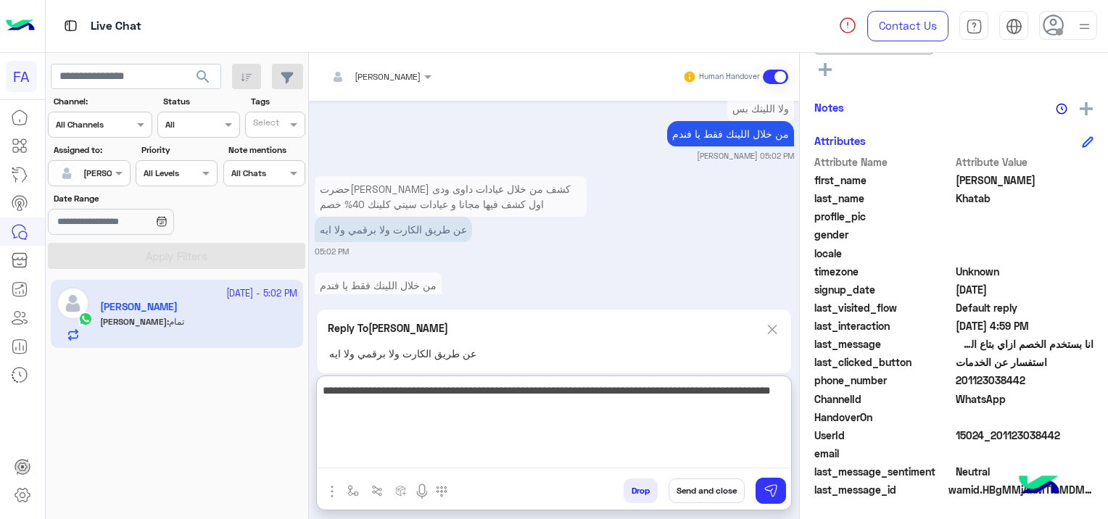
scroll to position [2206, 0]
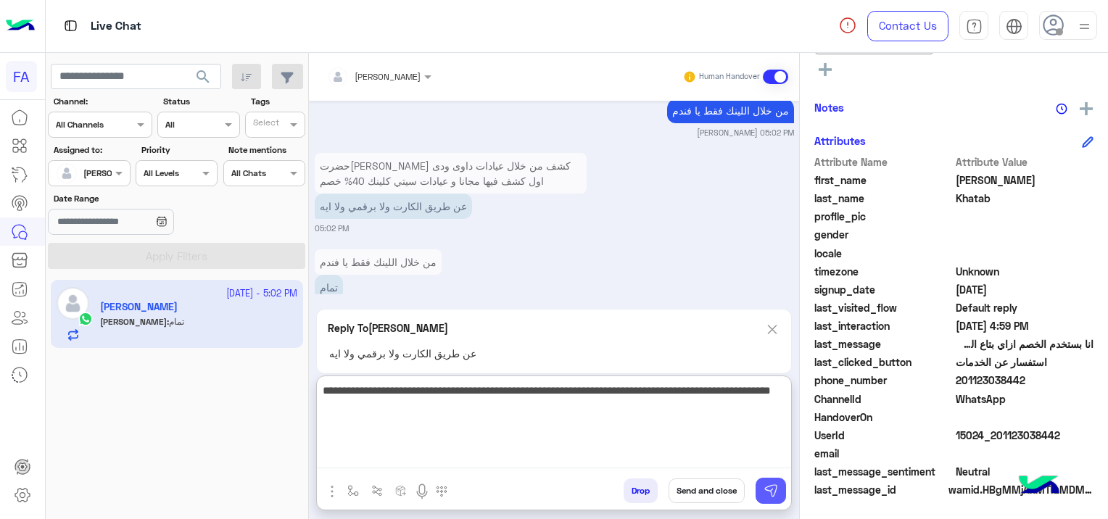
type textarea "**********"
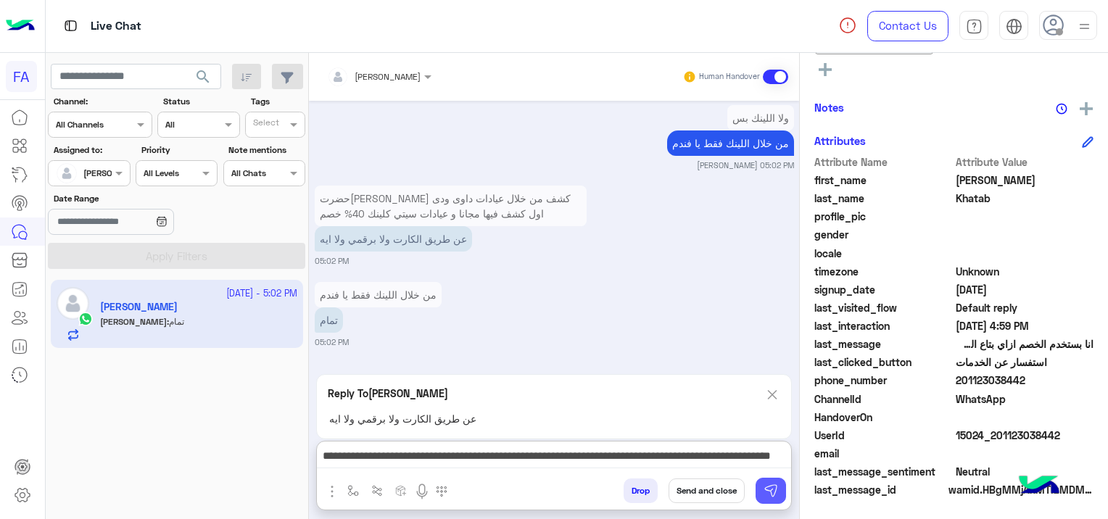
click at [769, 492] on img at bounding box center [771, 491] width 15 height 15
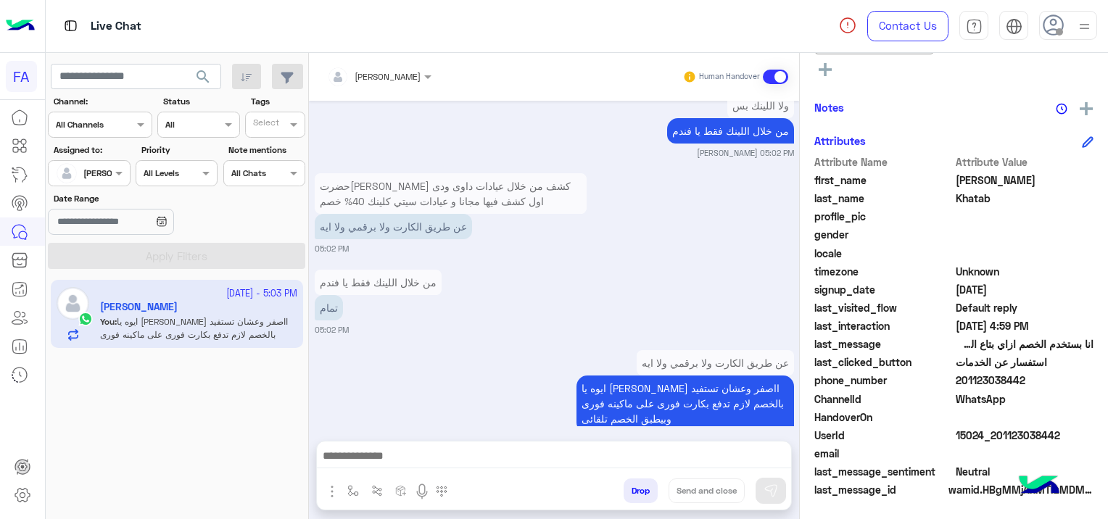
scroll to position [2281, 0]
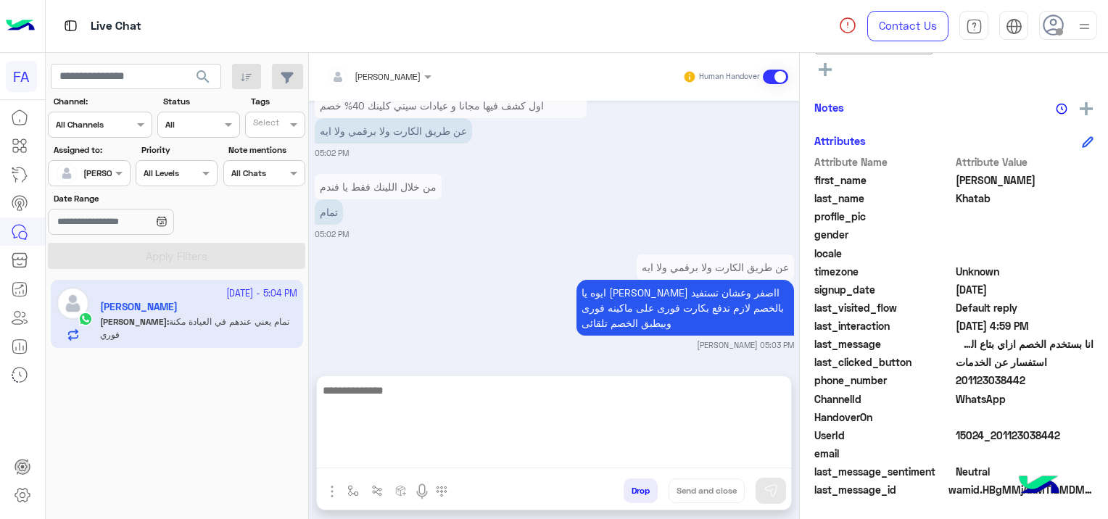
click at [727, 450] on textarea at bounding box center [554, 424] width 474 height 87
type textarea "**********"
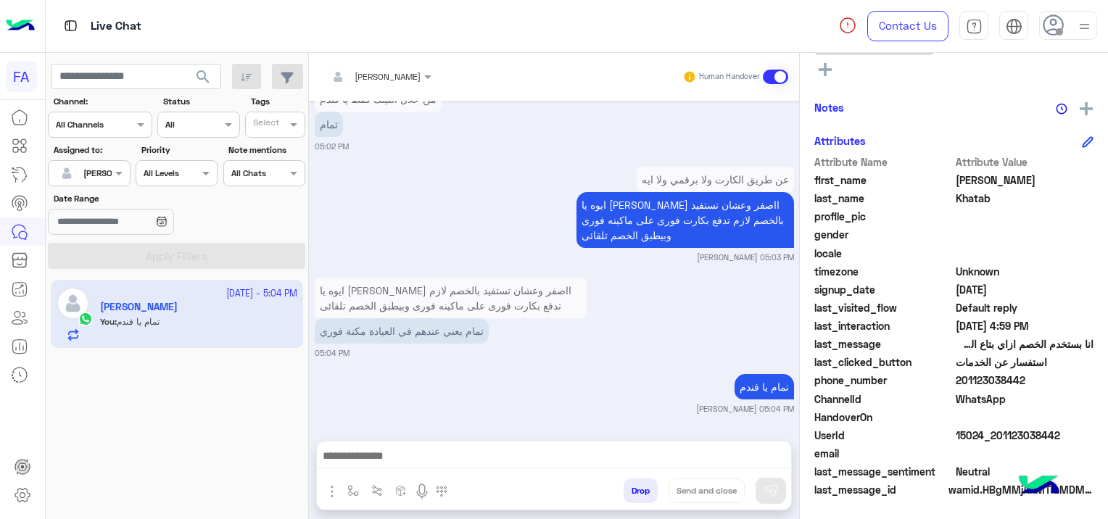
scroll to position [2337, 0]
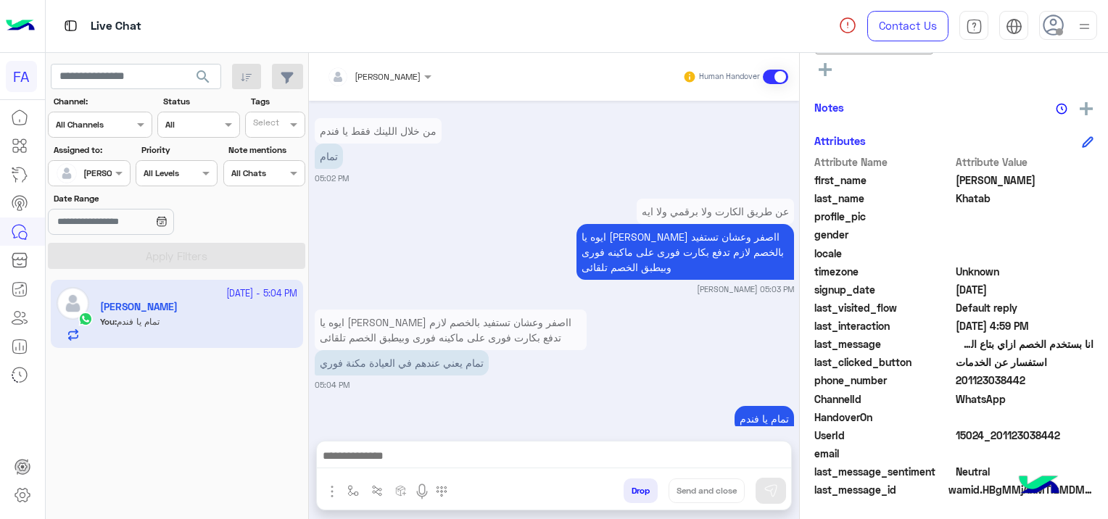
drag, startPoint x: 1065, startPoint y: 432, endPoint x: 995, endPoint y: 442, distance: 71.0
click at [995, 442] on div "UserId 15024_201123038442" at bounding box center [953, 437] width 279 height 18
copy span "01123038442"
click at [1064, 424] on div "HandoverOn" at bounding box center [953, 419] width 279 height 18
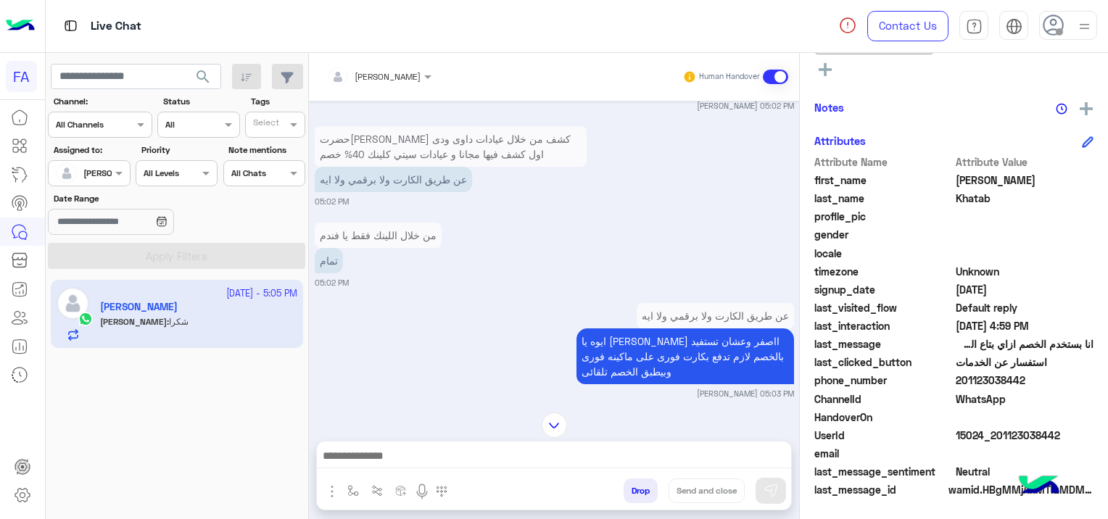
scroll to position [2392, 0]
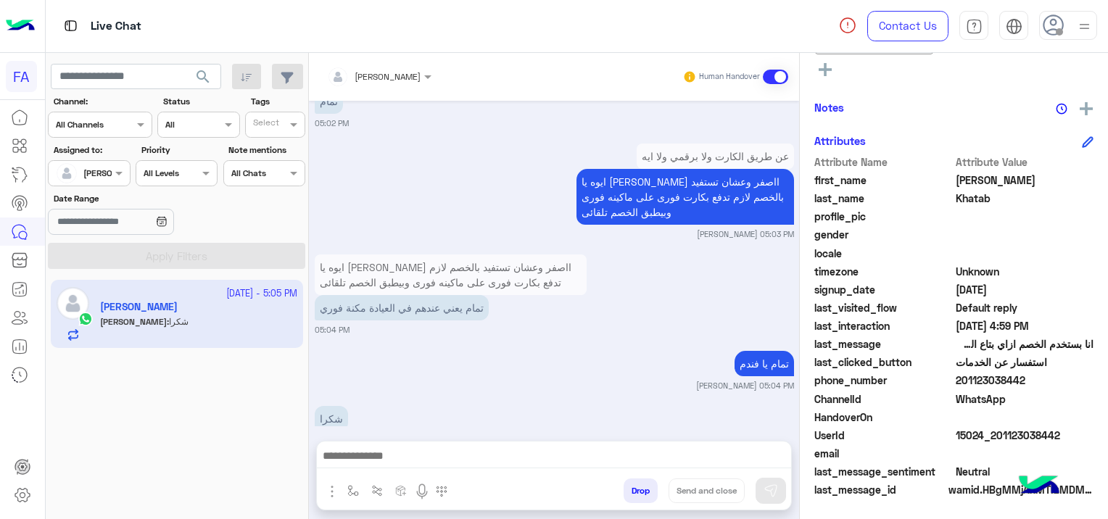
click at [383, 314] on div "[DATE] Conversation was assigned to [PERSON_NAME] 03:57 PM [PERSON_NAME] opened…" at bounding box center [554, 264] width 490 height 326
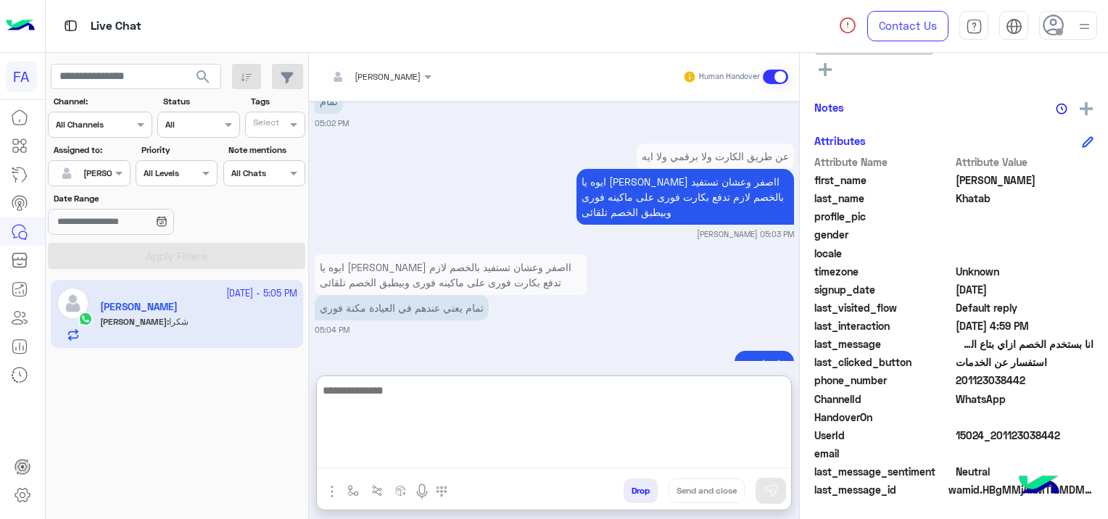
click at [369, 458] on textarea at bounding box center [554, 424] width 474 height 87
paste textarea "**********"
type textarea "**********"
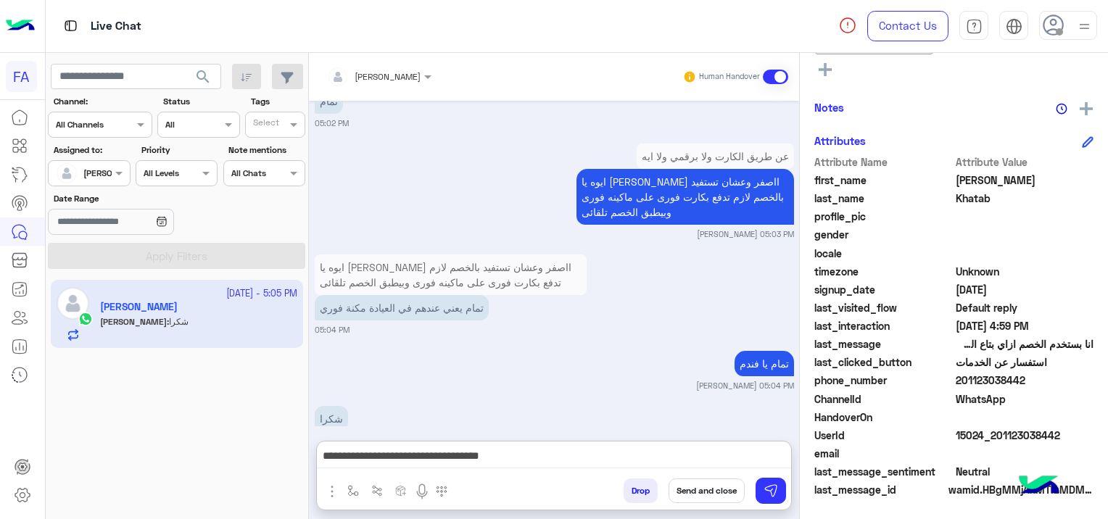
click at [711, 483] on button "Send and close" at bounding box center [707, 491] width 76 height 25
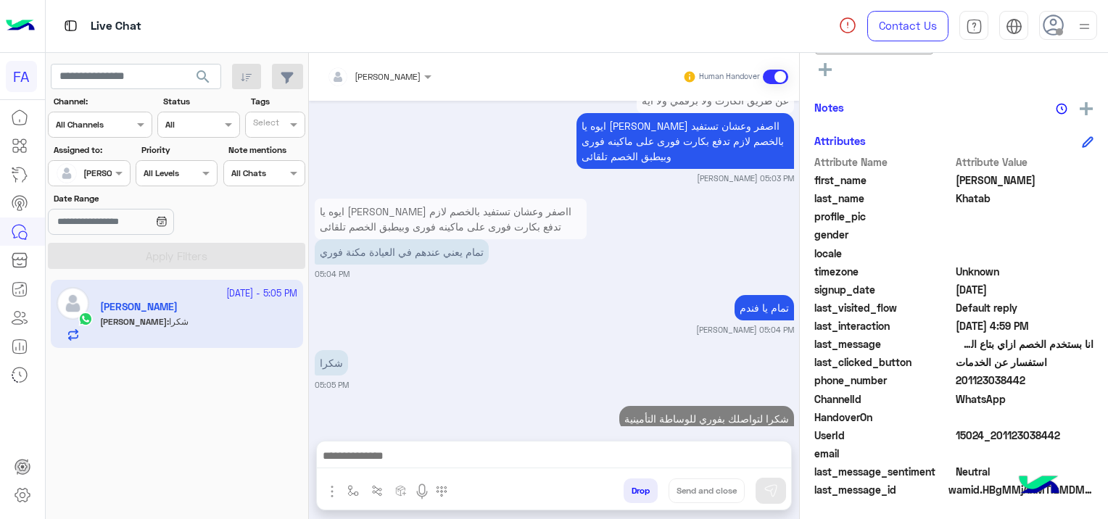
scroll to position [2485, 0]
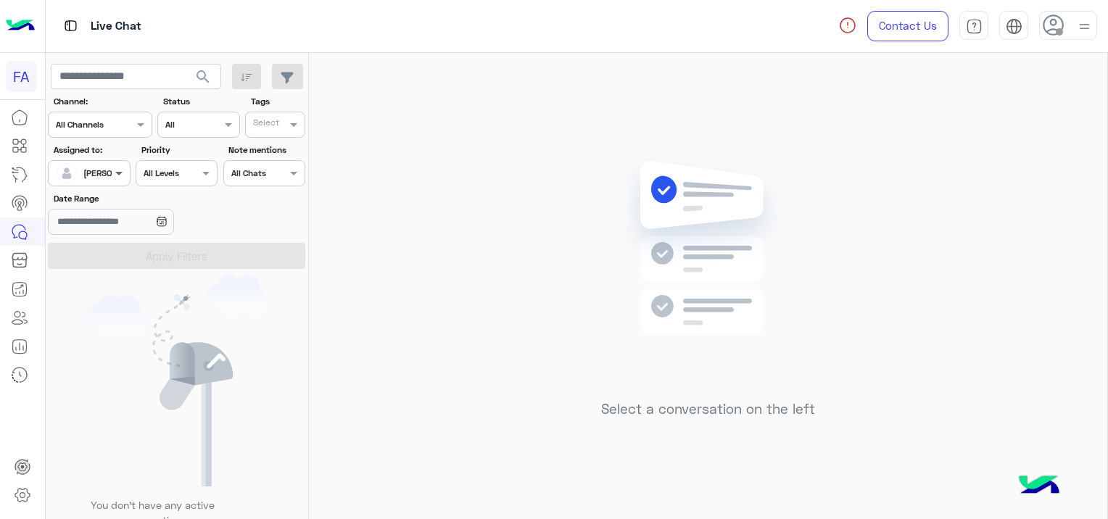
click at [112, 168] on span at bounding box center [121, 172] width 18 height 15
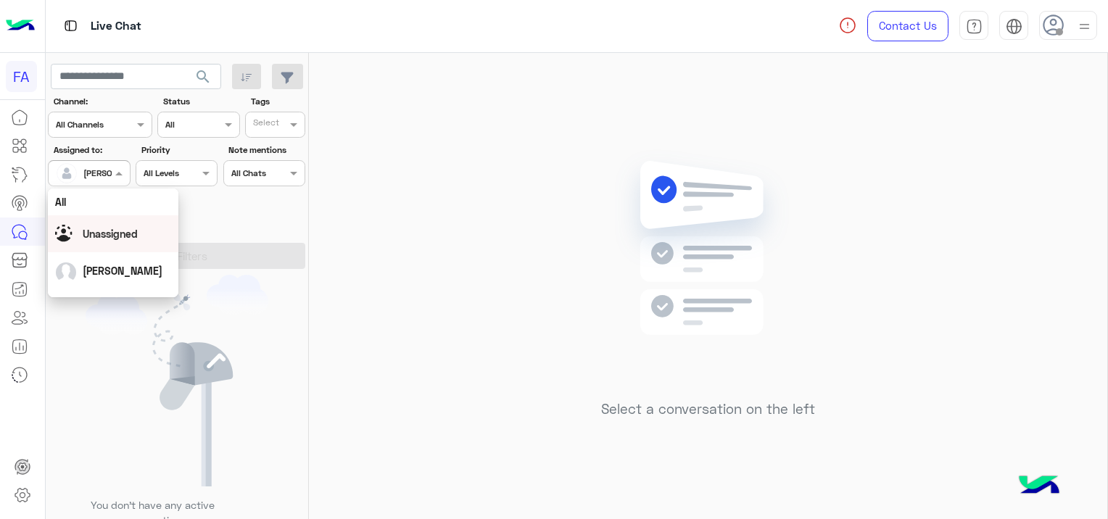
click at [125, 242] on div "Unassigned" at bounding box center [113, 233] width 116 height 25
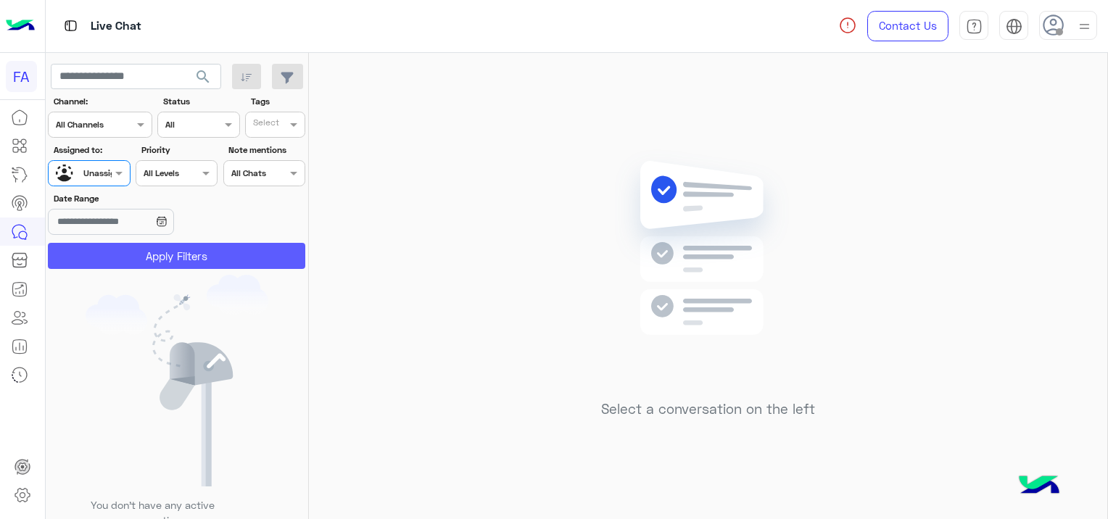
click at [186, 258] on button "Apply Filters" at bounding box center [176, 256] width 257 height 26
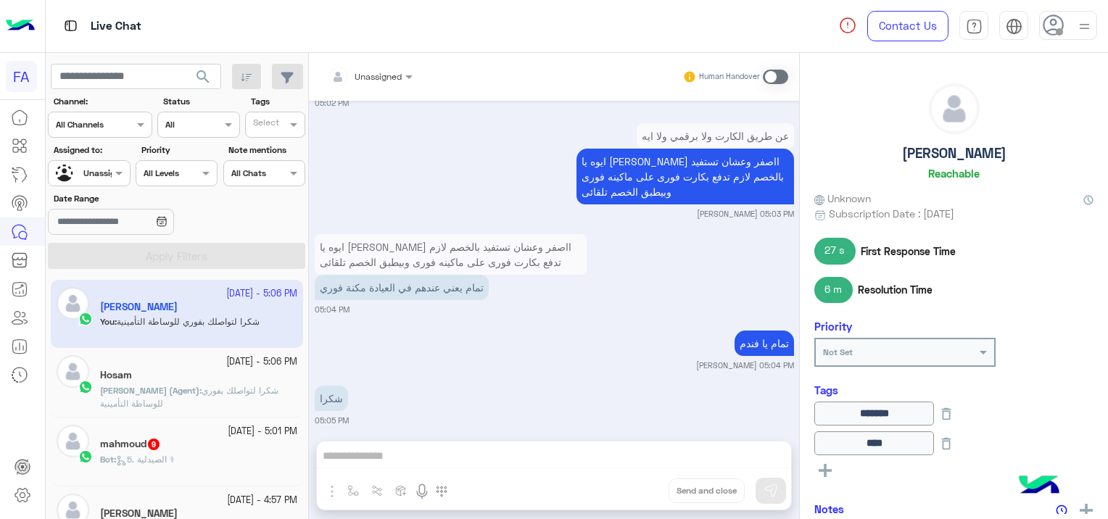
scroll to position [1152, 0]
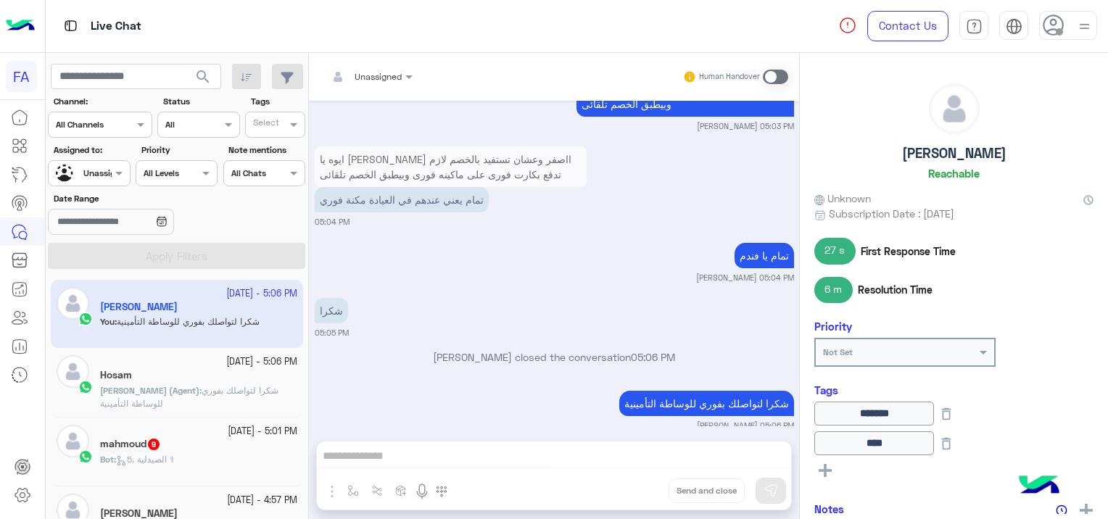
click at [165, 438] on div "mahmoud 9" at bounding box center [198, 445] width 197 height 15
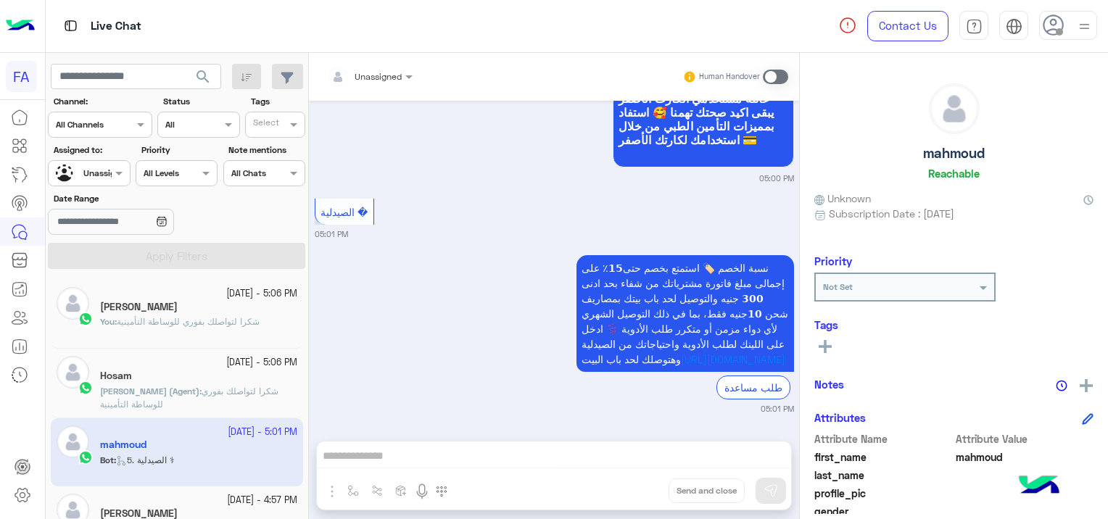
scroll to position [3016, 0]
click at [203, 313] on div "Hosam 3" at bounding box center [198, 308] width 197 height 15
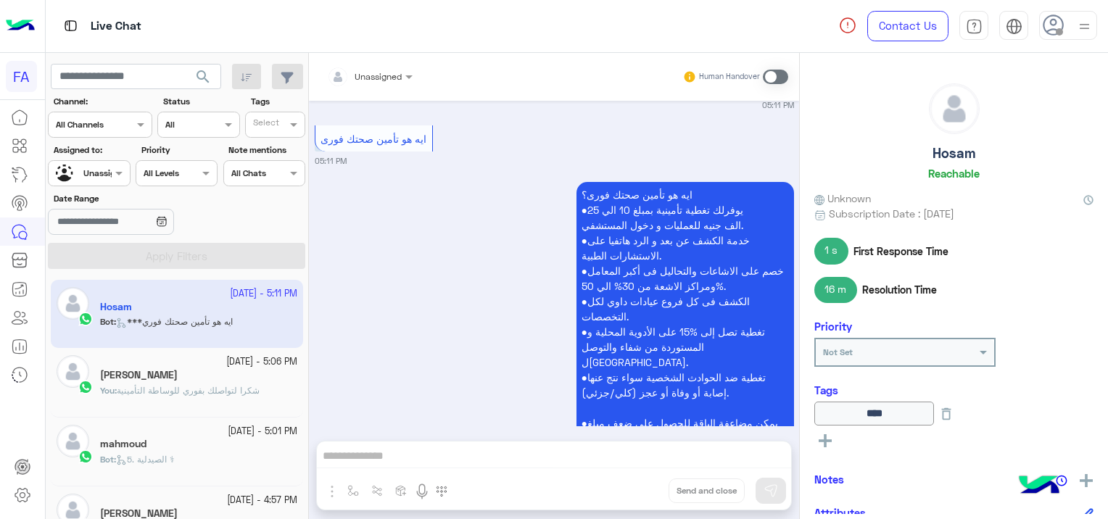
scroll to position [1935, 0]
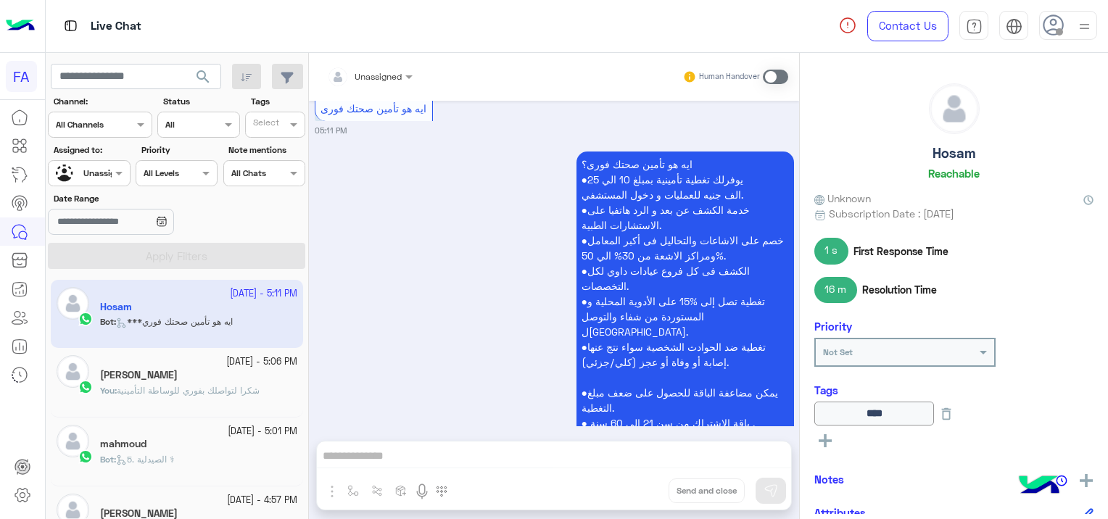
click at [508, 381] on div "ايه هو تأمين صحتك فورى؟ ●يوفرلك تغطية تأمينية بمبلغ 10 الي 25 الف جنيه للعمليات…" at bounding box center [554, 312] width 479 height 329
click at [397, 313] on div "ايه هو تأمين صحتك فورى؟ ●يوفرلك تغطية تأمينية بمبلغ 10 الي 25 الف جنيه للعمليات…" at bounding box center [554, 312] width 479 height 329
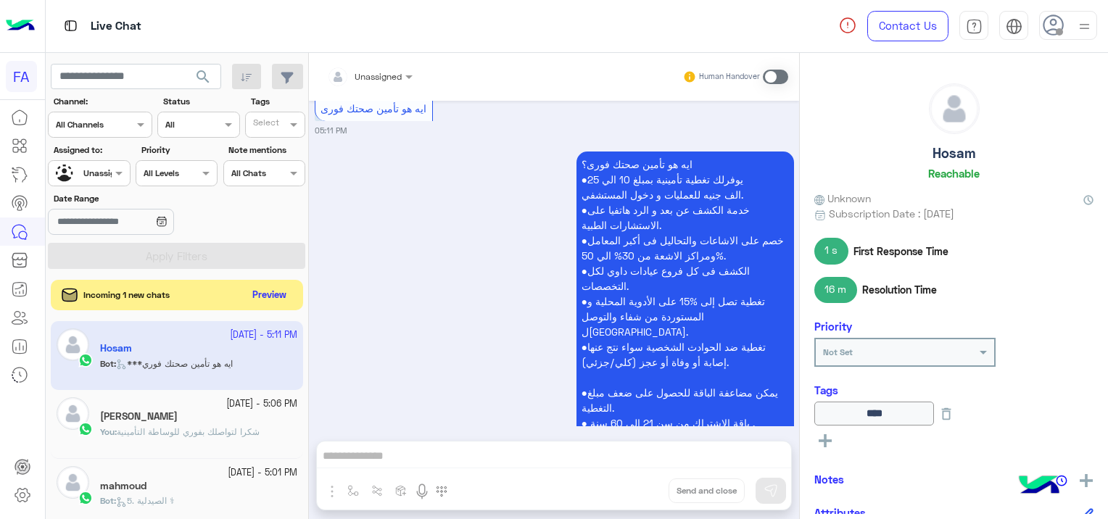
click at [286, 289] on button "Preview" at bounding box center [269, 296] width 45 height 20
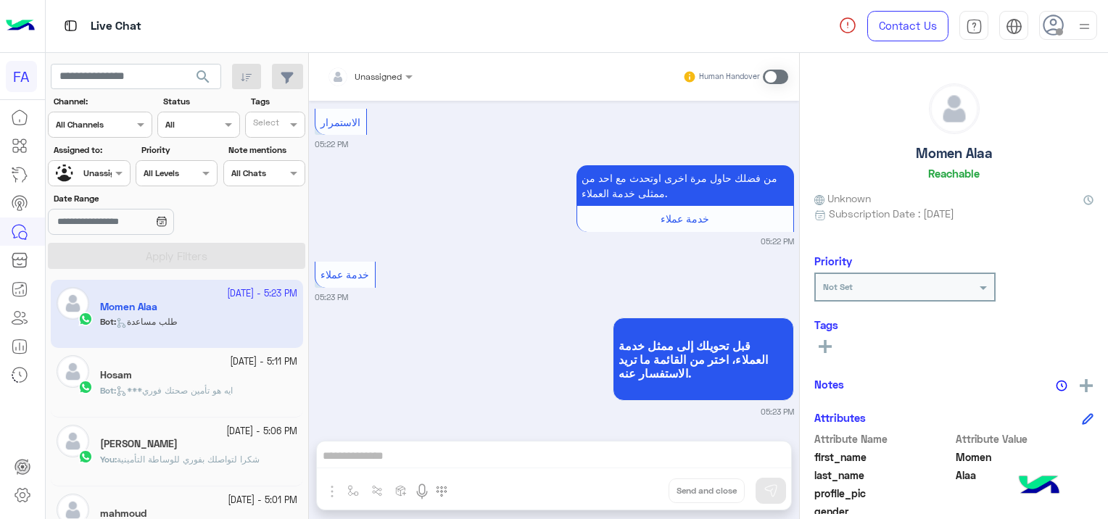
scroll to position [1057, 0]
drag, startPoint x: 386, startPoint y: 71, endPoint x: 393, endPoint y: 89, distance: 19.5
click at [387, 71] on div at bounding box center [370, 74] width 100 height 14
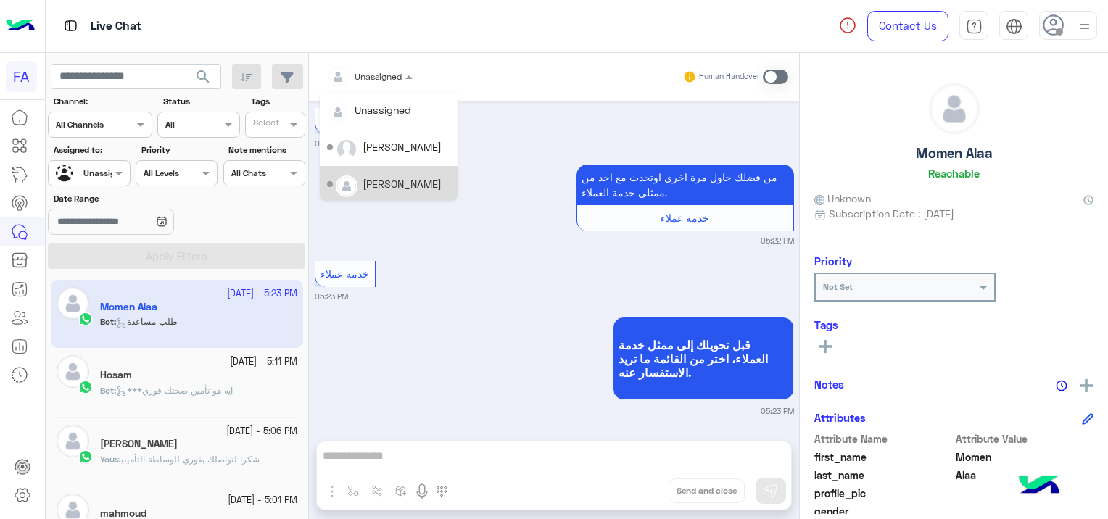
click at [397, 180] on div "[PERSON_NAME]" at bounding box center [402, 183] width 79 height 15
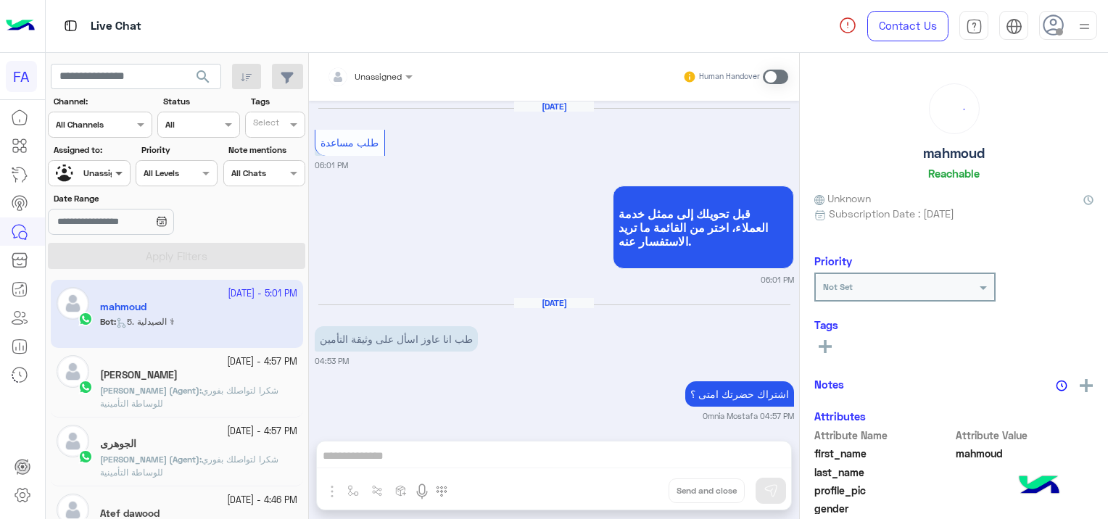
scroll to position [4904, 0]
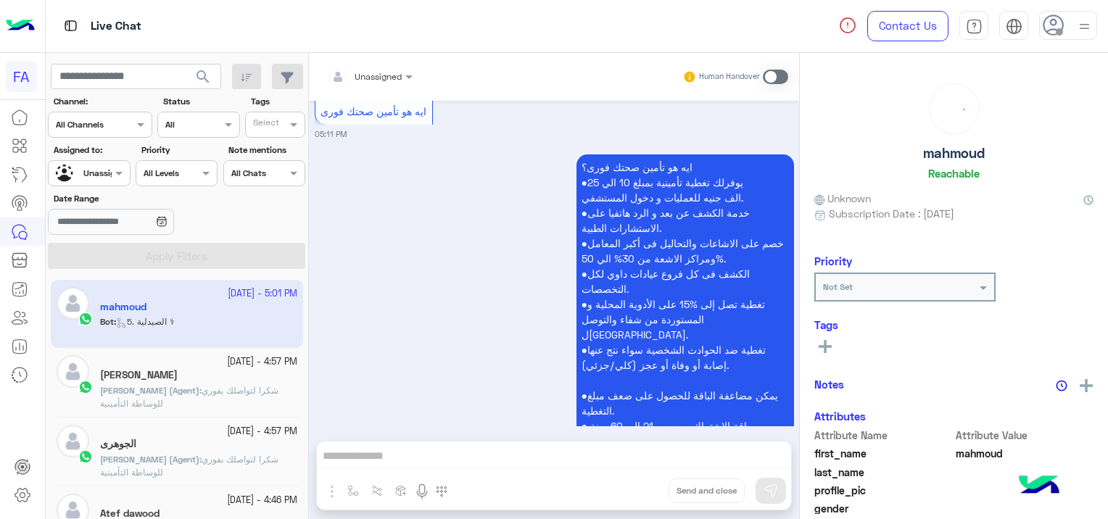
click at [110, 170] on div at bounding box center [89, 172] width 80 height 14
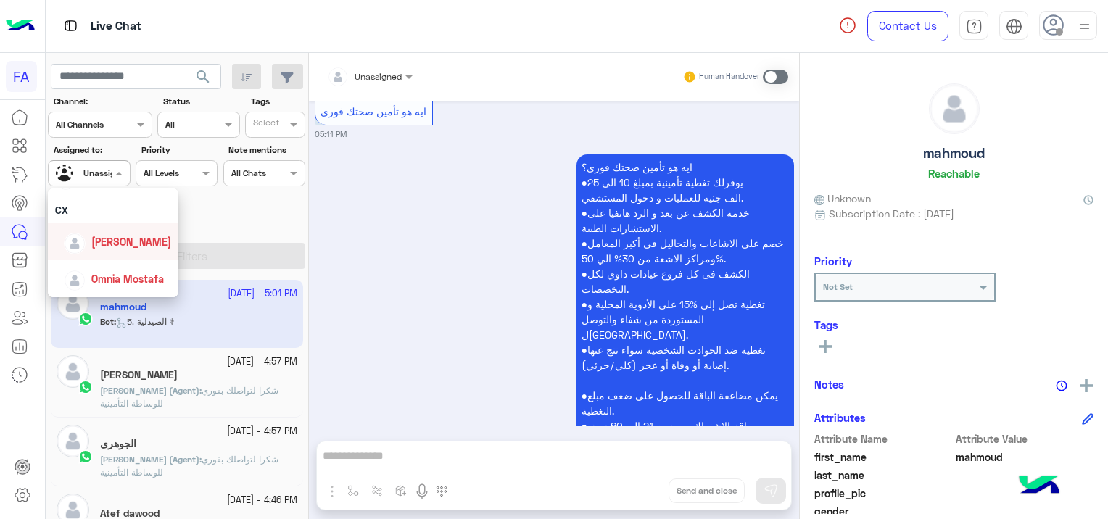
scroll to position [57, 0]
click at [125, 258] on div "[PERSON_NAME]" at bounding box center [113, 250] width 116 height 25
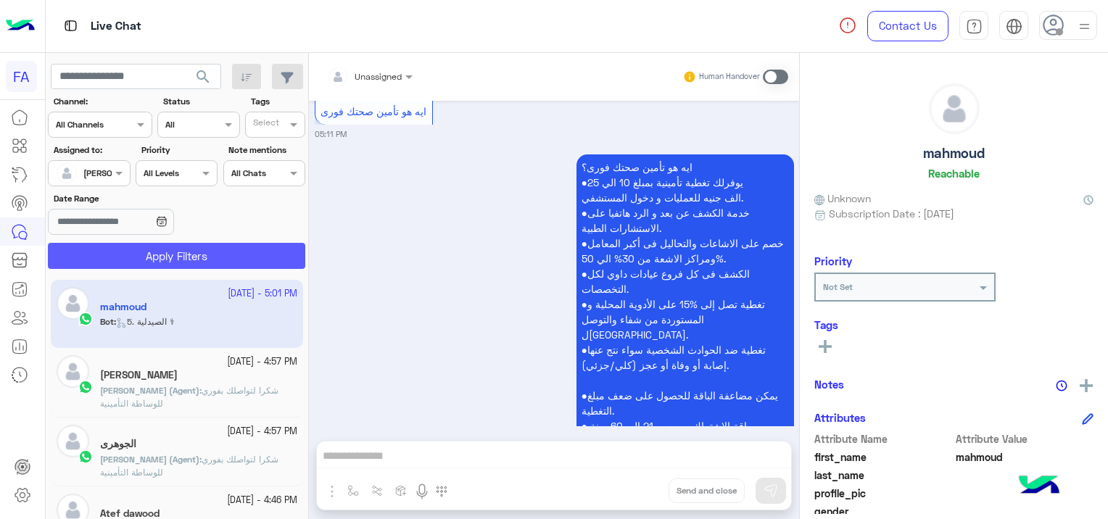
click at [215, 258] on button "Apply Filters" at bounding box center [176, 256] width 257 height 26
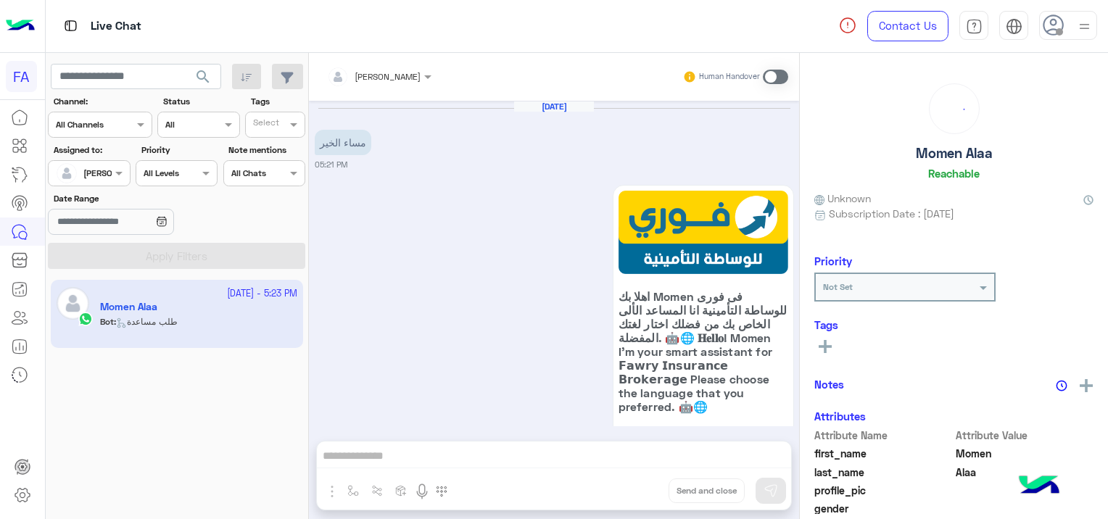
scroll to position [1094, 0]
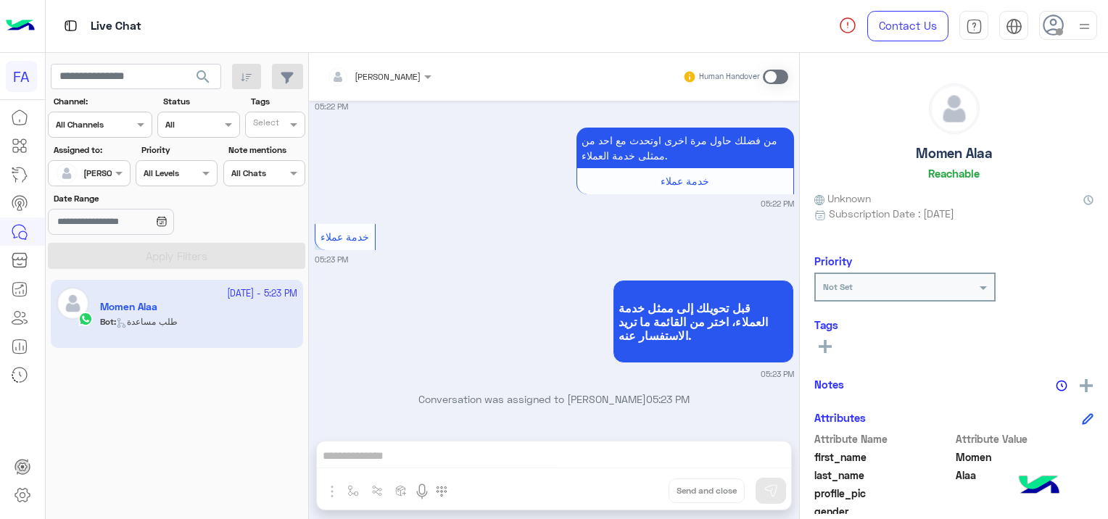
click at [769, 78] on span at bounding box center [775, 77] width 25 height 15
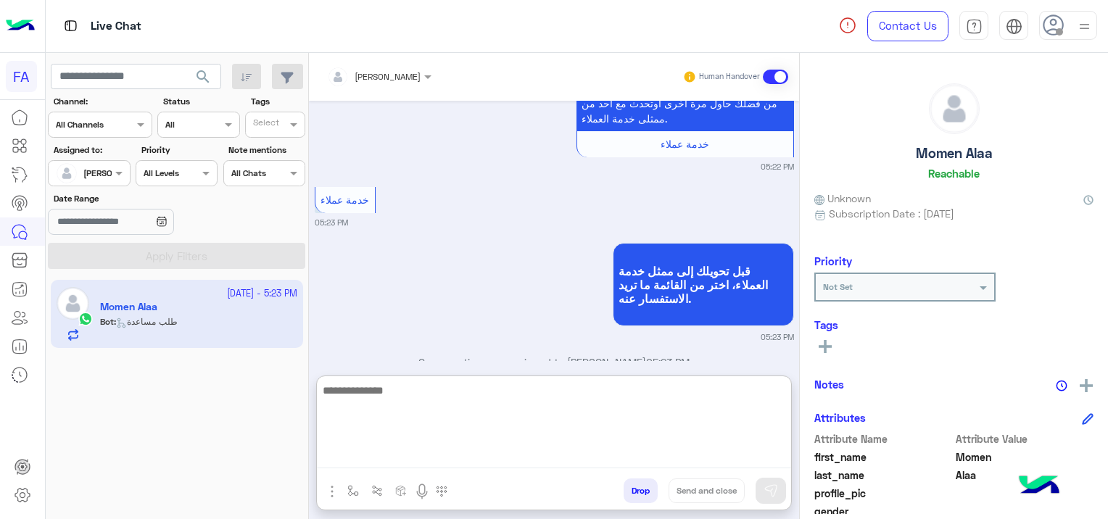
click at [479, 450] on textarea at bounding box center [554, 424] width 474 height 87
click at [387, 447] on textarea at bounding box center [554, 424] width 474 height 87
paste textarea "**********"
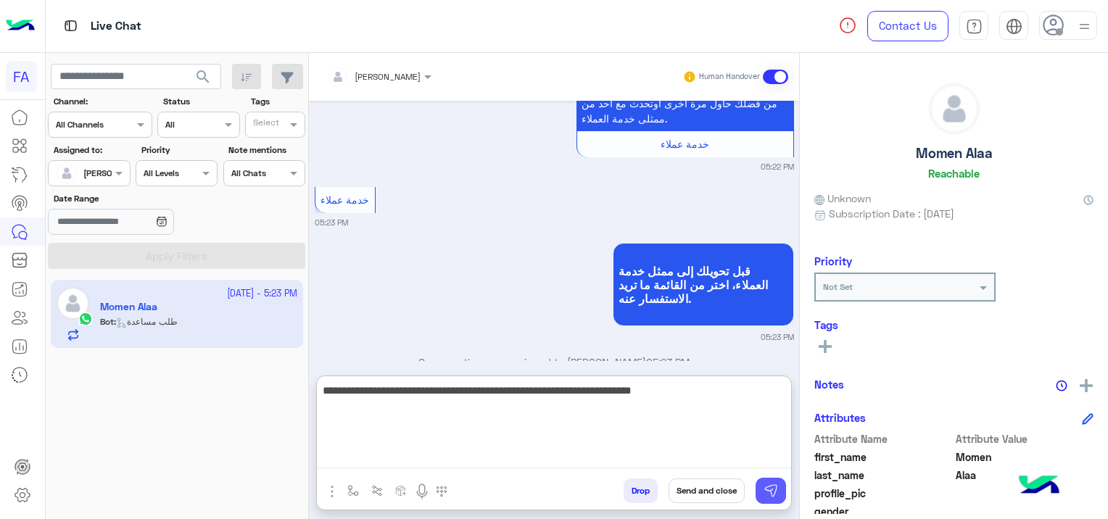
type textarea "**********"
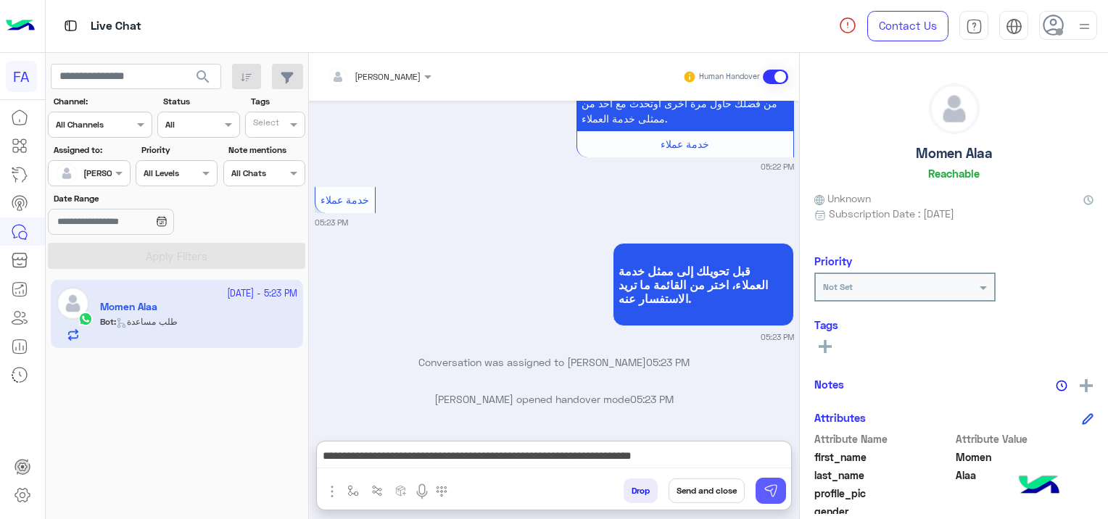
click at [769, 491] on img at bounding box center [771, 491] width 15 height 15
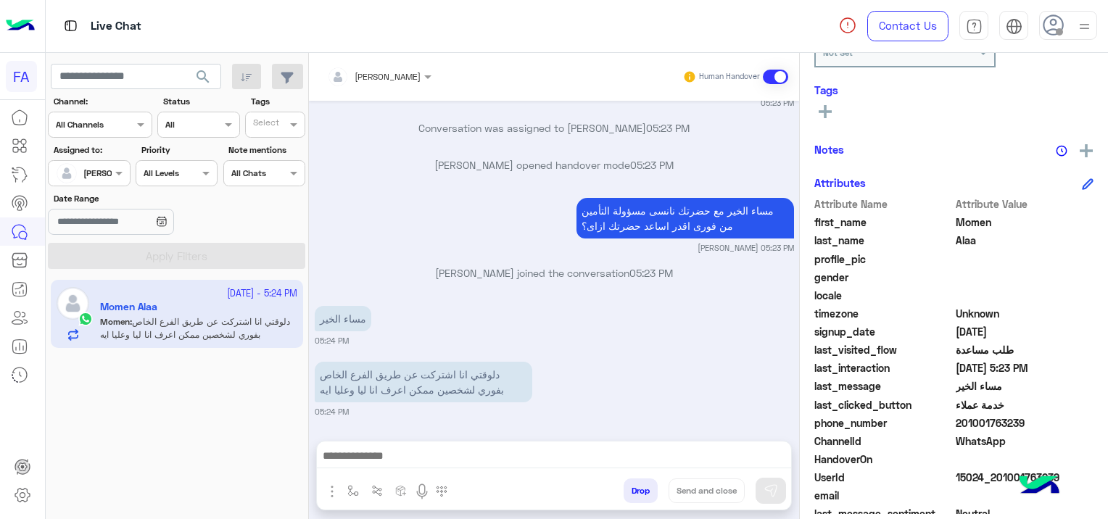
scroll to position [303, 0]
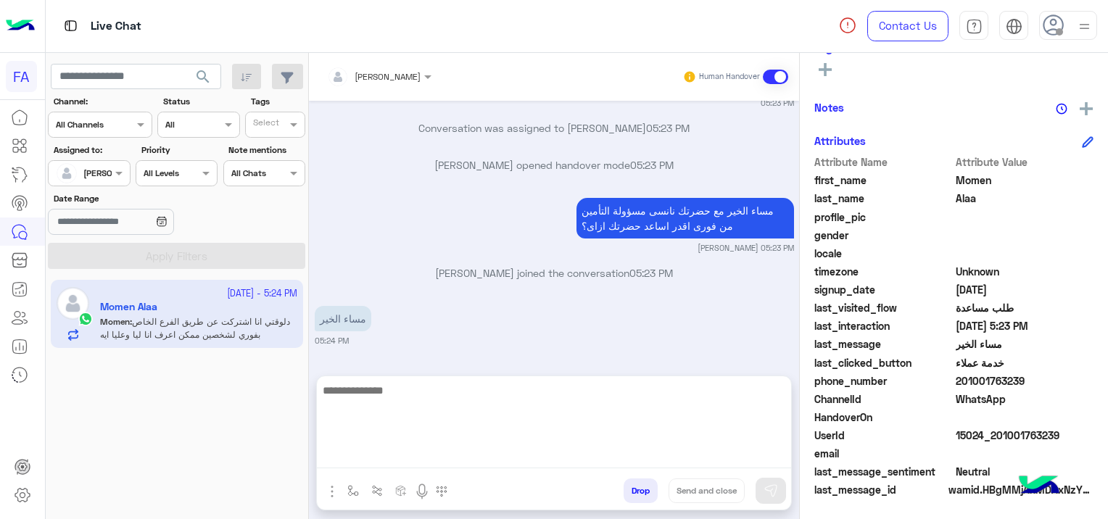
click at [509, 463] on textarea at bounding box center [554, 424] width 474 height 87
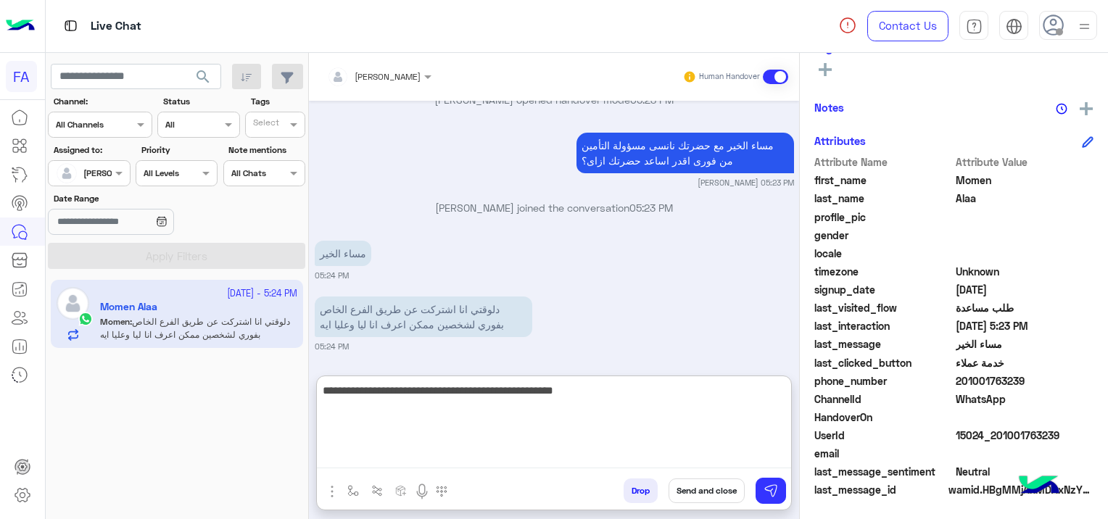
type textarea "**********"
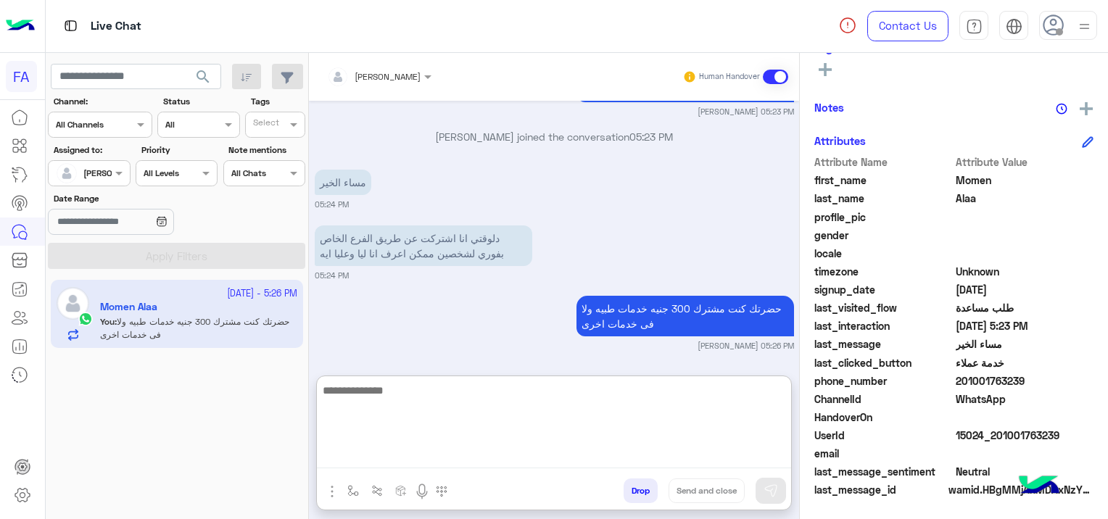
scroll to position [1572, 0]
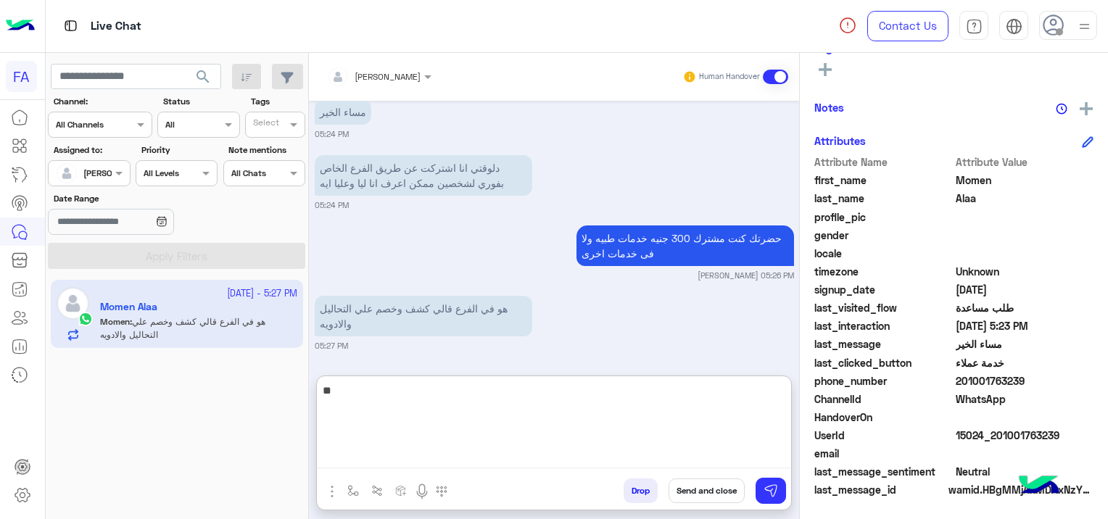
type textarea "*"
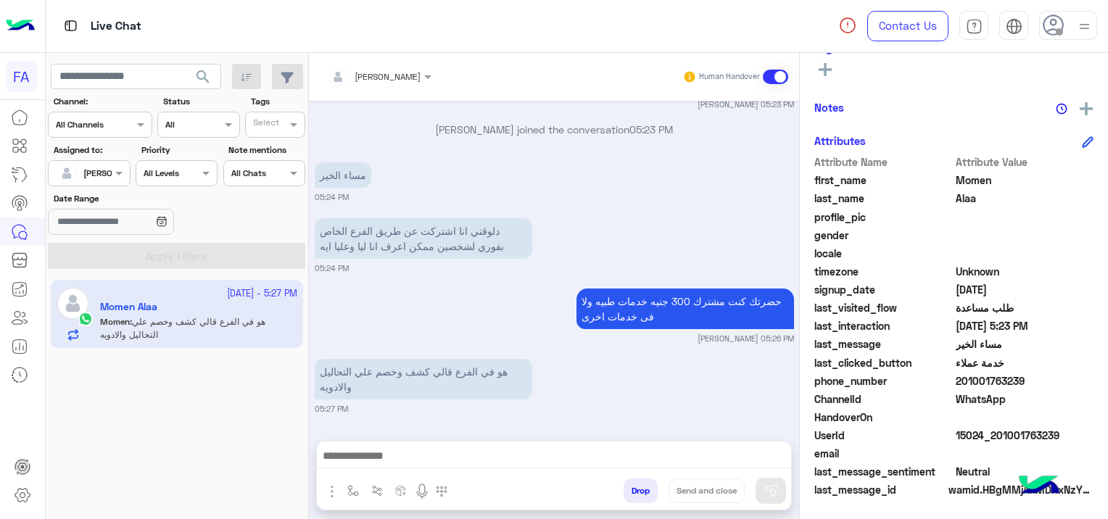
scroll to position [1507, 0]
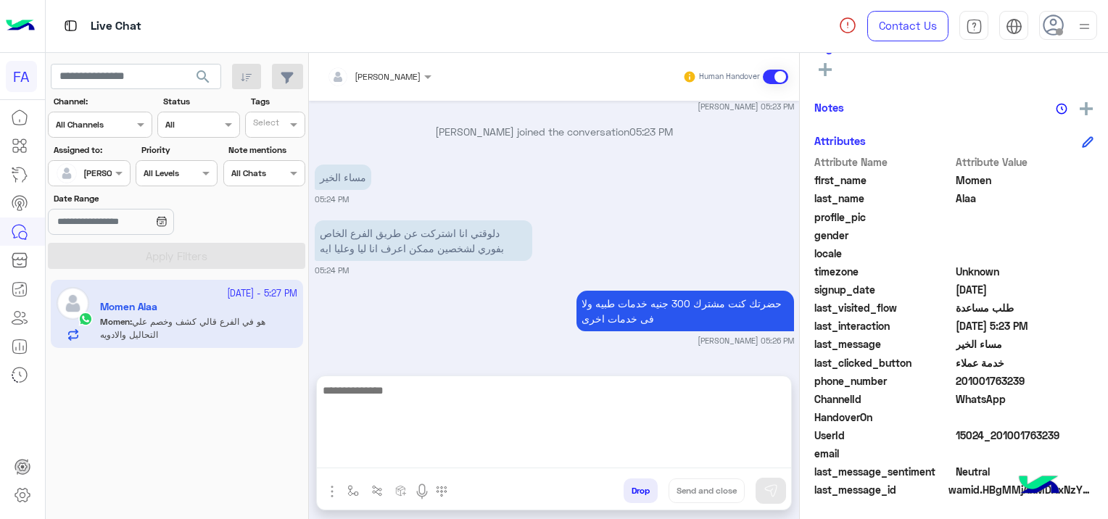
click at [386, 453] on textarea at bounding box center [554, 424] width 474 height 87
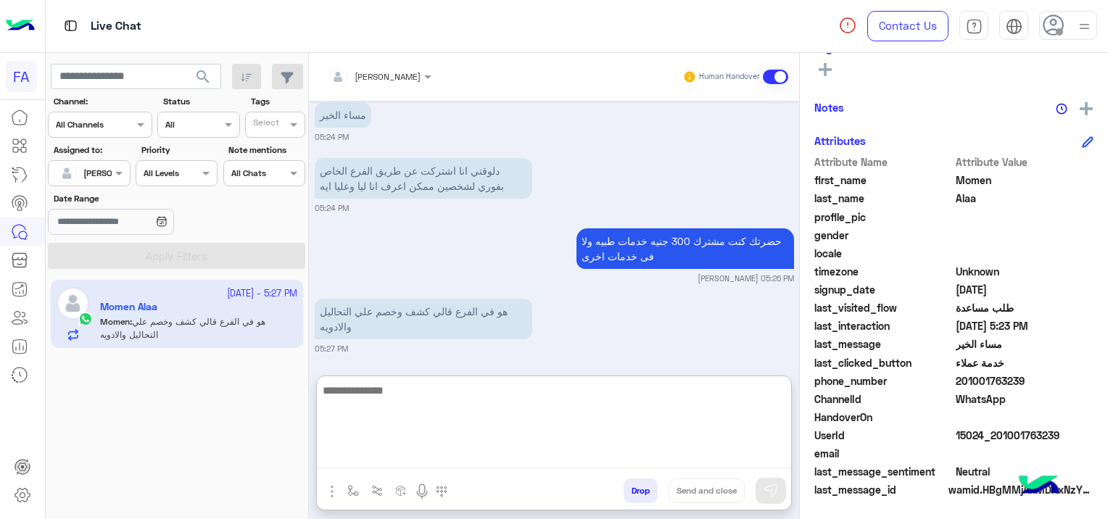
scroll to position [1572, 0]
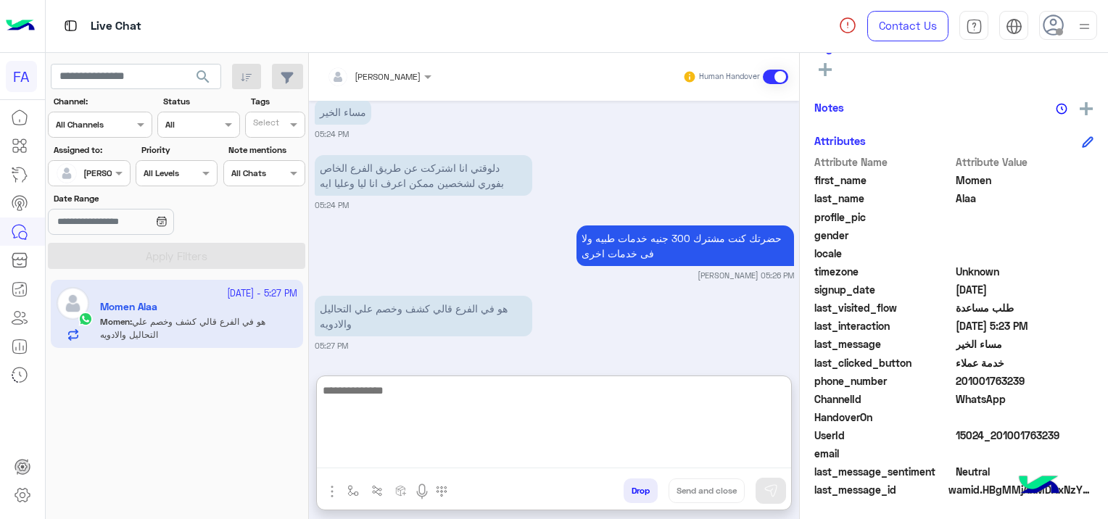
paste textarea "**********"
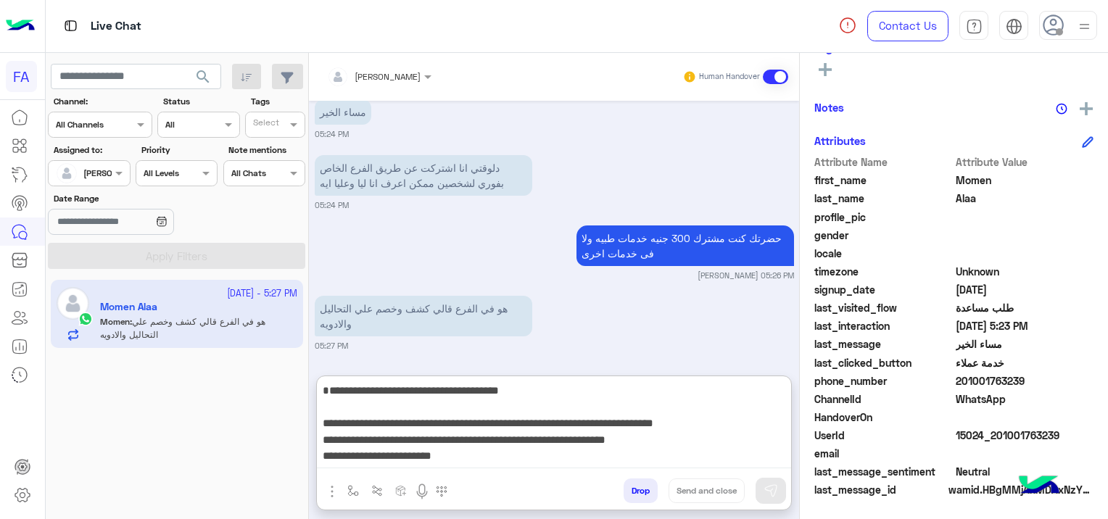
scroll to position [125, 0]
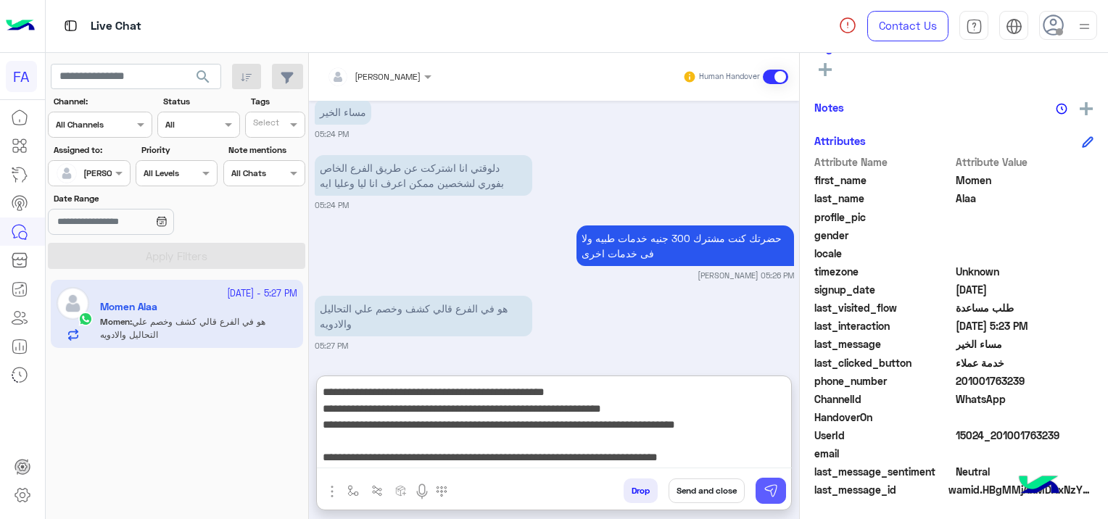
type textarea "**********"
click at [770, 487] on img at bounding box center [771, 491] width 15 height 15
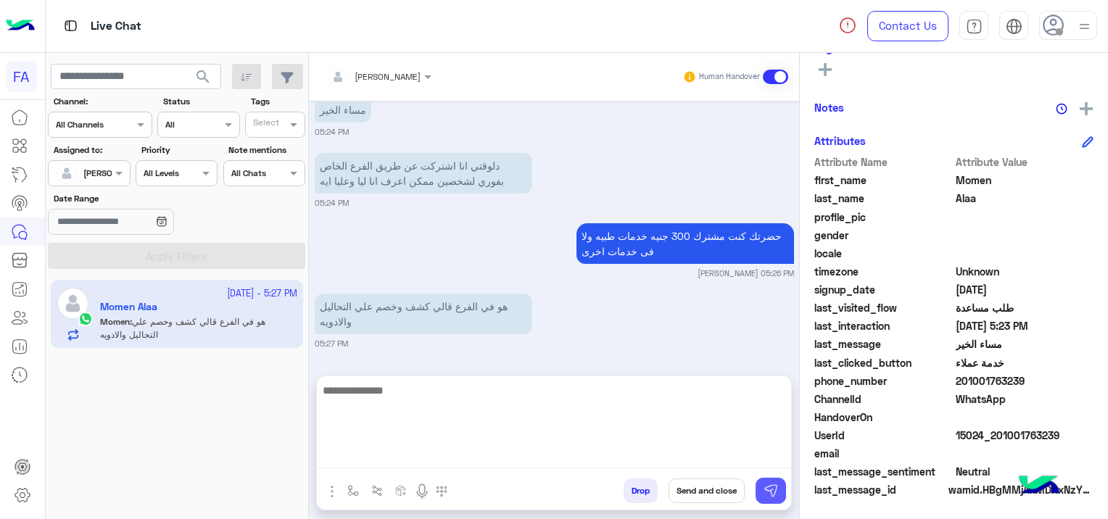
scroll to position [0, 0]
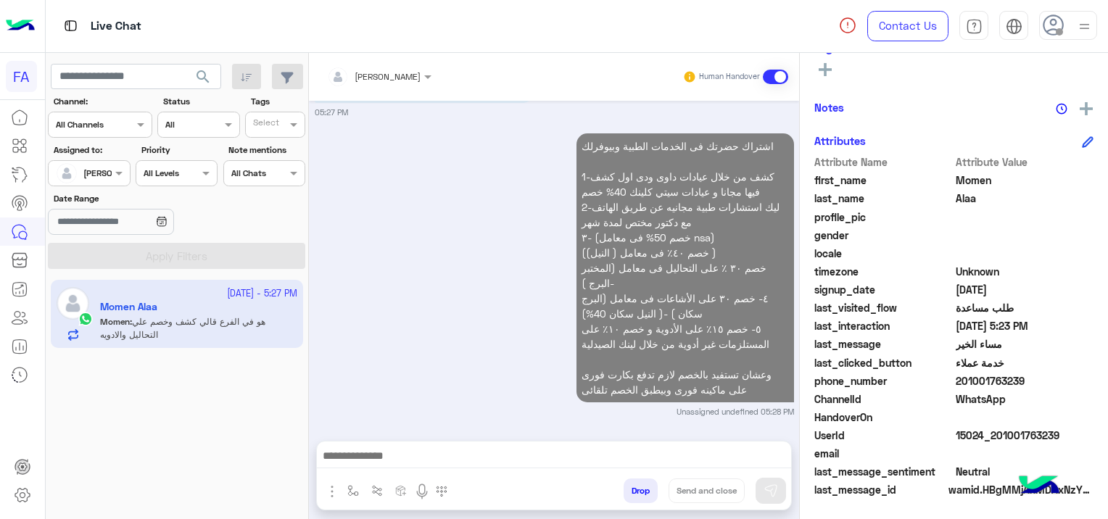
click at [598, 458] on textarea at bounding box center [554, 458] width 475 height 22
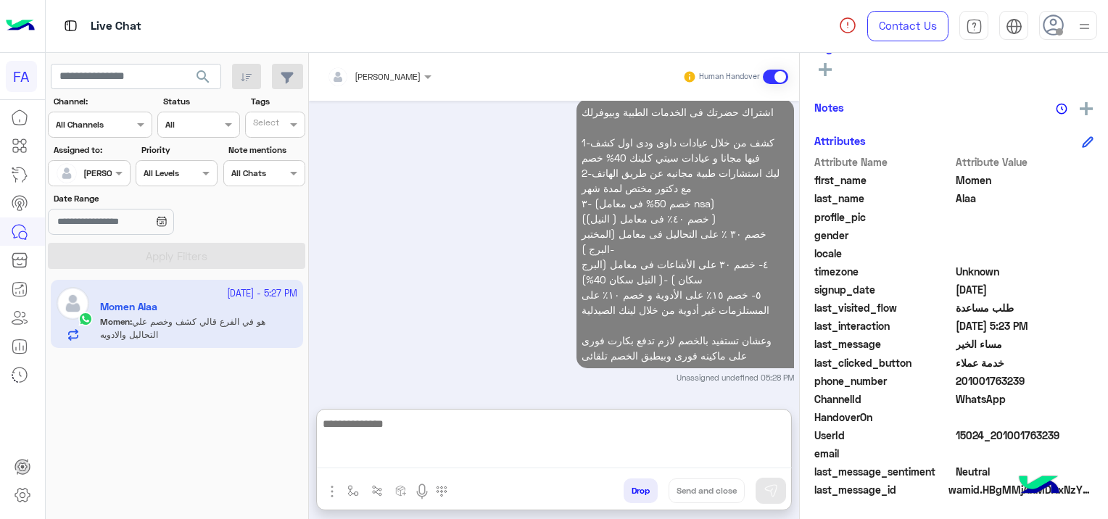
scroll to position [1871, 0]
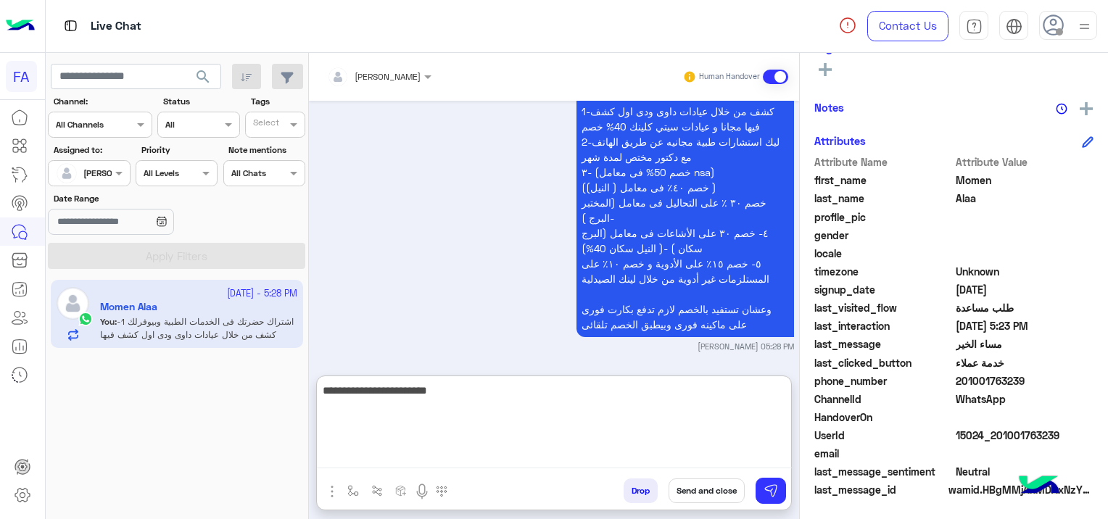
type textarea "**********"
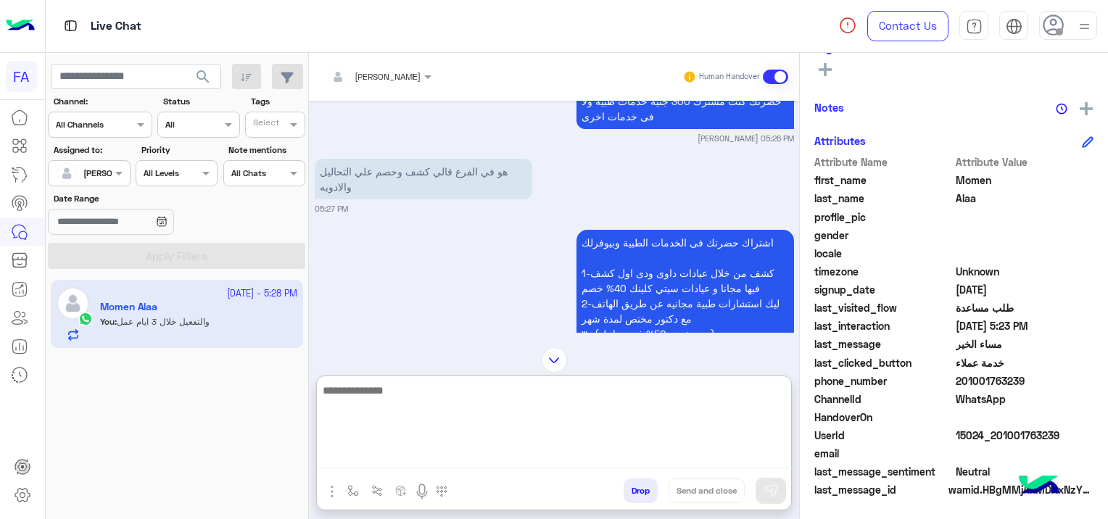
scroll to position [1637, 0]
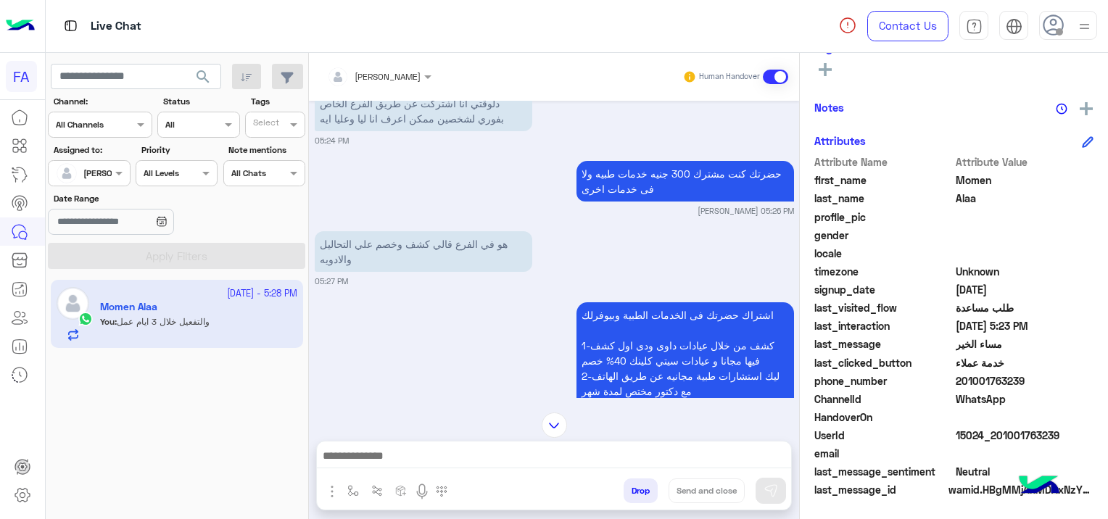
drag, startPoint x: 1061, startPoint y: 426, endPoint x: 1053, endPoint y: 434, distance: 11.3
click at [1053, 434] on div "Attribute Name Attribute Value first_name Momen last_name Alaa profile_pic gend…" at bounding box center [953, 327] width 279 height 346
drag, startPoint x: 1053, startPoint y: 434, endPoint x: 1041, endPoint y: 400, distance: 36.0
click at [1040, 397] on span "WhatsApp" at bounding box center [1025, 399] width 139 height 15
drag, startPoint x: 1057, startPoint y: 431, endPoint x: 996, endPoint y: 438, distance: 61.3
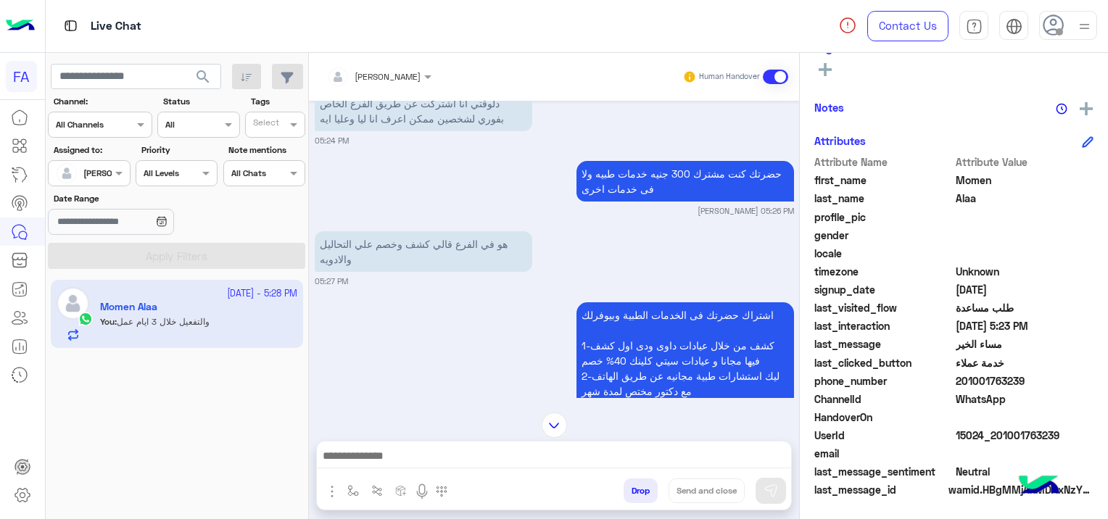
click at [996, 438] on span "15024_201001763239" at bounding box center [1025, 435] width 139 height 15
copy span "01001763239"
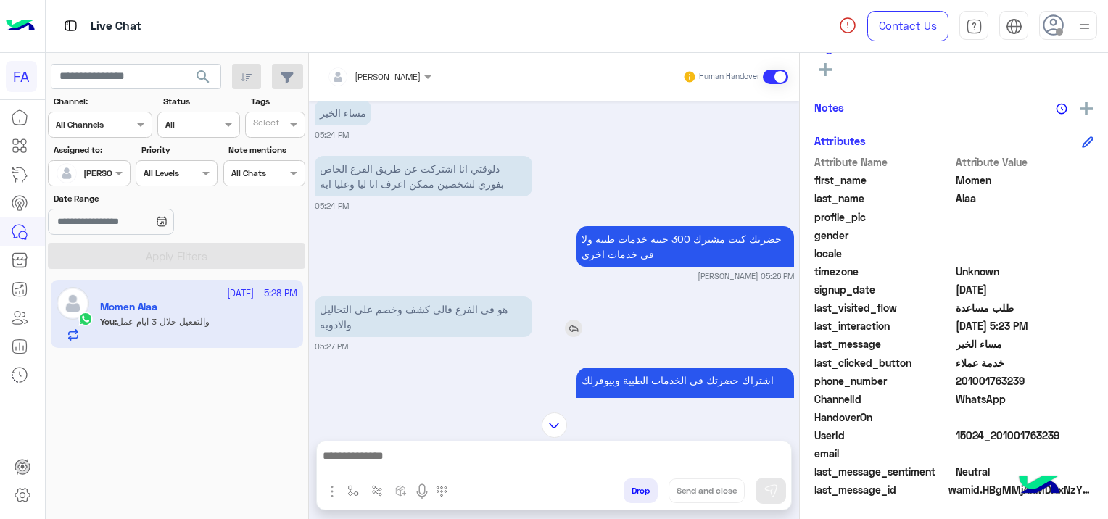
scroll to position [1917, 0]
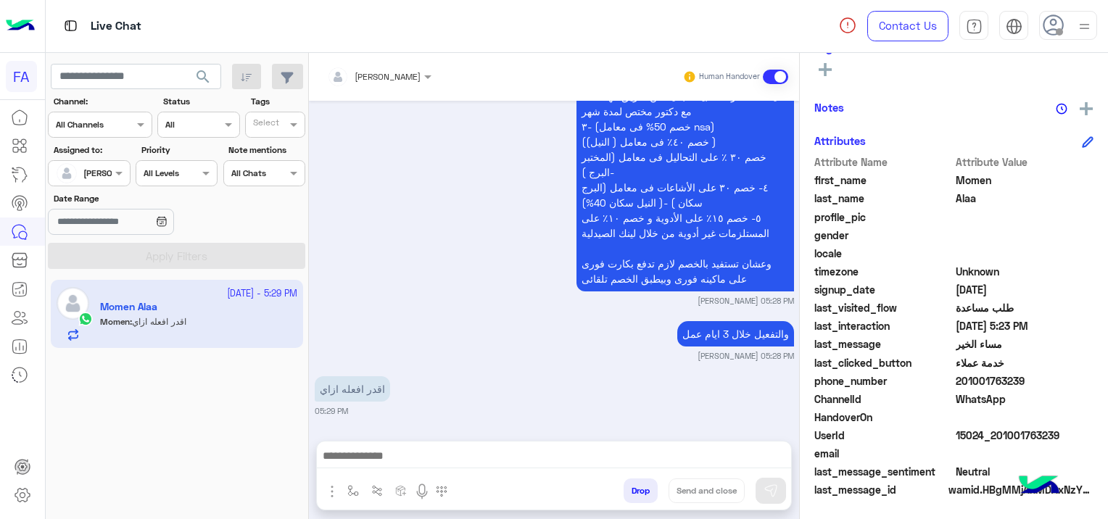
click at [452, 459] on textarea at bounding box center [554, 458] width 475 height 22
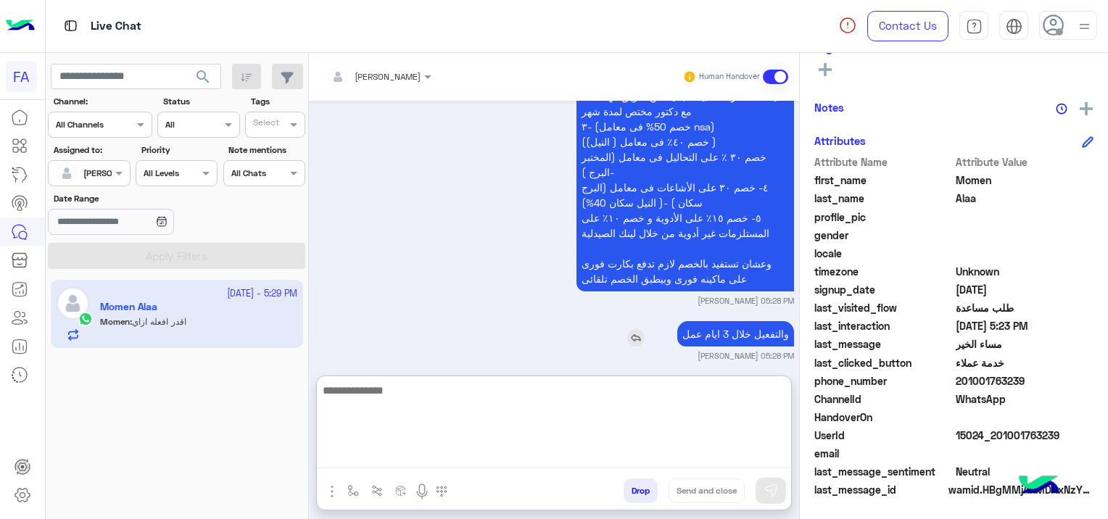
scroll to position [1982, 0]
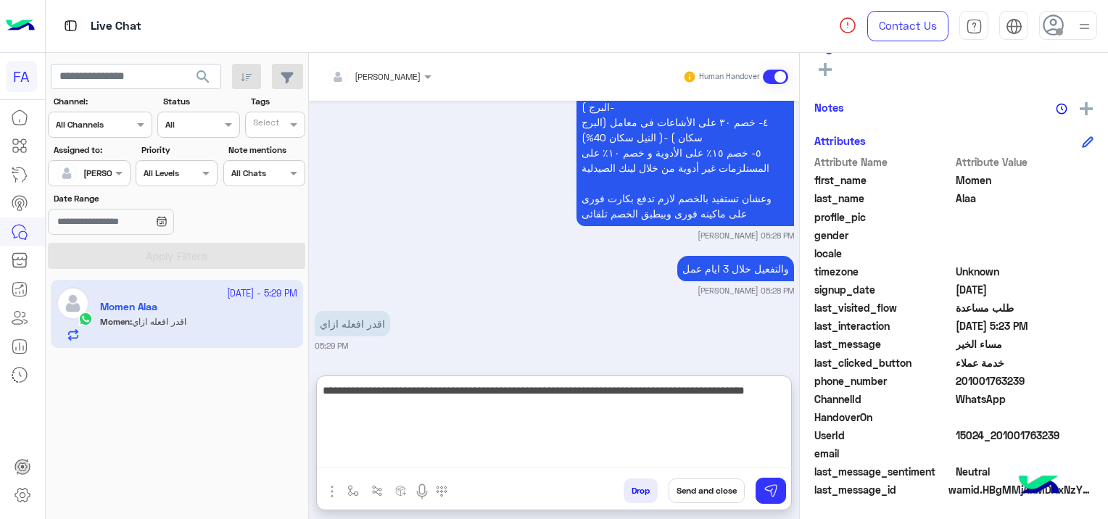
type textarea "**********"
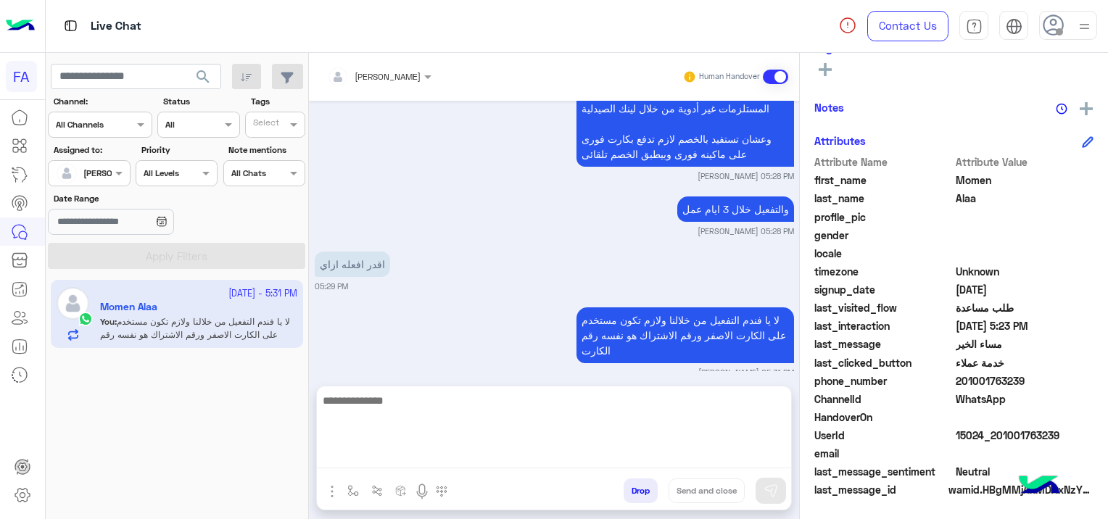
scroll to position [2002, 0]
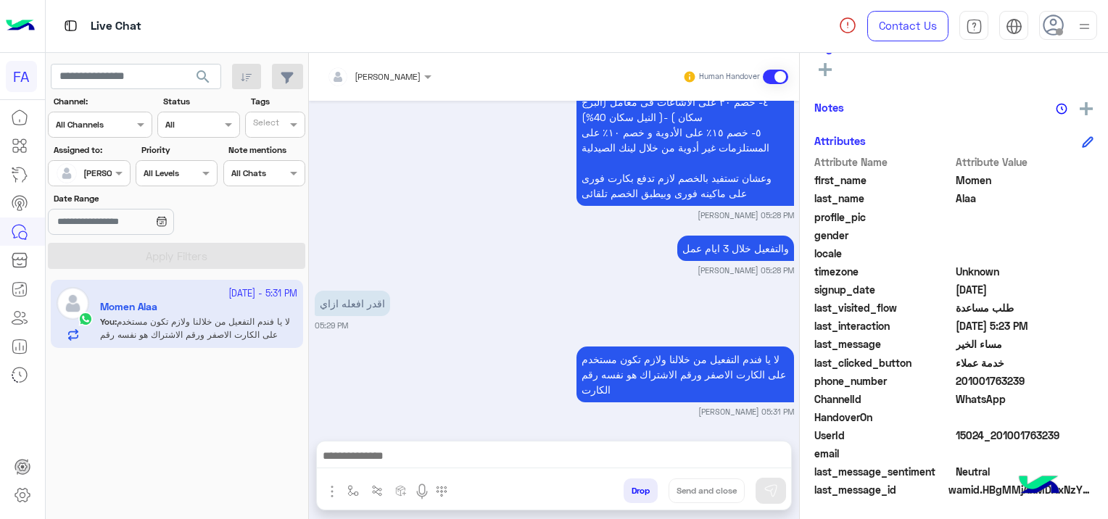
drag, startPoint x: 1065, startPoint y: 431, endPoint x: 994, endPoint y: 440, distance: 71.0
click at [994, 440] on span "15024_201001763239" at bounding box center [1025, 435] width 139 height 15
copy span "01001763239"
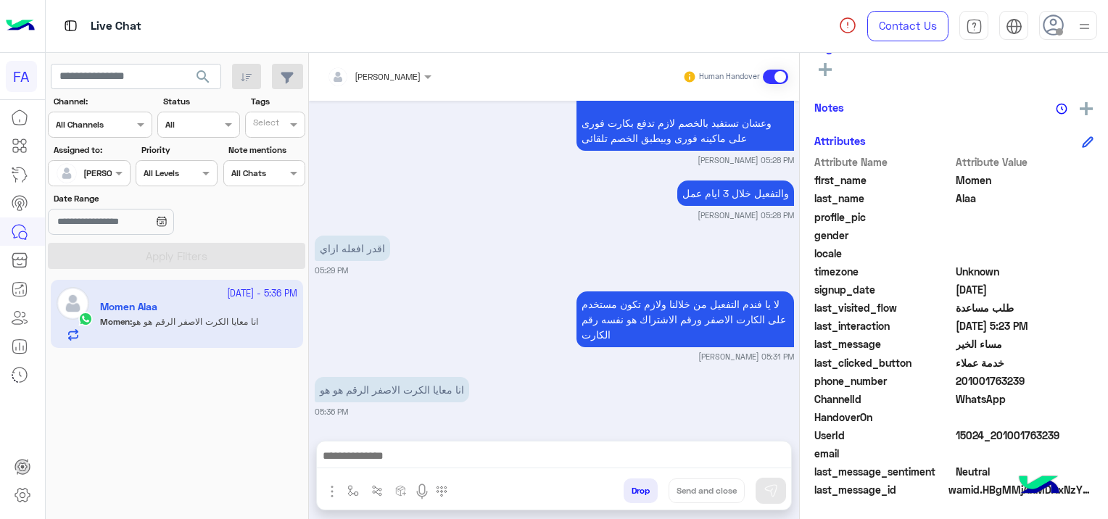
drag, startPoint x: 400, startPoint y: 451, endPoint x: 408, endPoint y: 459, distance: 11.3
click at [400, 451] on textarea at bounding box center [554, 458] width 475 height 22
click at [344, 355] on small "[PERSON_NAME] 05:31 PM" at bounding box center [554, 357] width 479 height 12
drag, startPoint x: 680, startPoint y: 451, endPoint x: 687, endPoint y: 455, distance: 8.1
click at [682, 450] on textarea "**********" at bounding box center [554, 458] width 475 height 22
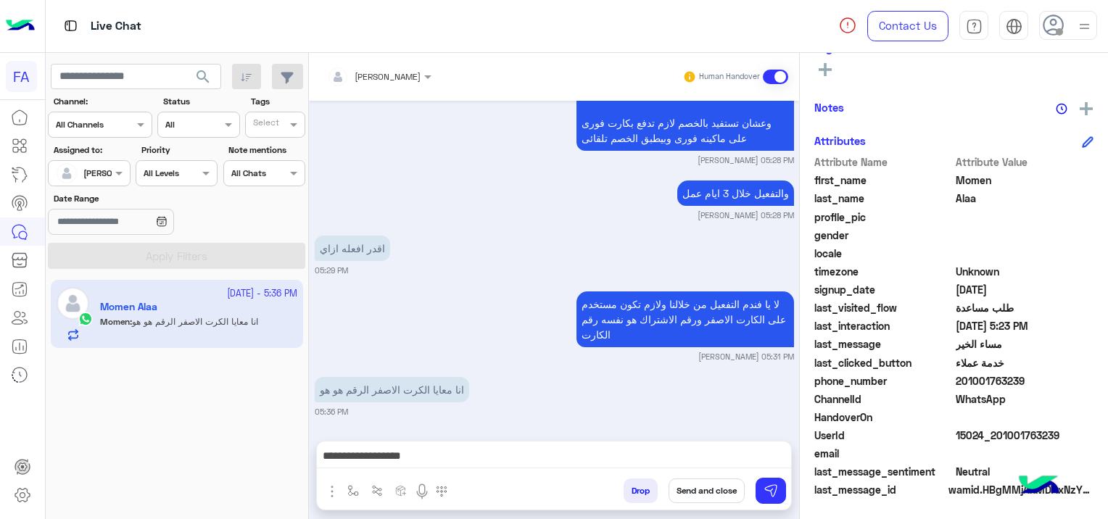
scroll to position [2068, 0]
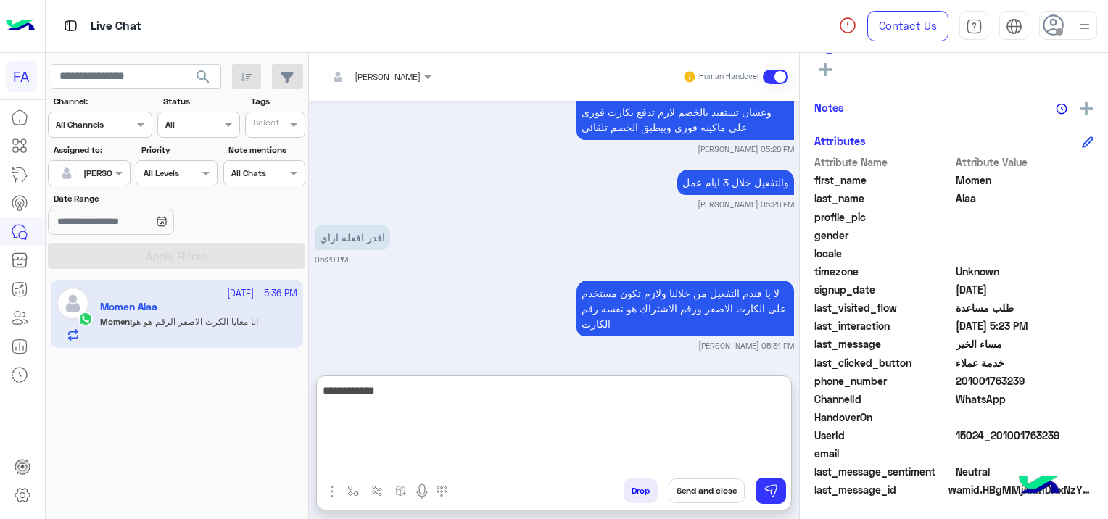
paste textarea "**********"
click at [729, 391] on textarea "**********" at bounding box center [554, 424] width 475 height 87
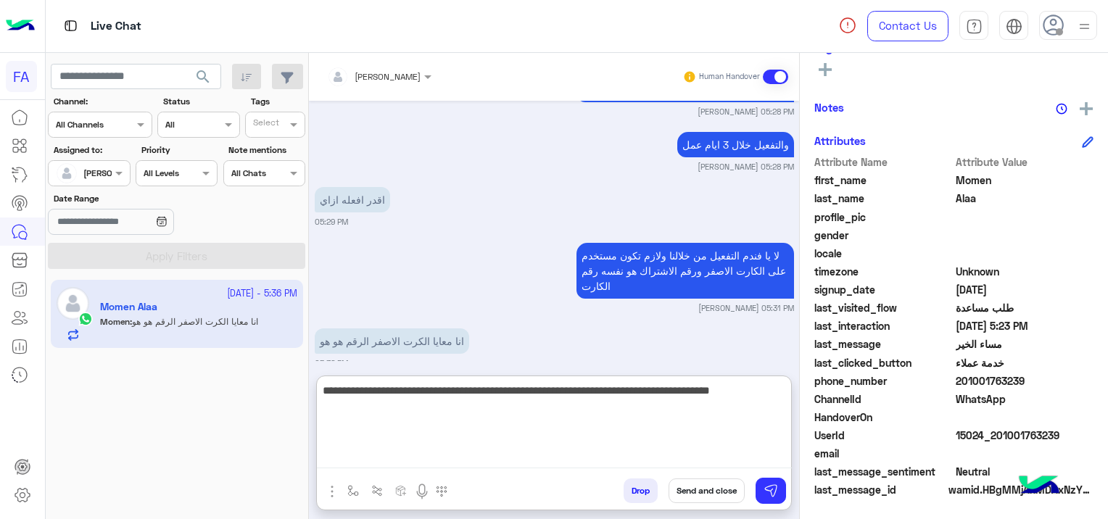
scroll to position [2123, 0]
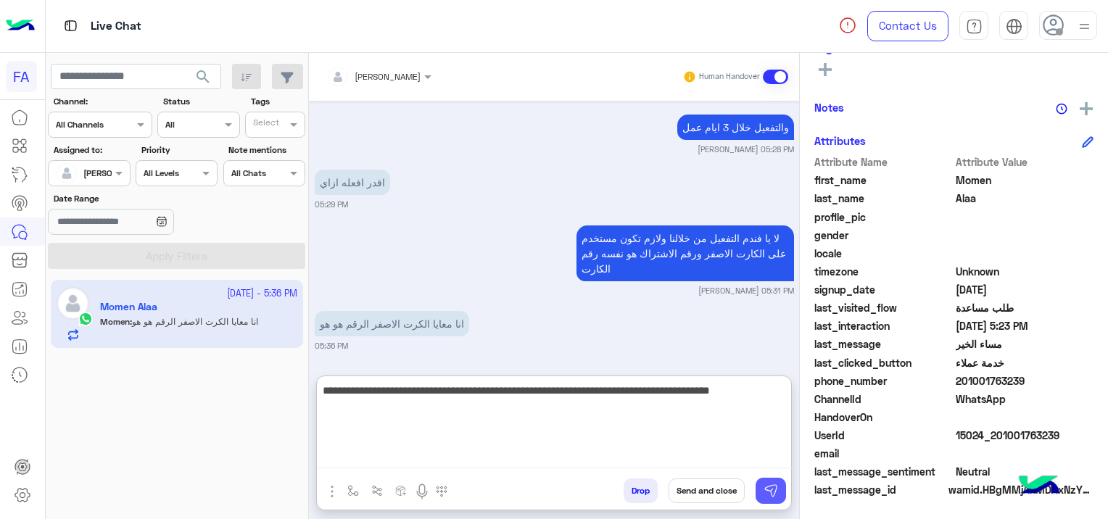
type textarea "**********"
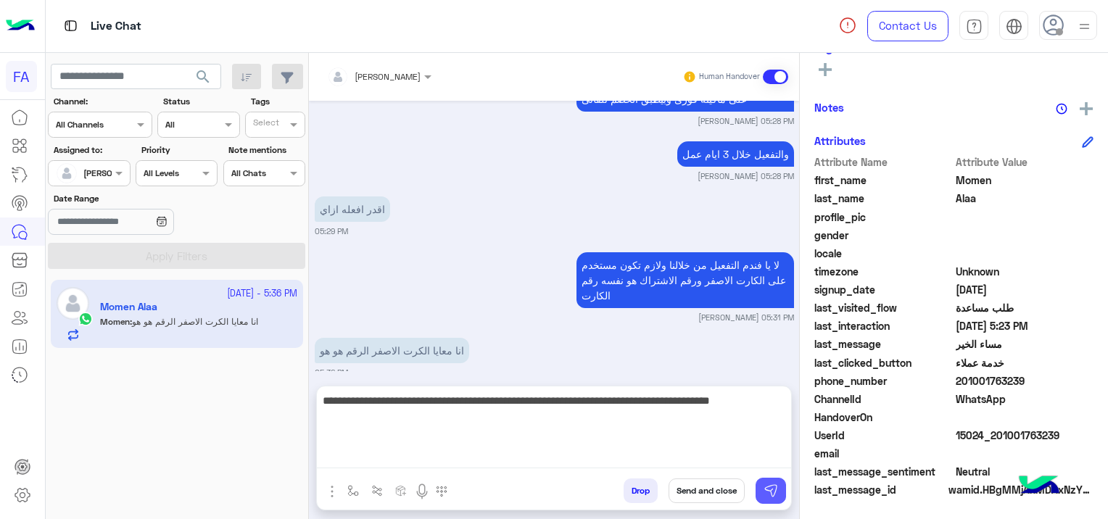
scroll to position [2057, 0]
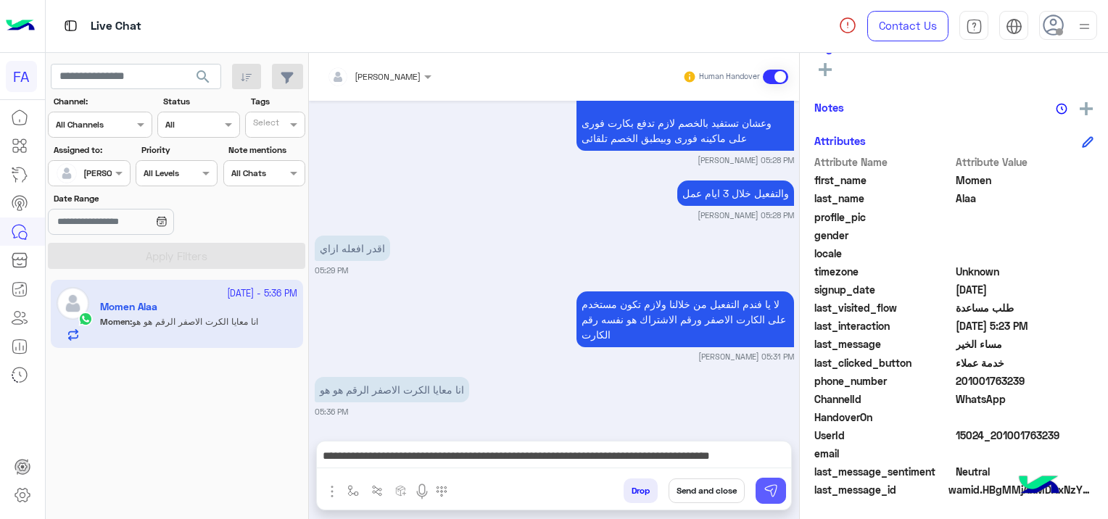
click at [772, 490] on img at bounding box center [771, 491] width 15 height 15
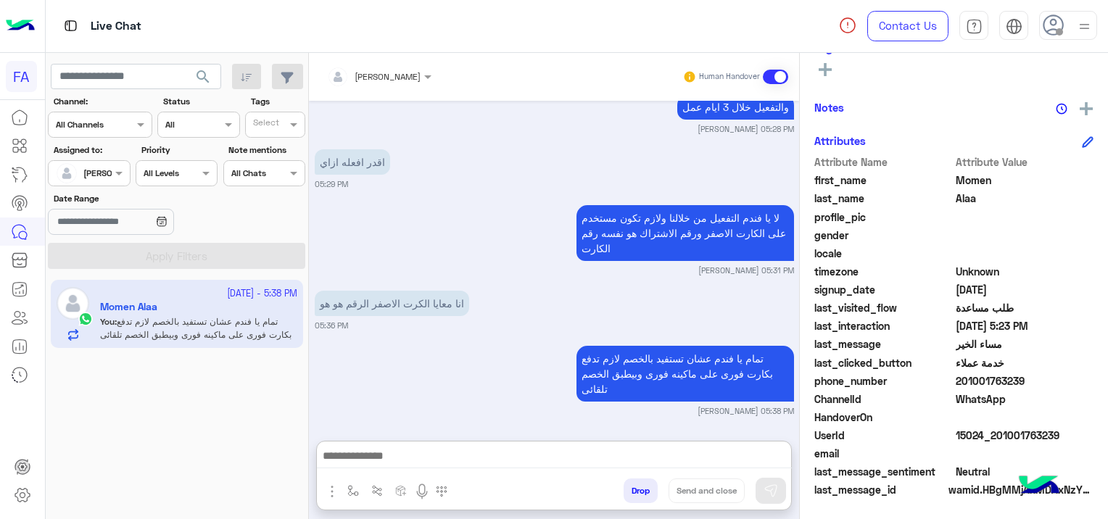
click at [586, 467] on textarea at bounding box center [554, 458] width 475 height 22
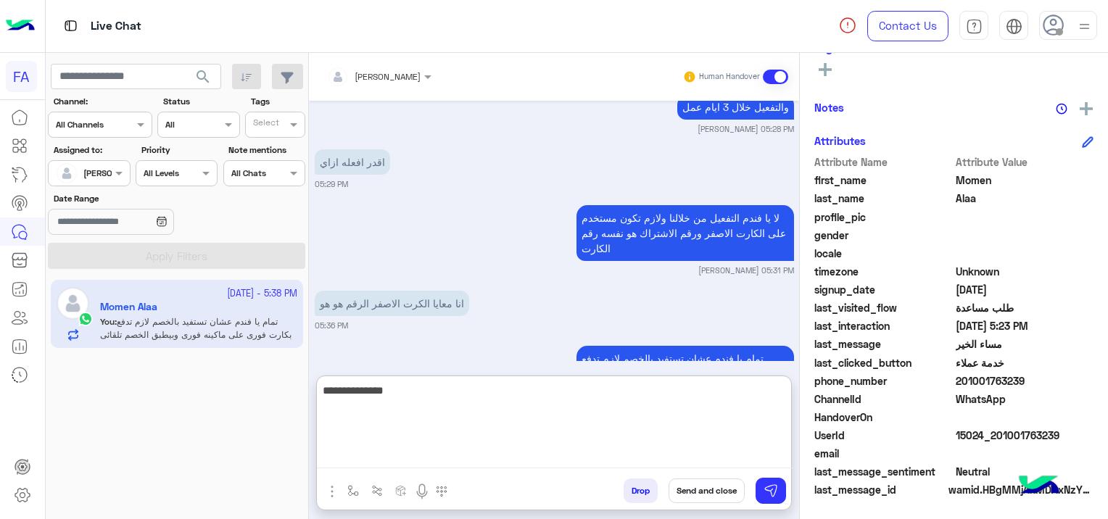
type textarea "**********"
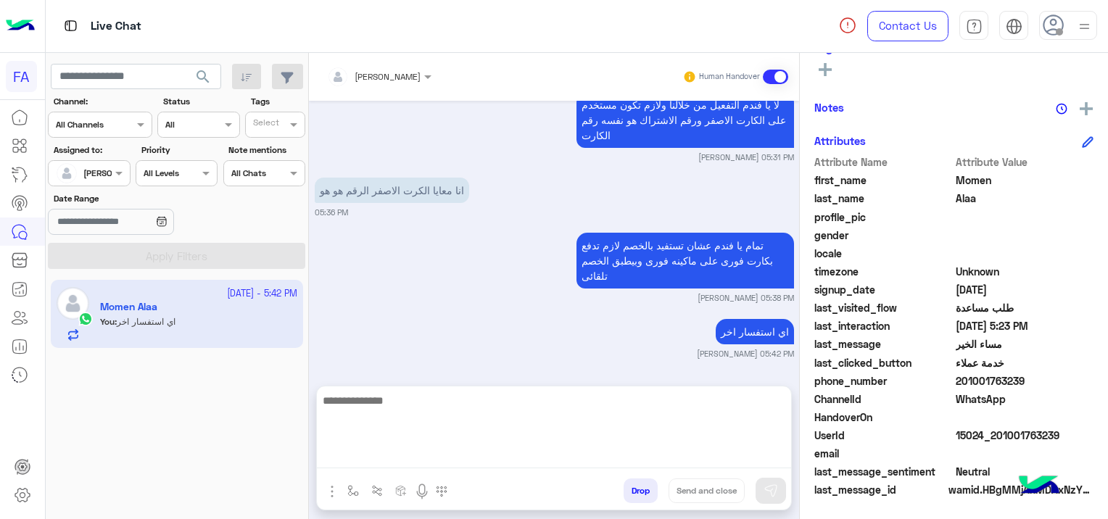
scroll to position [2199, 0]
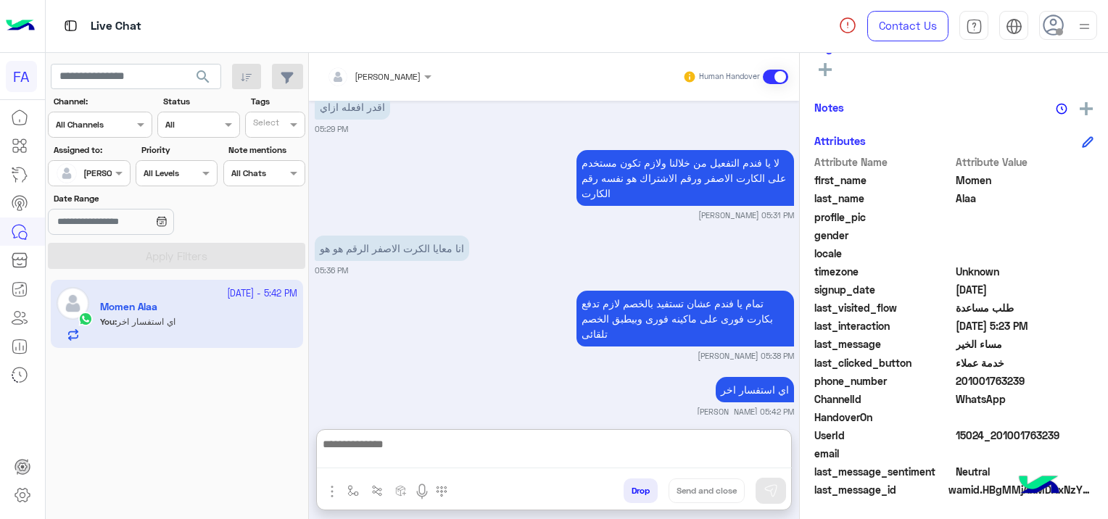
click at [384, 449] on textarea at bounding box center [554, 451] width 475 height 33
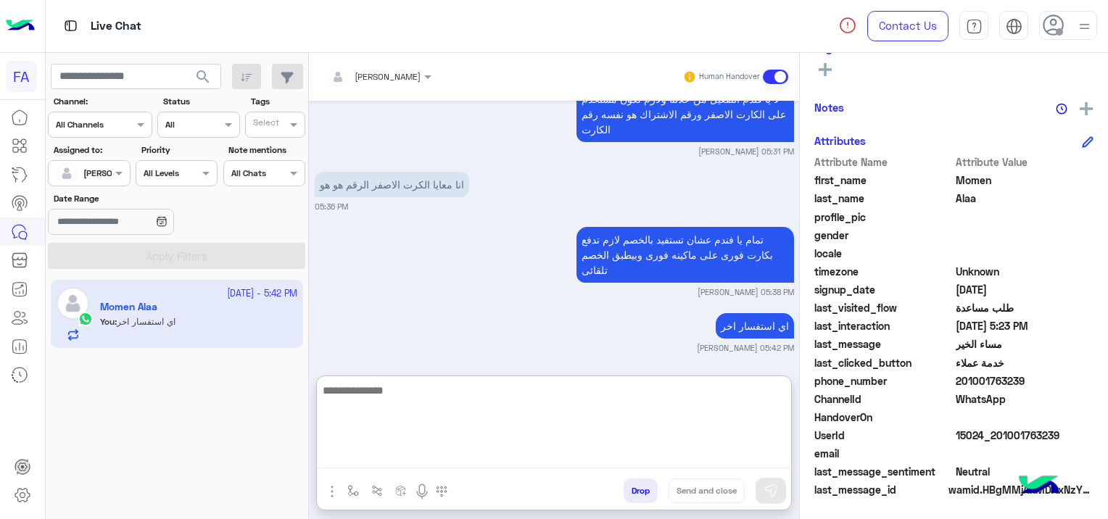
scroll to position [2265, 0]
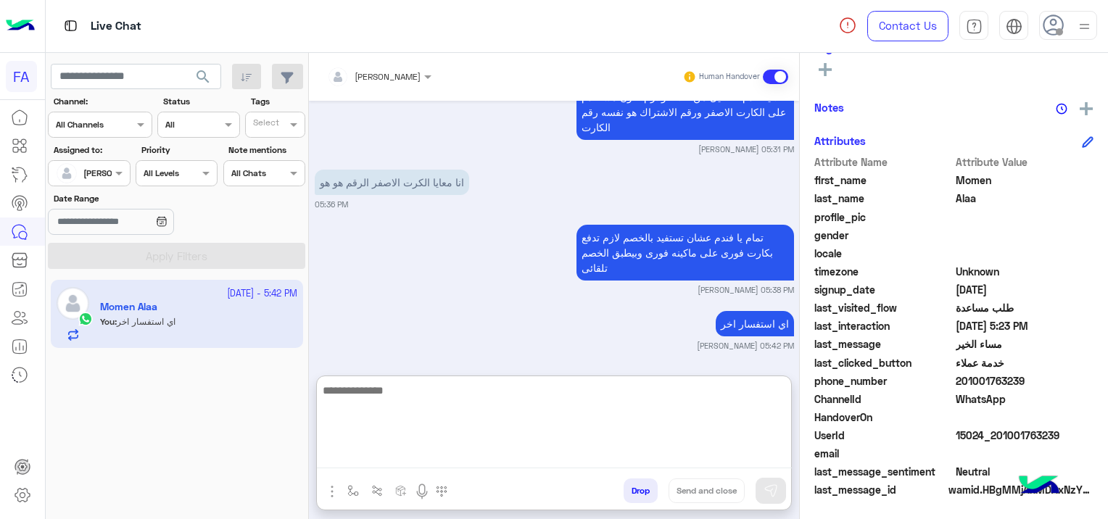
paste textarea "**********"
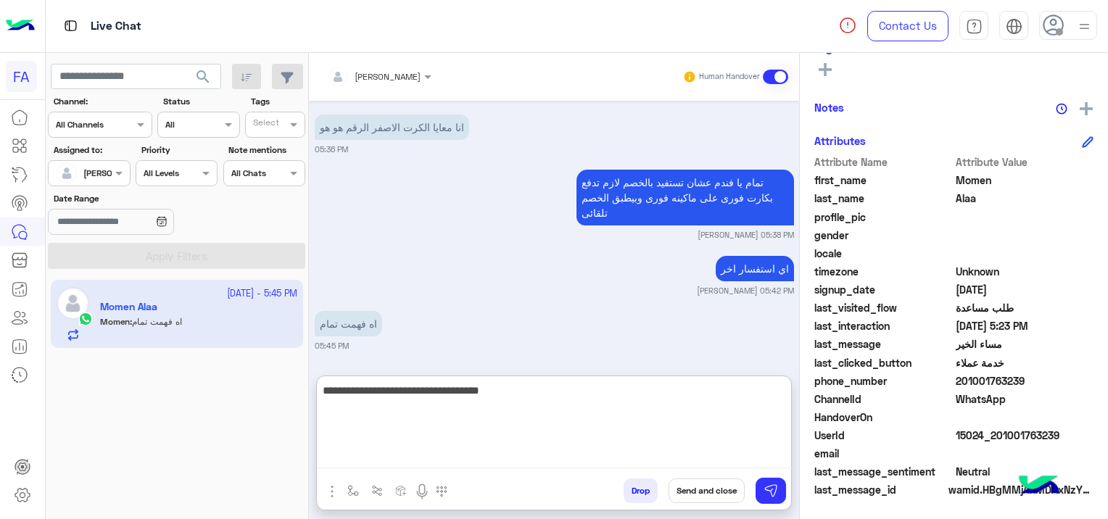
type textarea "**********"
click at [705, 487] on button "Send and close" at bounding box center [707, 491] width 76 height 25
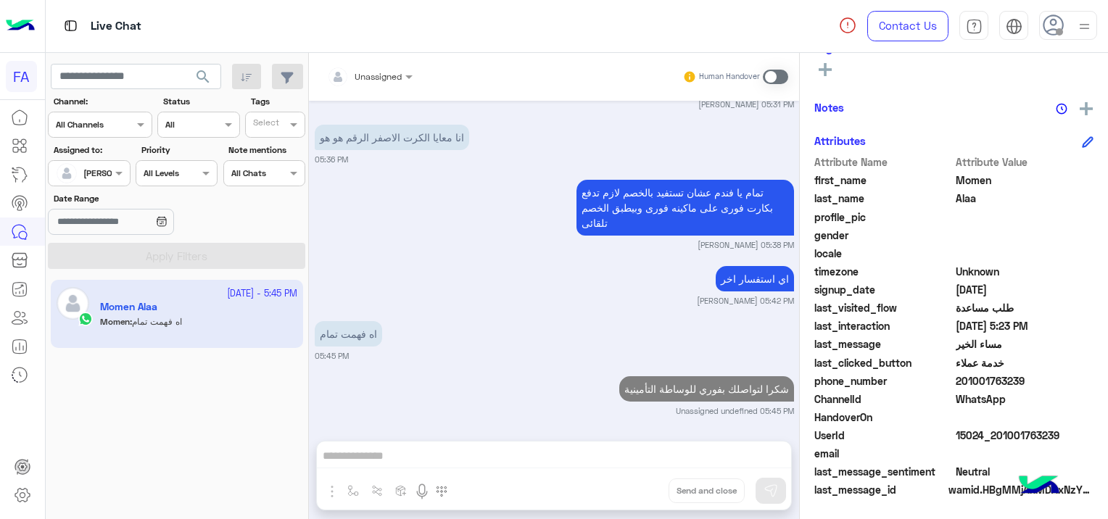
scroll to position [2347, 0]
